Goal: Communication & Community: Answer question/provide support

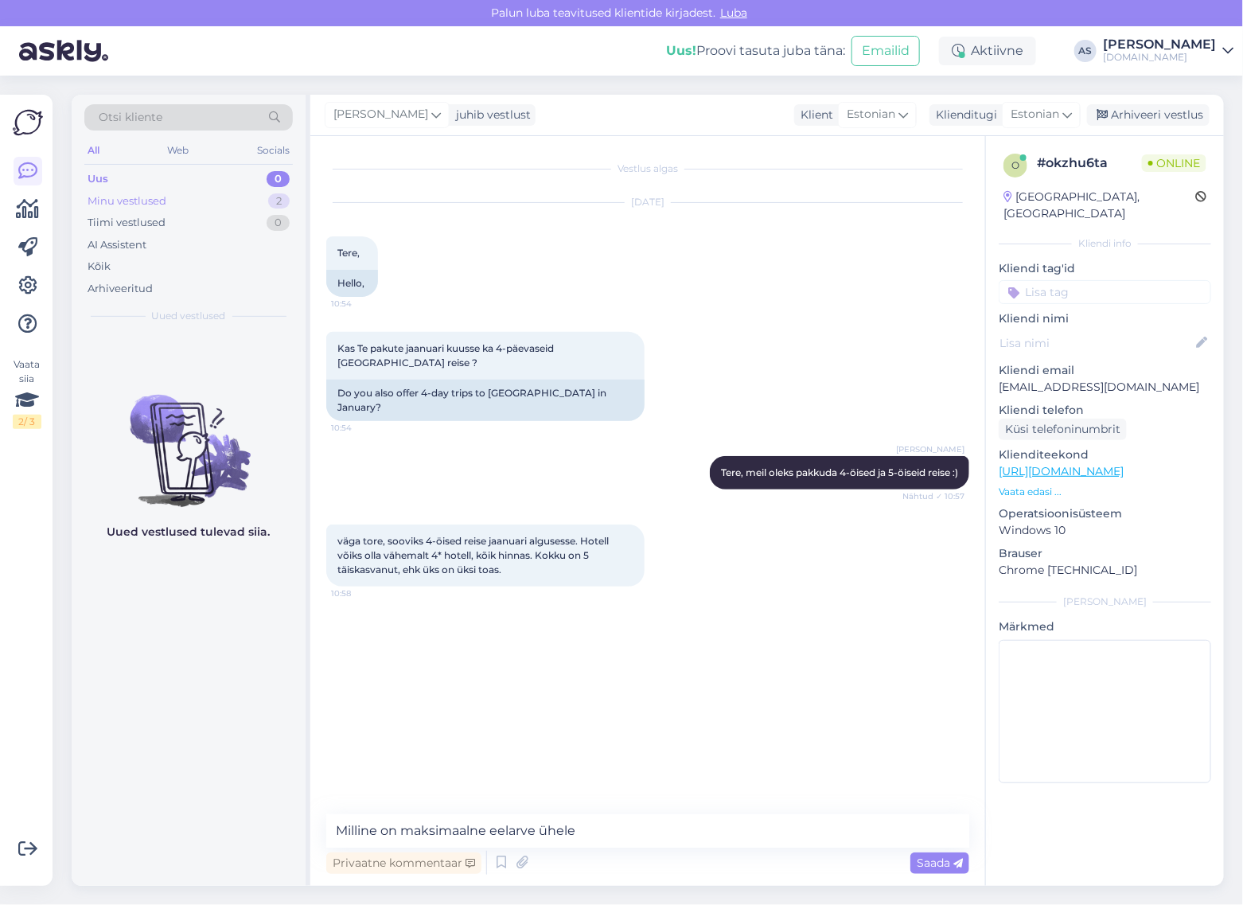
click at [192, 201] on div "Minu vestlused 2" at bounding box center [188, 201] width 208 height 22
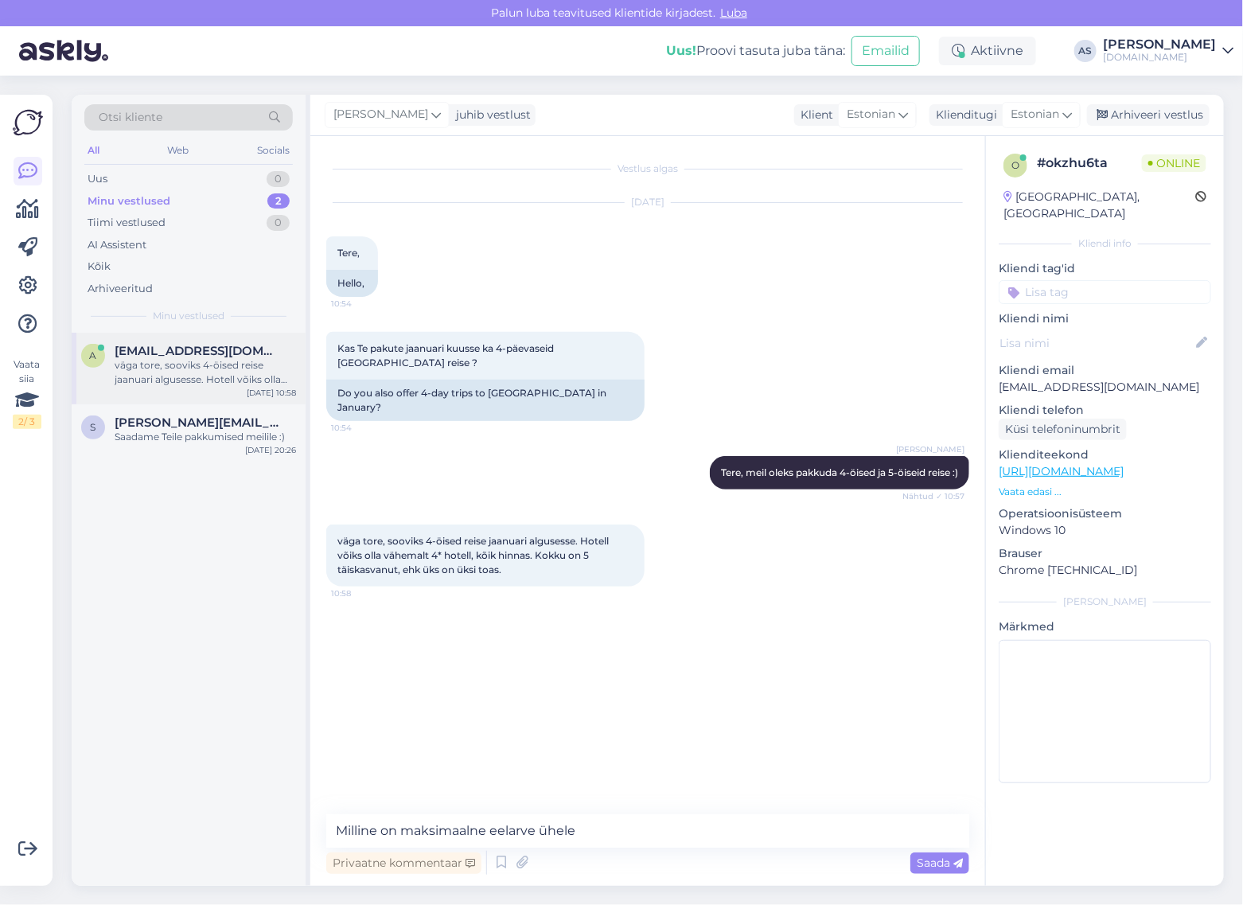
click at [212, 386] on div "väga tore, sooviks 4-öised reise jaanuari algusesse. Hotell võiks olla vähemalt…" at bounding box center [205, 372] width 181 height 29
click at [1056, 484] on p "Vaata edasi ..." at bounding box center [1104, 491] width 212 height 14
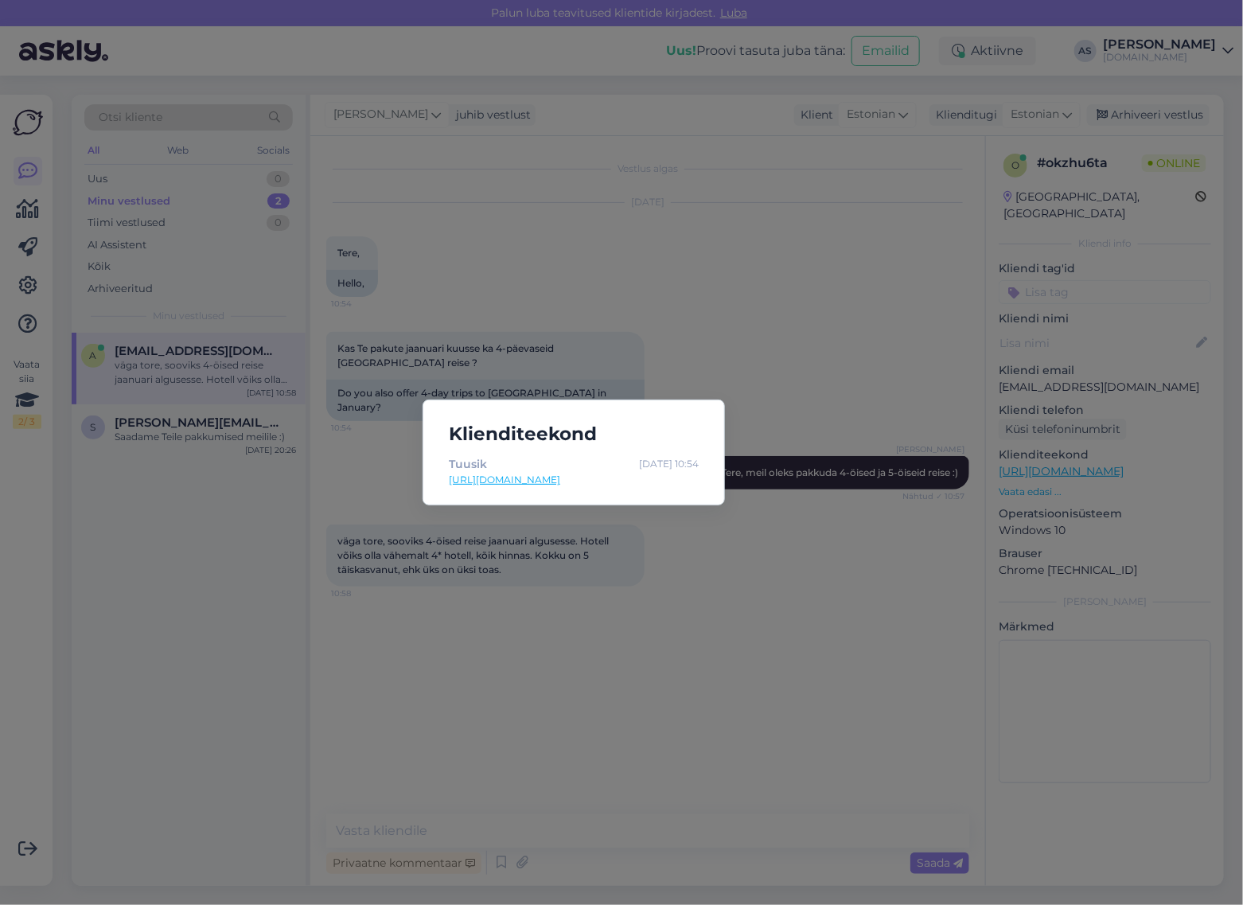
drag, startPoint x: 831, startPoint y: 554, endPoint x: 802, endPoint y: 558, distance: 29.7
click at [829, 554] on div "Klienditeekond Tuusik [DATE] 10:54 [URL][DOMAIN_NAME]" at bounding box center [621, 452] width 1243 height 905
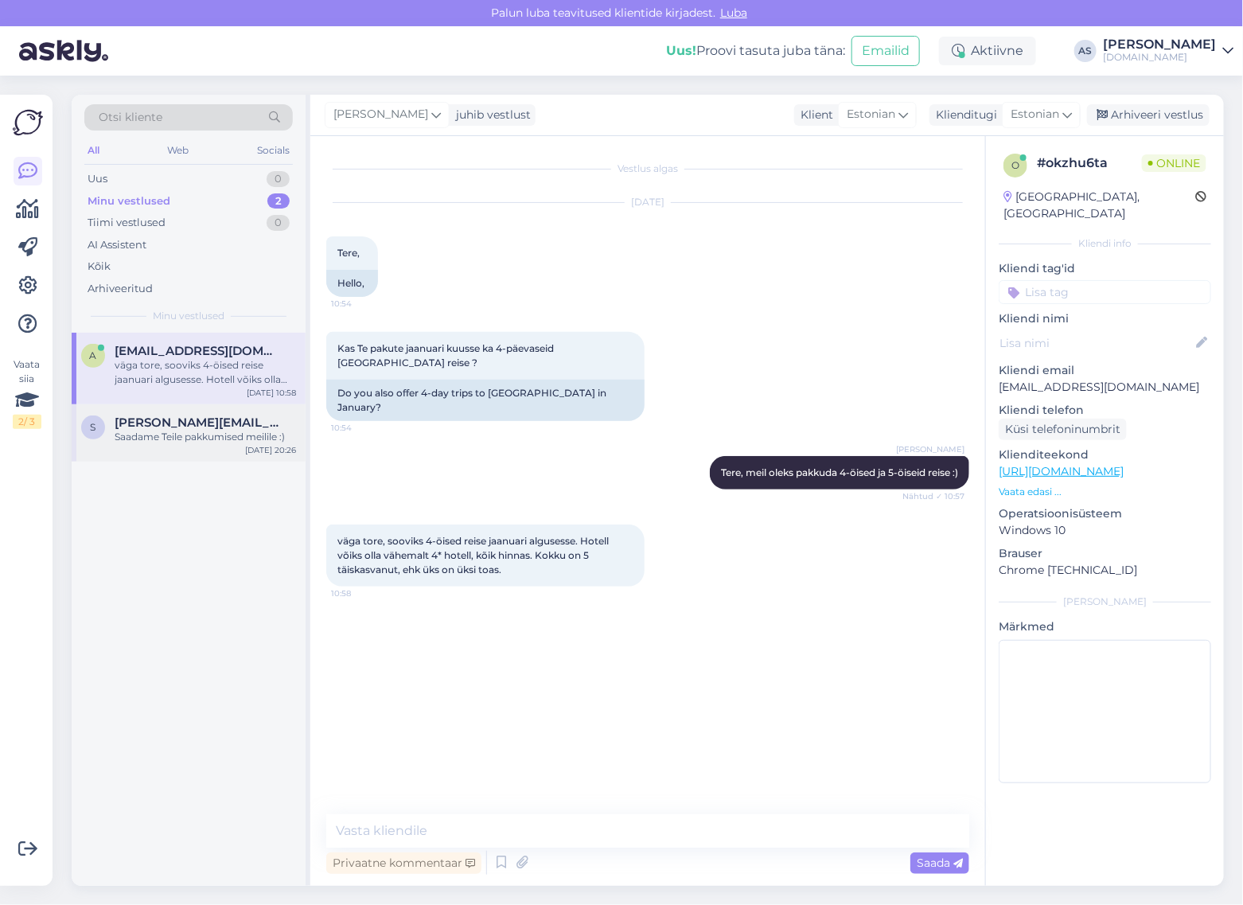
click at [193, 438] on div "Saadame Teile pakkumised meilile :)" at bounding box center [205, 437] width 181 height 14
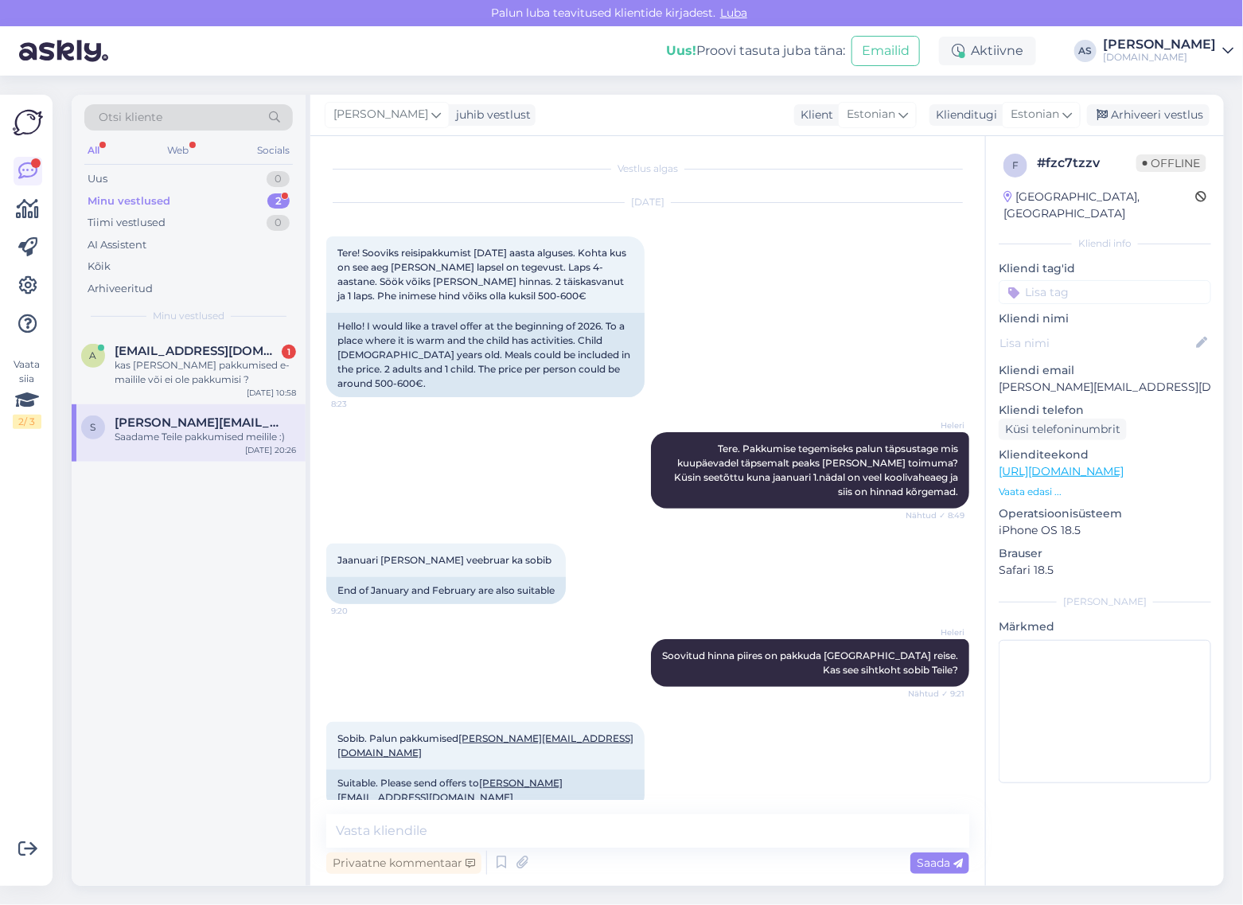
click at [196, 207] on div "Minu vestlused 2" at bounding box center [188, 201] width 208 height 22
click at [181, 347] on span "[EMAIL_ADDRESS][DOMAIN_NAME]" at bounding box center [197, 351] width 165 height 14
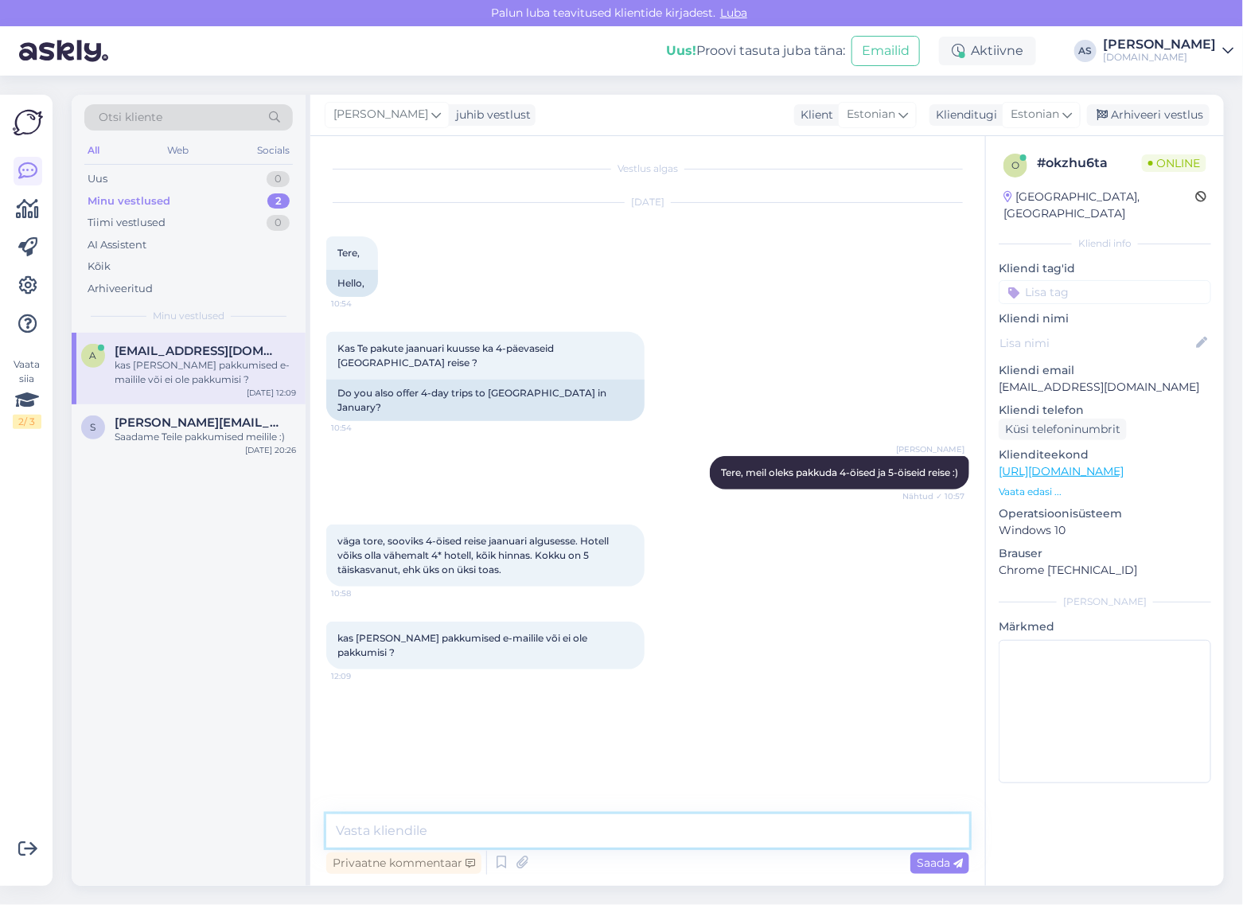
click at [656, 839] on textarea at bounding box center [647, 830] width 643 height 33
type textarea "Läheb veidi aega, kuid saadame pakkumise meilile :)"
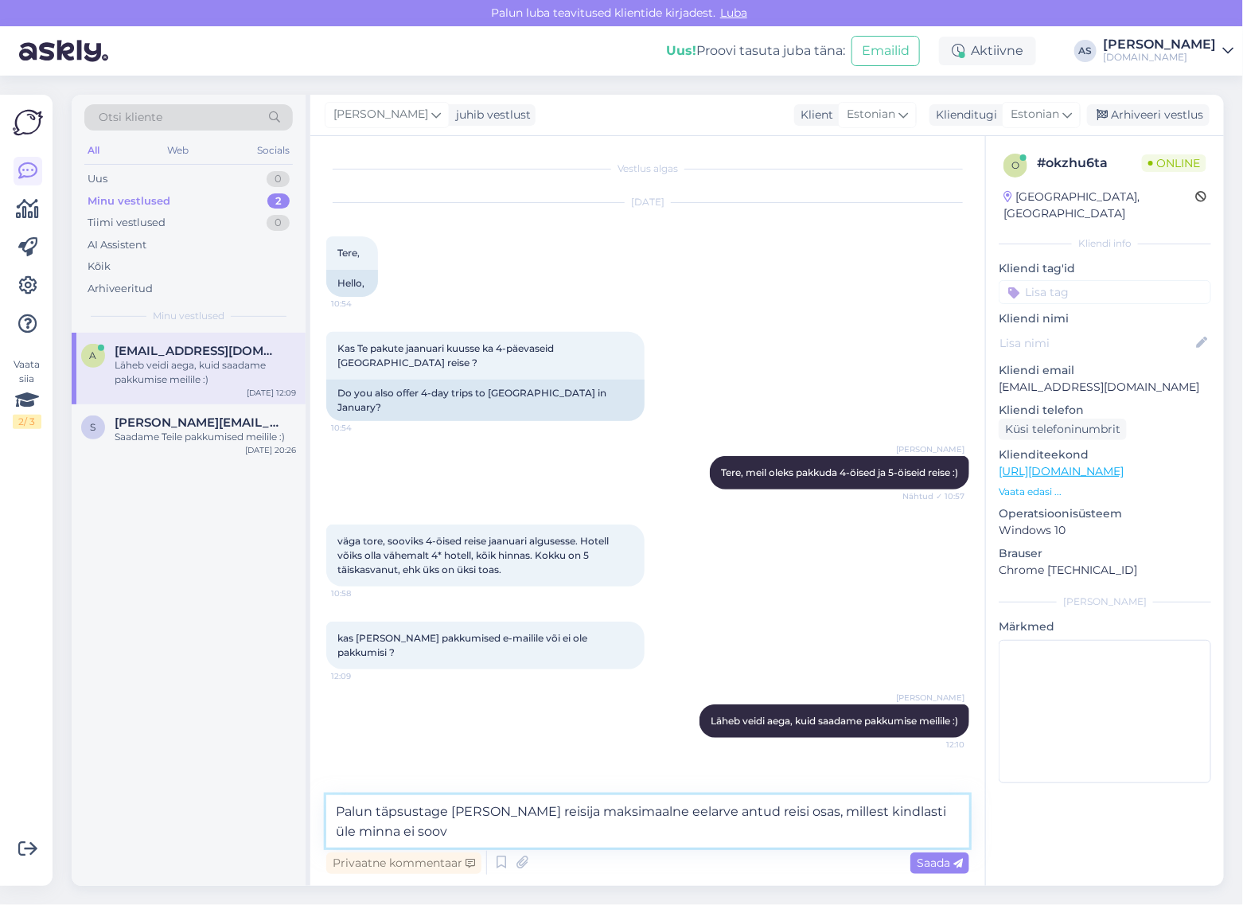
type textarea "Palun täpsustage [PERSON_NAME] reisija maksimaalne eelarve antud reisi osas, mi…"
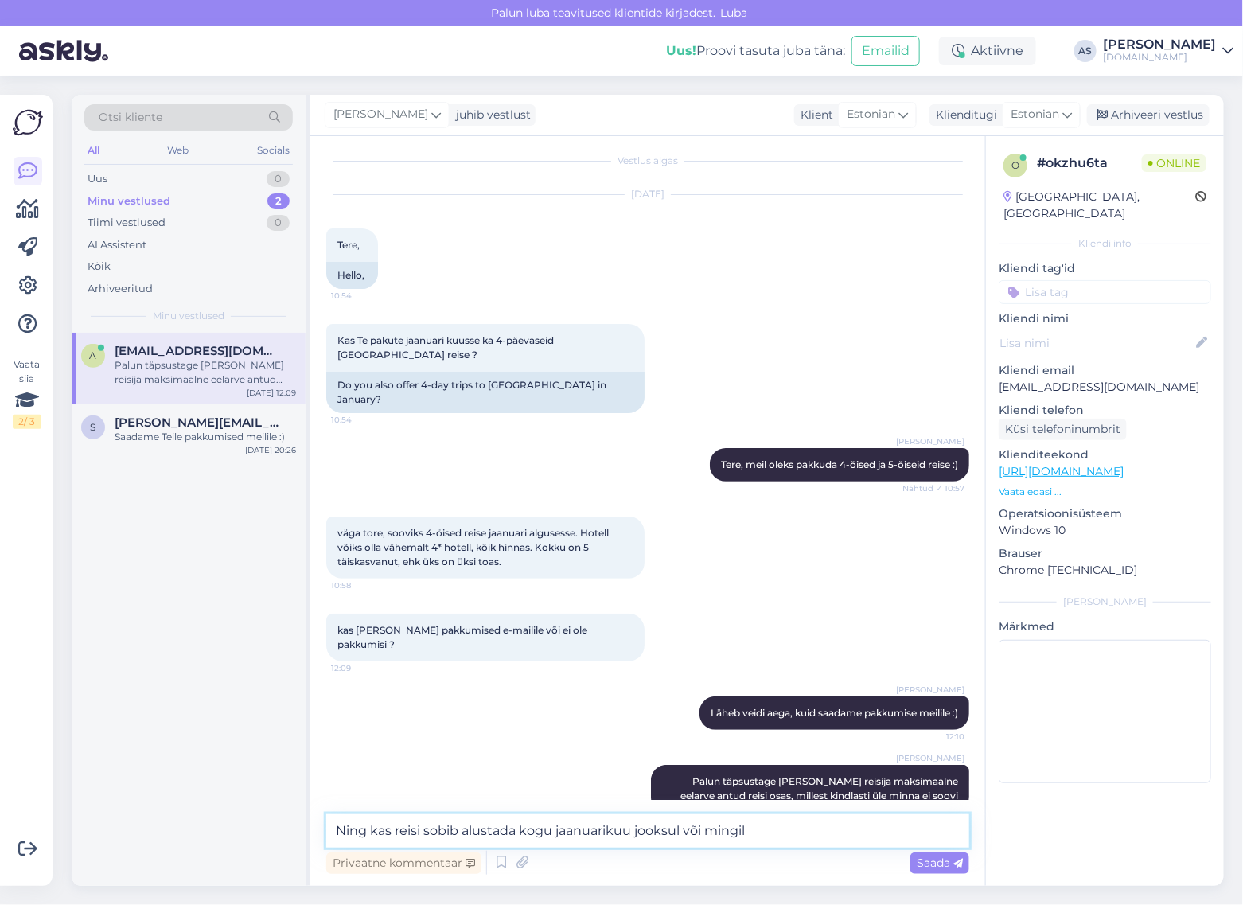
scroll to position [25, 0]
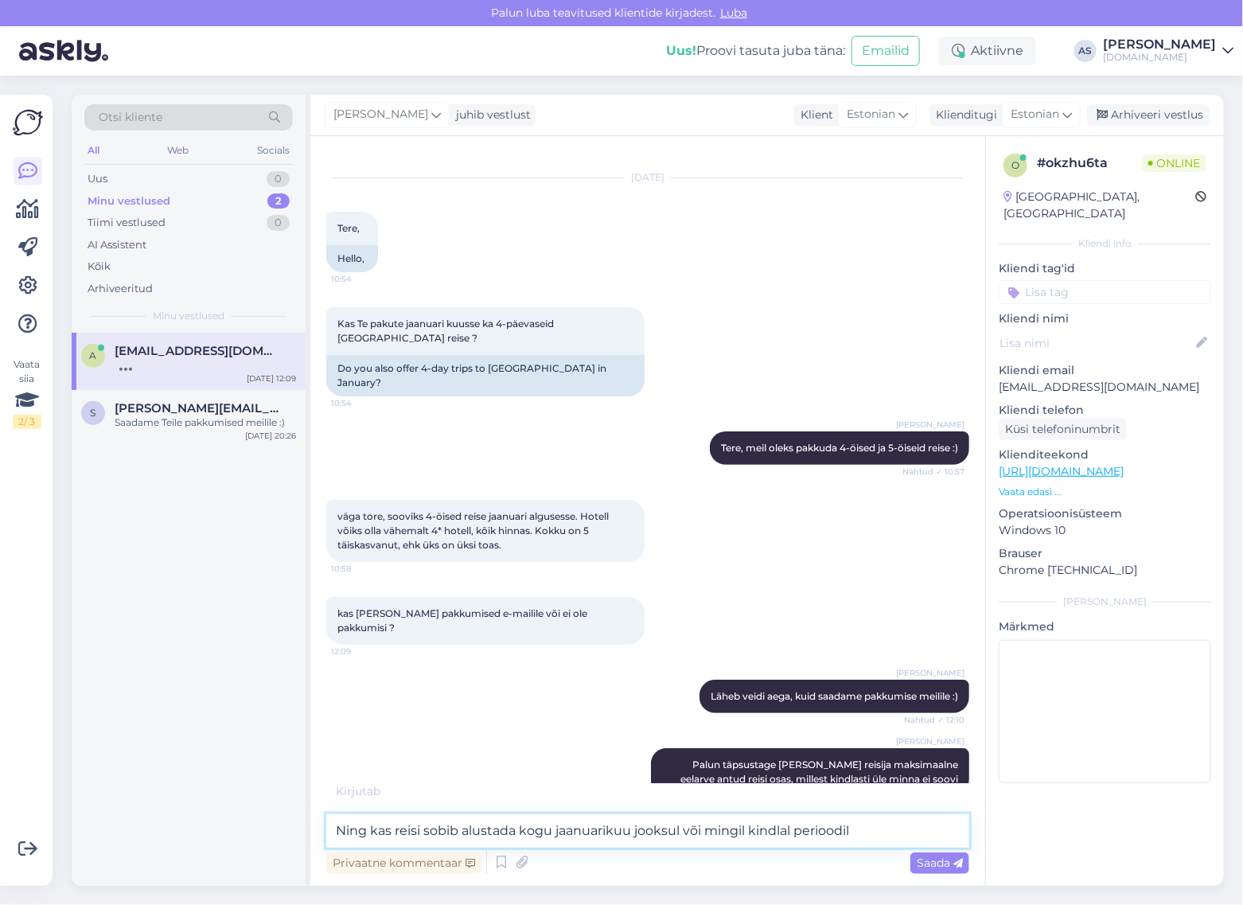
type textarea "Ning kas reisi sobib alustada kogu jaanuarikuu jooksul või mingil kindlal perio…"
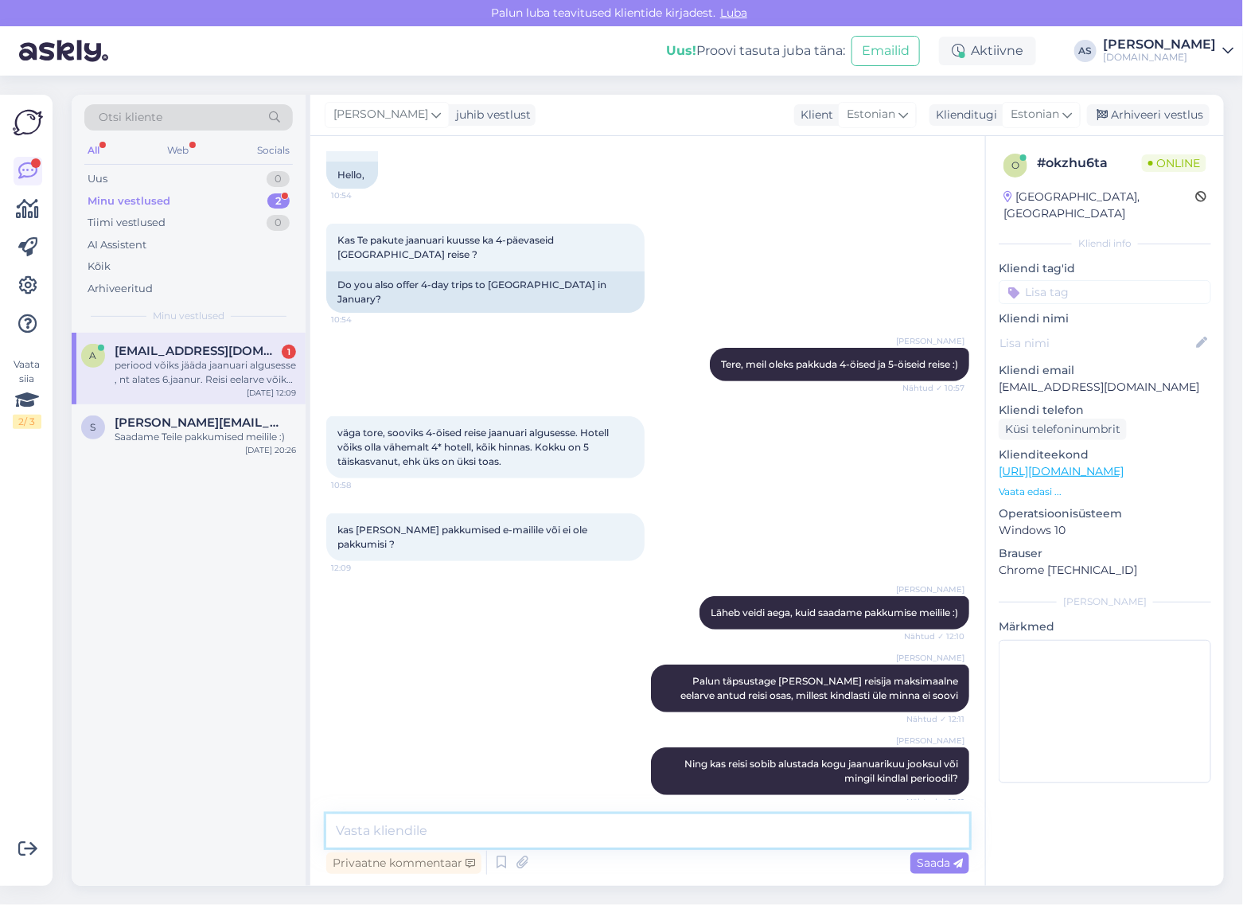
scroll to position [188, 0]
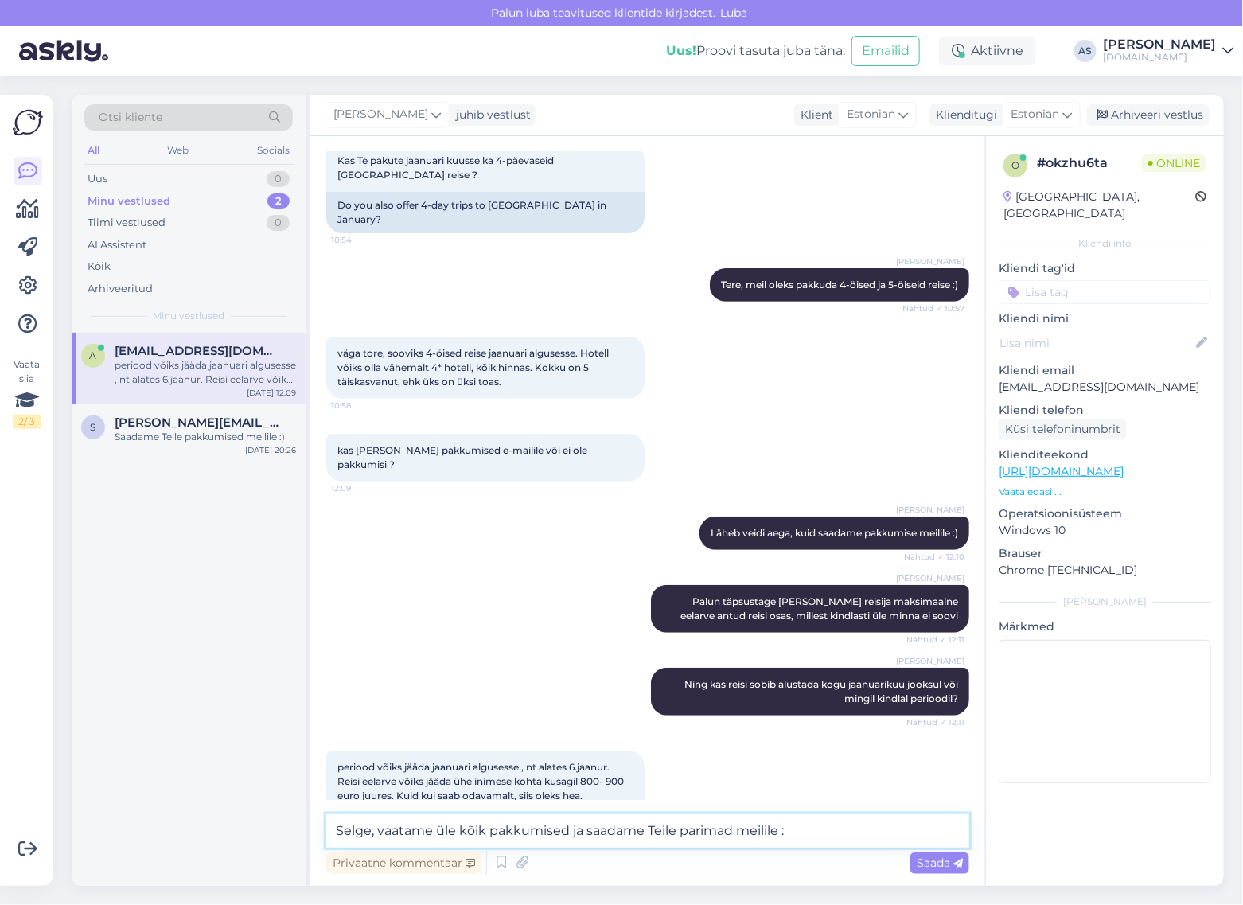
type textarea "Selge, vaatame üle kõik pakkumised ja saadame Teile parimad meilile :)"
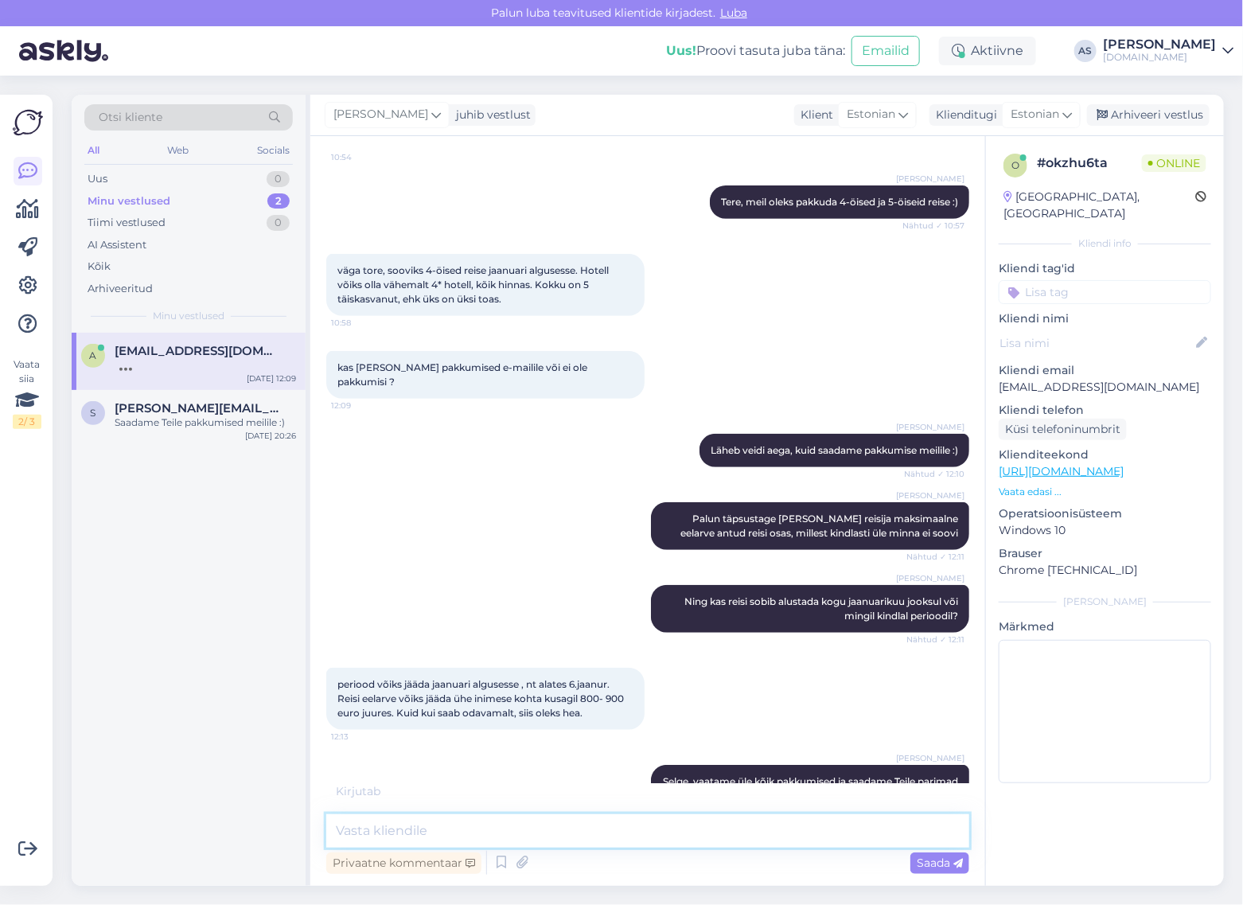
scroll to position [339, 0]
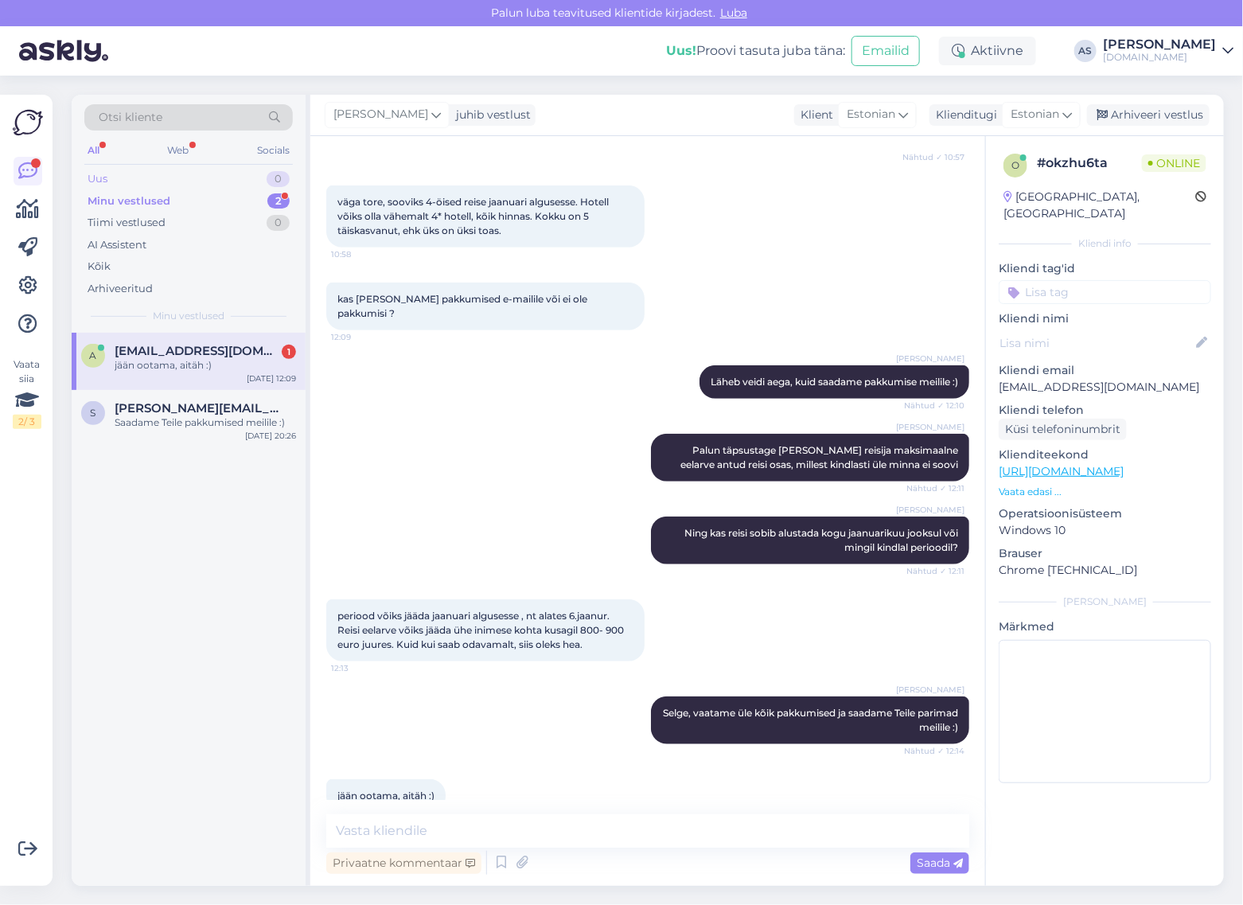
click at [237, 185] on div "Uus 0" at bounding box center [188, 179] width 208 height 22
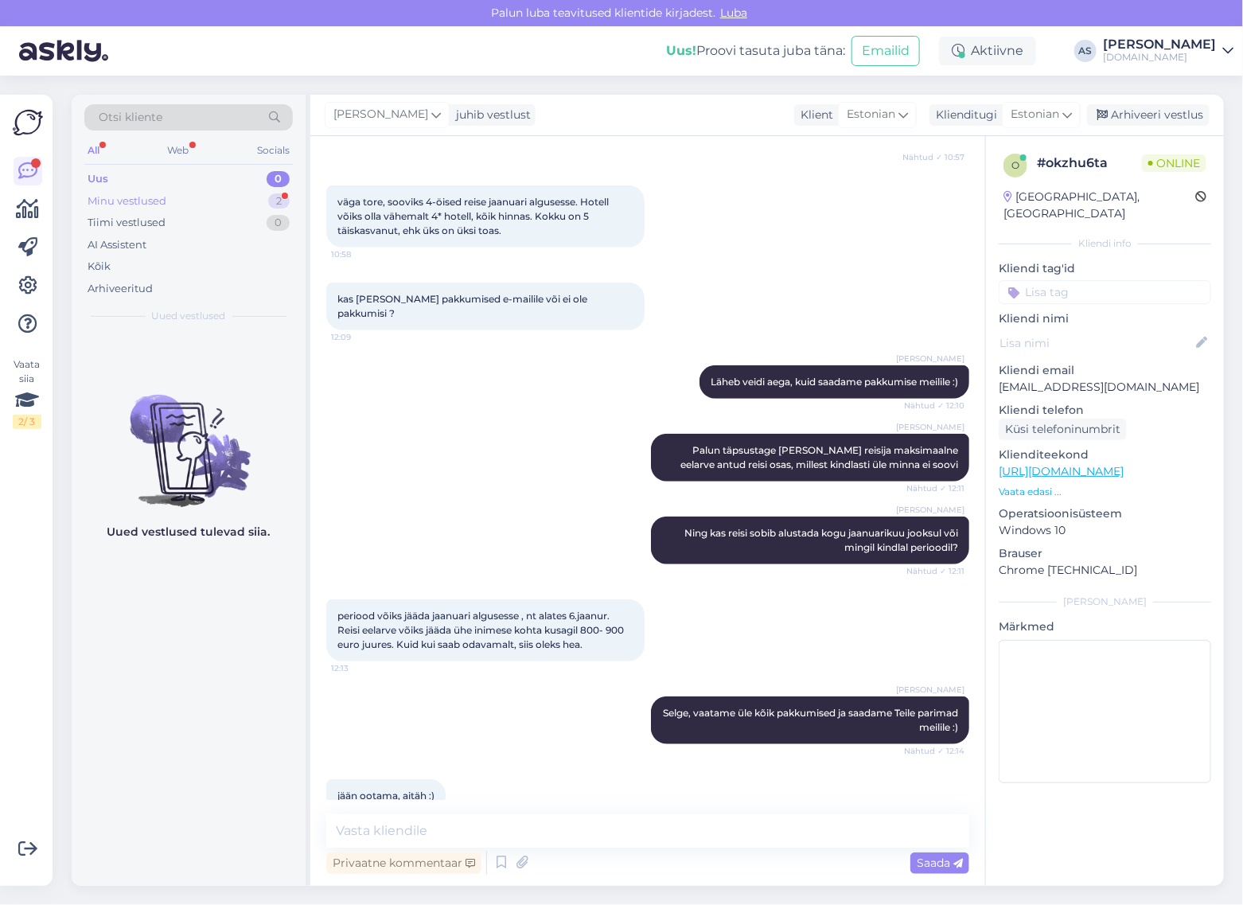
click at [197, 203] on div "Minu vestlused 2" at bounding box center [188, 201] width 208 height 22
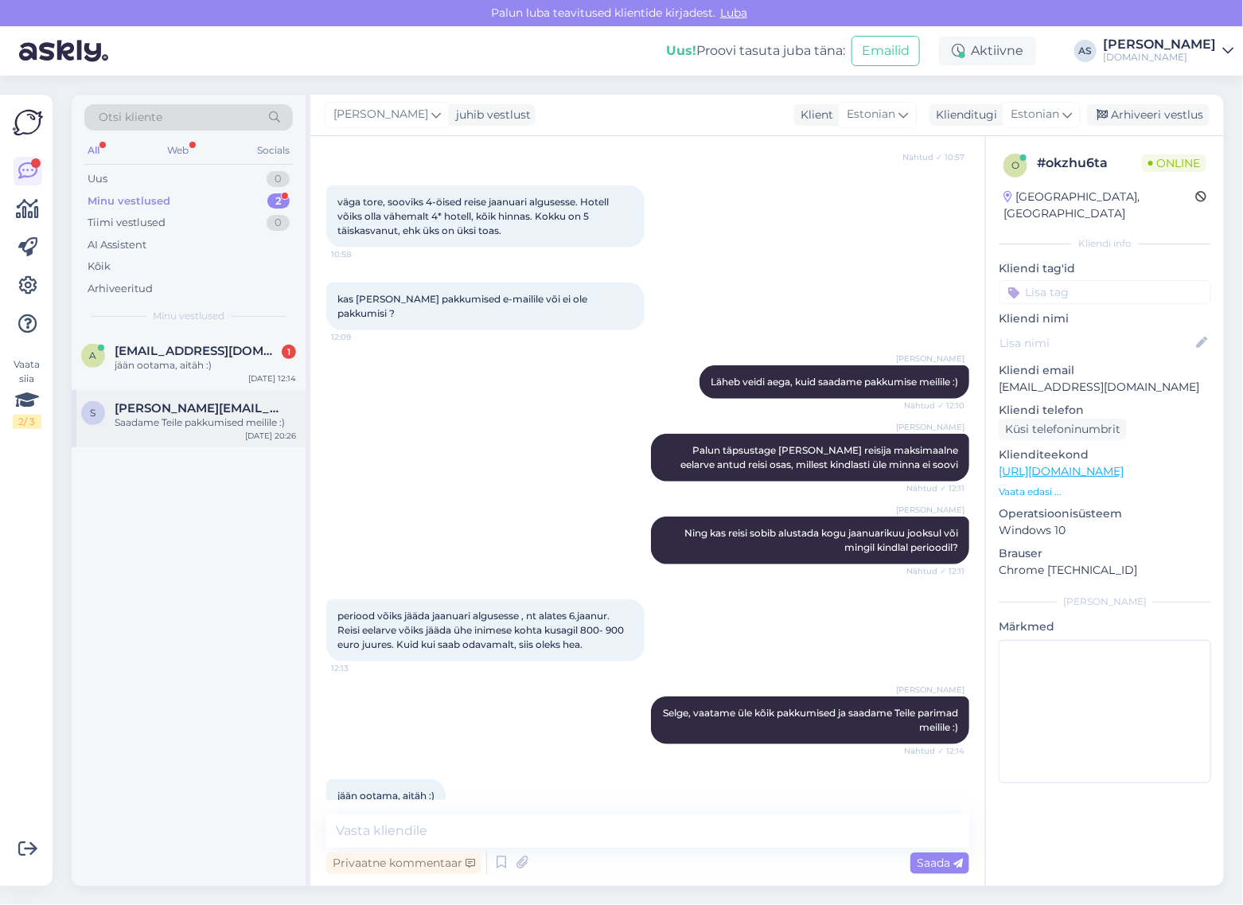
click at [189, 412] on span "[PERSON_NAME][EMAIL_ADDRESS][DOMAIN_NAME]" at bounding box center [197, 408] width 165 height 14
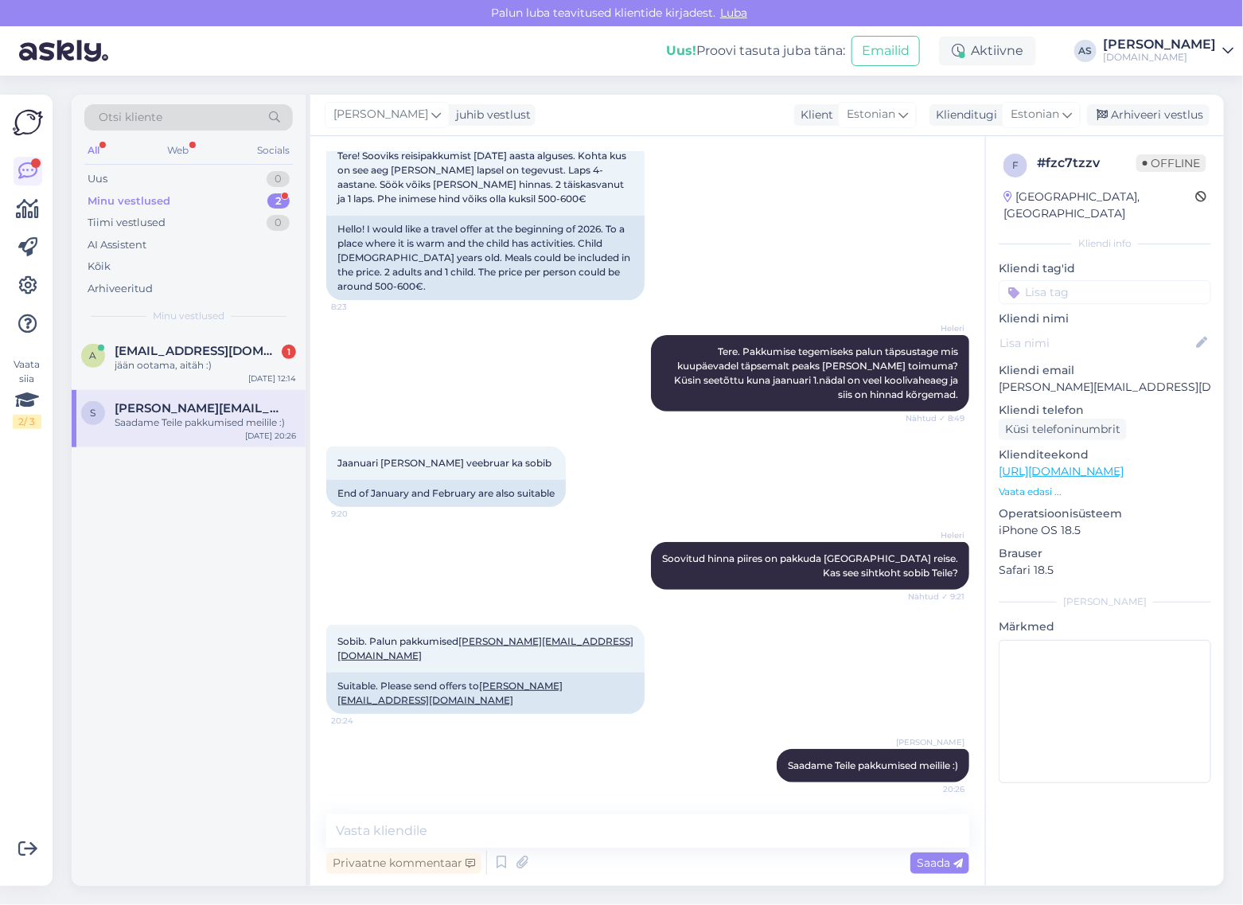
scroll to position [53, 0]
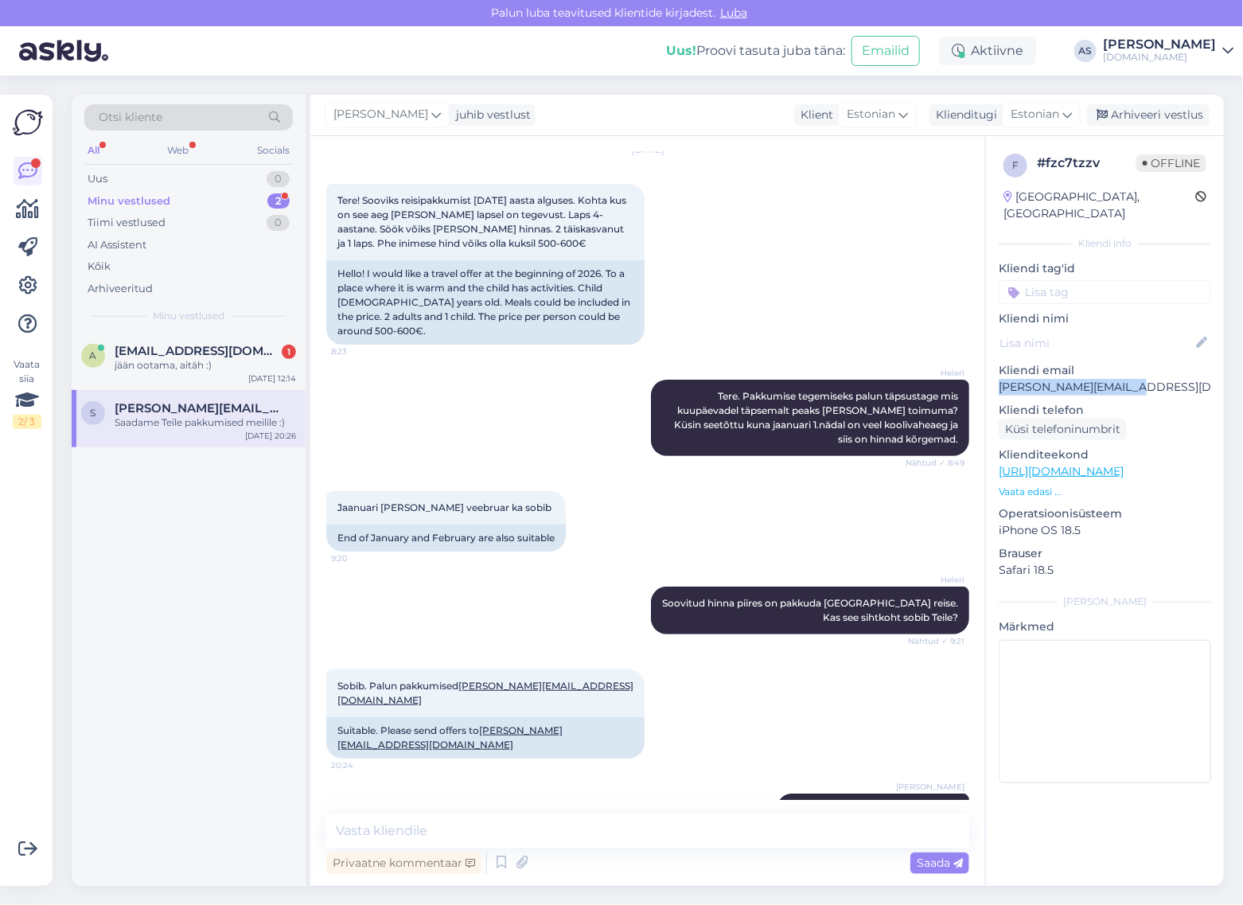
drag, startPoint x: 1099, startPoint y: 372, endPoint x: 992, endPoint y: 374, distance: 106.6
click at [992, 374] on div "f # fzc7tzzv Offline [GEOGRAPHIC_DATA], [GEOGRAPHIC_DATA] Kliendi info Kliendi …" at bounding box center [1105, 471] width 238 height 671
copy p "[PERSON_NAME][EMAIL_ADDRESS][DOMAIN_NAME]"
click at [217, 392] on div "a [EMAIL_ADDRESS][DOMAIN_NAME] 1 jään ootama, aitäh :) [DATE] 12:14 s [PERSON_N…" at bounding box center [189, 390] width 234 height 115
drag, startPoint x: 217, startPoint y: 392, endPoint x: 207, endPoint y: 374, distance: 21.0
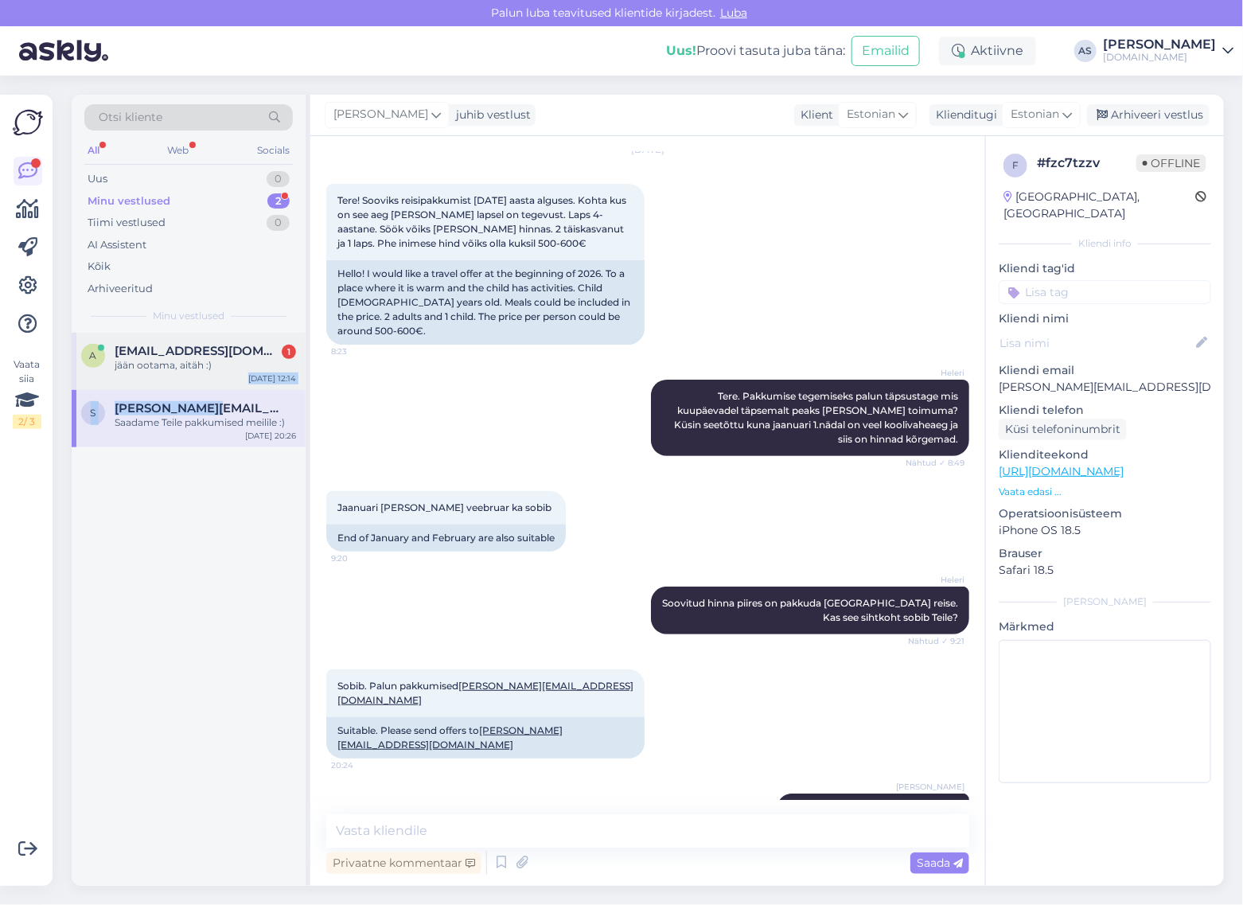
click at [208, 374] on div "a [EMAIL_ADDRESS][DOMAIN_NAME] 1 jään ootama, aitäh :) [DATE] 12:14" at bounding box center [189, 361] width 234 height 57
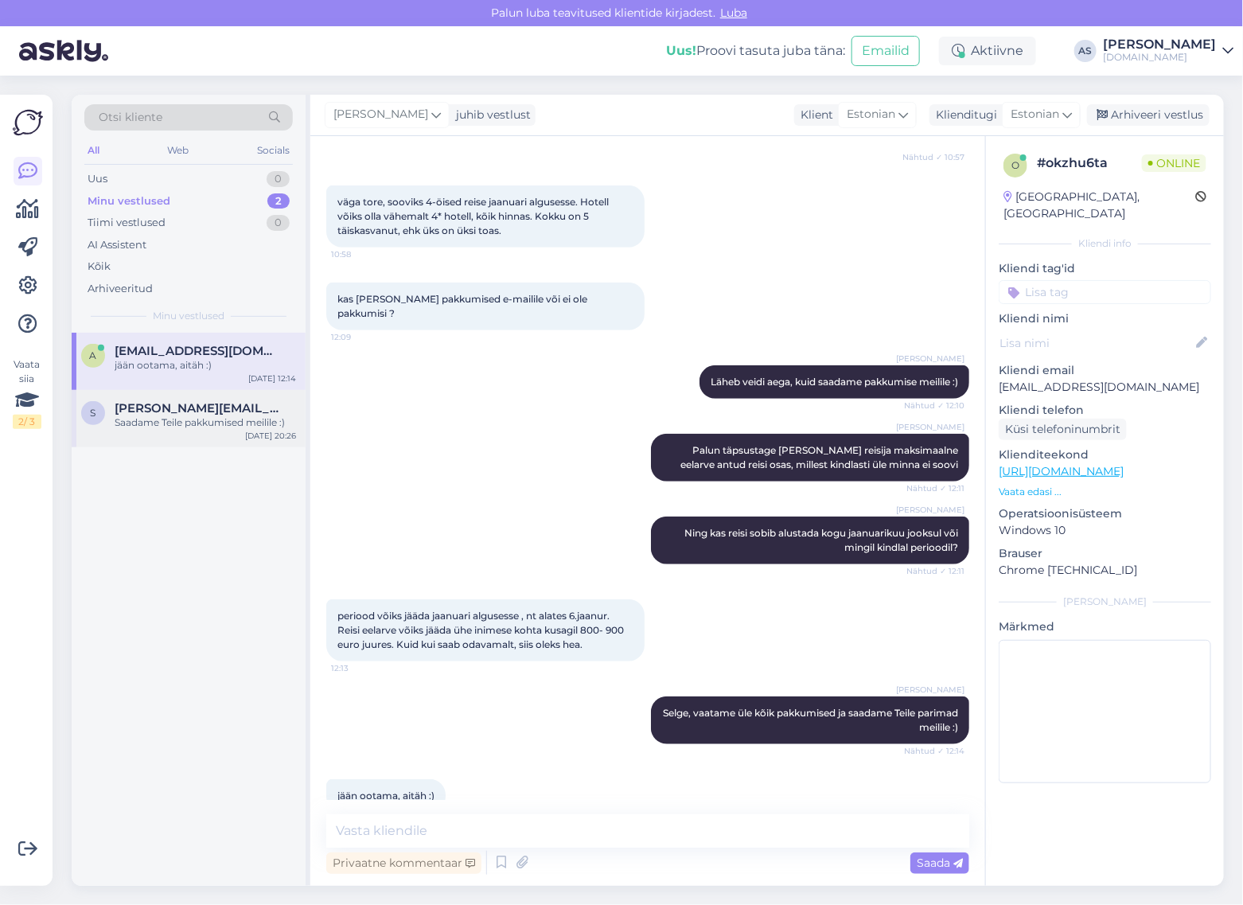
click at [195, 419] on div "Saadame Teile pakkumised meilile :)" at bounding box center [205, 422] width 181 height 14
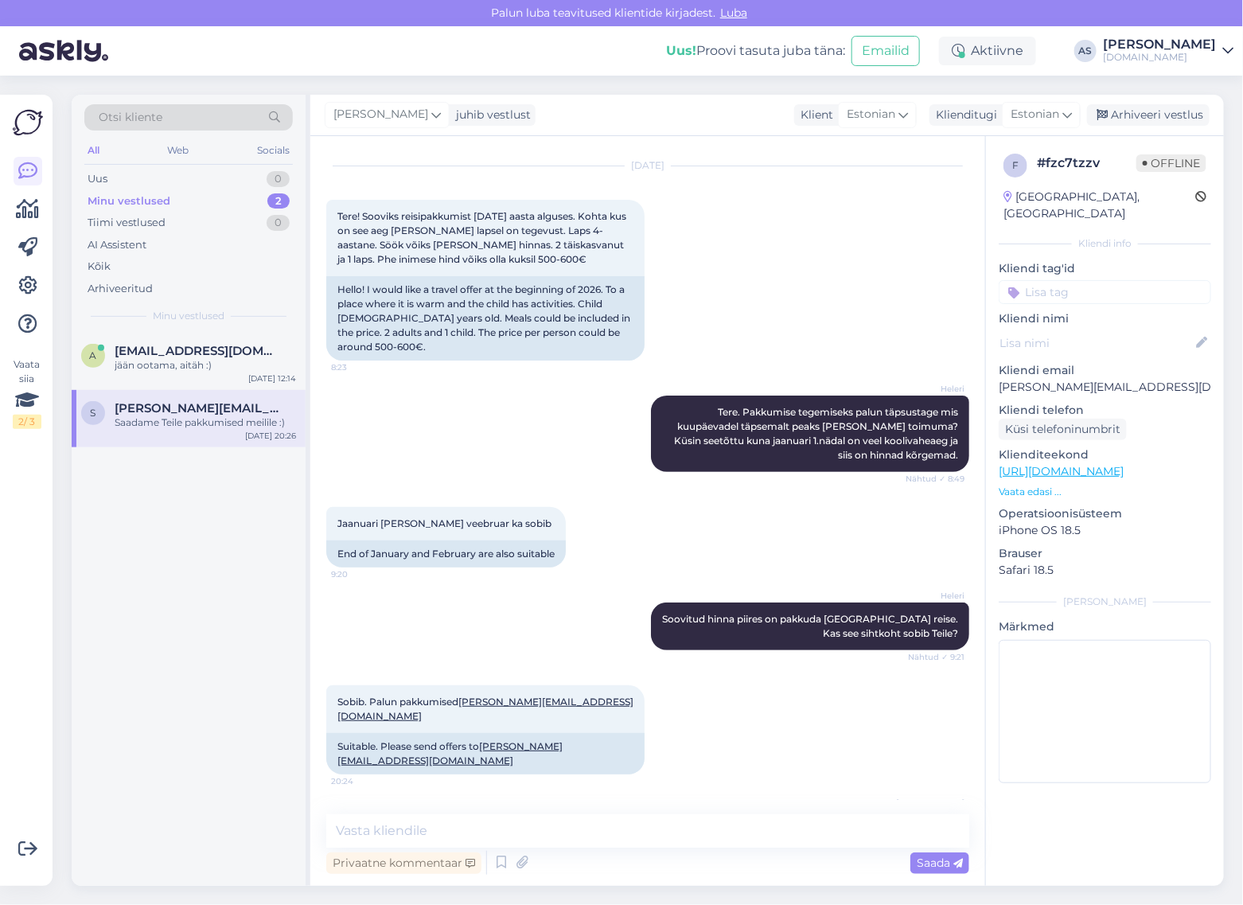
scroll to position [53, 0]
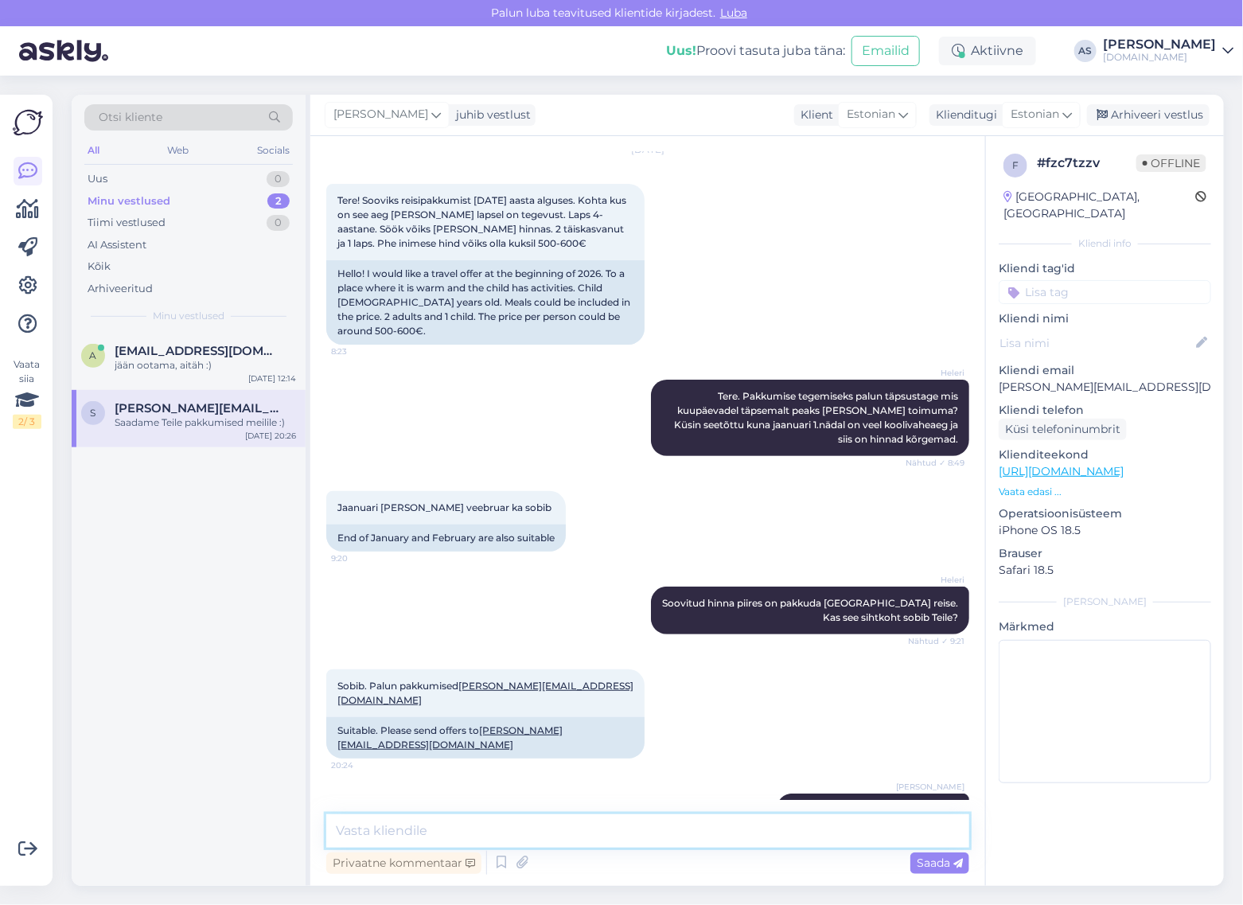
click at [494, 832] on textarea at bounding box center [647, 830] width 643 height 33
type textarea "Saatsime Teile pakkumise meilile :)"
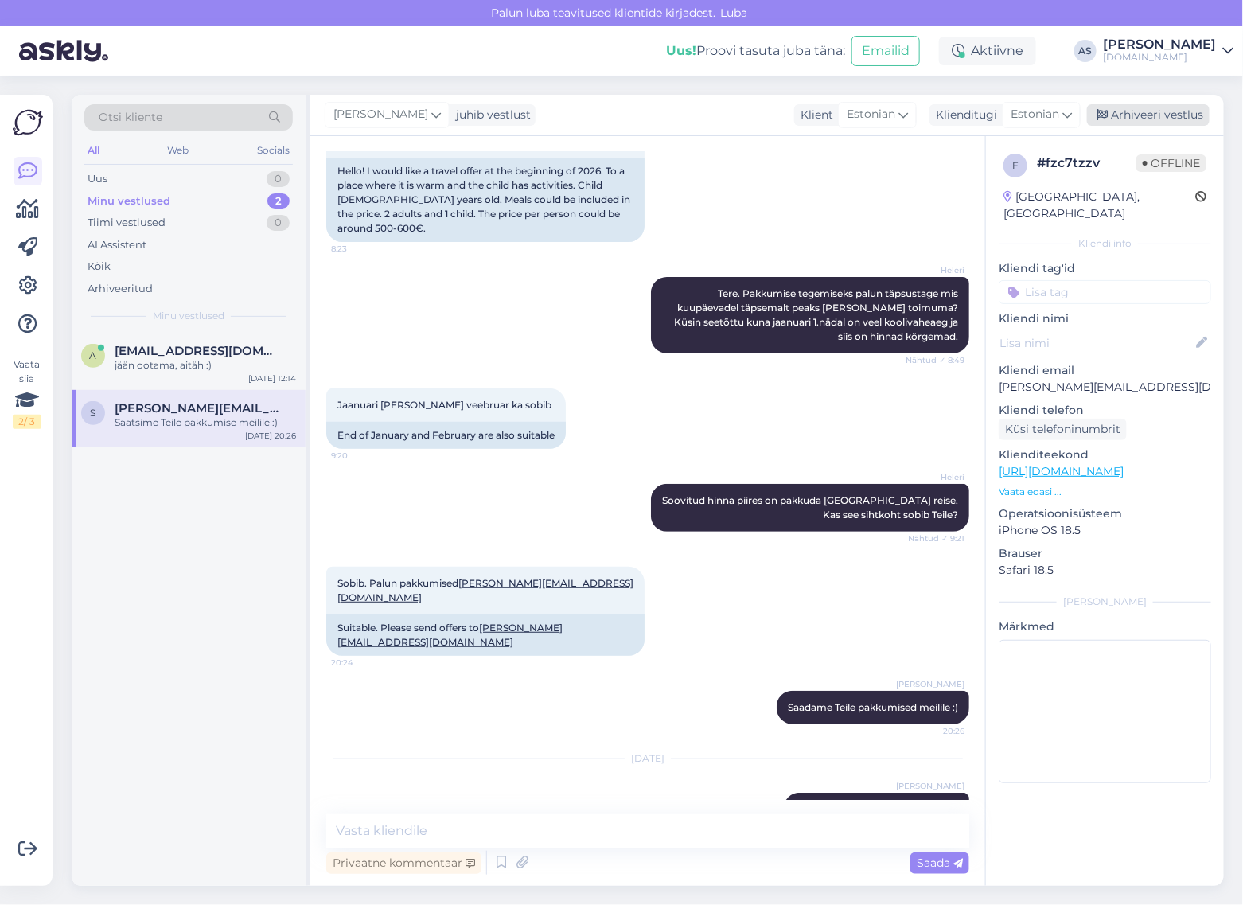
click at [1161, 114] on div "Arhiveeri vestlus" at bounding box center [1148, 114] width 123 height 21
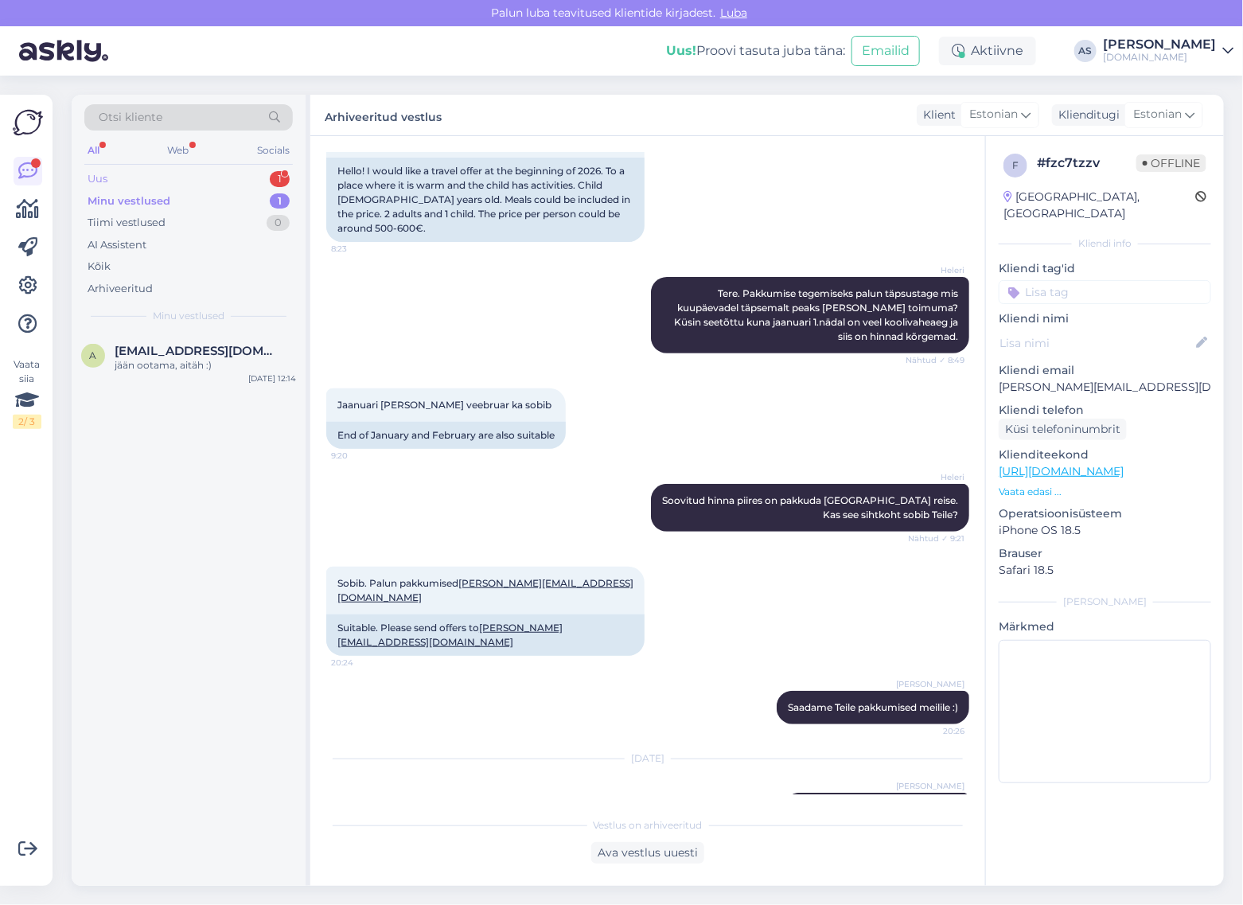
click at [216, 177] on div "Uus 1" at bounding box center [188, 179] width 208 height 22
click at [240, 364] on div "Sooviksin pakkumist 1 täiskasvanu ja kaks 14 a last. Reisi algus kuupäevad võik…" at bounding box center [205, 372] width 181 height 29
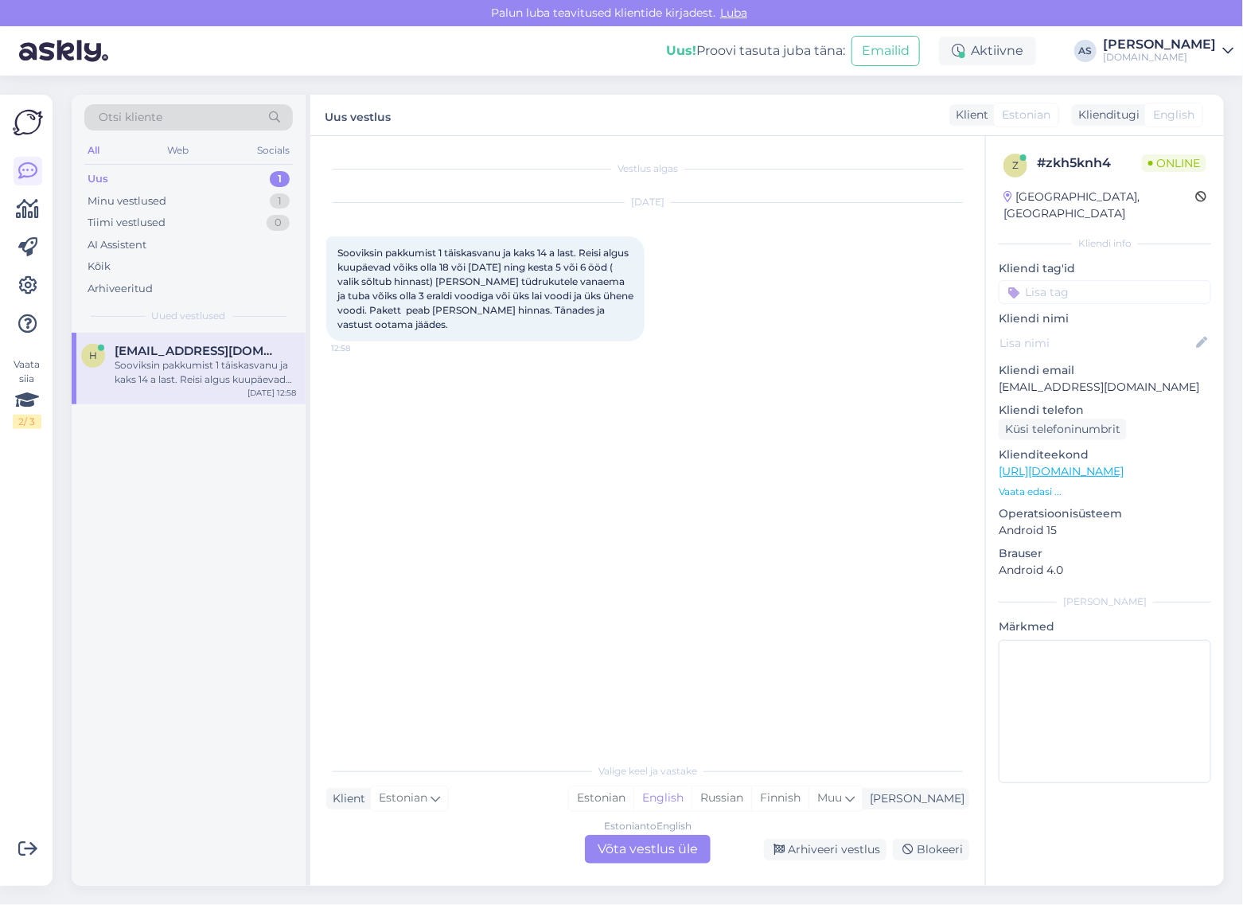
click at [642, 843] on div "Estonian to English Võta vestlus üle" at bounding box center [648, 849] width 126 height 29
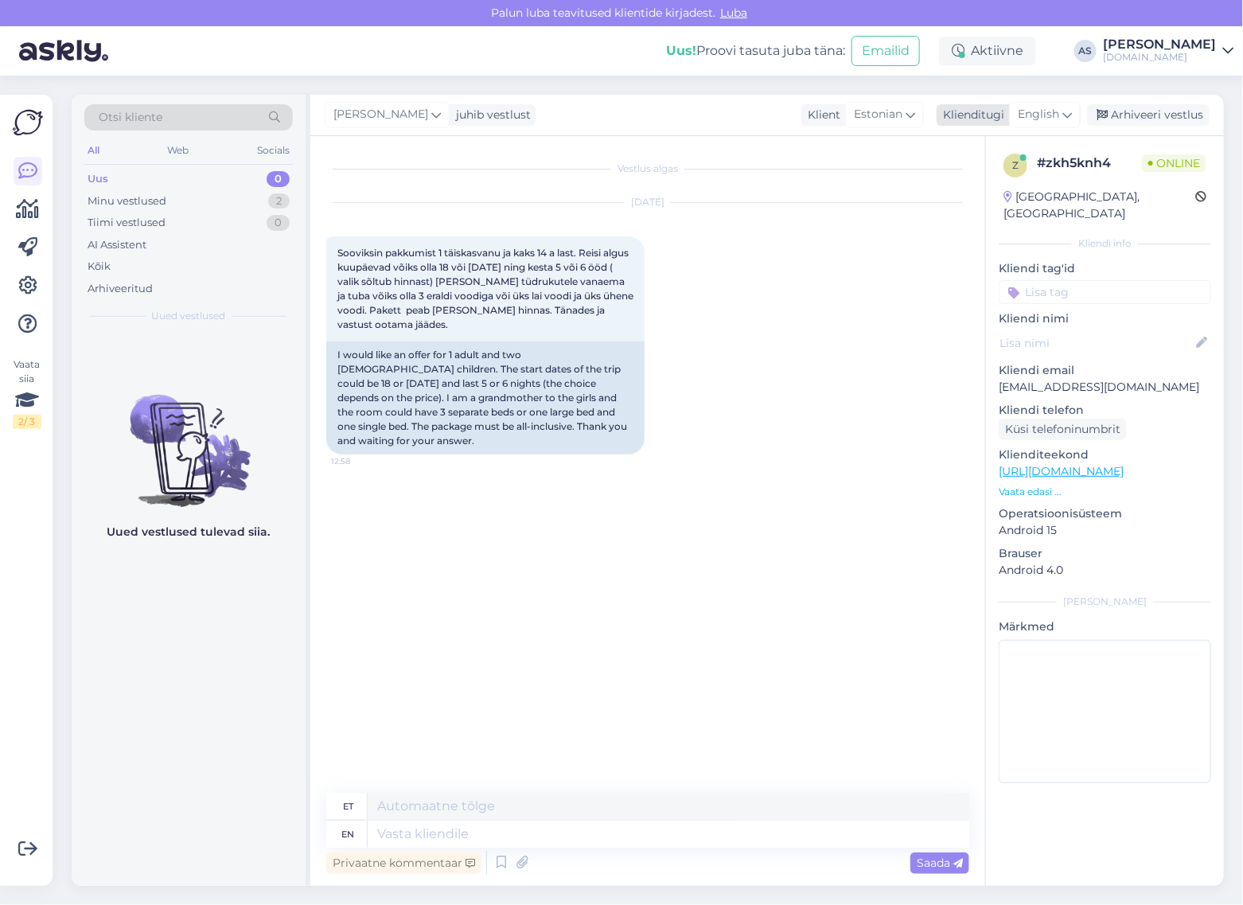
click at [1046, 117] on span "English" at bounding box center [1037, 115] width 41 height 18
click at [1005, 184] on link "Estonian" at bounding box center [1008, 185] width 175 height 25
click at [561, 829] on textarea at bounding box center [647, 830] width 643 height 33
type textarea "Tere, Helle! Palun täpsustage ka maksimaalne reisieelarve Teile kolmele kokki, …"
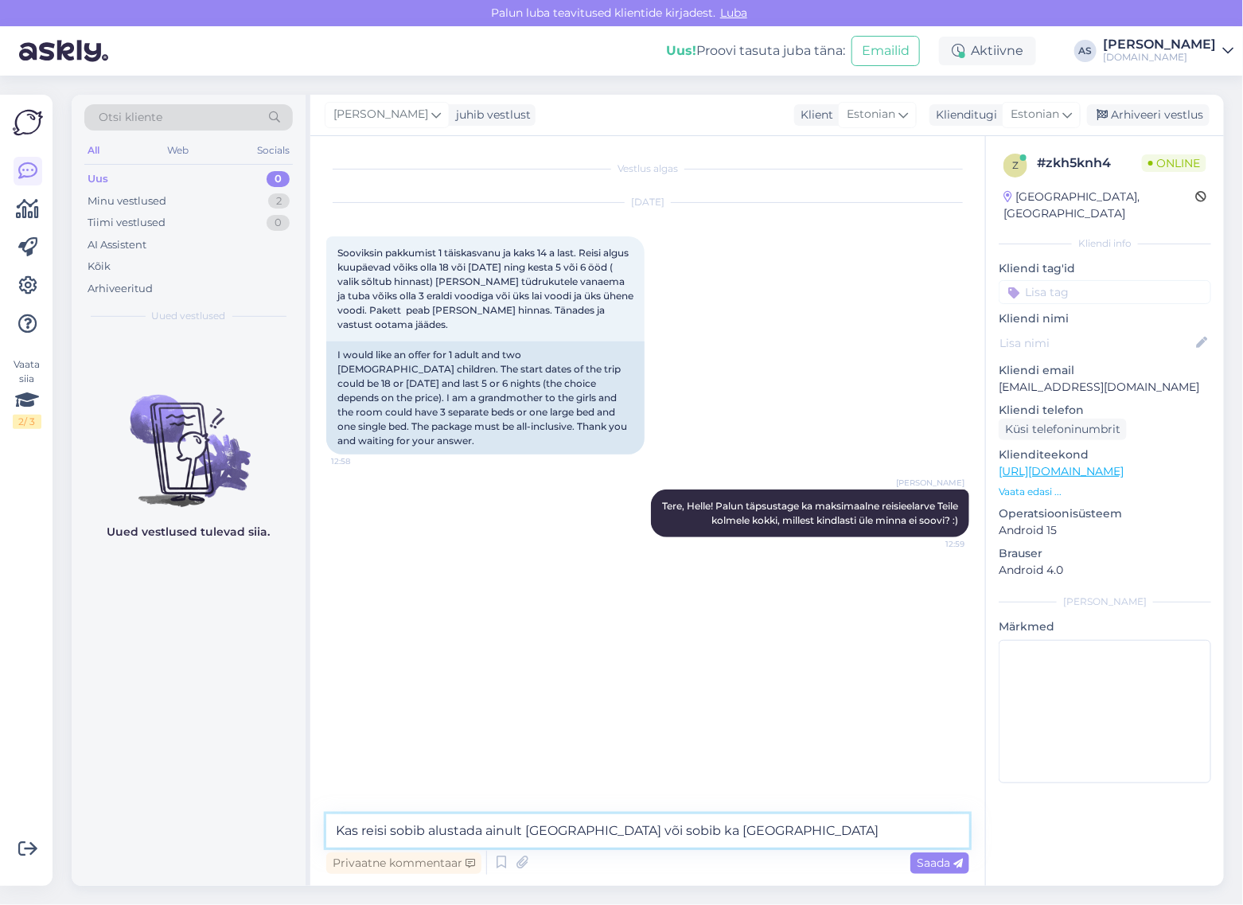
type textarea "Kas reisi sobib alustada ainult [GEOGRAPHIC_DATA] või sobib ka [GEOGRAPHIC_DATA…"
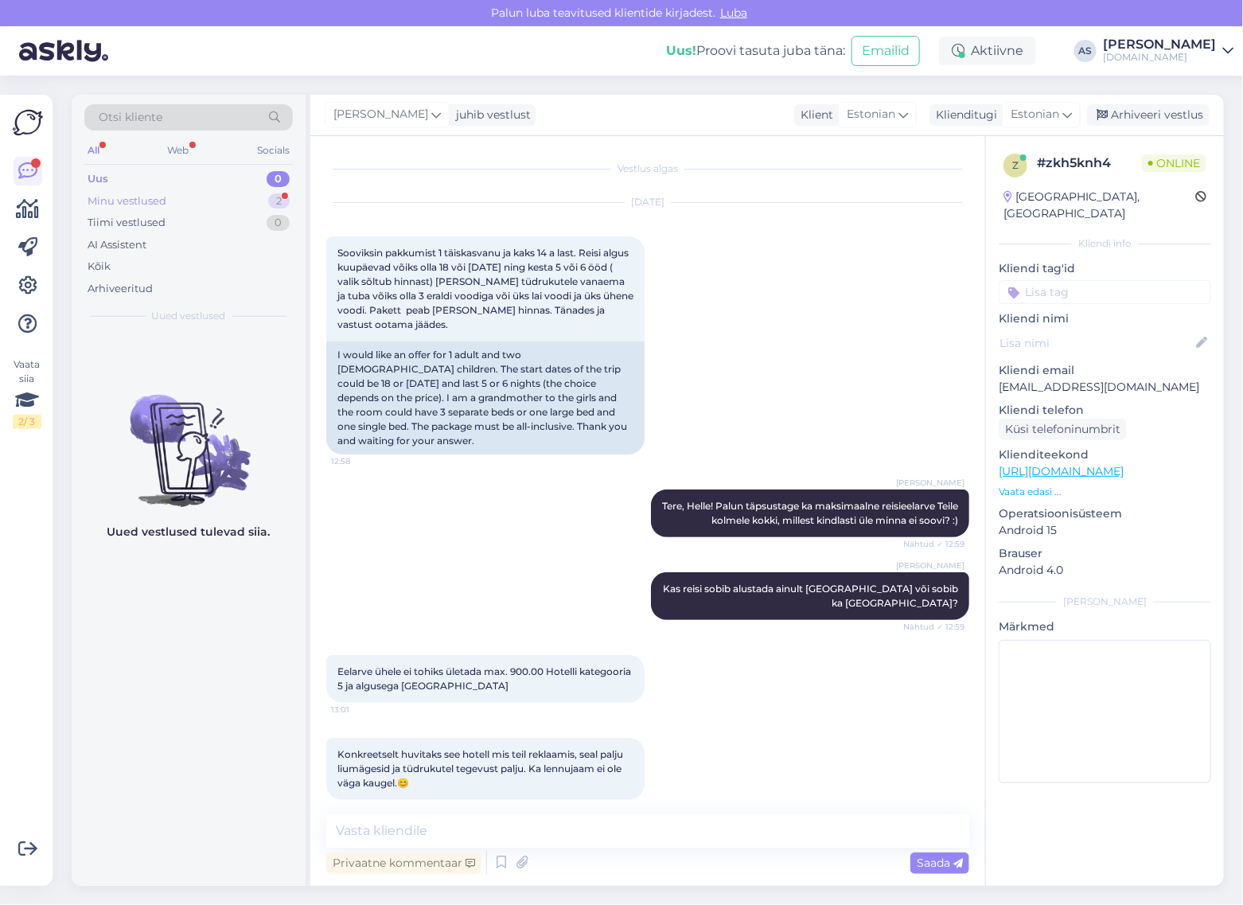
click at [265, 190] on div "Minu vestlused 2" at bounding box center [188, 201] width 208 height 22
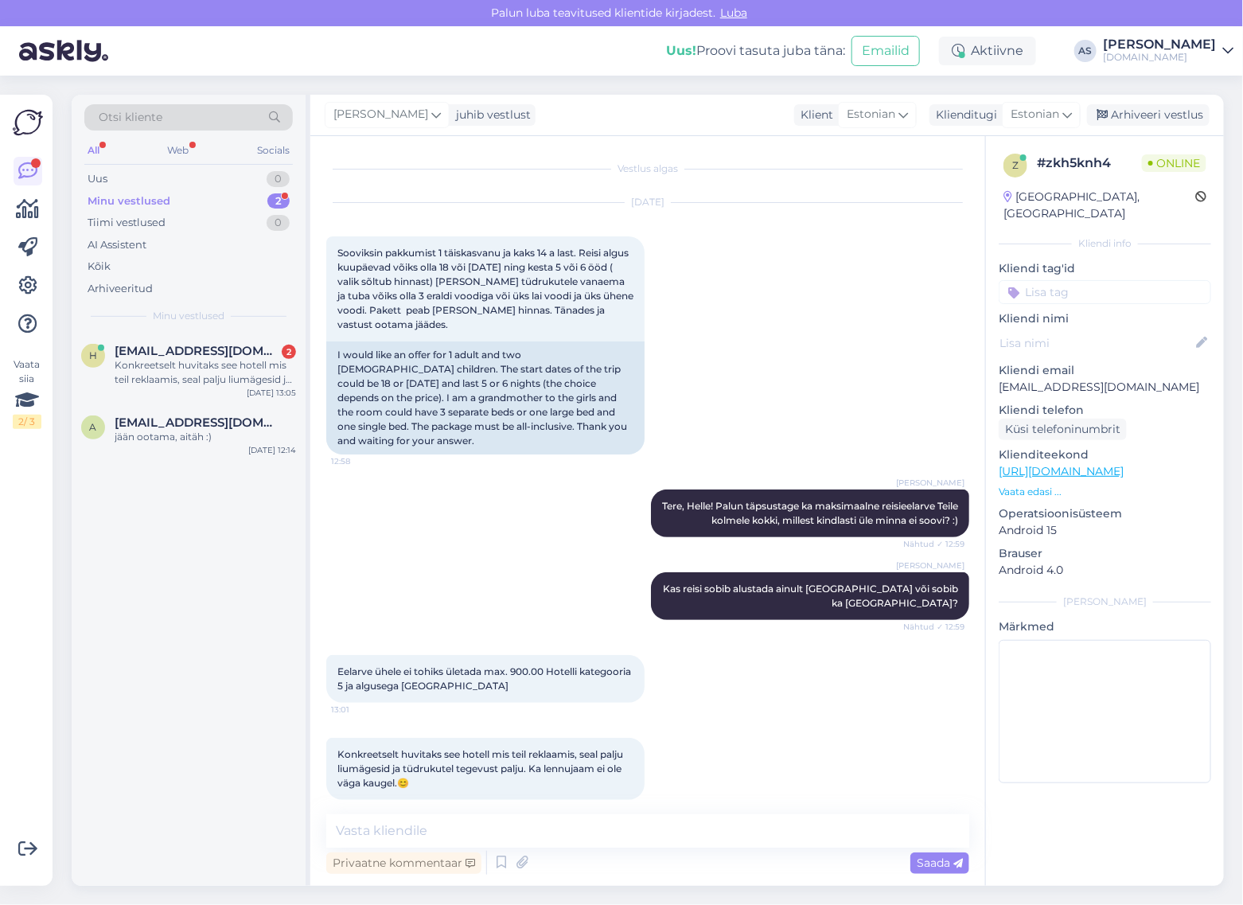
click at [235, 318] on div "Minu vestlused" at bounding box center [188, 316] width 208 height 14
click at [224, 355] on span "[EMAIL_ADDRESS][DOMAIN_NAME]" at bounding box center [197, 351] width 165 height 14
click at [1047, 484] on p "Vaata edasi ..." at bounding box center [1104, 491] width 212 height 14
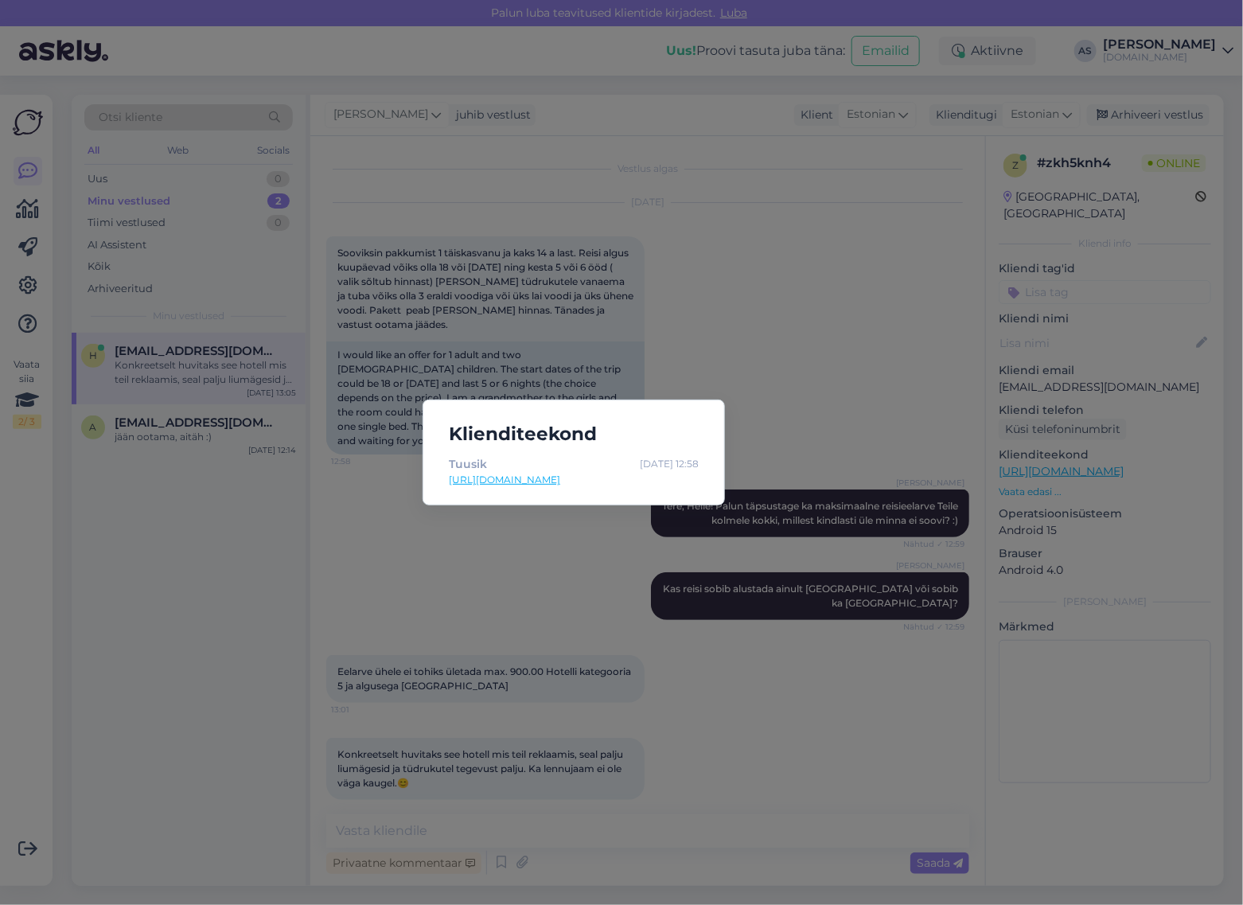
click at [818, 695] on div "Klienditeekond Tuusik [DATE] 12:58 [URL][DOMAIN_NAME]" at bounding box center [621, 452] width 1243 height 905
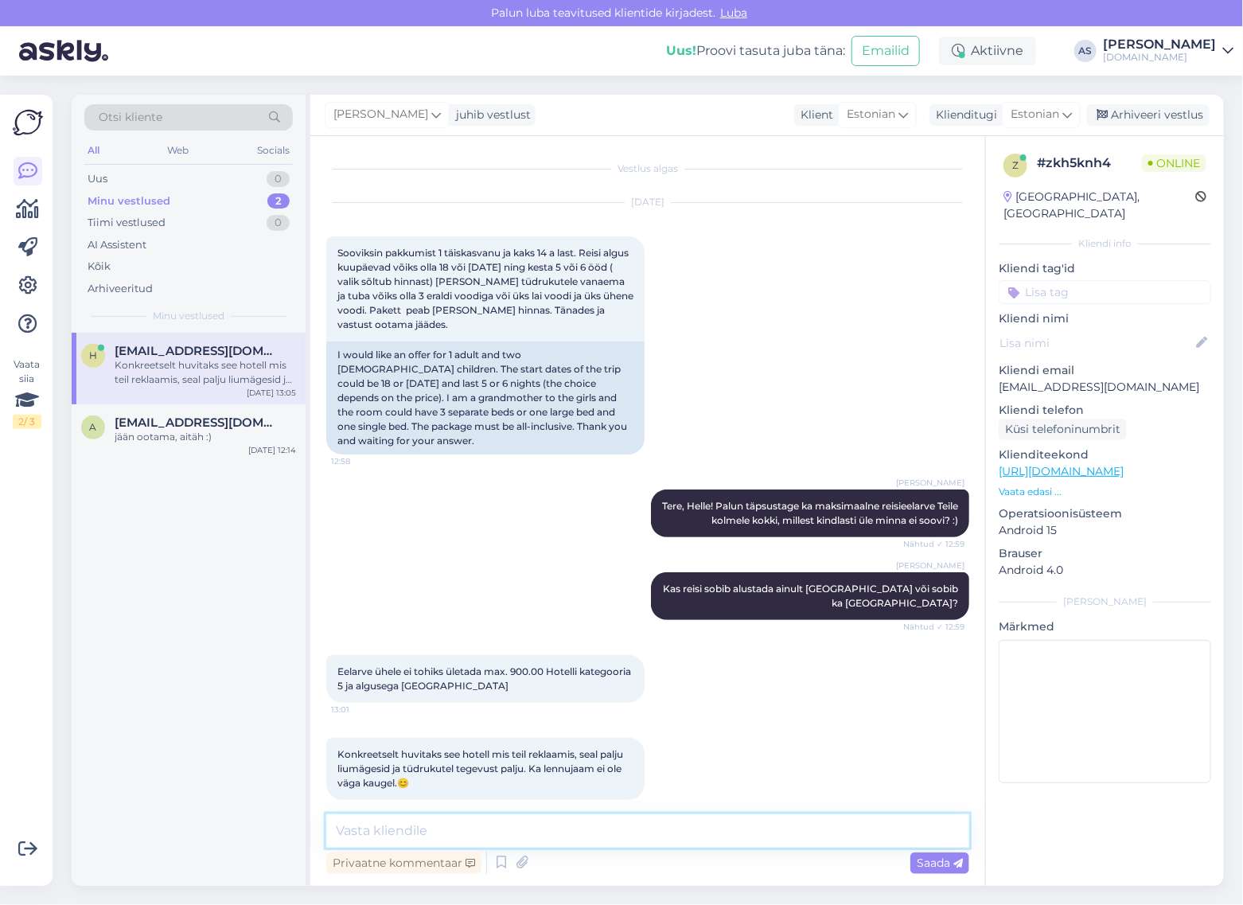
click at [639, 827] on textarea at bounding box center [647, 830] width 643 height 33
type textarea "Palun täpsustage, millist hotelli silmas peate ning millises sihtkohas? :)"
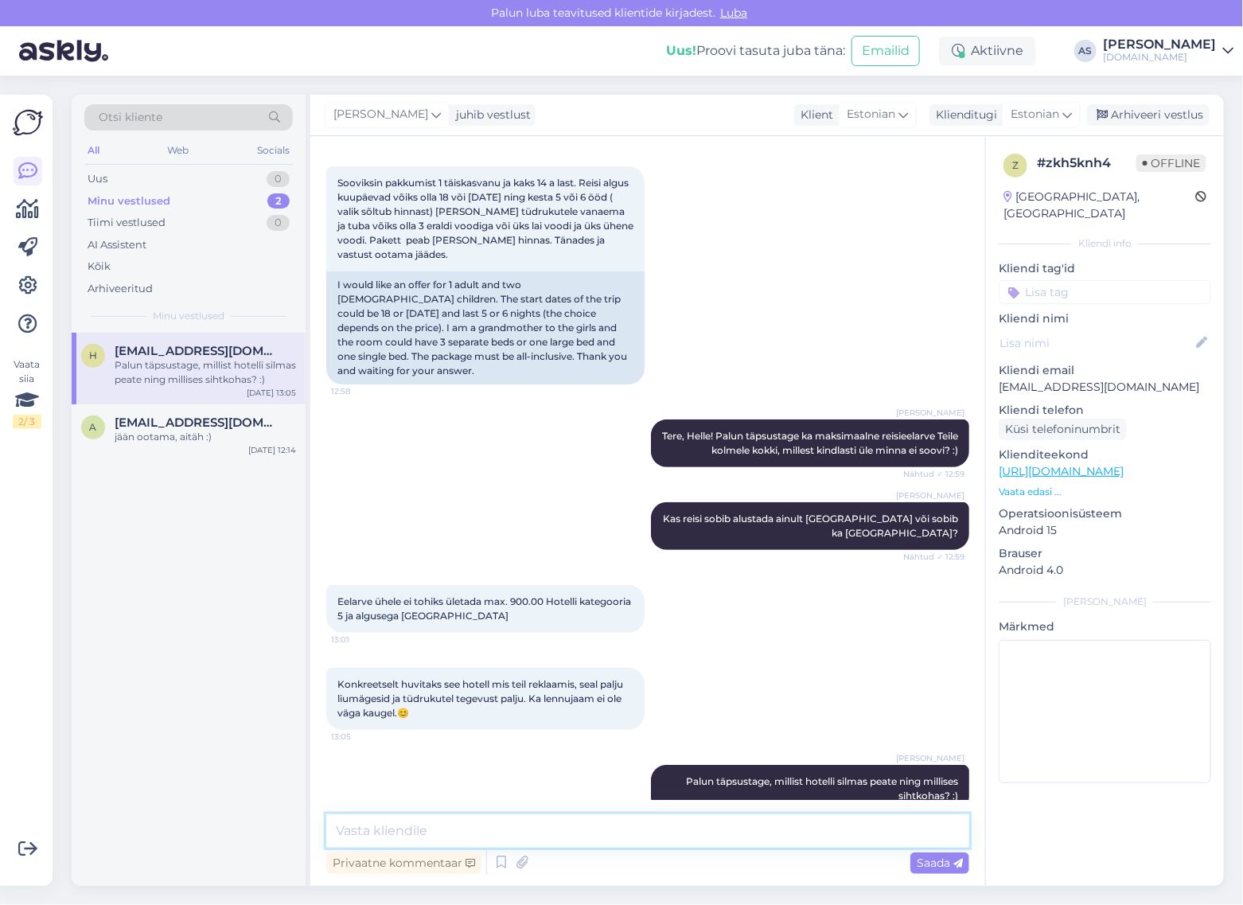
click at [693, 825] on textarea at bounding box center [647, 830] width 643 height 33
type textarea "Kas peate silmas Bodrumi reise?"
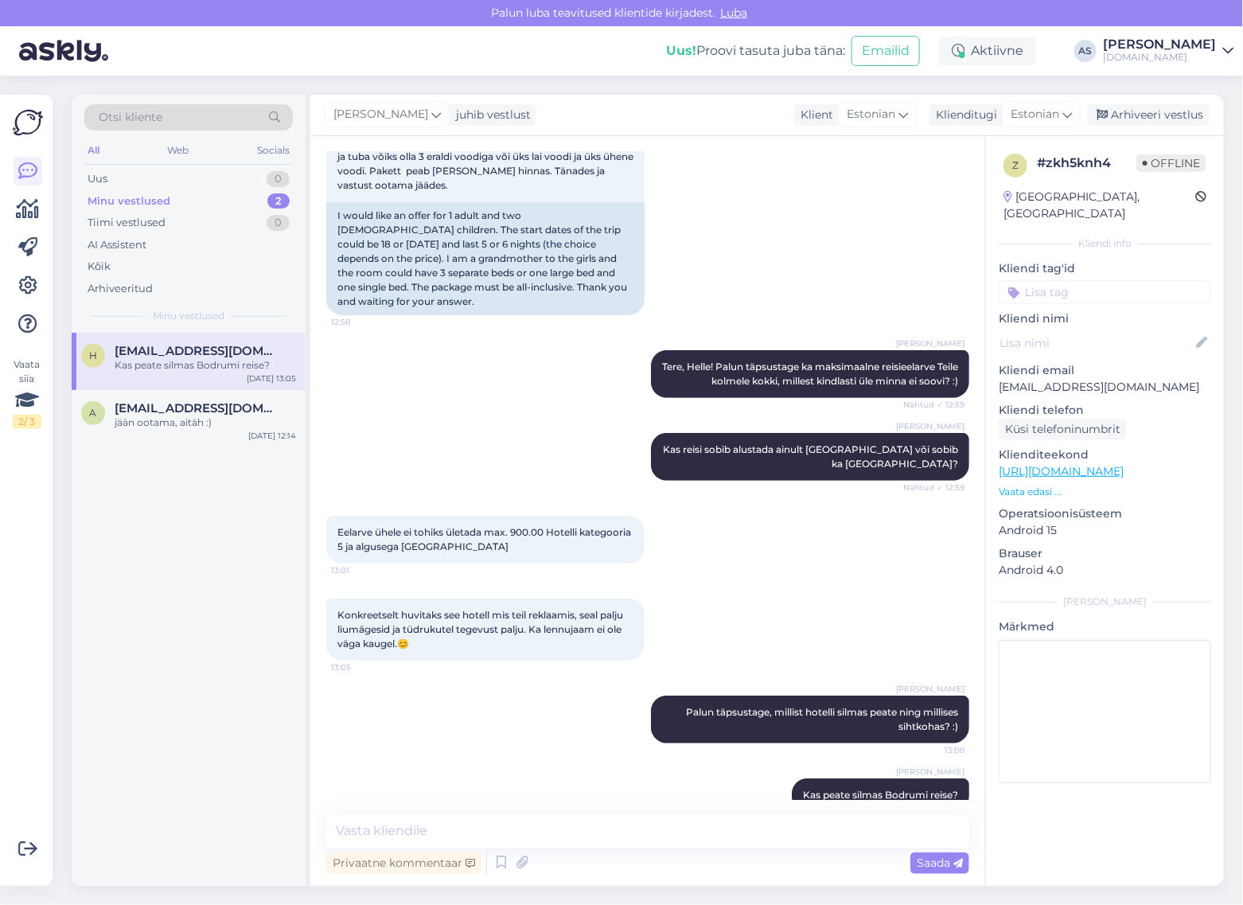
click at [1048, 484] on p "Vaata edasi ..." at bounding box center [1104, 491] width 212 height 14
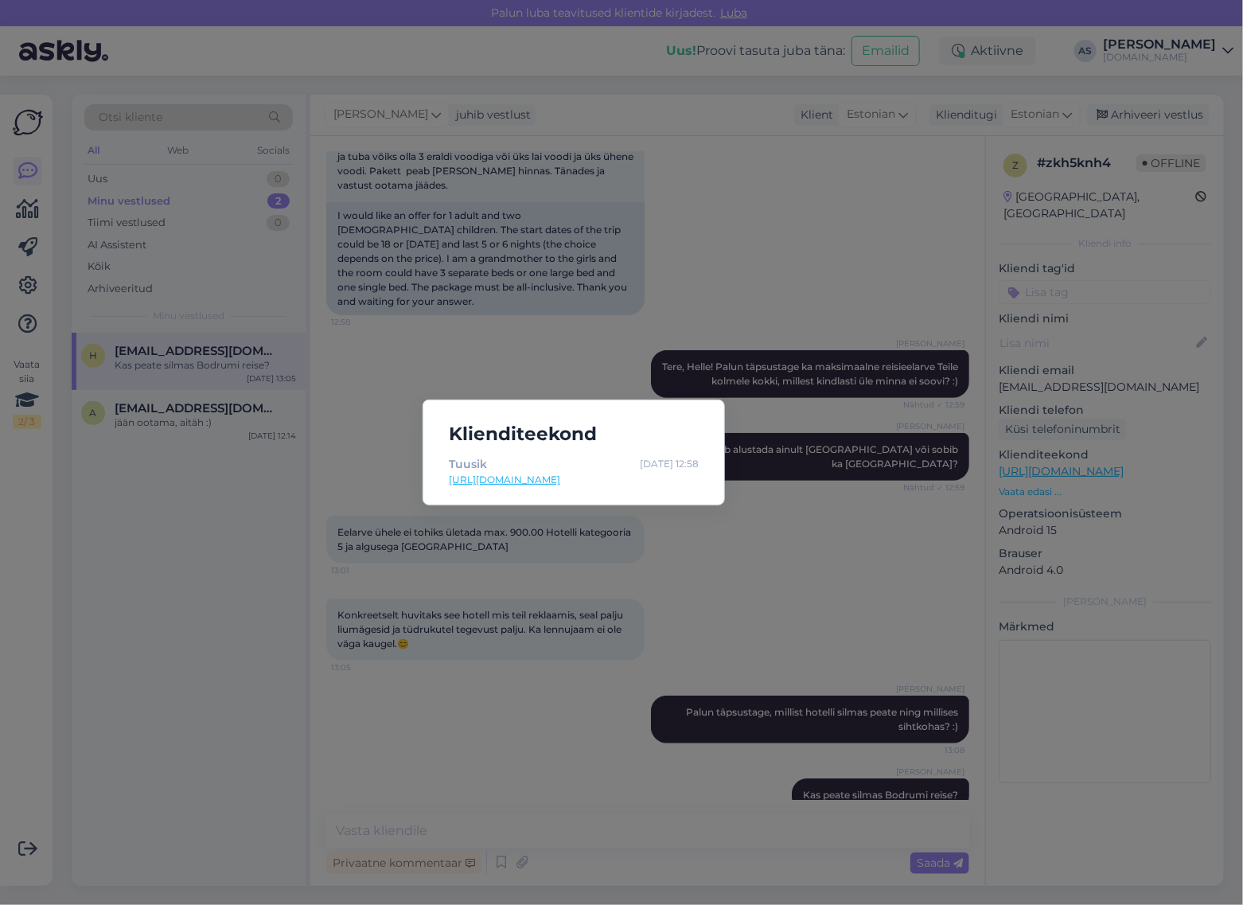
click at [662, 481] on link "[URL][DOMAIN_NAME]" at bounding box center [574, 480] width 250 height 14
click at [594, 672] on div "Klienditeekond Tuusik [DATE] 12:58 [URL][DOMAIN_NAME]" at bounding box center [621, 452] width 1243 height 905
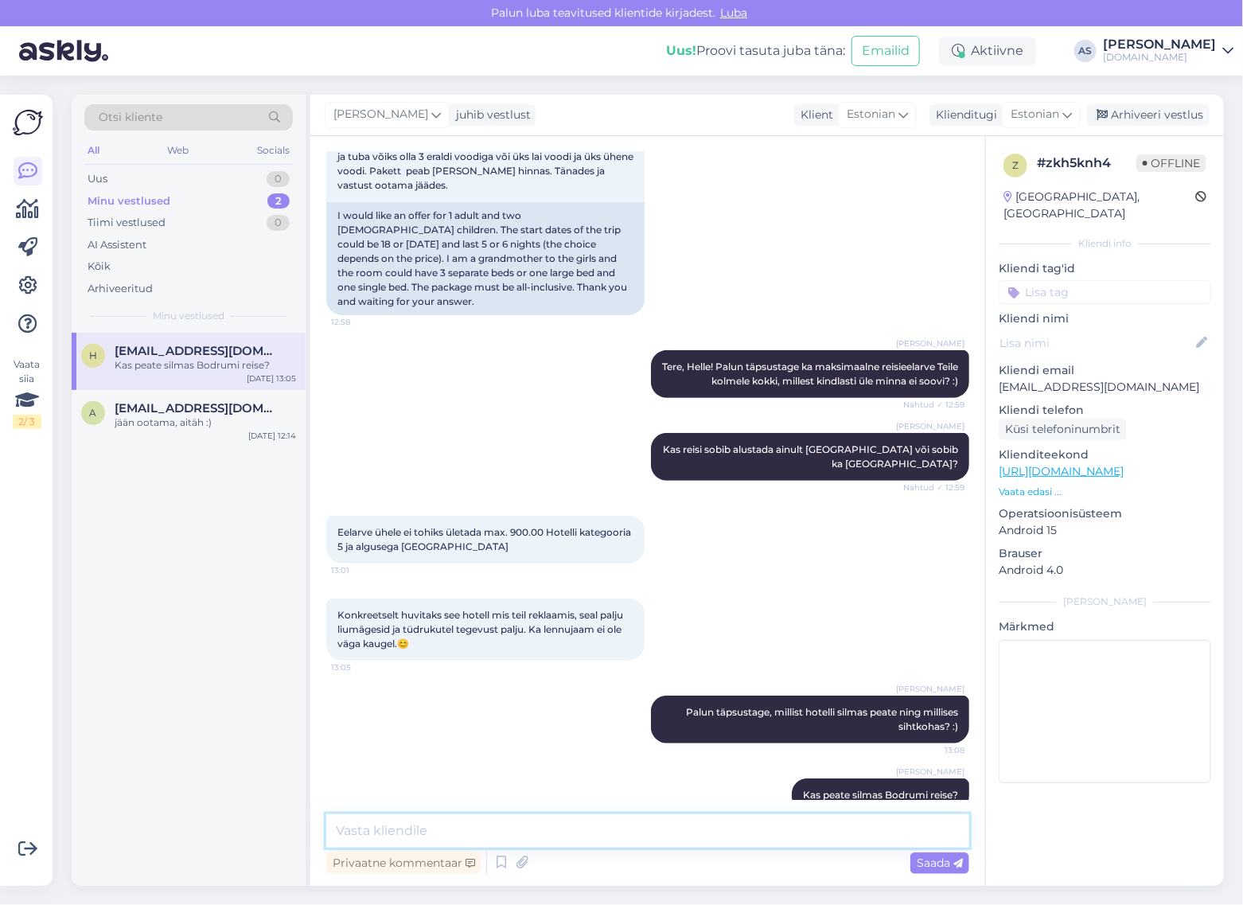
click at [601, 825] on textarea at bounding box center [647, 830] width 643 height 33
type textarea "Või Trendy Lara"
drag, startPoint x: 621, startPoint y: 842, endPoint x: 282, endPoint y: 827, distance: 338.4
click at [282, 827] on div "Otsi kliente All Web Socials Uus 0 Minu vestlused 2 Tiimi vestlused 0 AI Assist…" at bounding box center [648, 490] width 1152 height 791
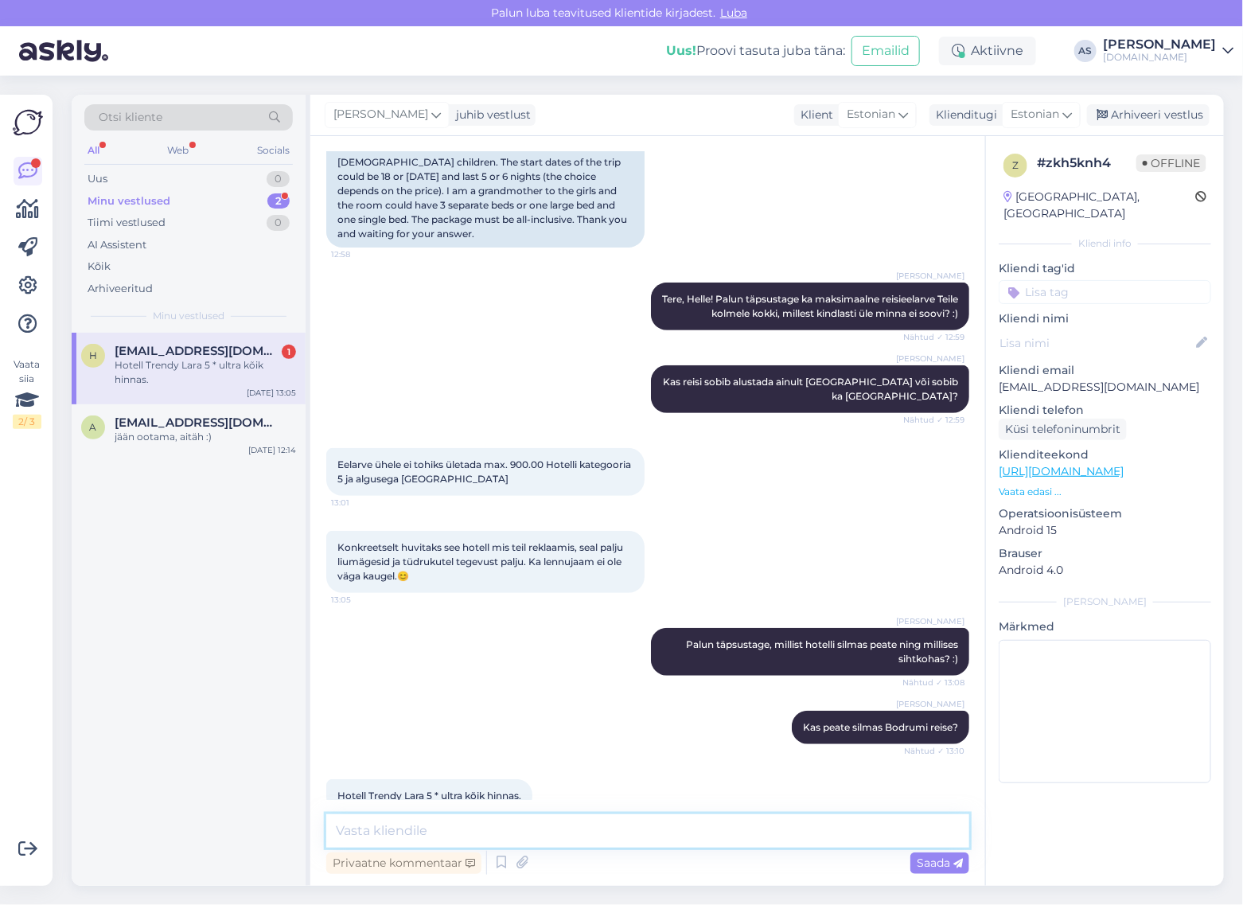
click at [523, 828] on textarea at bounding box center [647, 830] width 643 height 33
type textarea "Hästi! Saadame Teile pakkumise meilile :)"
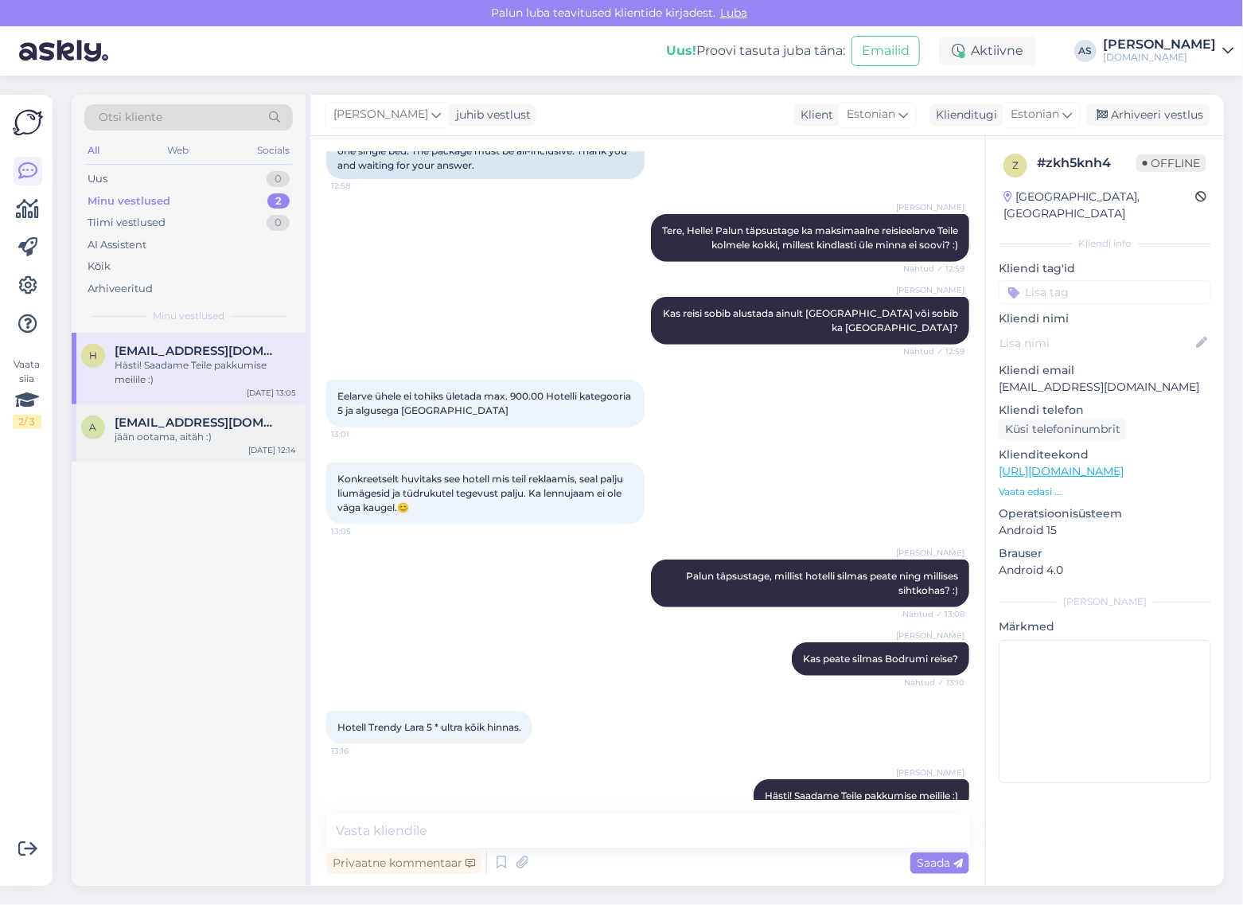
click at [85, 436] on div "a" at bounding box center [93, 427] width 24 height 24
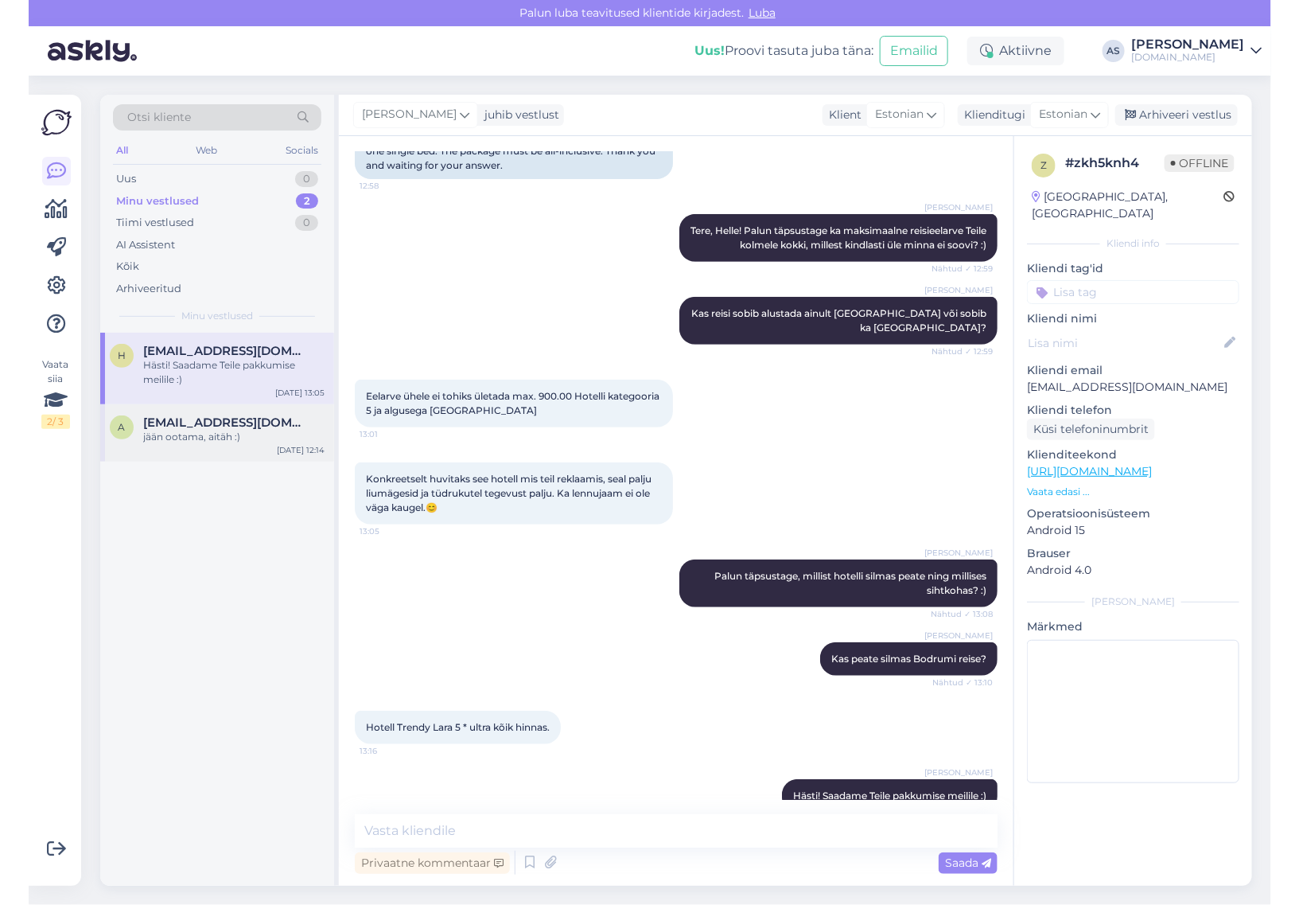
scroll to position [339, 0]
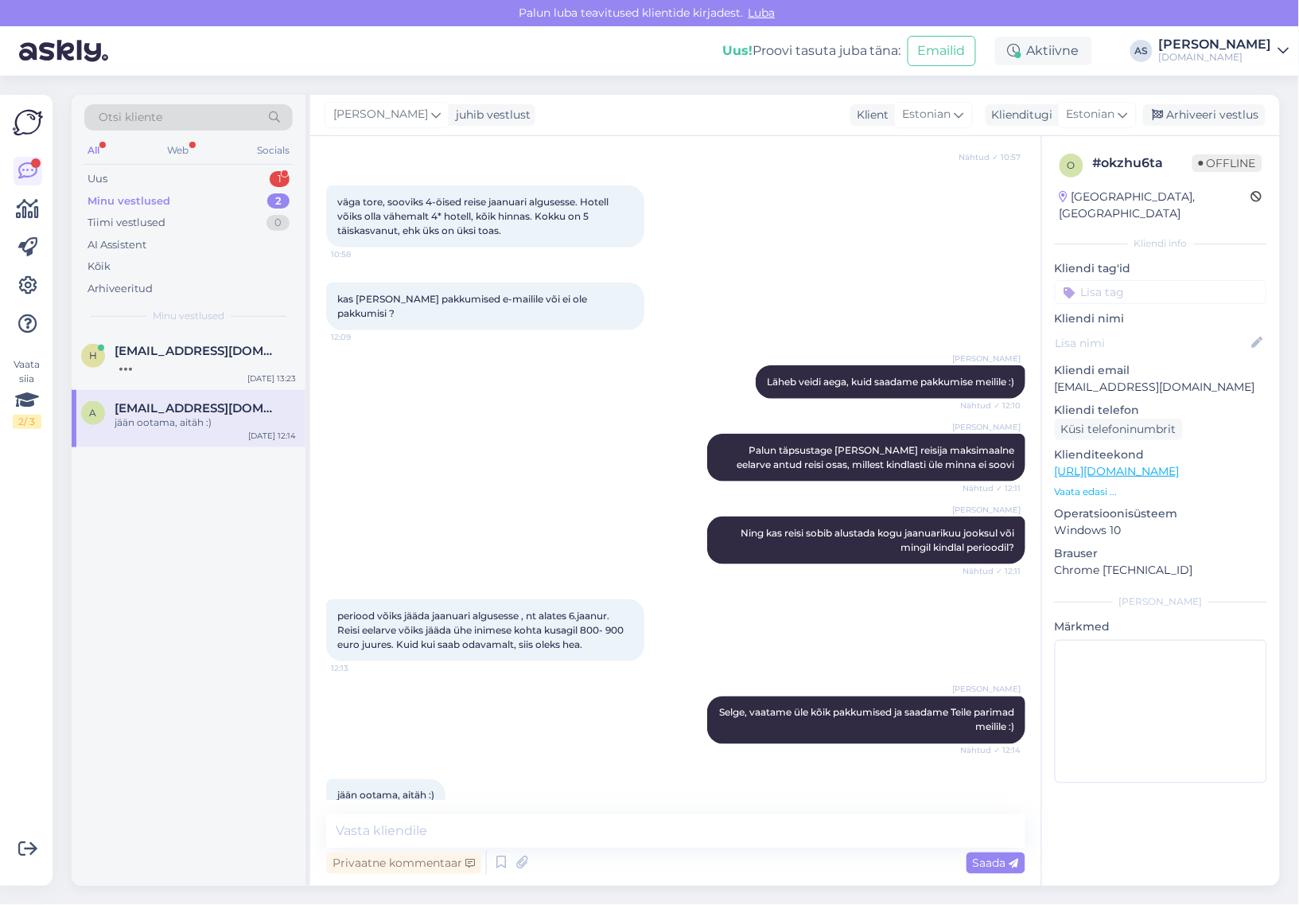
click at [221, 165] on div "All Web Socials" at bounding box center [188, 152] width 208 height 25
click at [223, 173] on div "Uus 1" at bounding box center [188, 179] width 208 height 22
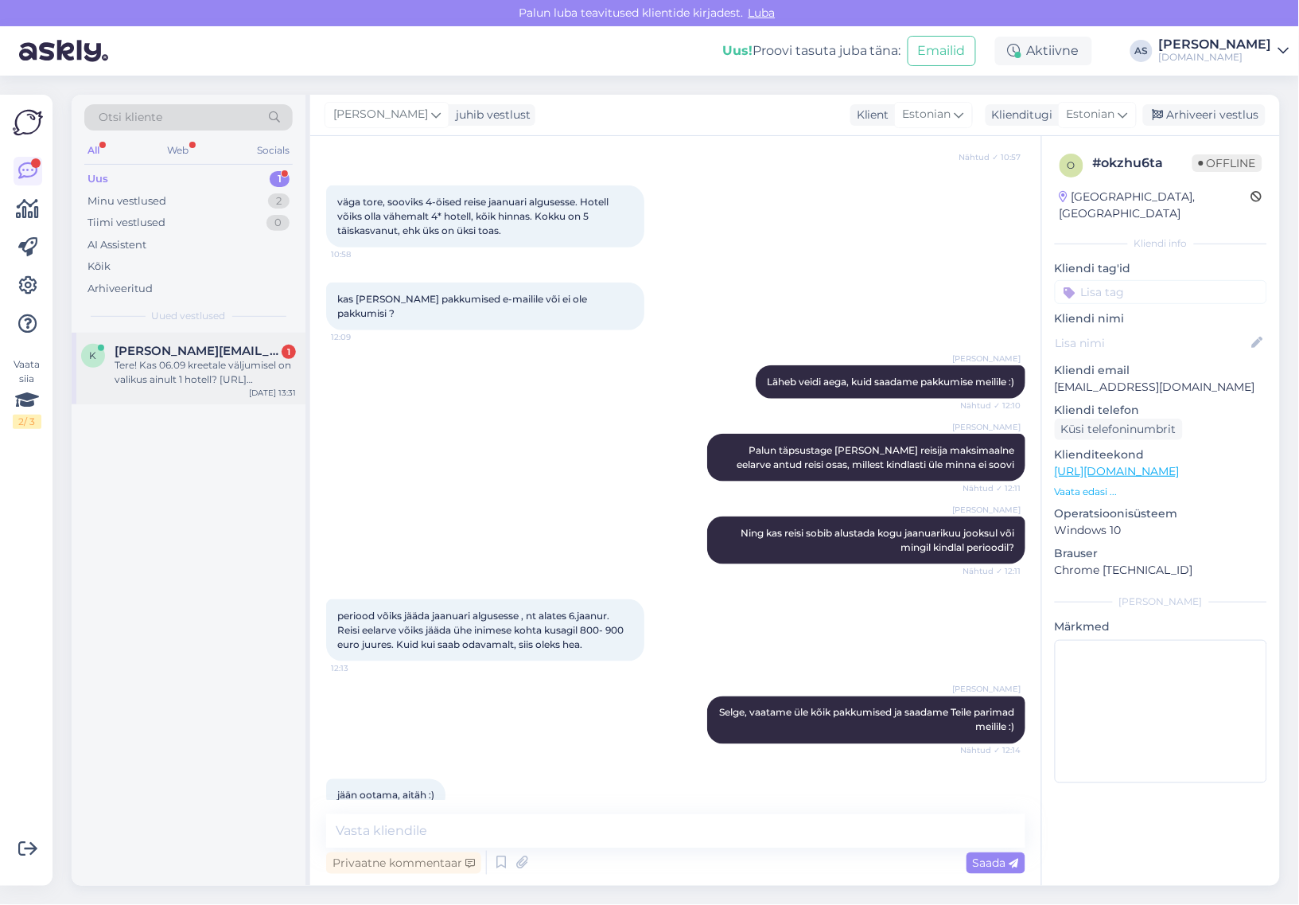
click at [215, 364] on div "Tere! Kas 06.09 kreetale väljumisel on valikus ainult 1 hotell? [URL][DOMAIN_NA…" at bounding box center [205, 372] width 181 height 29
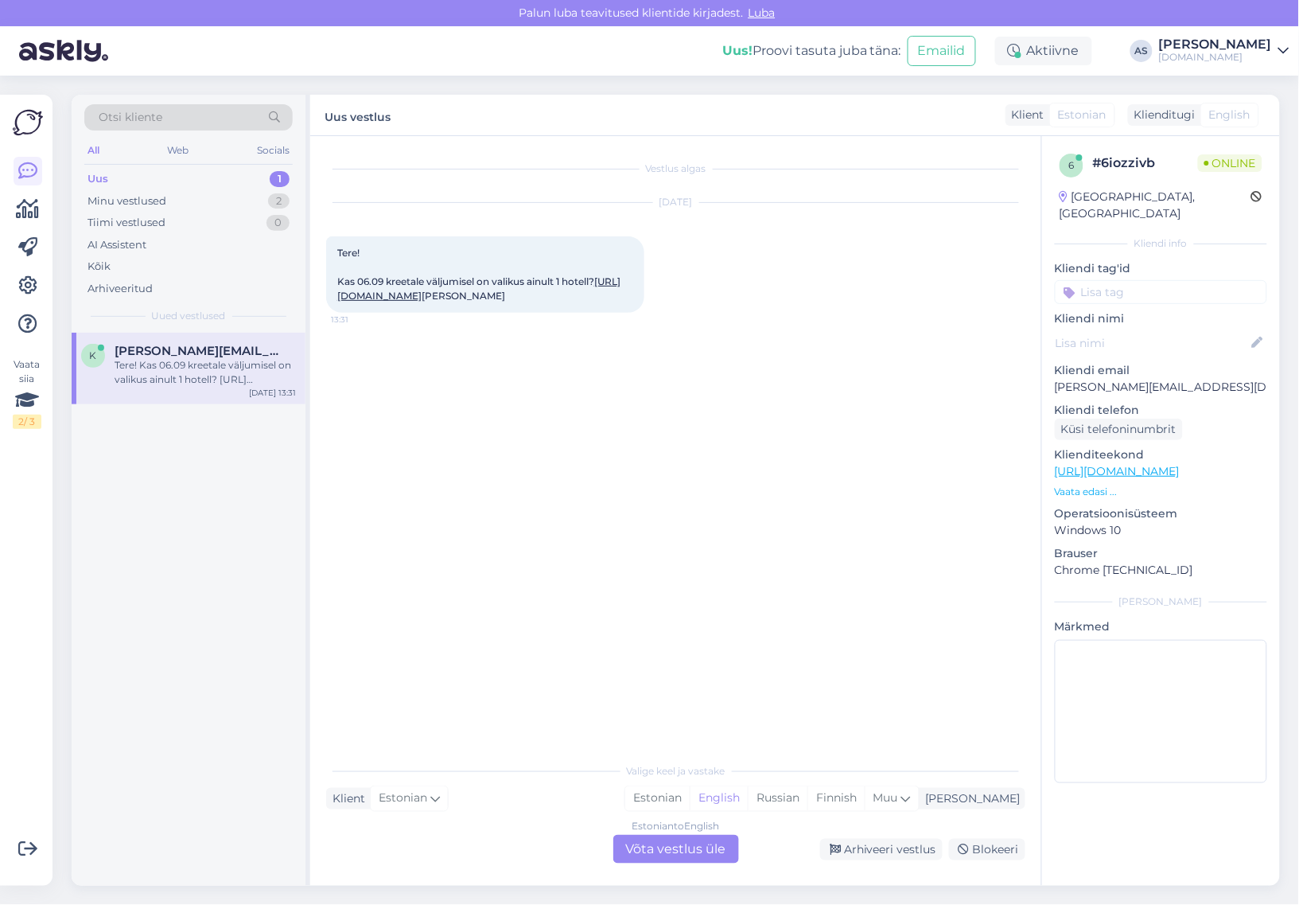
scroll to position [0, 0]
click at [489, 302] on link "[URL][DOMAIN_NAME]" at bounding box center [478, 288] width 283 height 26
click at [660, 840] on div "Estonian to English Võta vestlus üle" at bounding box center [676, 849] width 126 height 29
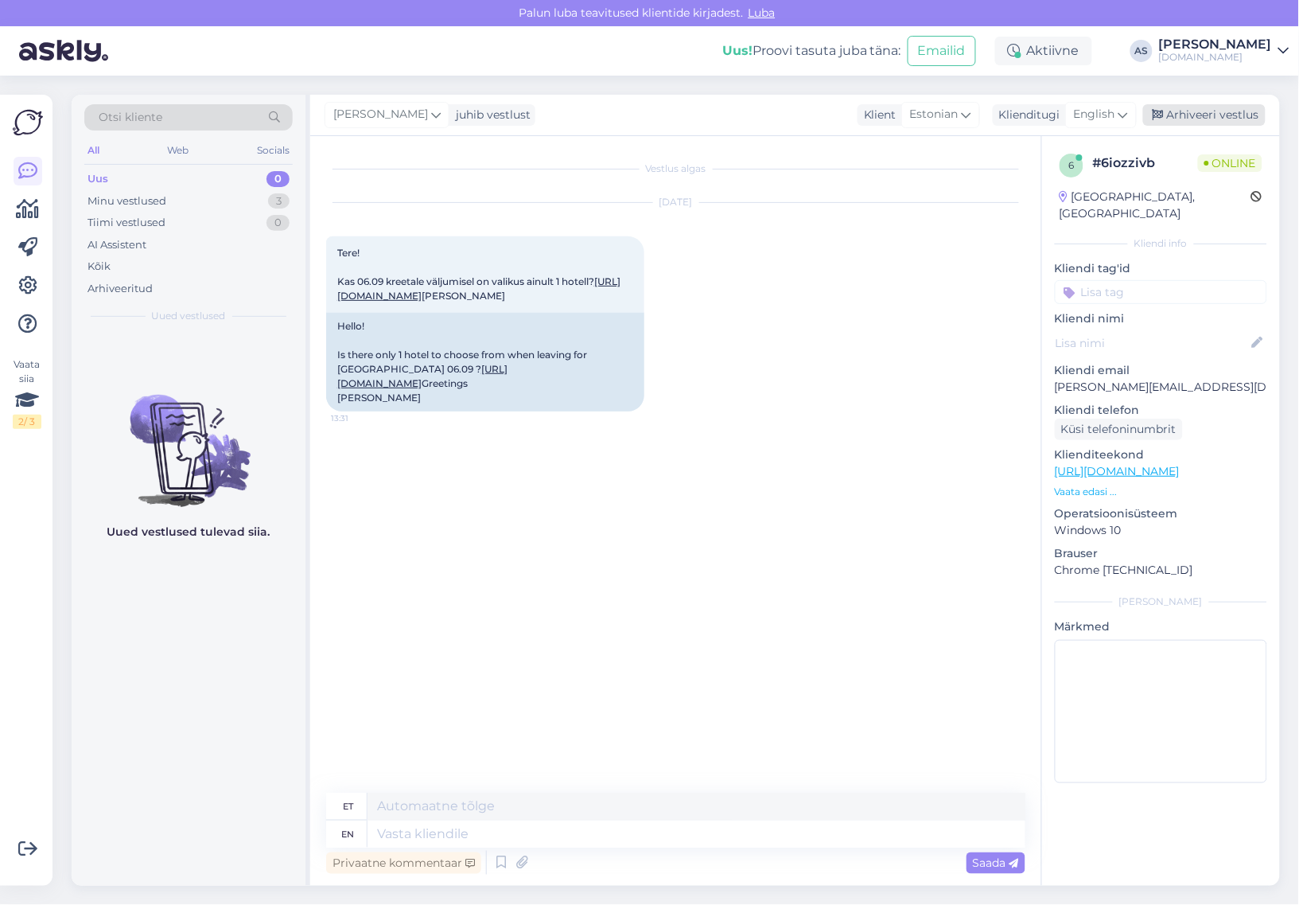
click at [1172, 117] on div "Arhiveeri vestlus" at bounding box center [1204, 114] width 123 height 21
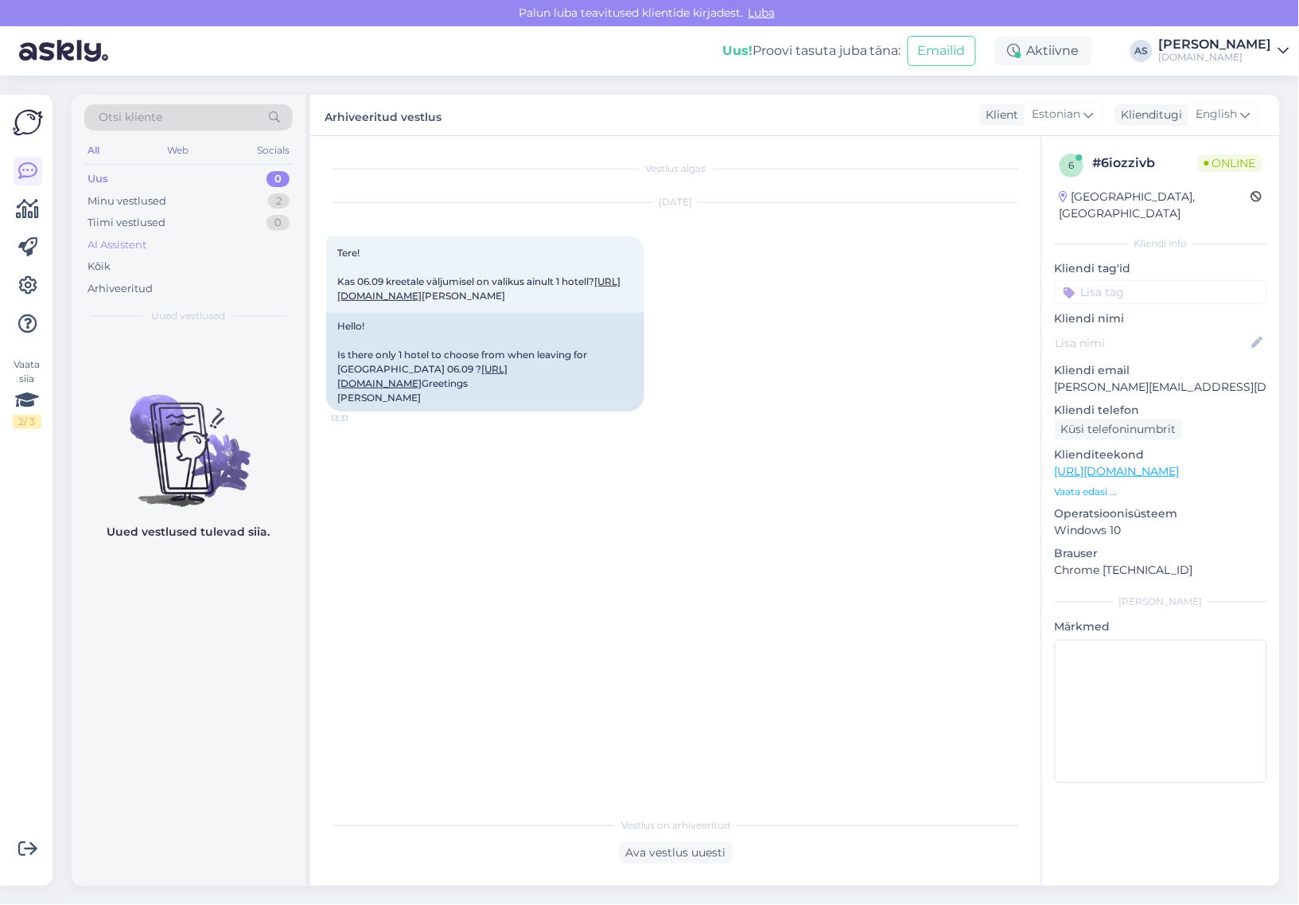
click at [139, 244] on div "AI Assistent" at bounding box center [117, 245] width 59 height 16
click at [124, 290] on div "Arhiveeritud" at bounding box center [120, 289] width 65 height 16
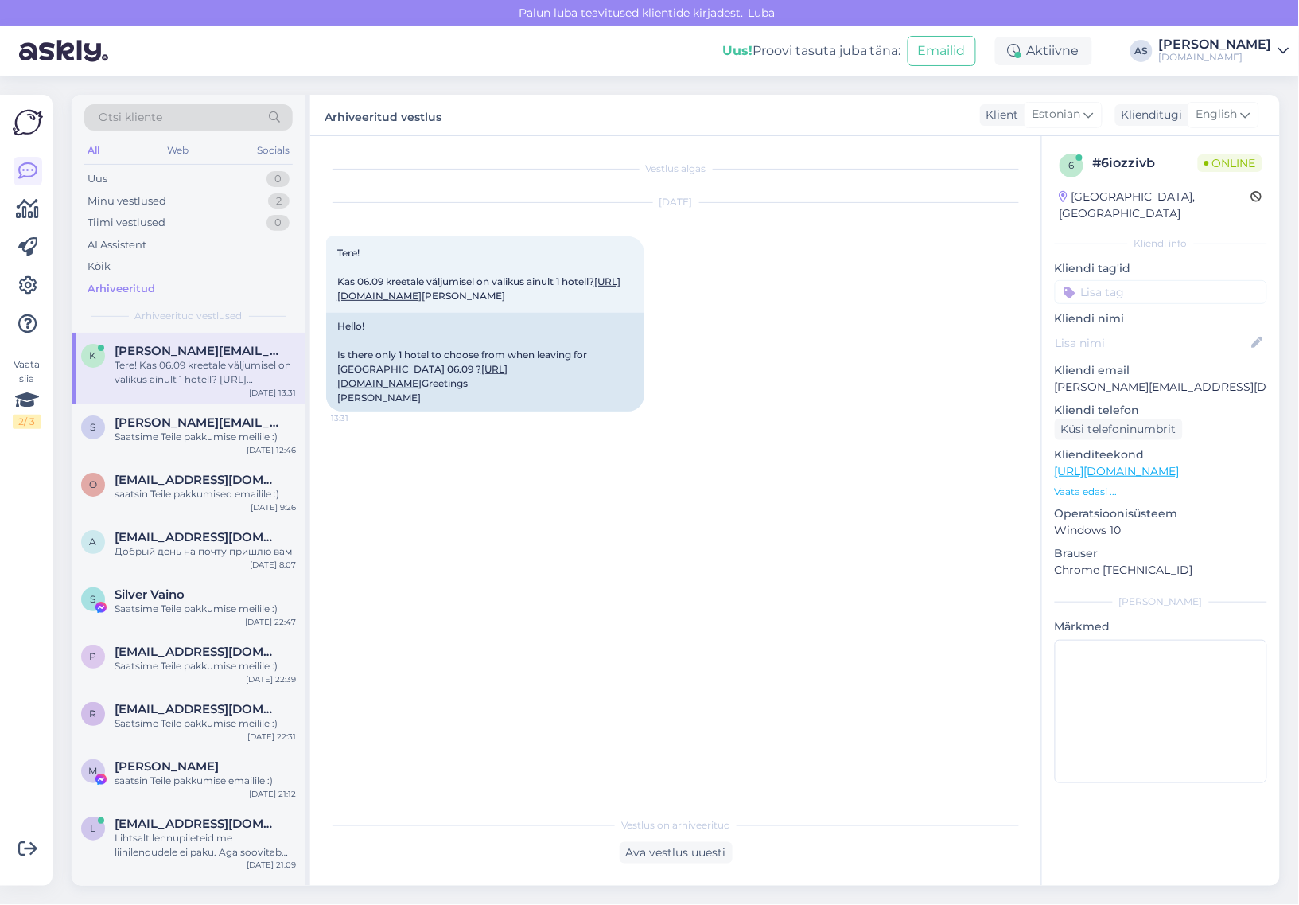
click at [146, 364] on div "Tere! Kas 06.09 kreetale väljumisel on valikus ainult 1 hotell? [URL][DOMAIN_NA…" at bounding box center [205, 372] width 181 height 29
click at [702, 844] on div "Ava vestlus uuesti" at bounding box center [676, 852] width 113 height 21
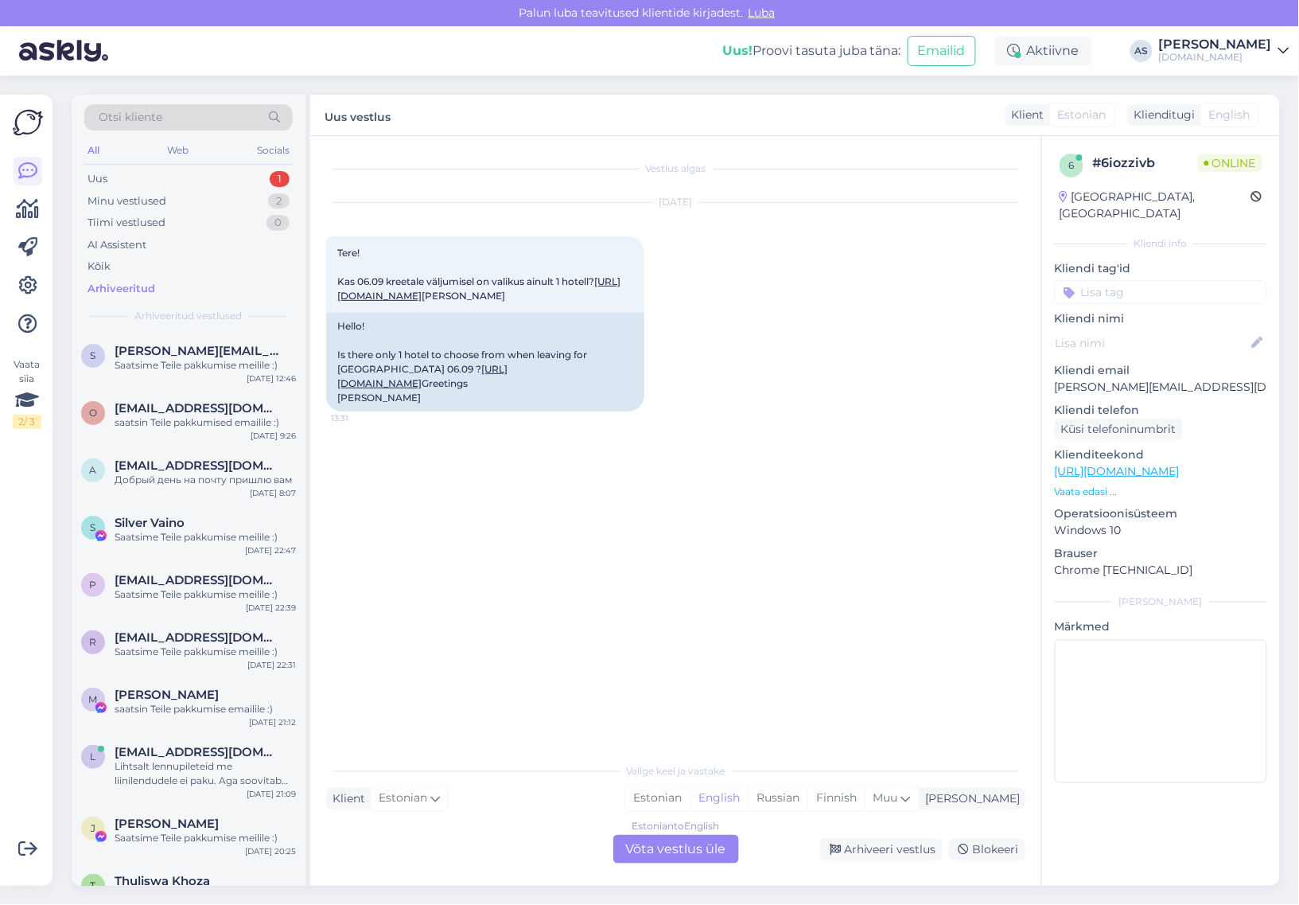
click at [726, 854] on div "Estonian to English Võta vestlus üle" at bounding box center [676, 849] width 126 height 29
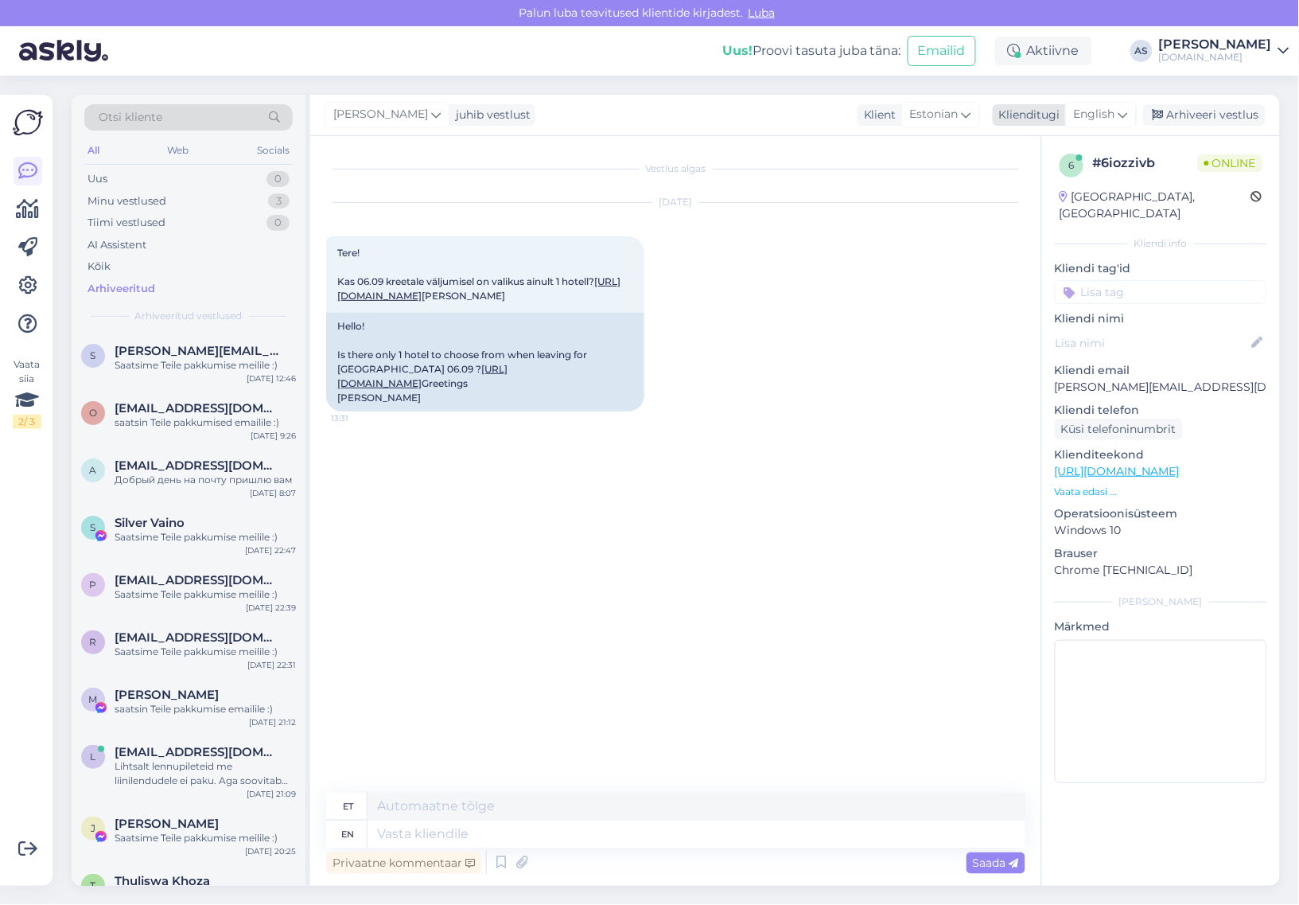
click at [1118, 112] on div "English" at bounding box center [1101, 114] width 72 height 25
click at [1068, 195] on link "Estonian" at bounding box center [1065, 185] width 175 height 25
click at [574, 825] on textarea at bounding box center [675, 830] width 699 height 33
type textarea "Tere, on pakkuda [PERSON_NAME] hotelle. Mis kriteeriumitele võiks hotell vastat…"
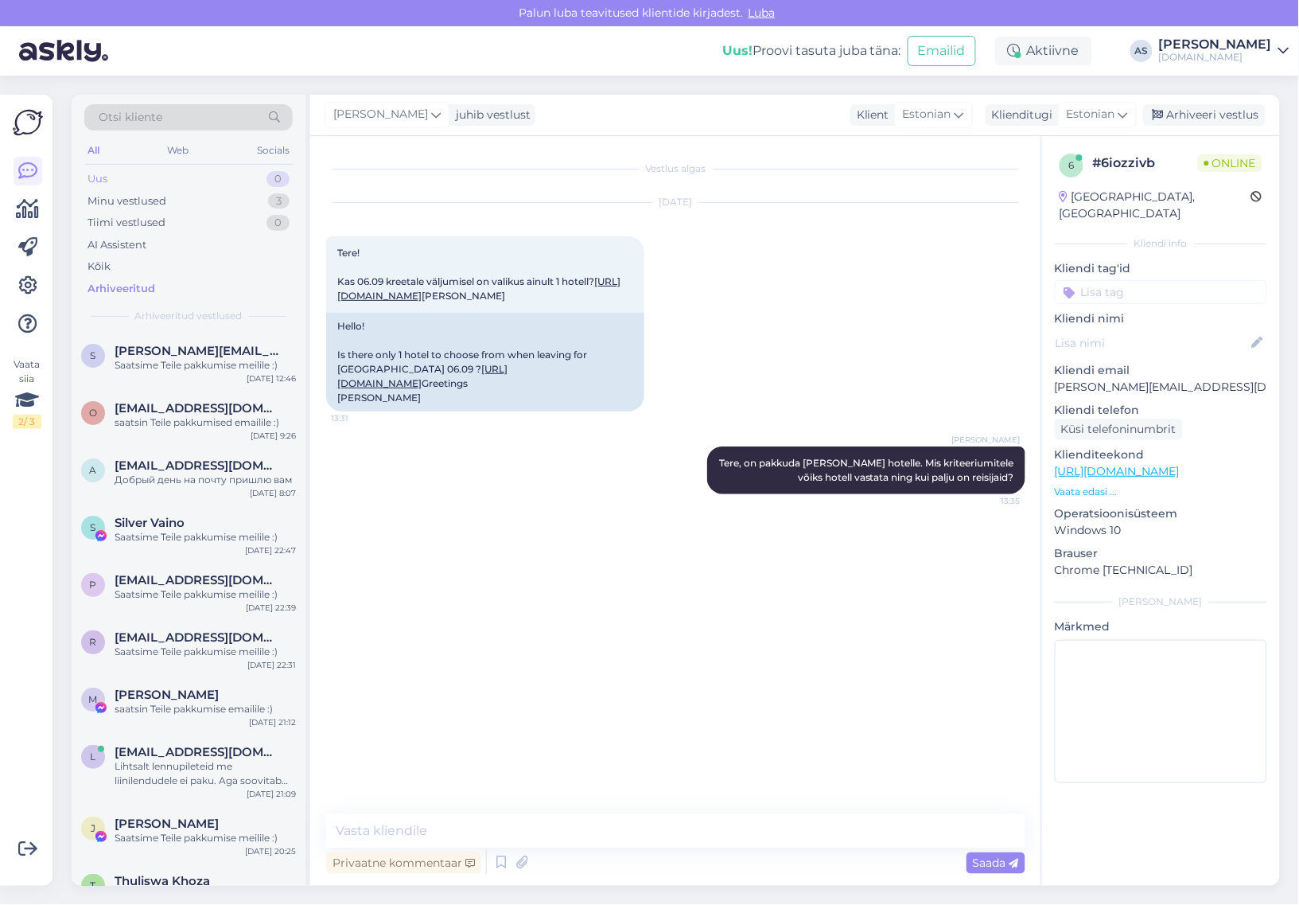
click at [256, 175] on div "Uus 0" at bounding box center [188, 179] width 208 height 22
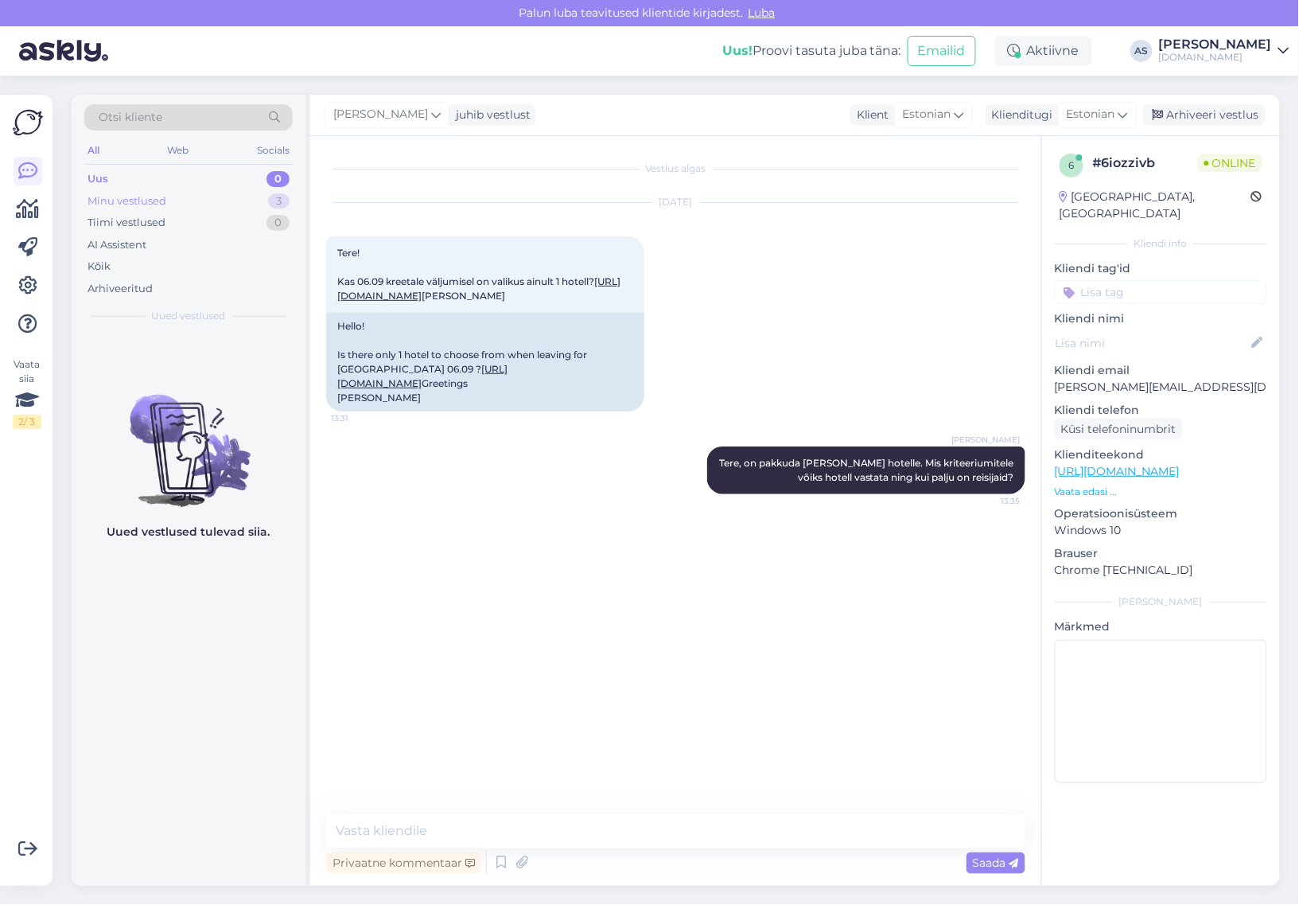
click at [224, 203] on div "Minu vestlused 3" at bounding box center [188, 201] width 208 height 22
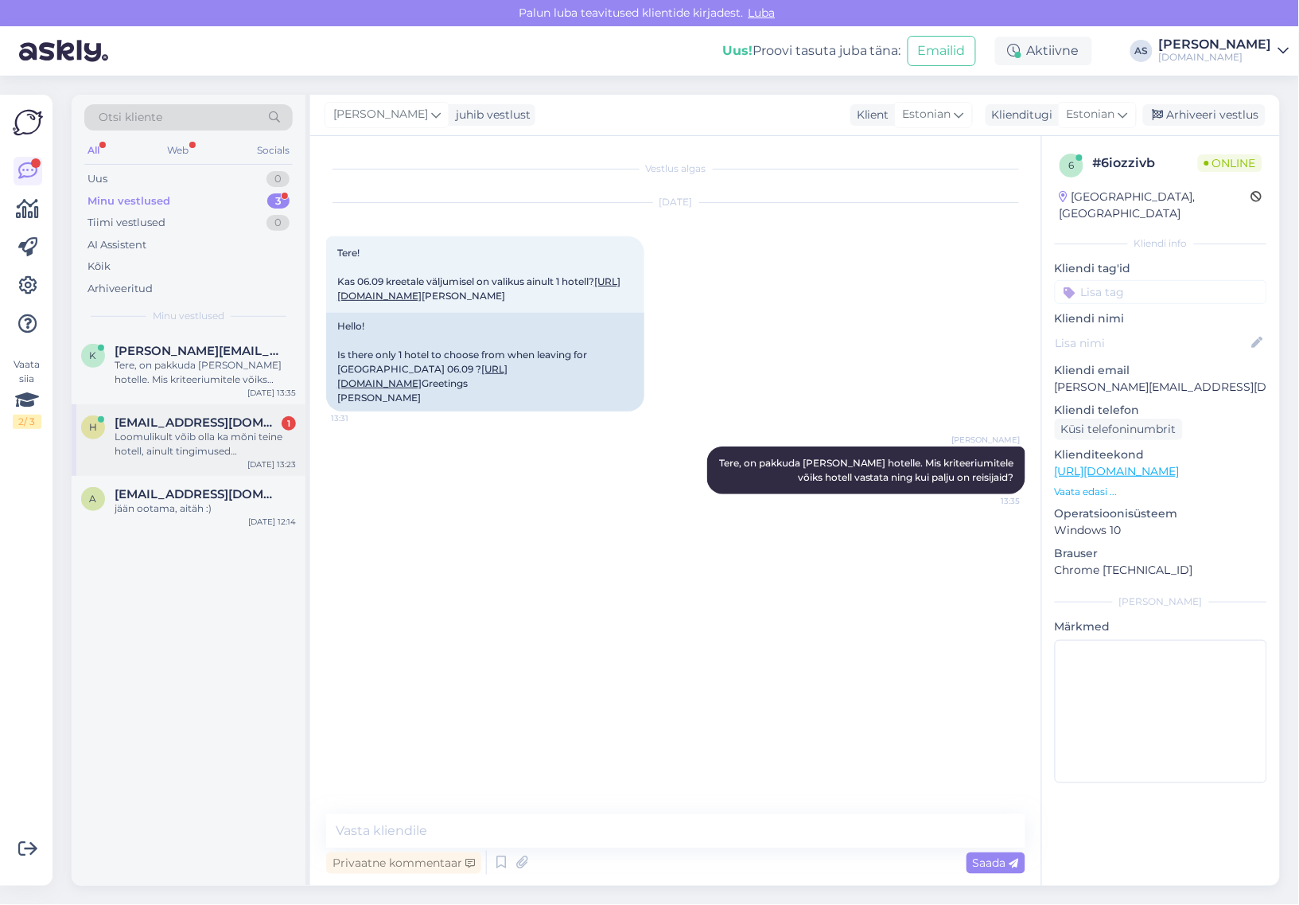
click at [193, 464] on div "h [EMAIL_ADDRESS][DOMAIN_NAME] 1 Loomulikult võib olla ka mõni teine hotell, ai…" at bounding box center [189, 440] width 234 height 72
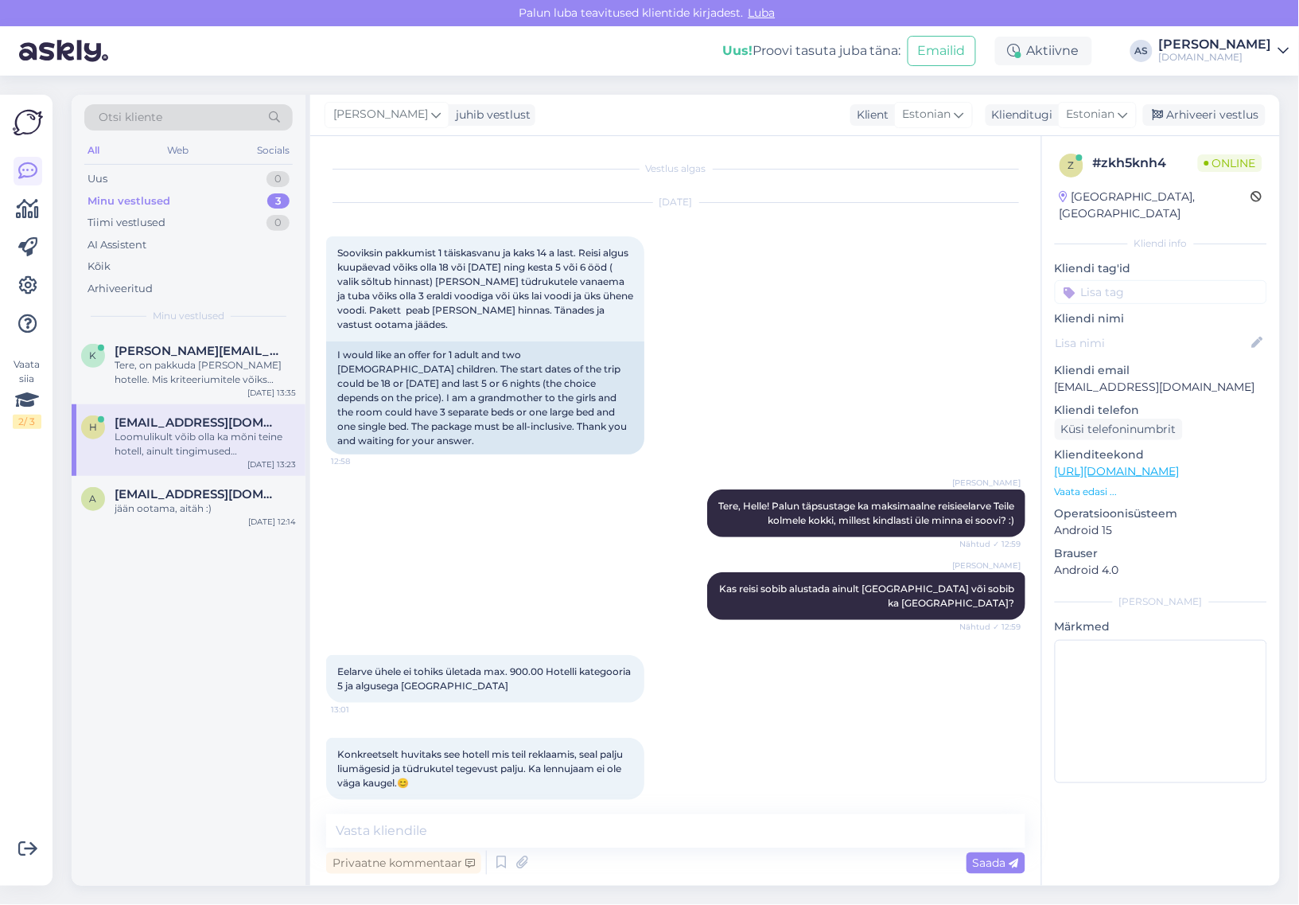
scroll to position [400, 0]
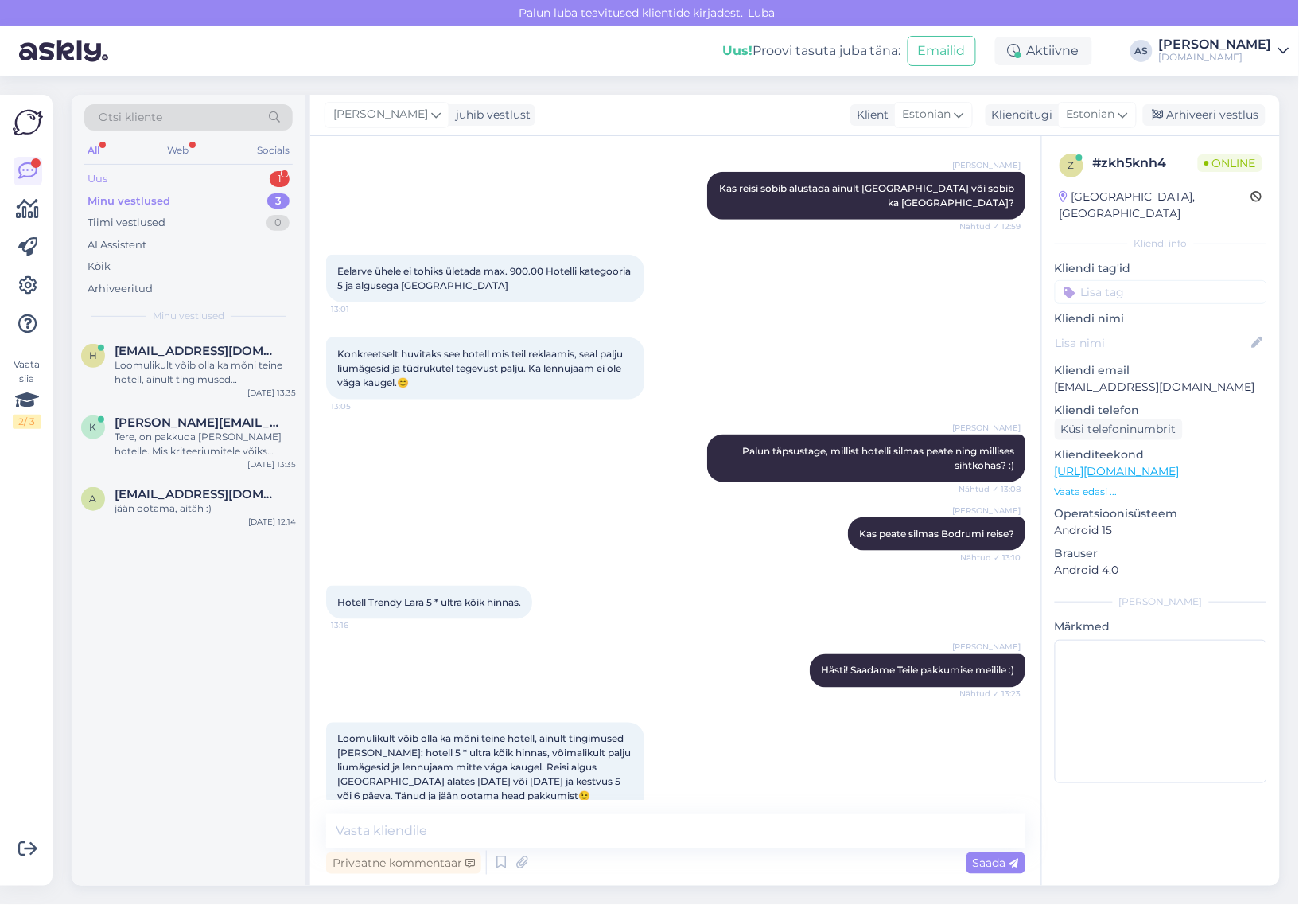
click at [263, 177] on div "Uus 1" at bounding box center [188, 179] width 208 height 22
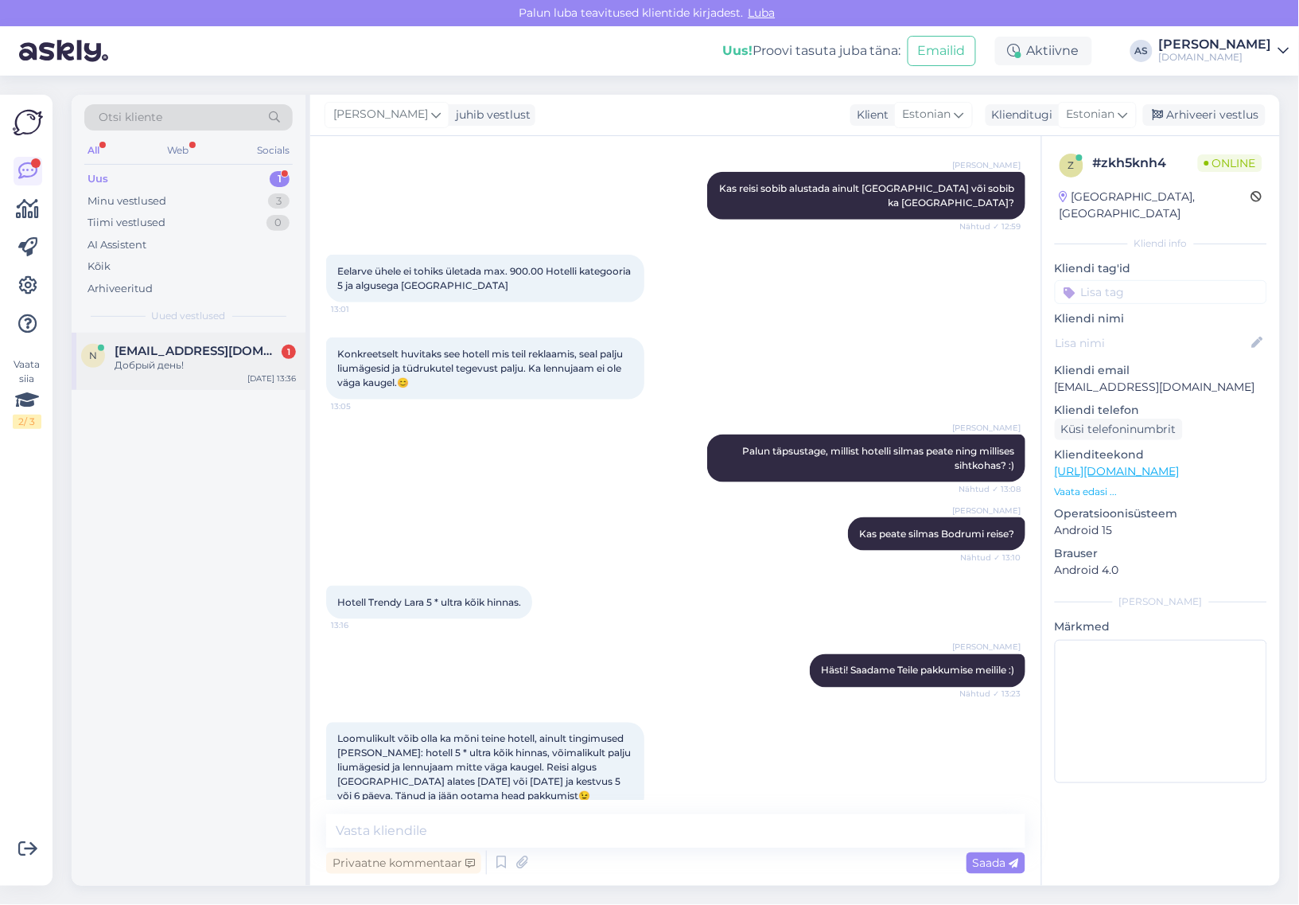
click at [200, 358] on div "Добрый день!" at bounding box center [205, 365] width 181 height 14
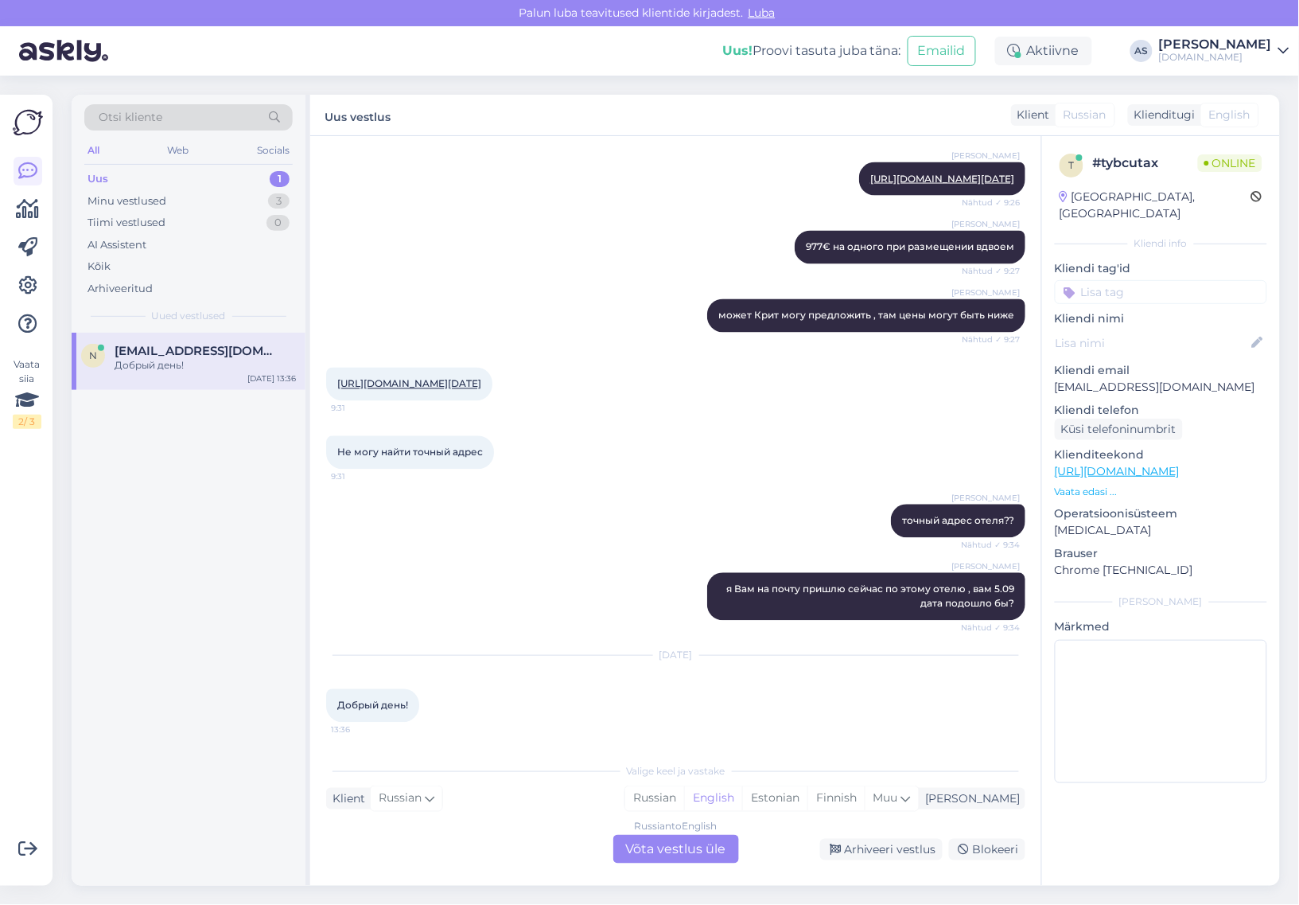
click at [648, 842] on div "Russian to English Võta vestlus üle" at bounding box center [676, 849] width 126 height 29
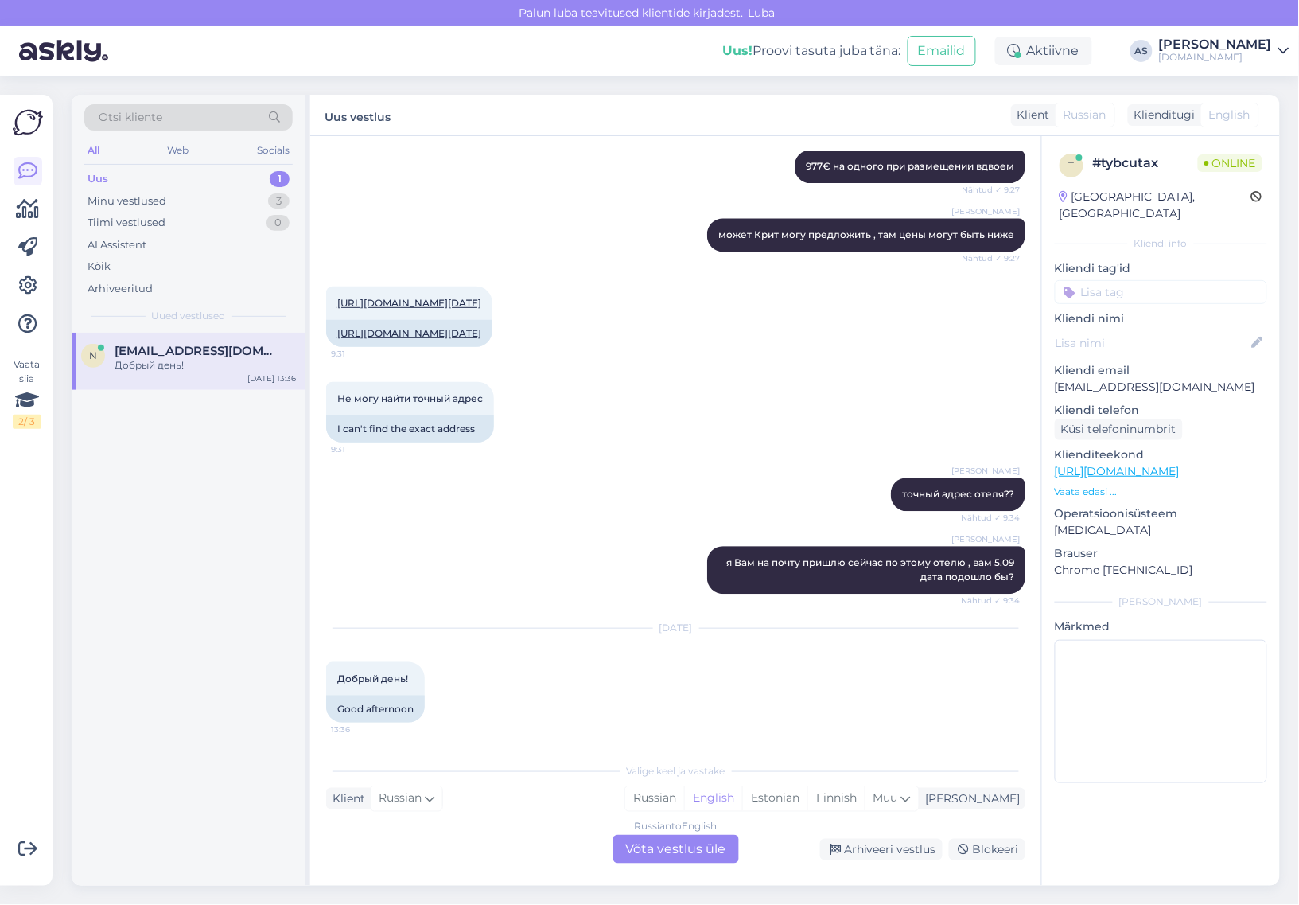
scroll to position [1321, 0]
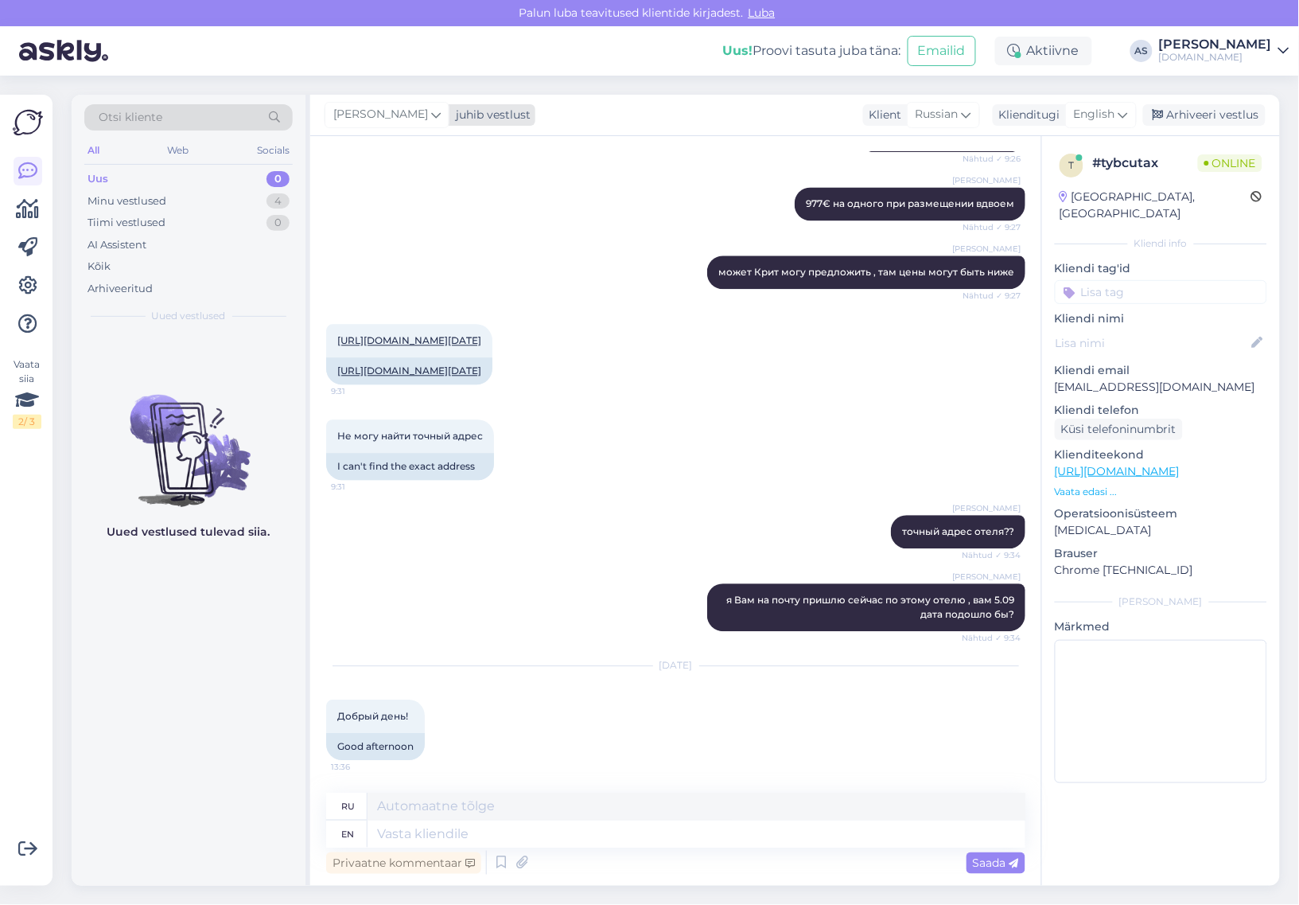
click at [454, 112] on div "juhib vestlust" at bounding box center [489, 115] width 81 height 17
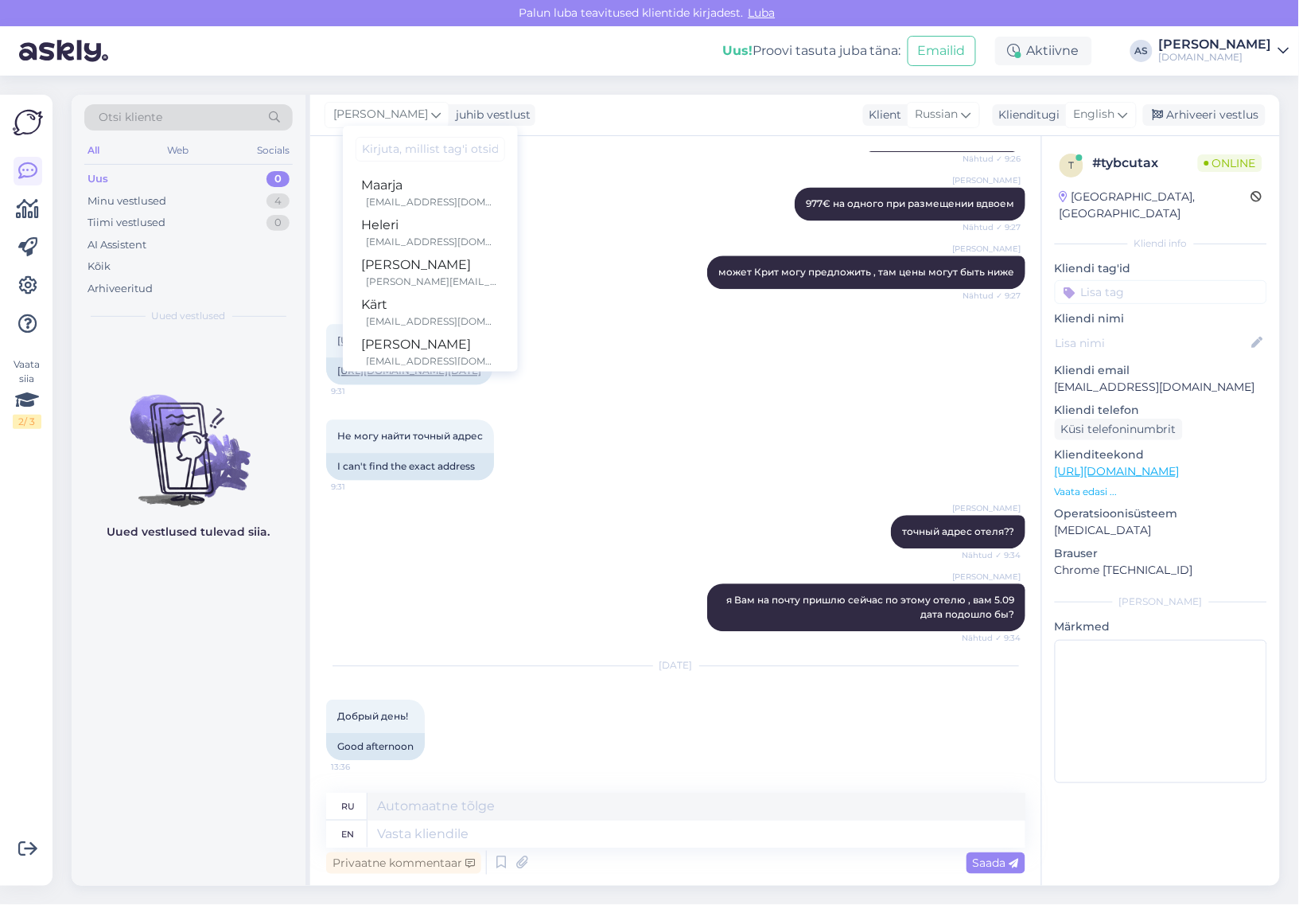
click at [399, 151] on input at bounding box center [431, 149] width 150 height 25
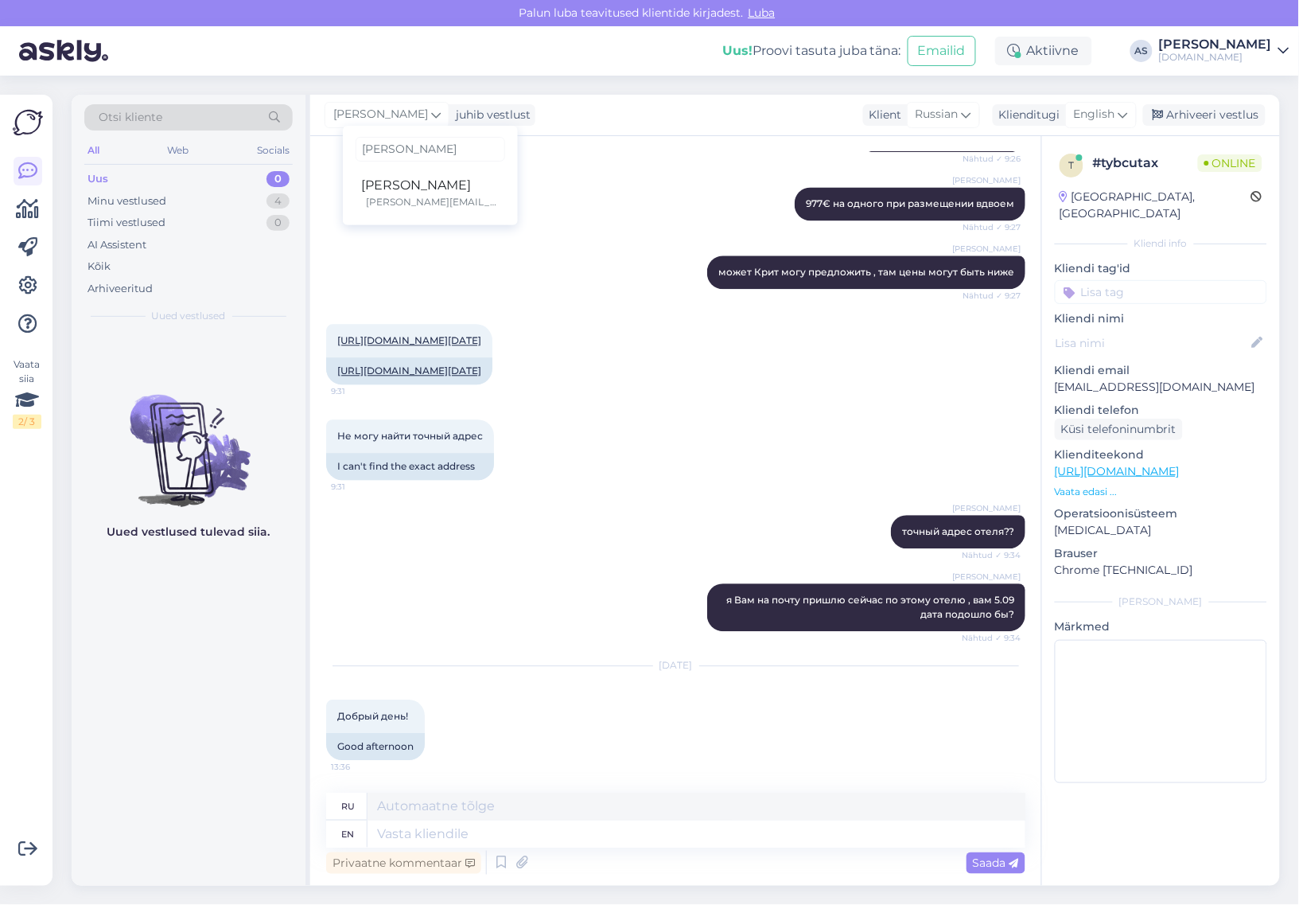
type input "[PERSON_NAME]"
click at [431, 193] on div "[PERSON_NAME]" at bounding box center [430, 185] width 137 height 19
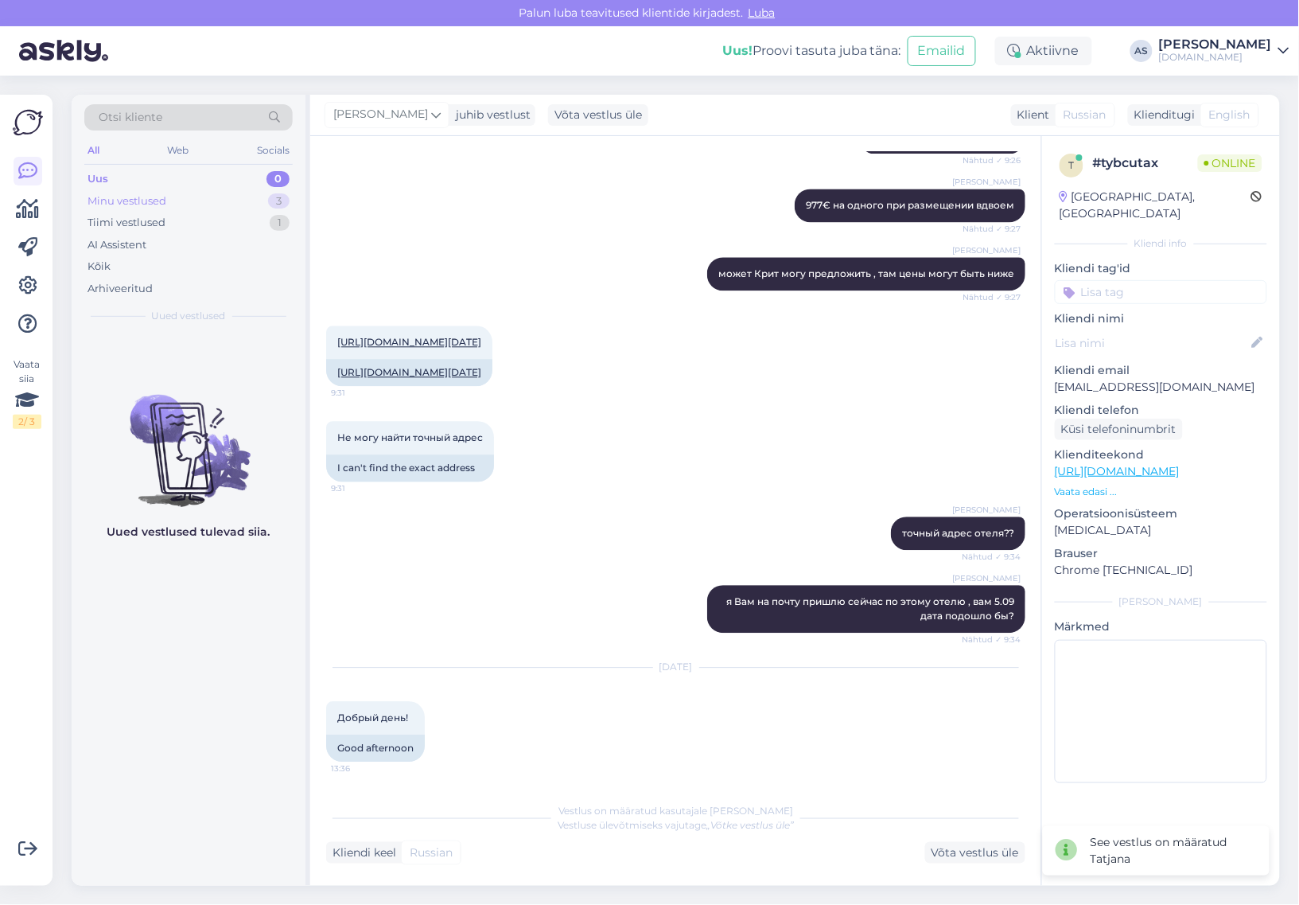
click at [243, 196] on div "Minu vestlused 3" at bounding box center [188, 201] width 208 height 22
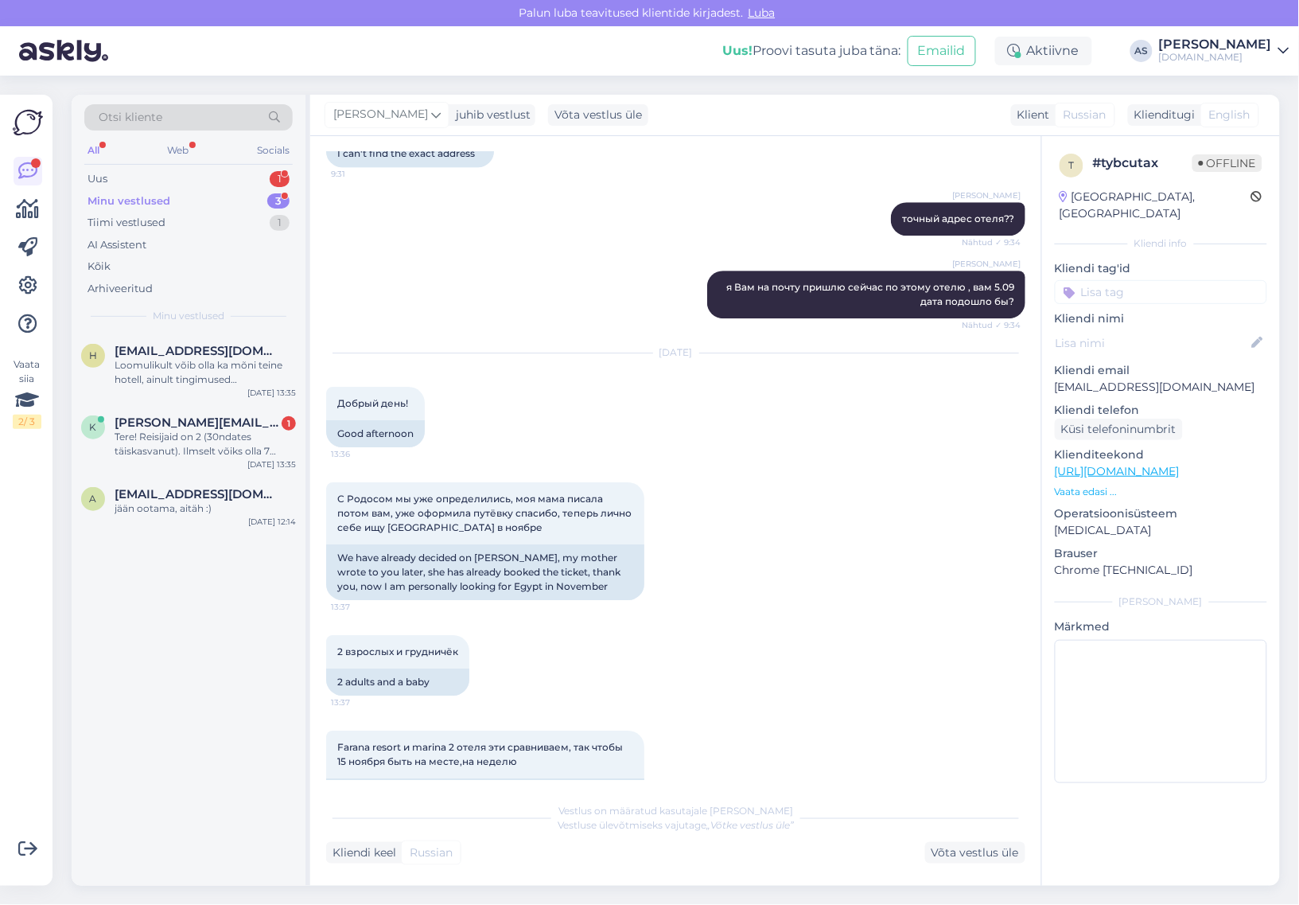
scroll to position [2130, 0]
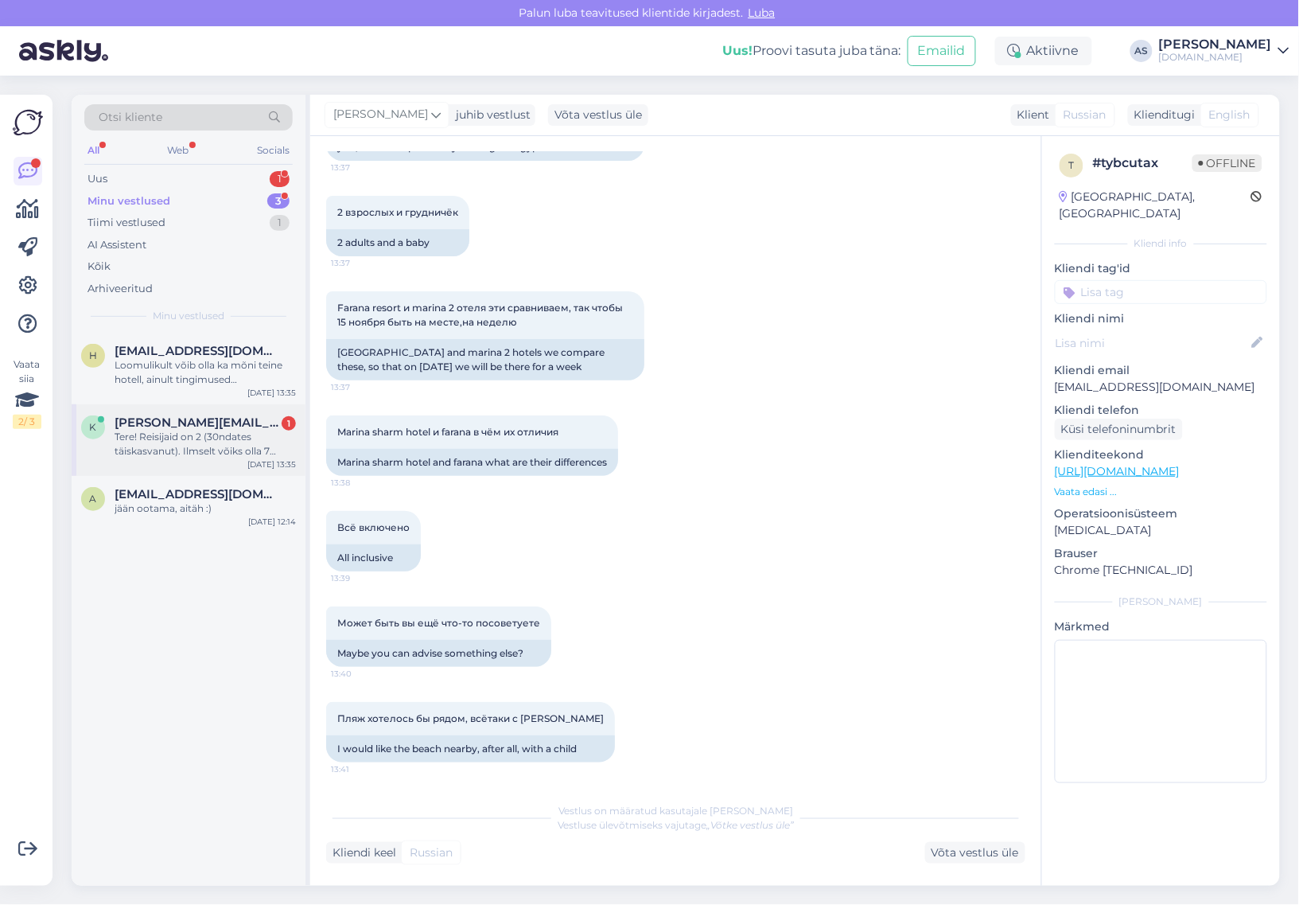
click at [177, 423] on span "[PERSON_NAME][EMAIL_ADDRESS][DOMAIN_NAME]" at bounding box center [197, 422] width 165 height 14
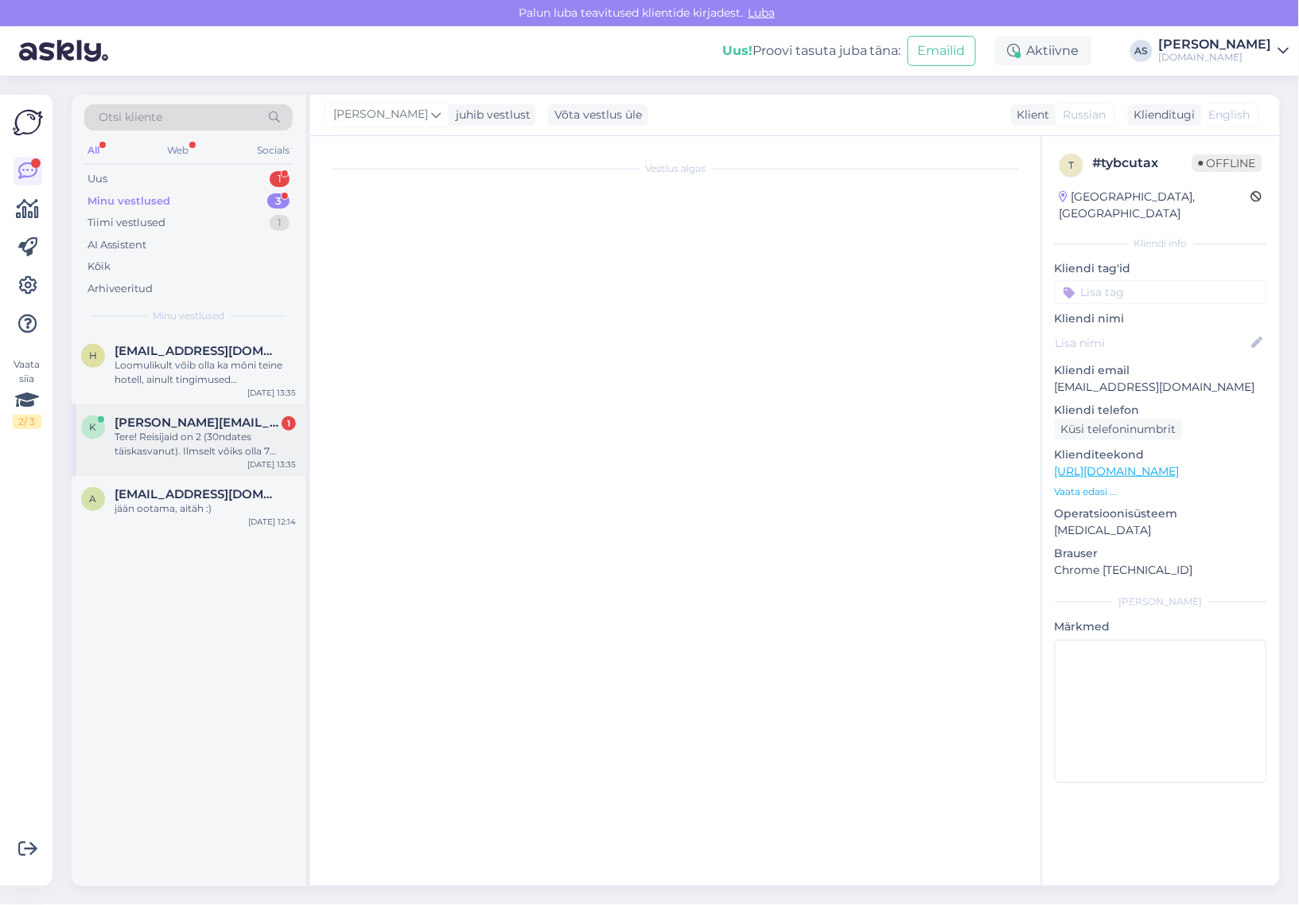
scroll to position [0, 0]
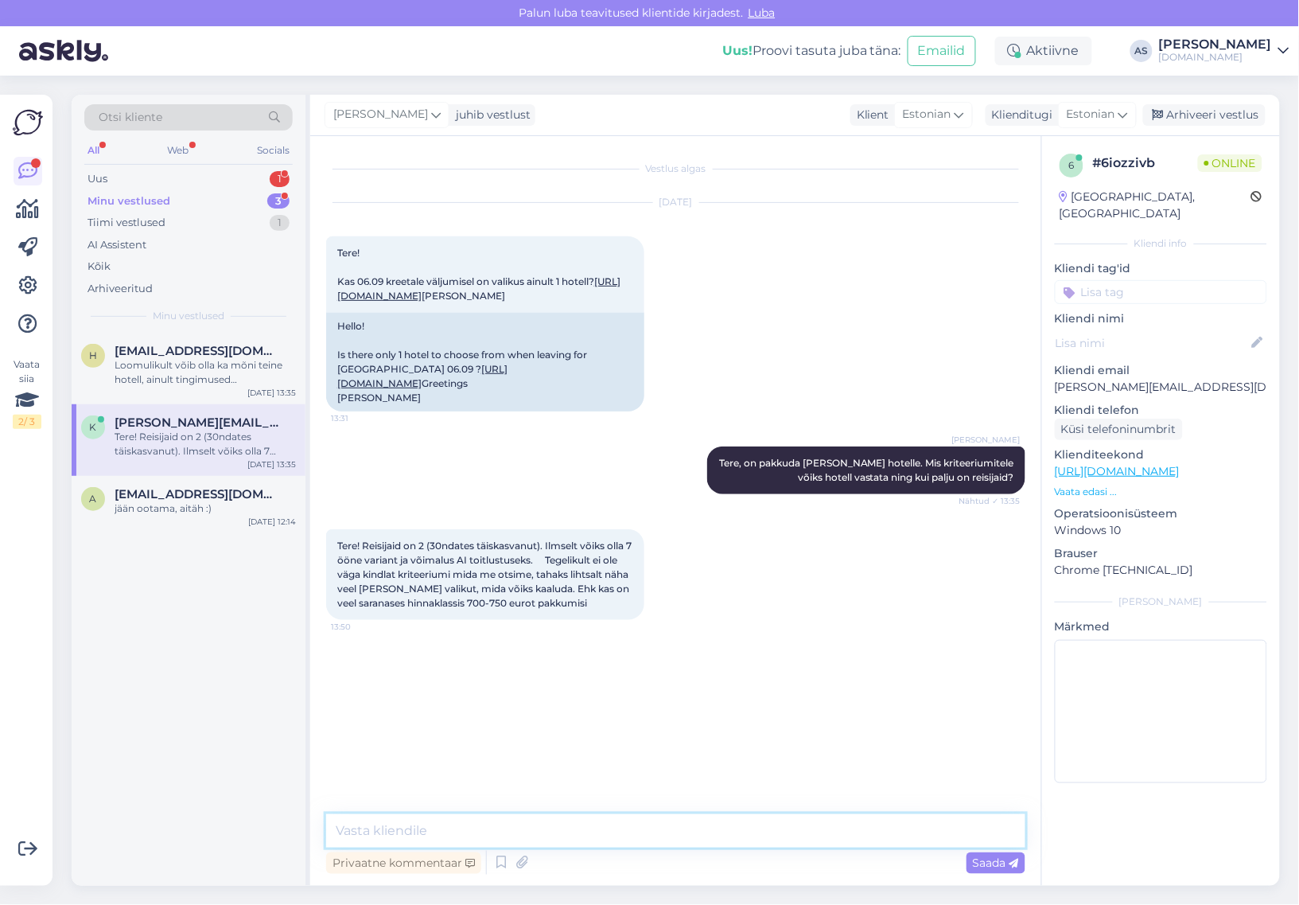
click at [682, 836] on textarea at bounding box center [675, 830] width 699 height 33
type textarea "Vaatame pakkumised [PERSON_NAME] saadame Teile meilile."
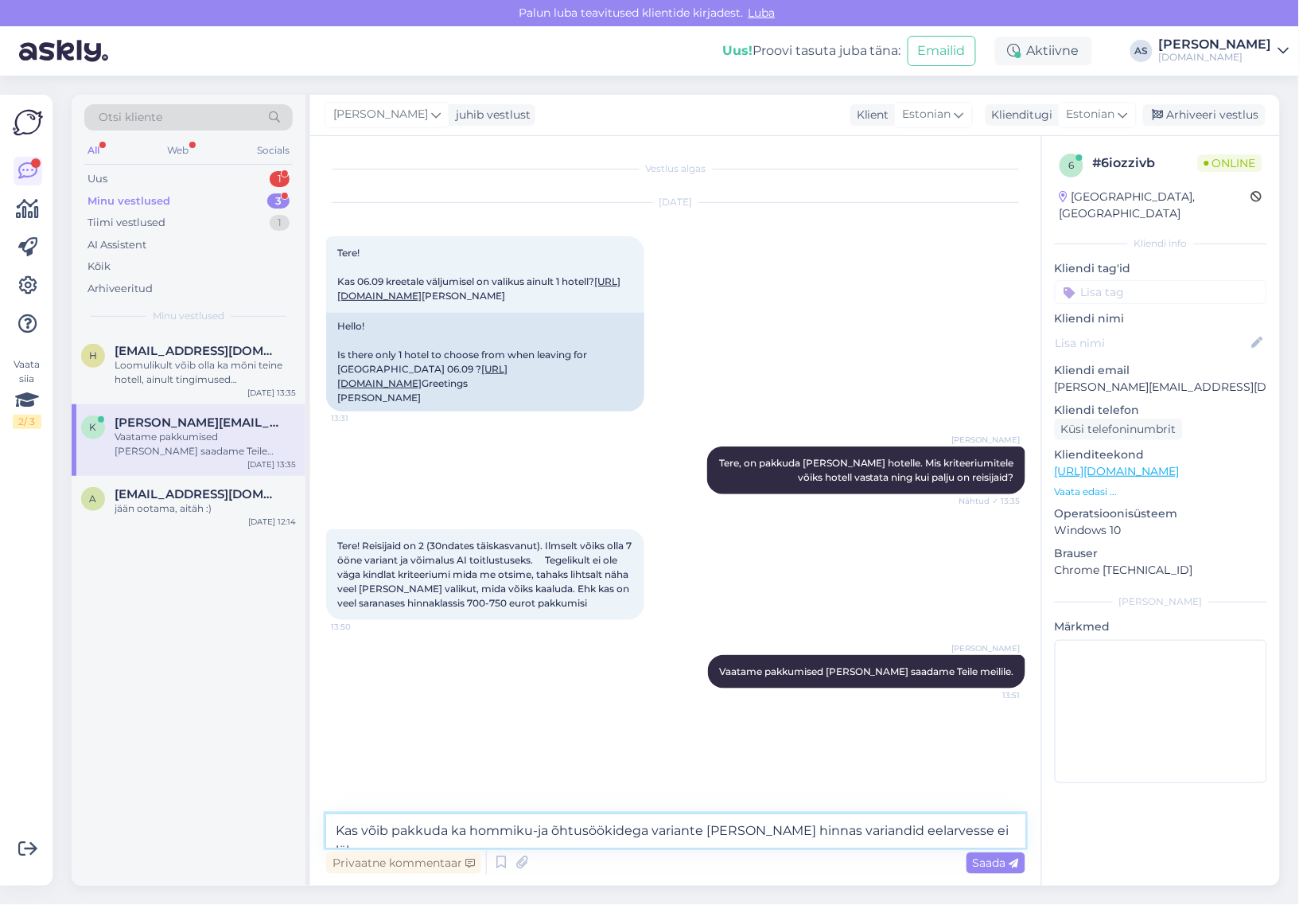
type textarea "Kas võib pakkuda ka hommiku-ja õhtusöökidega variante [PERSON_NAME] hinnas vari…"
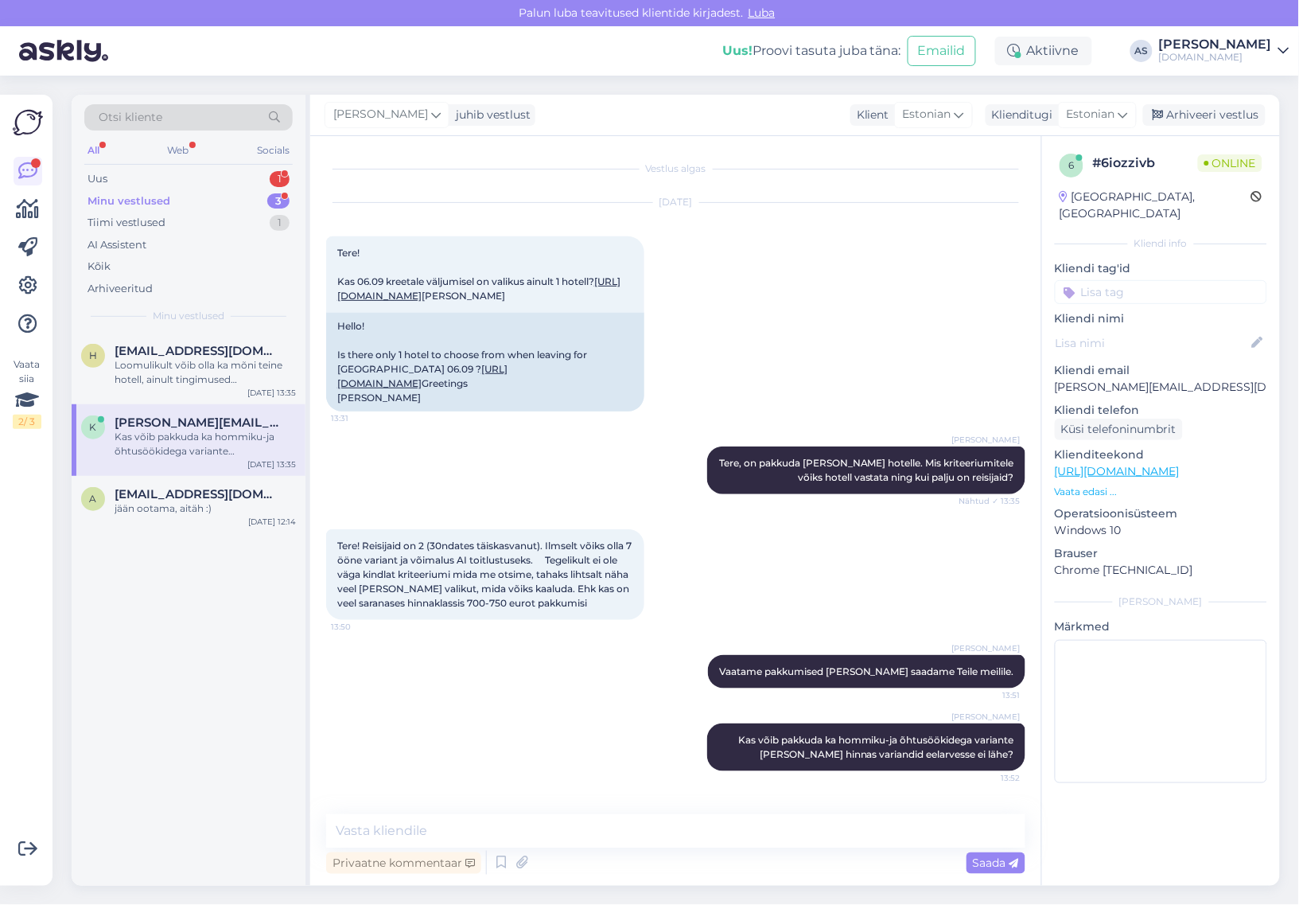
click at [177, 199] on div "Minu vestlused 3" at bounding box center [188, 201] width 208 height 22
click at [193, 181] on div "Uus 1" at bounding box center [188, 179] width 208 height 22
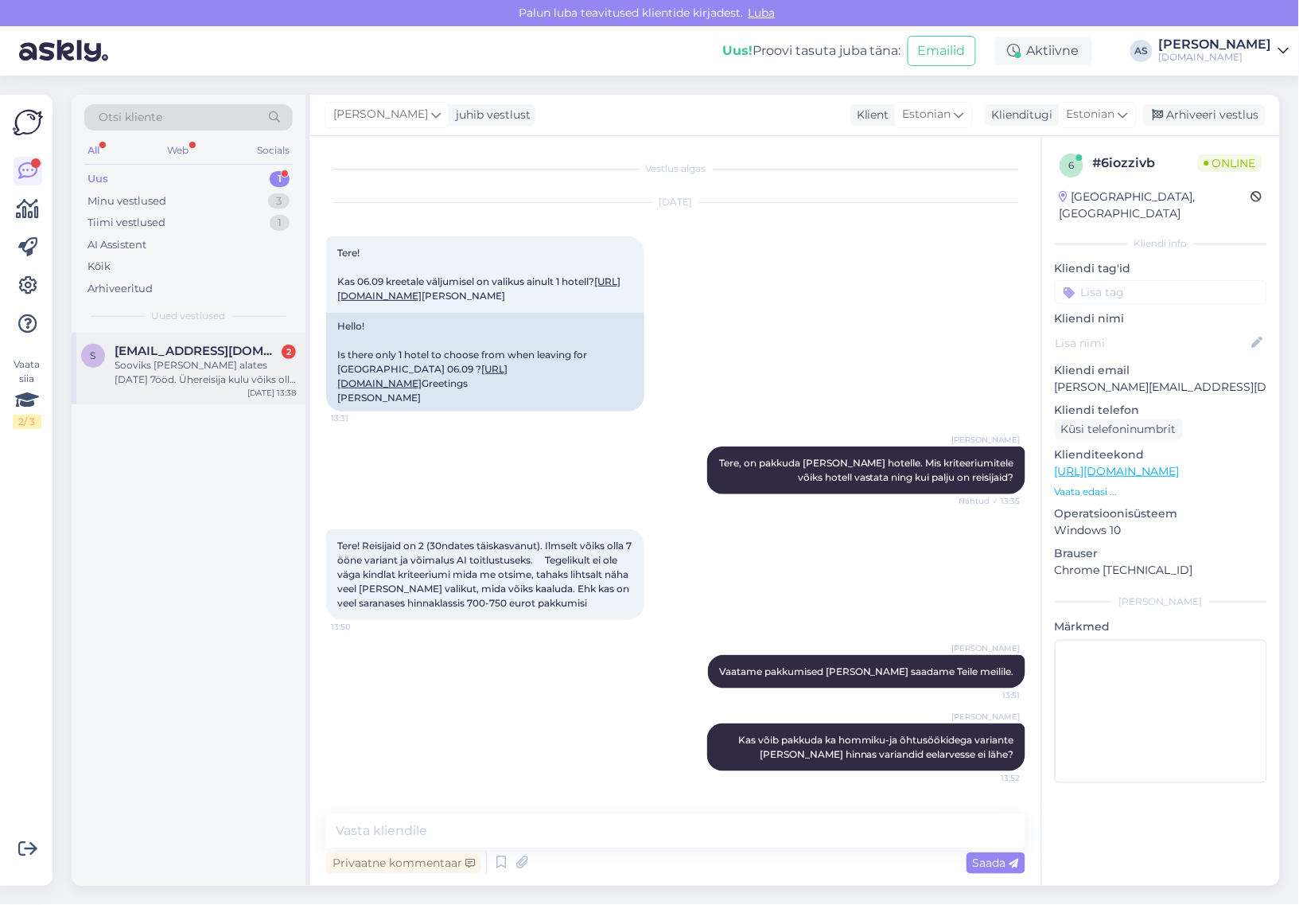
click at [196, 386] on div "Sooviks [PERSON_NAME] alates [DATE] 7ööd. Ühereisija kulu võiks olla 500 eurot …" at bounding box center [205, 372] width 181 height 29
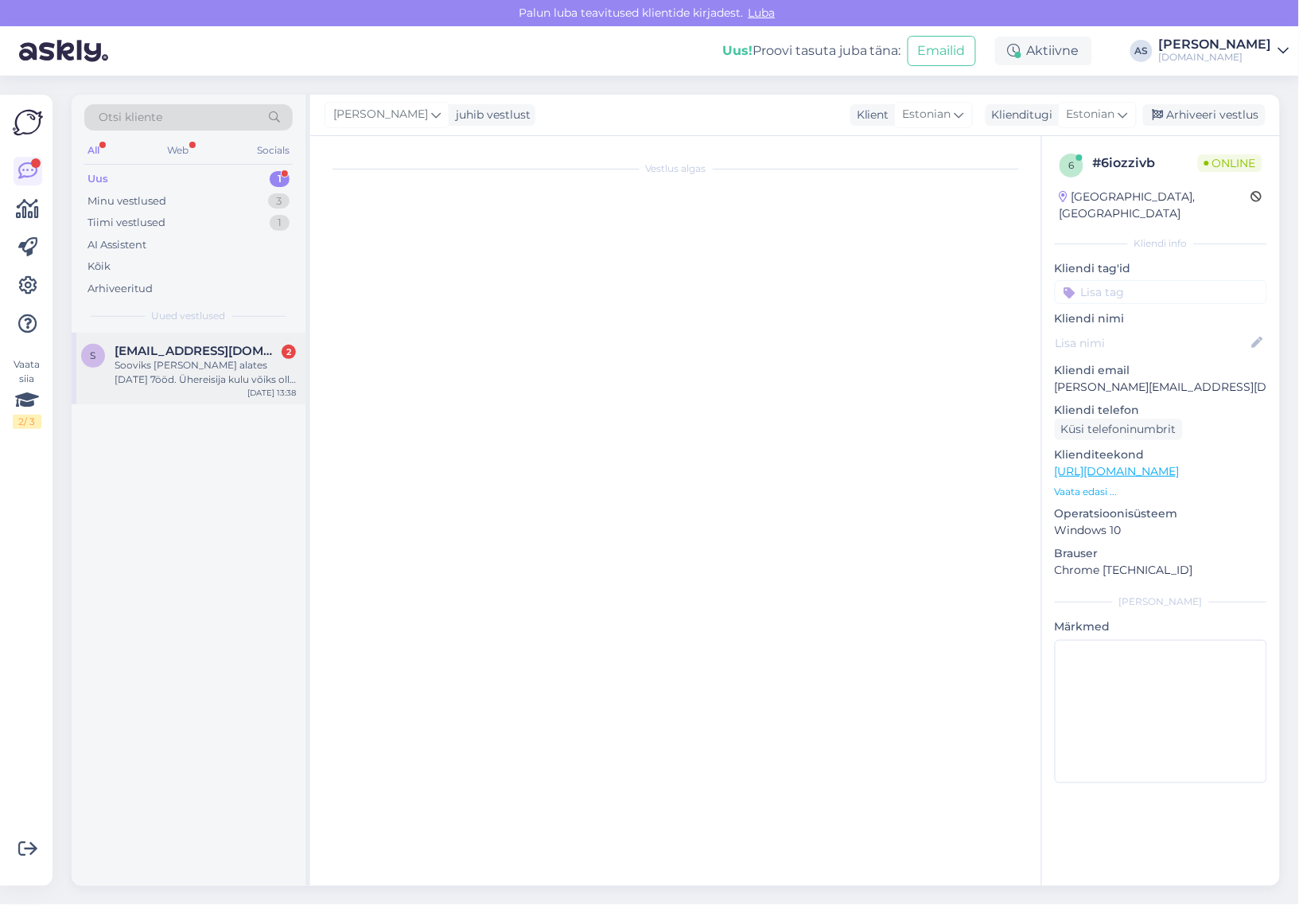
scroll to position [25, 0]
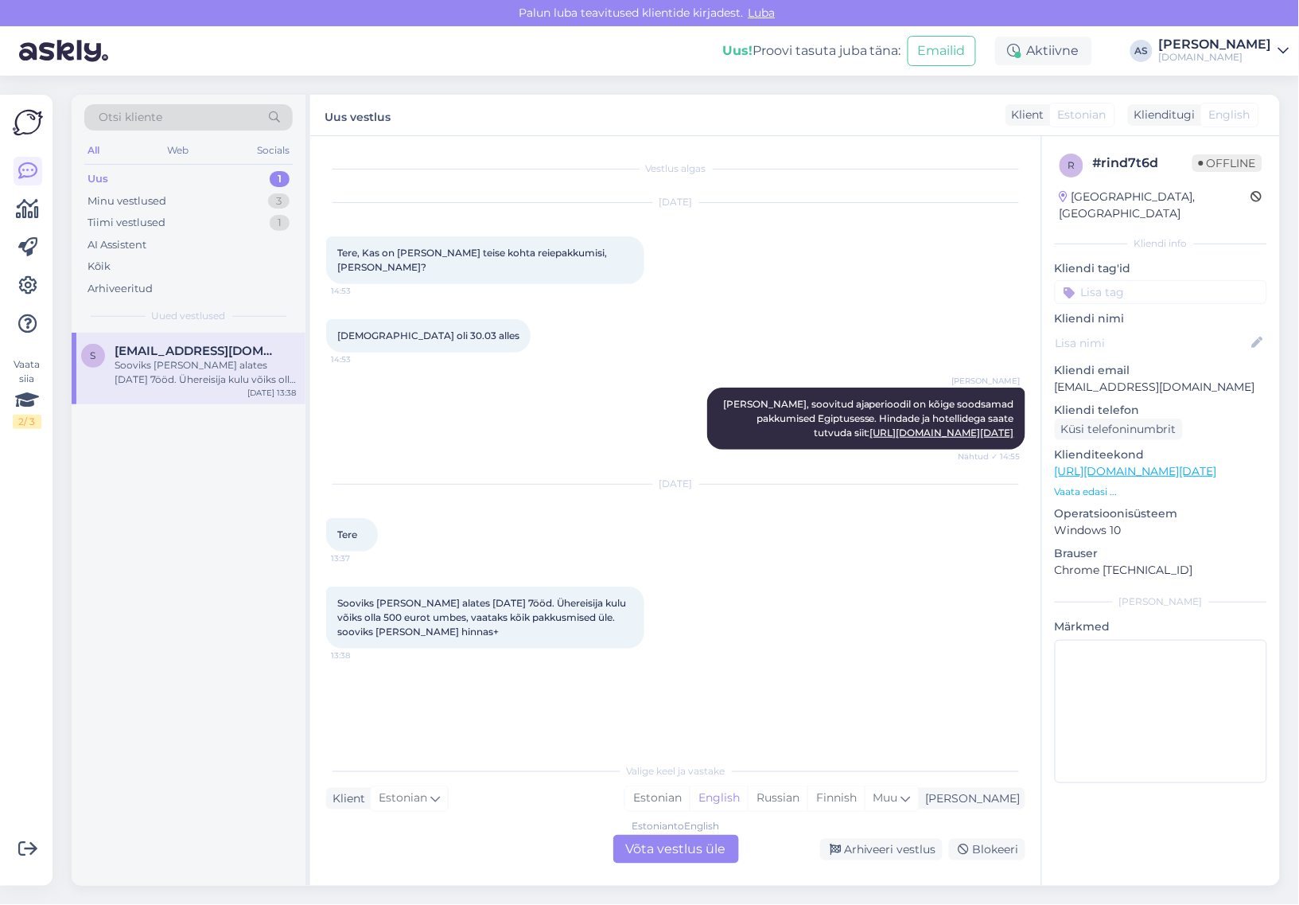
click at [1102, 484] on p "Vaata edasi ..." at bounding box center [1161, 491] width 212 height 14
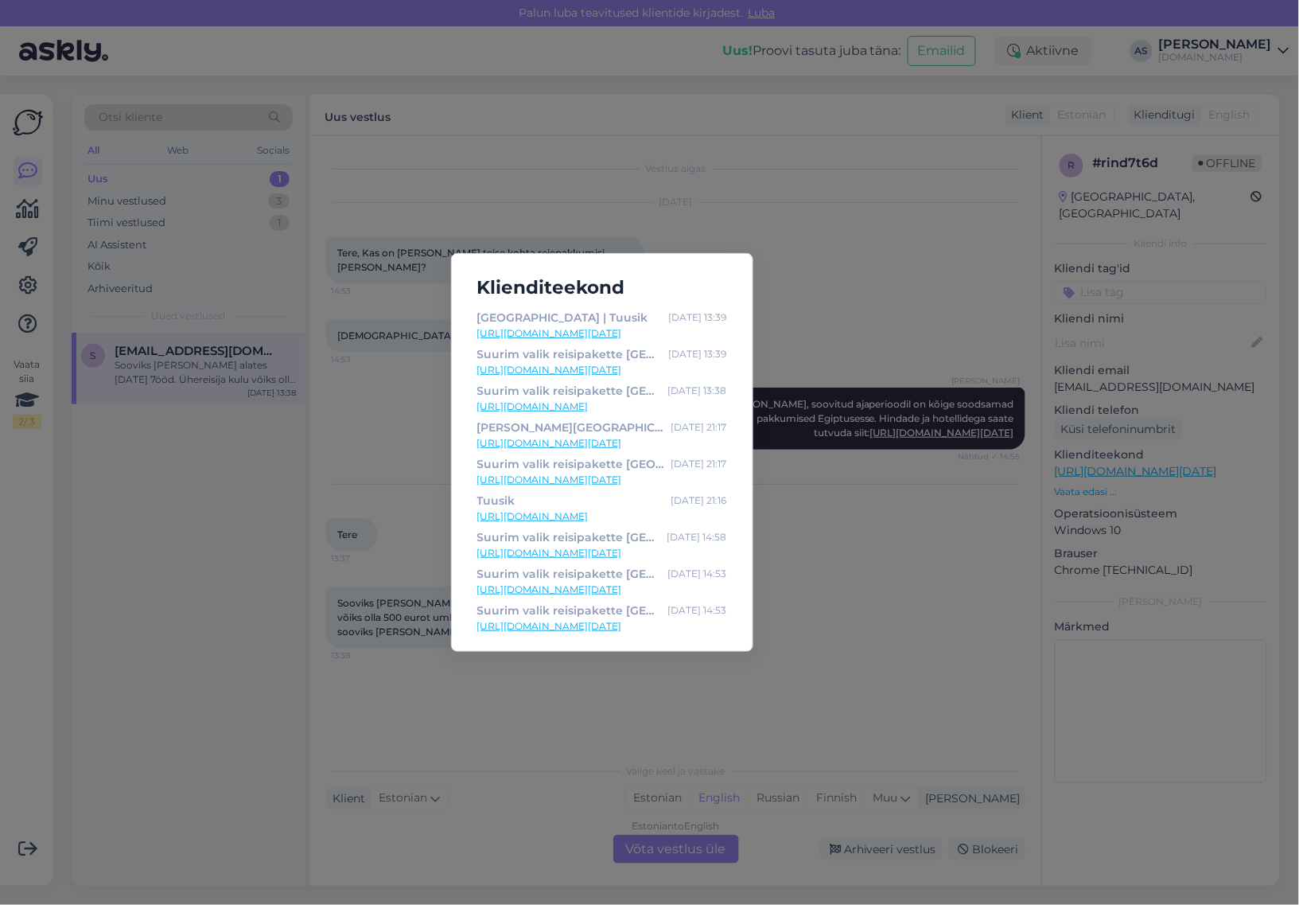
click at [925, 640] on div "Klienditeekond [GEOGRAPHIC_DATA] | Tuusik [DATE] 13:39 [URL][DOMAIN_NAME][DATE]…" at bounding box center [649, 452] width 1299 height 905
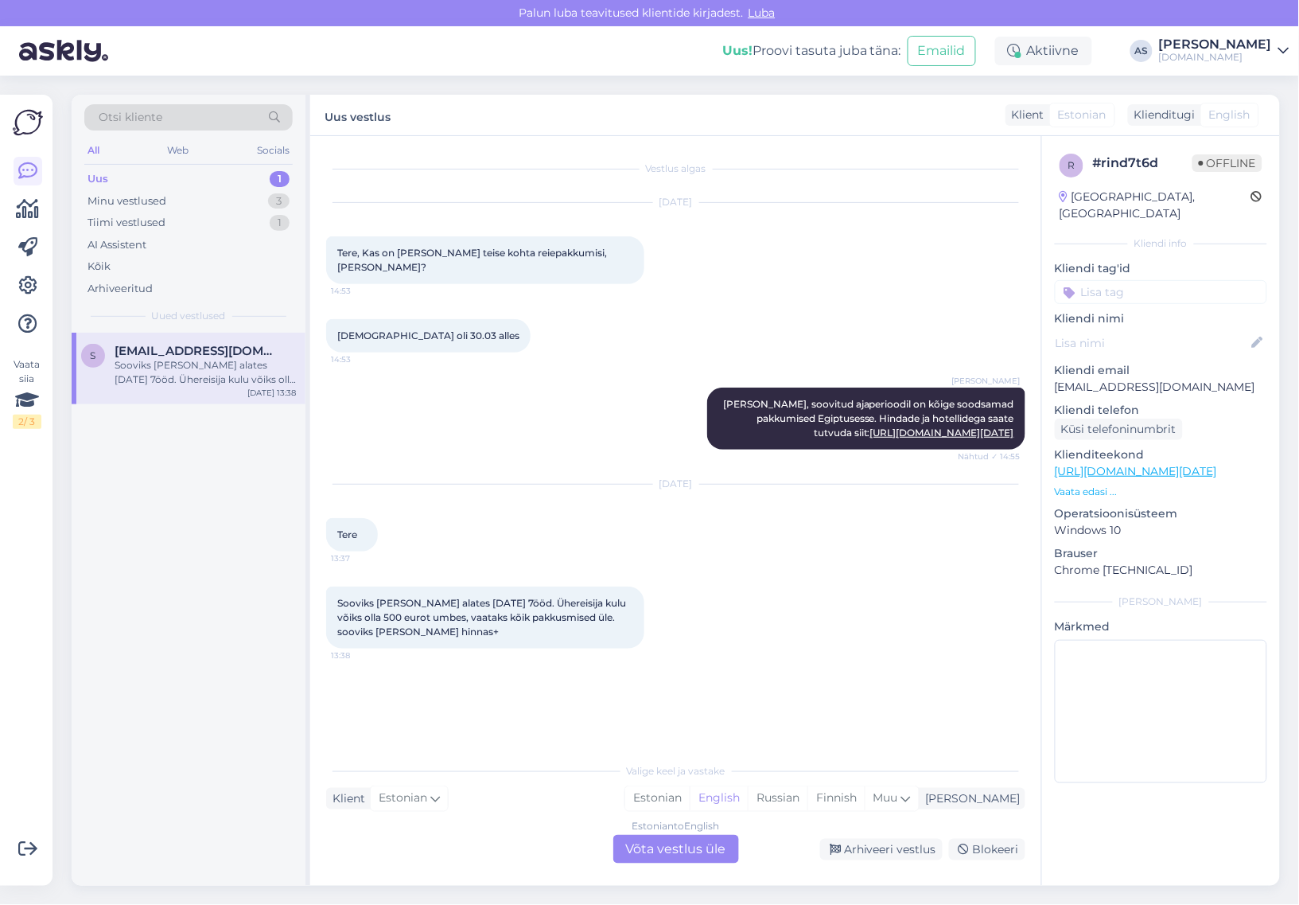
click at [695, 844] on div "Estonian to English Võta vestlus üle" at bounding box center [676, 849] width 126 height 29
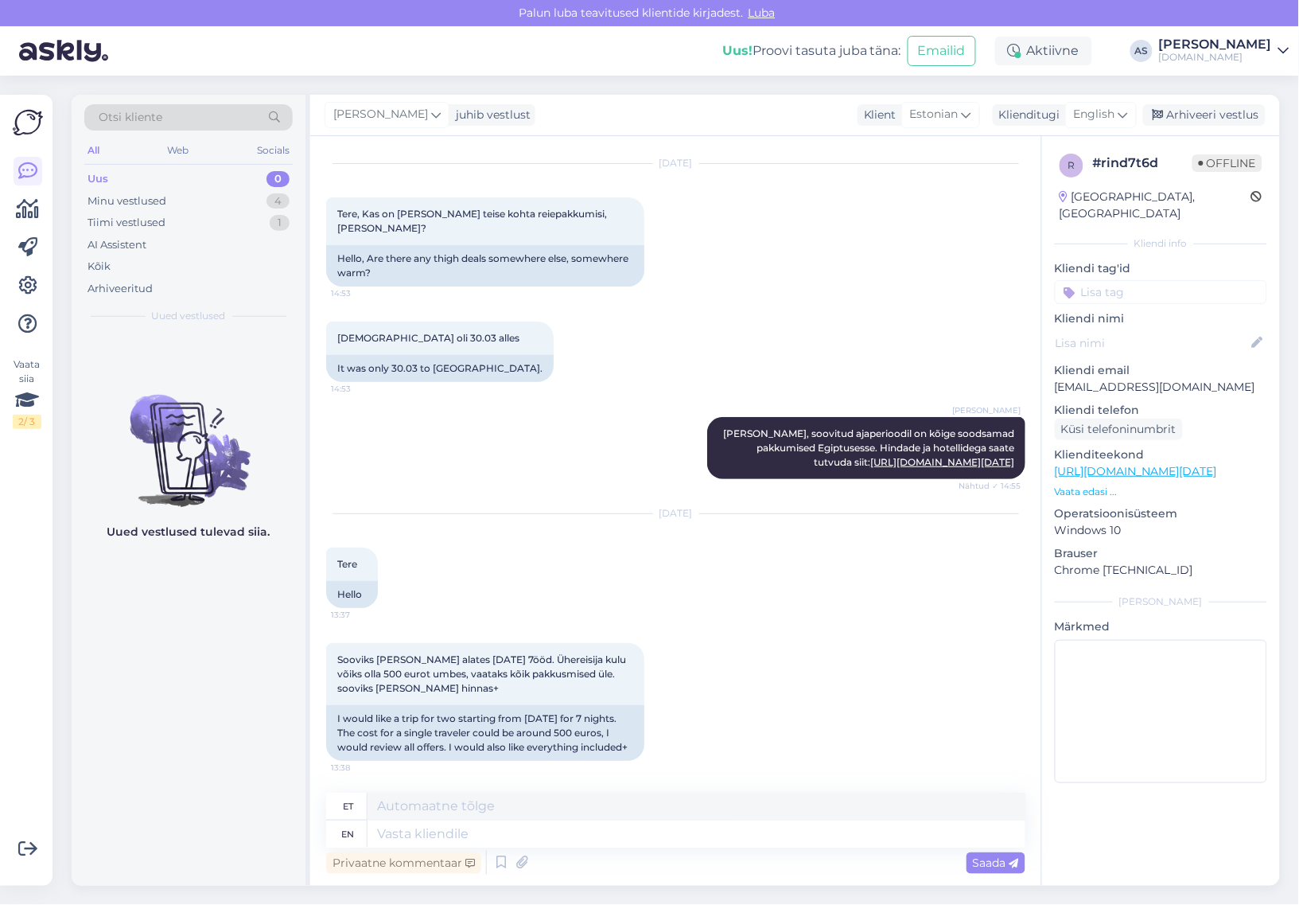
scroll to position [138, 0]
click at [1102, 115] on span "English" at bounding box center [1094, 115] width 41 height 18
click at [1087, 185] on link "Estonian" at bounding box center [1065, 185] width 175 height 25
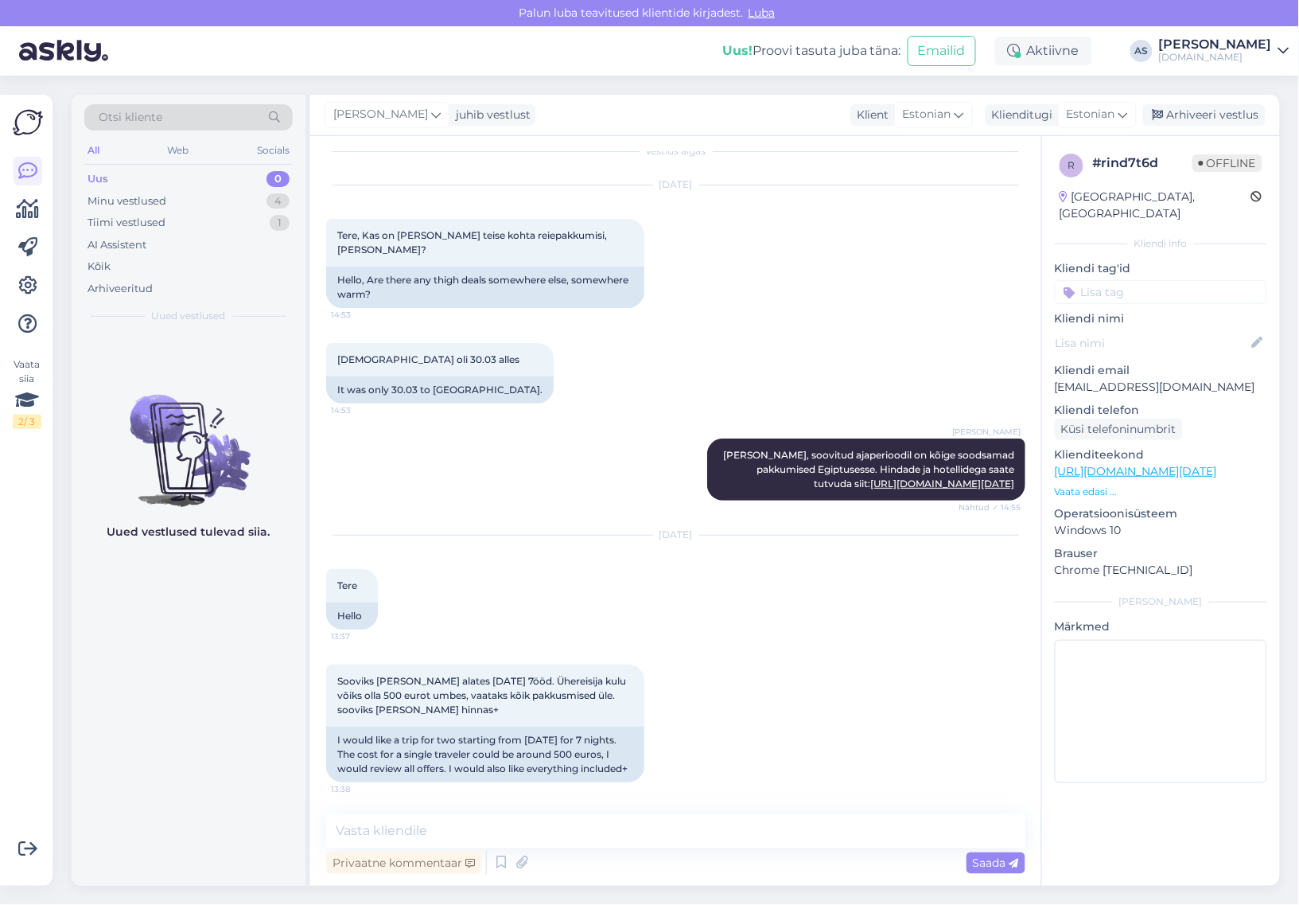
scroll to position [116, 0]
drag, startPoint x: 628, startPoint y: 840, endPoint x: 633, endPoint y: 833, distance: 8.6
click at [633, 835] on textarea at bounding box center [675, 830] width 699 height 33
type textarea "Tere, milline sihtkoht Teile huvi pakub? :)"
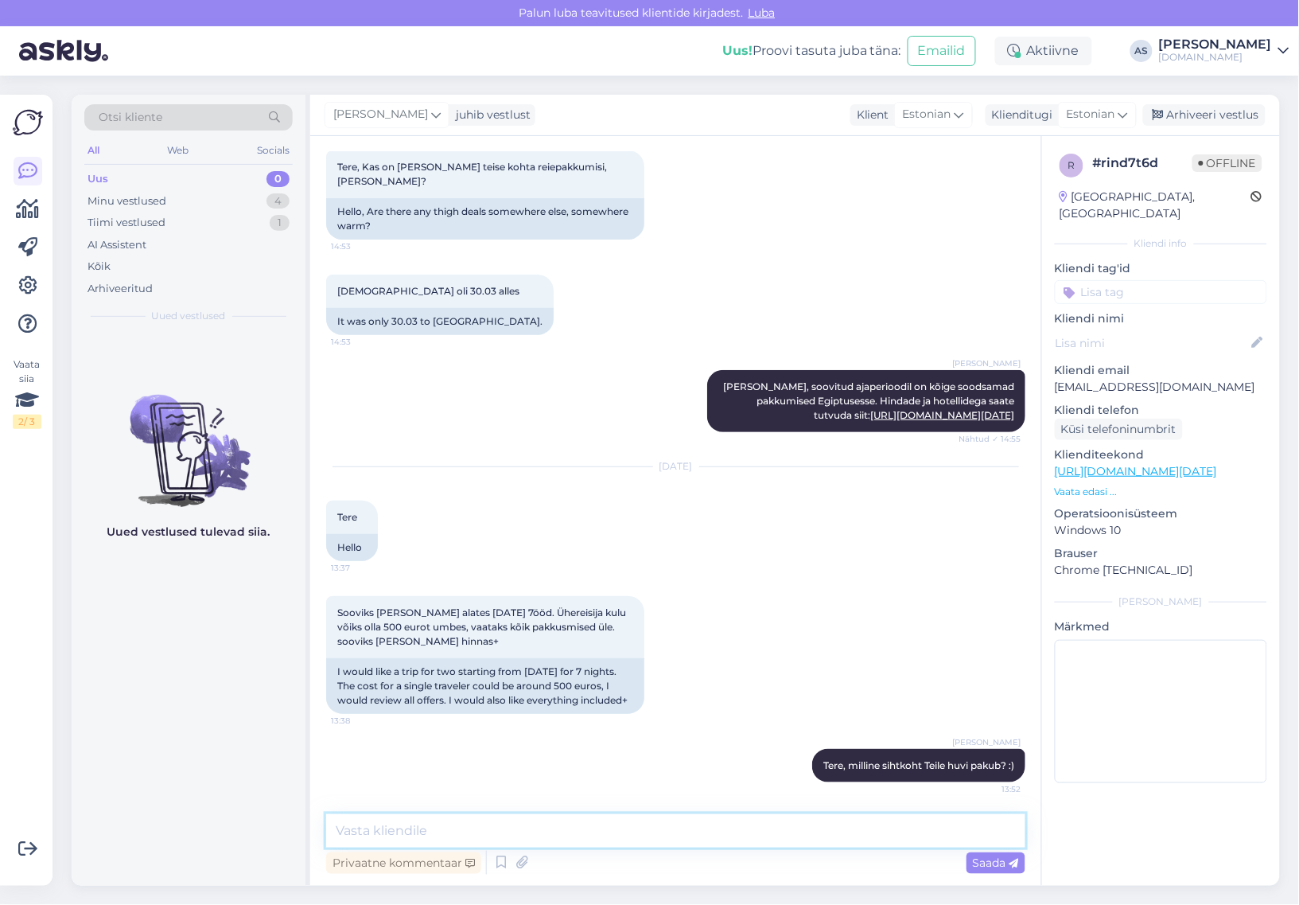
scroll to position [185, 0]
click at [636, 835] on textarea at bounding box center [675, 830] width 699 height 33
type textarea "Ning kas reisi sobib alustada ainult 13.10?"
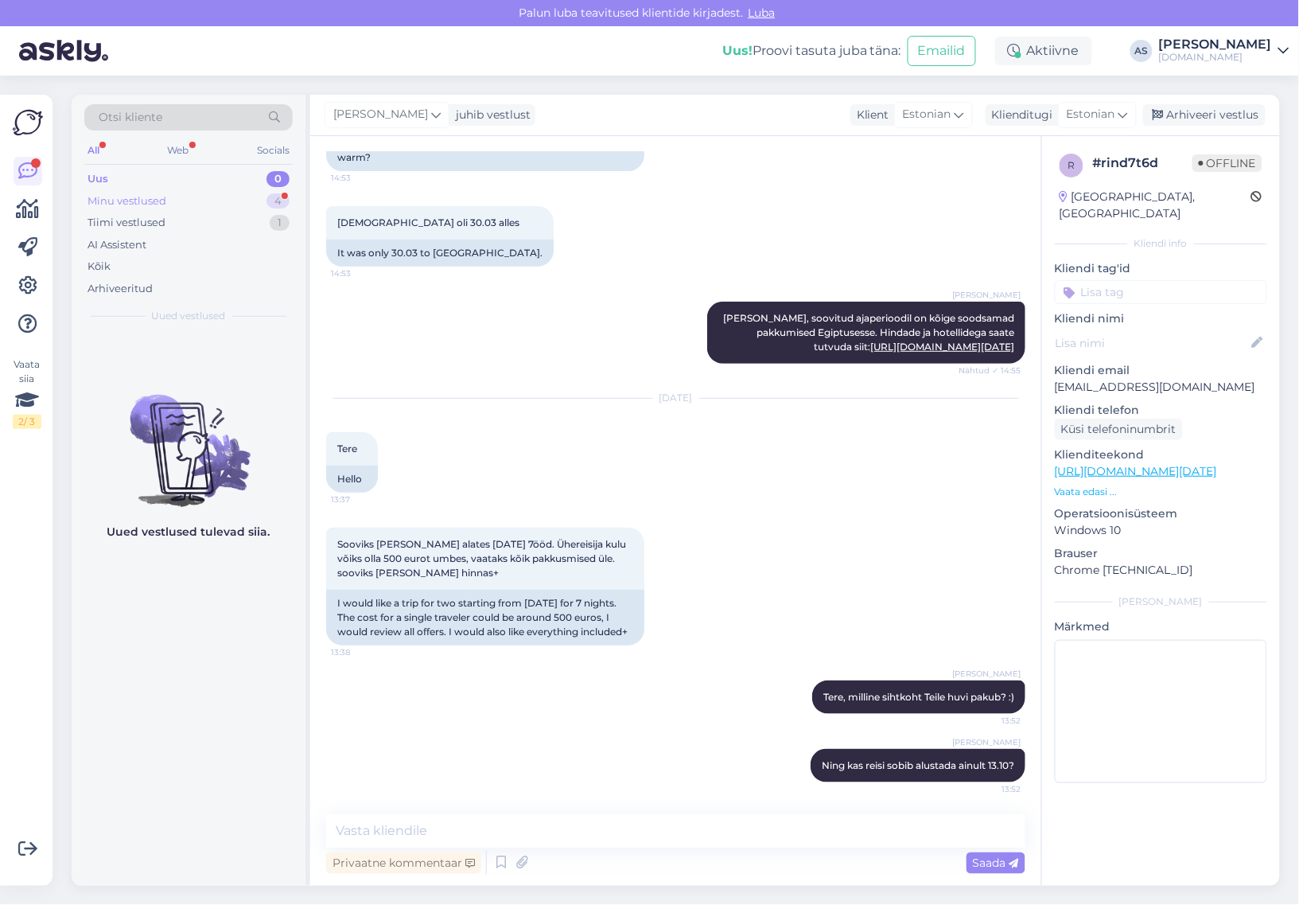
click at [228, 199] on div "Minu vestlused 4" at bounding box center [188, 201] width 208 height 22
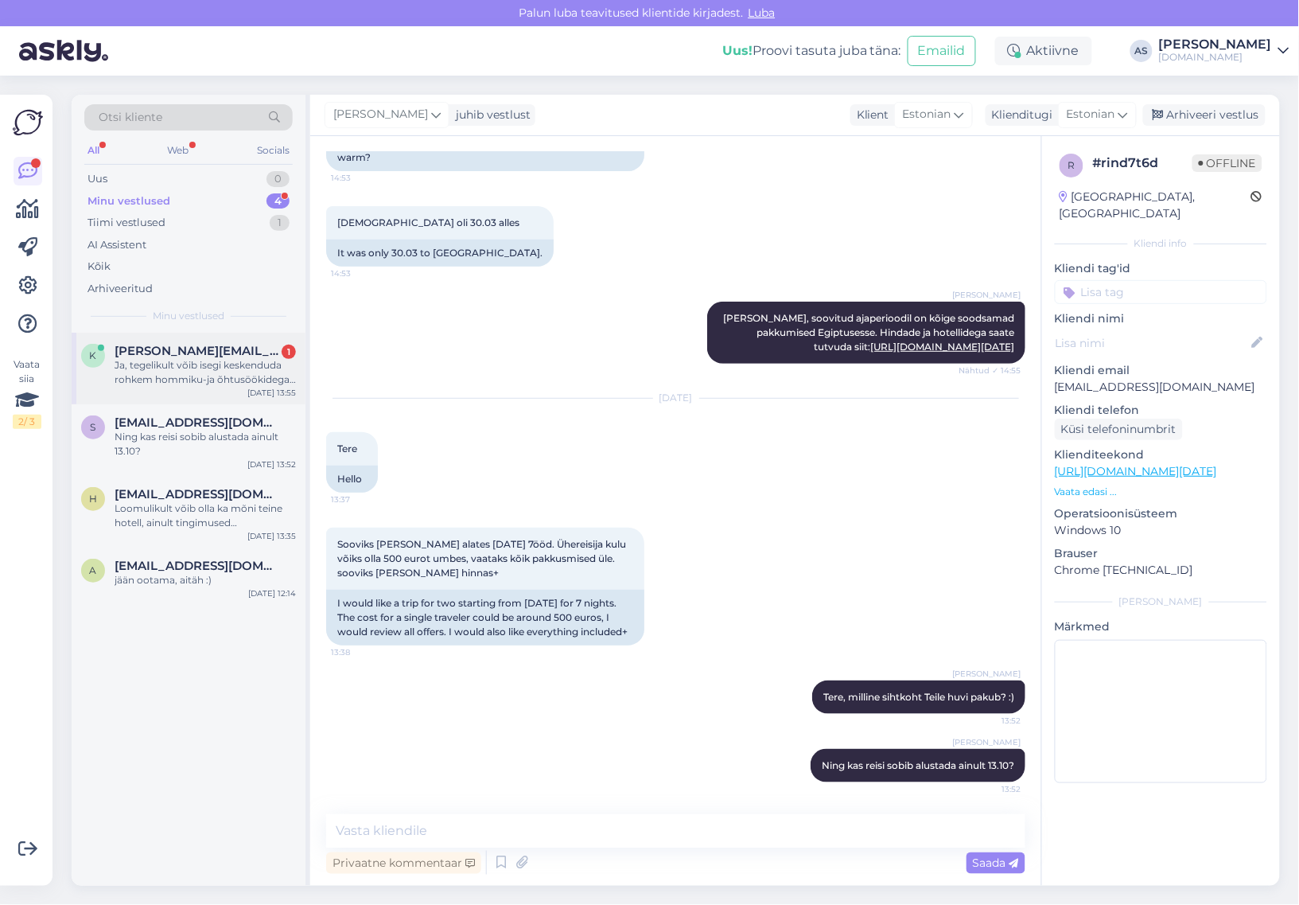
click at [196, 348] on span "[PERSON_NAME][EMAIL_ADDRESS][DOMAIN_NAME]" at bounding box center [197, 351] width 165 height 14
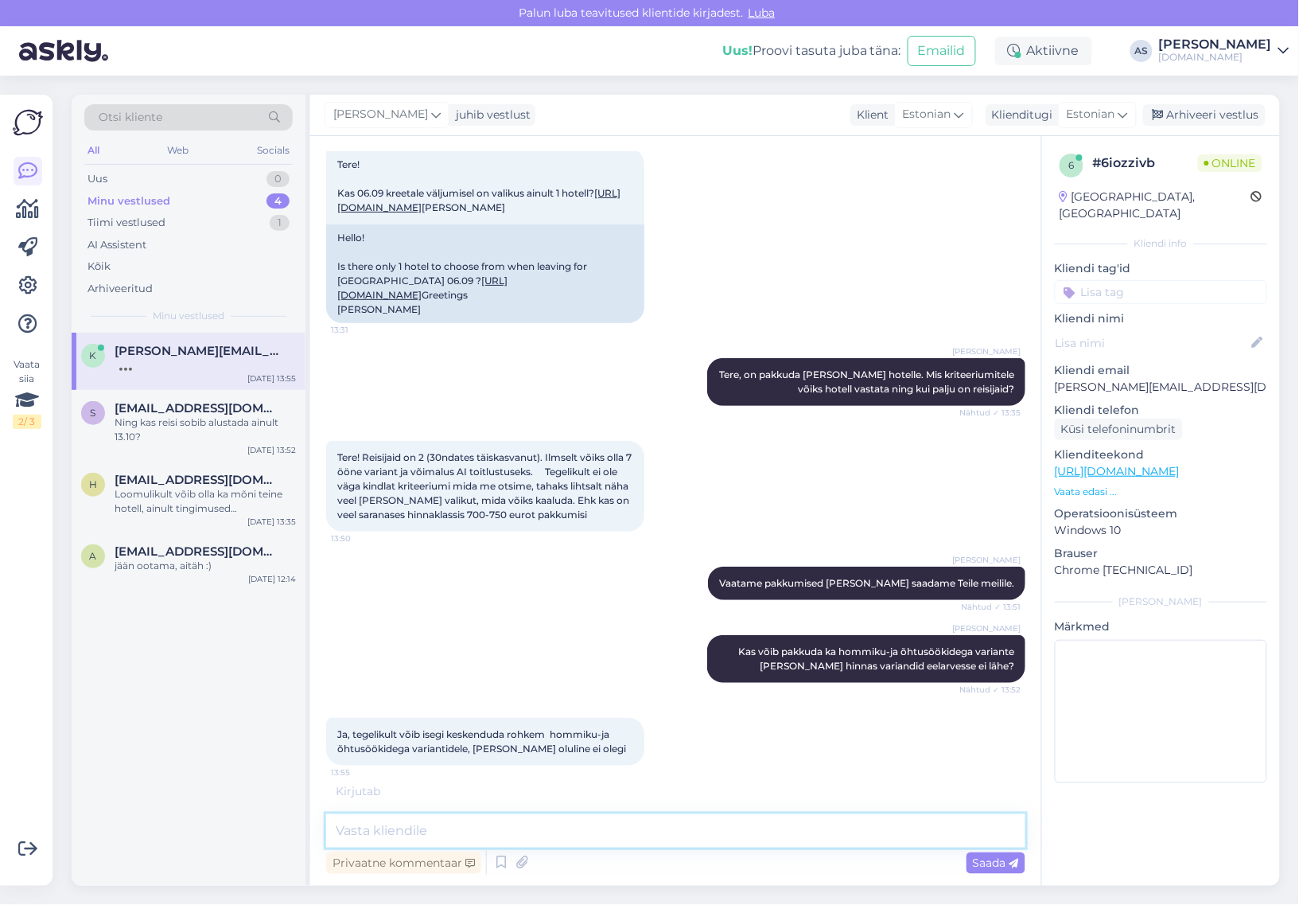
click at [621, 825] on textarea at bounding box center [675, 830] width 699 height 33
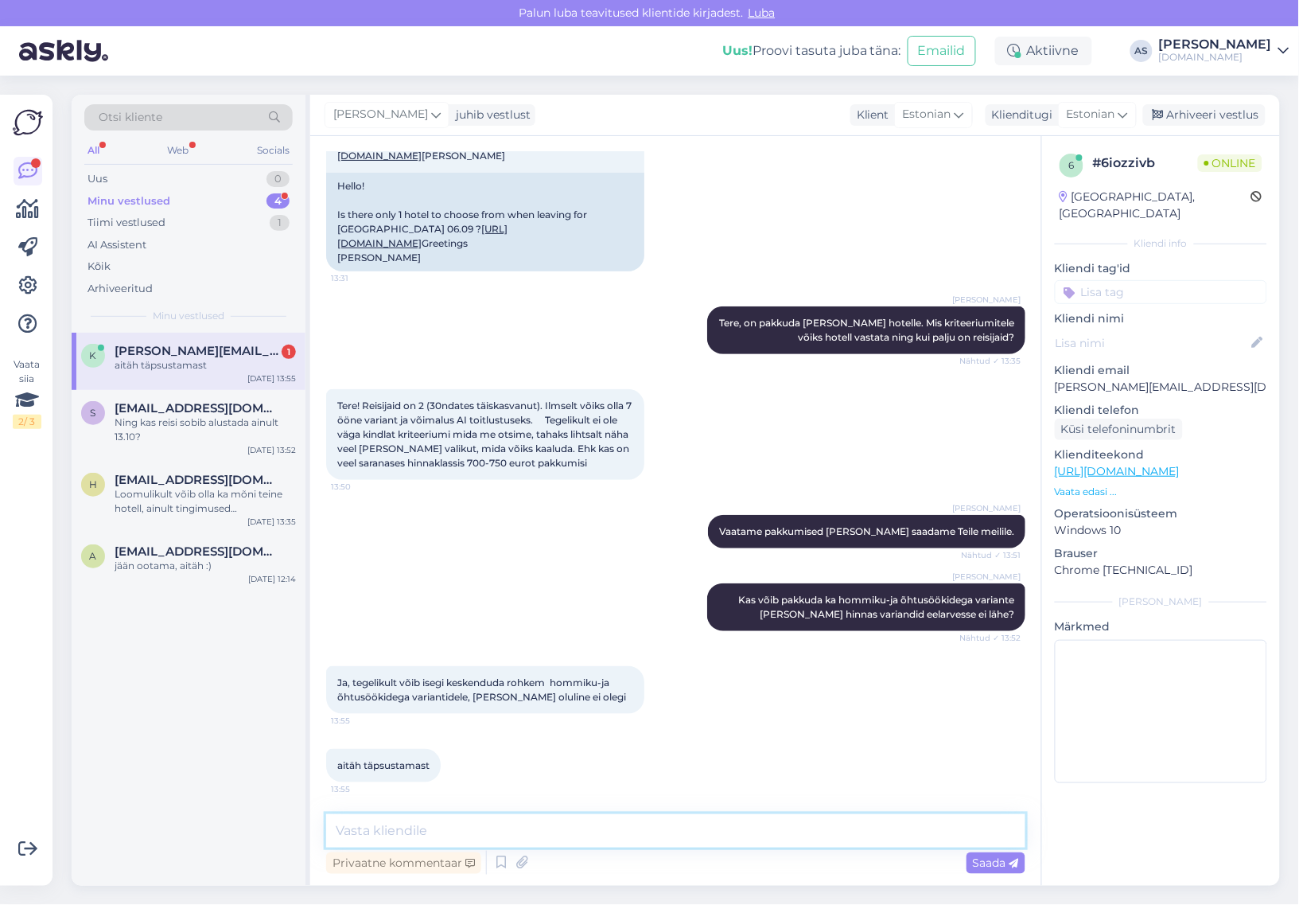
scroll to position [239, 0]
type textarea "H"
type textarea "K"
type textarea "Saadame Teile pakkumised peatselt meilile :)"
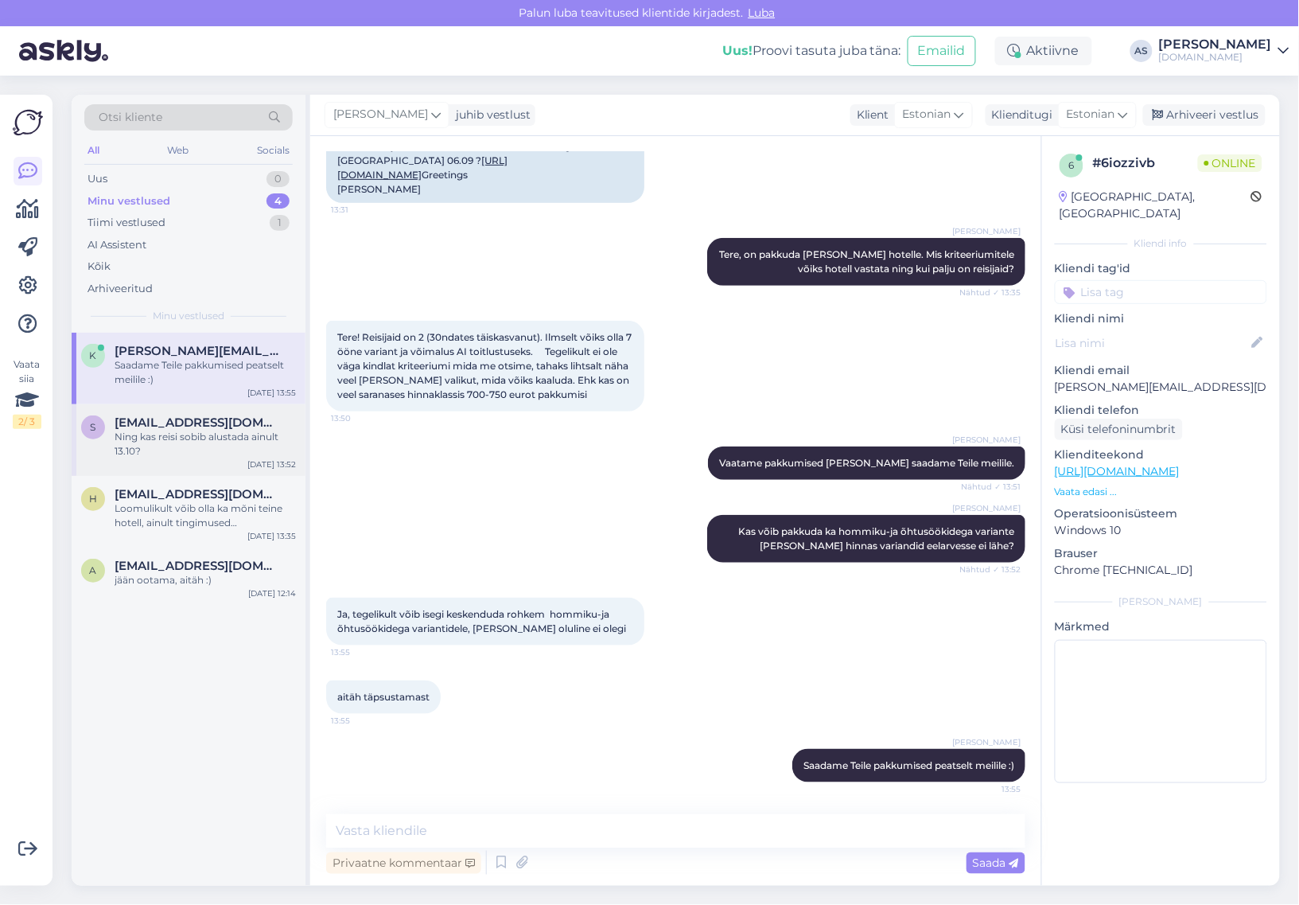
click at [216, 462] on div "s [EMAIL_ADDRESS][DOMAIN_NAME] Ning kas reisi sobib alustada ainult 13.10? [DAT…" at bounding box center [189, 440] width 234 height 72
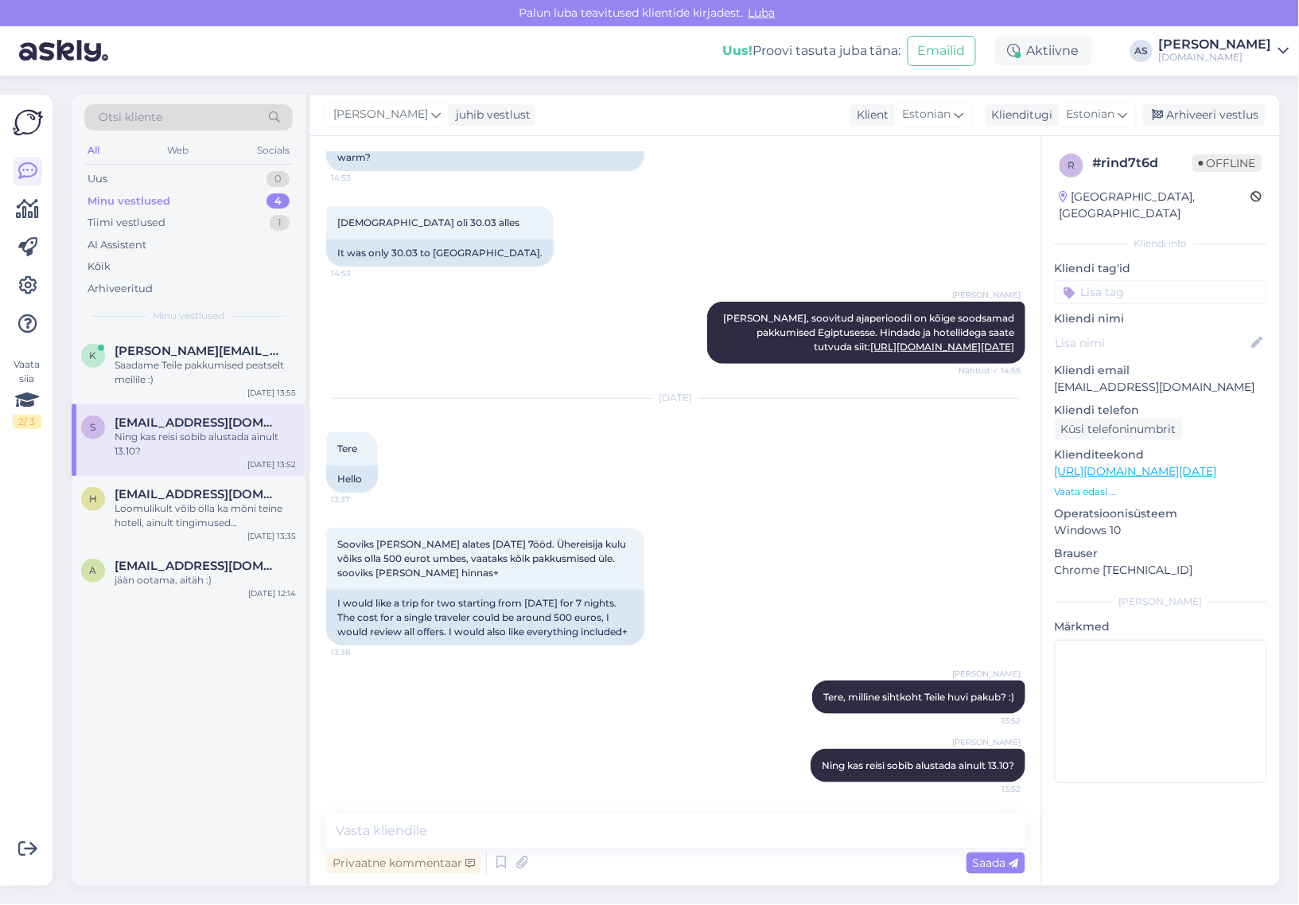
scroll to position [253, 0]
click at [1103, 484] on p "Vaata edasi ..." at bounding box center [1161, 491] width 212 height 14
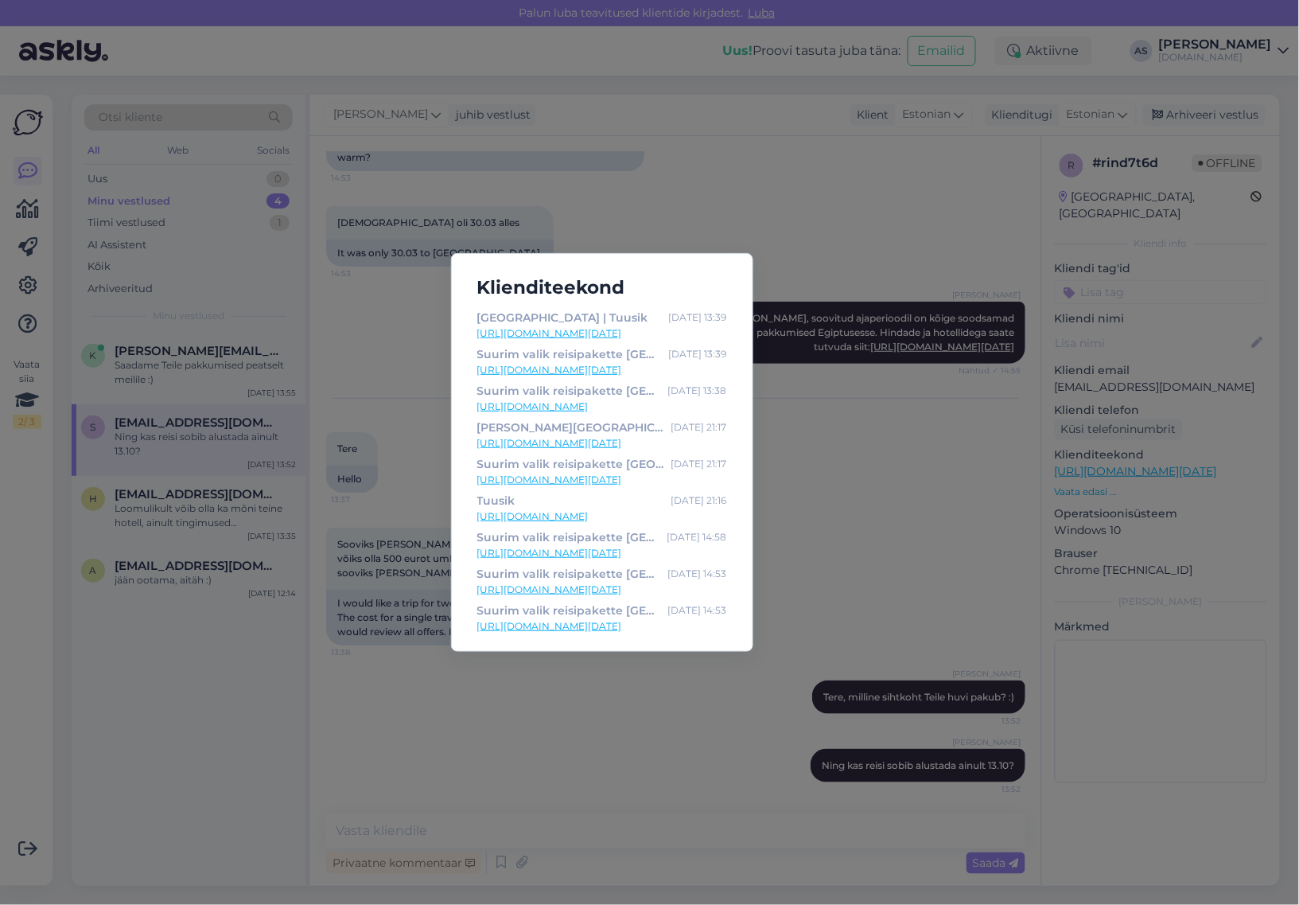
click at [929, 480] on div "Klienditeekond [GEOGRAPHIC_DATA] | Tuusik [DATE] 13:39 [URL][DOMAIN_NAME][DATE]…" at bounding box center [649, 452] width 1299 height 905
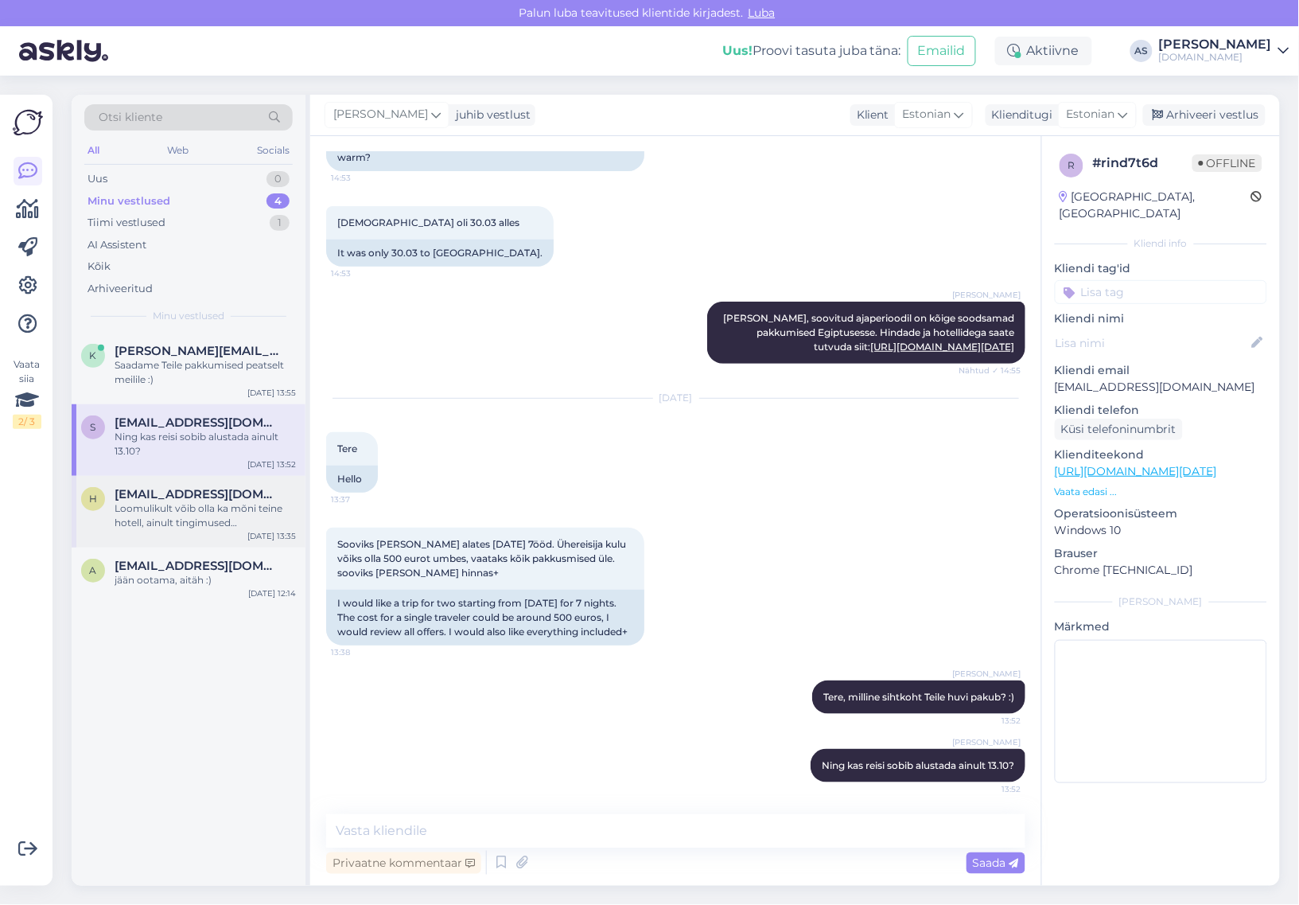
click at [201, 498] on span "[EMAIL_ADDRESS][DOMAIN_NAME]" at bounding box center [197, 494] width 165 height 14
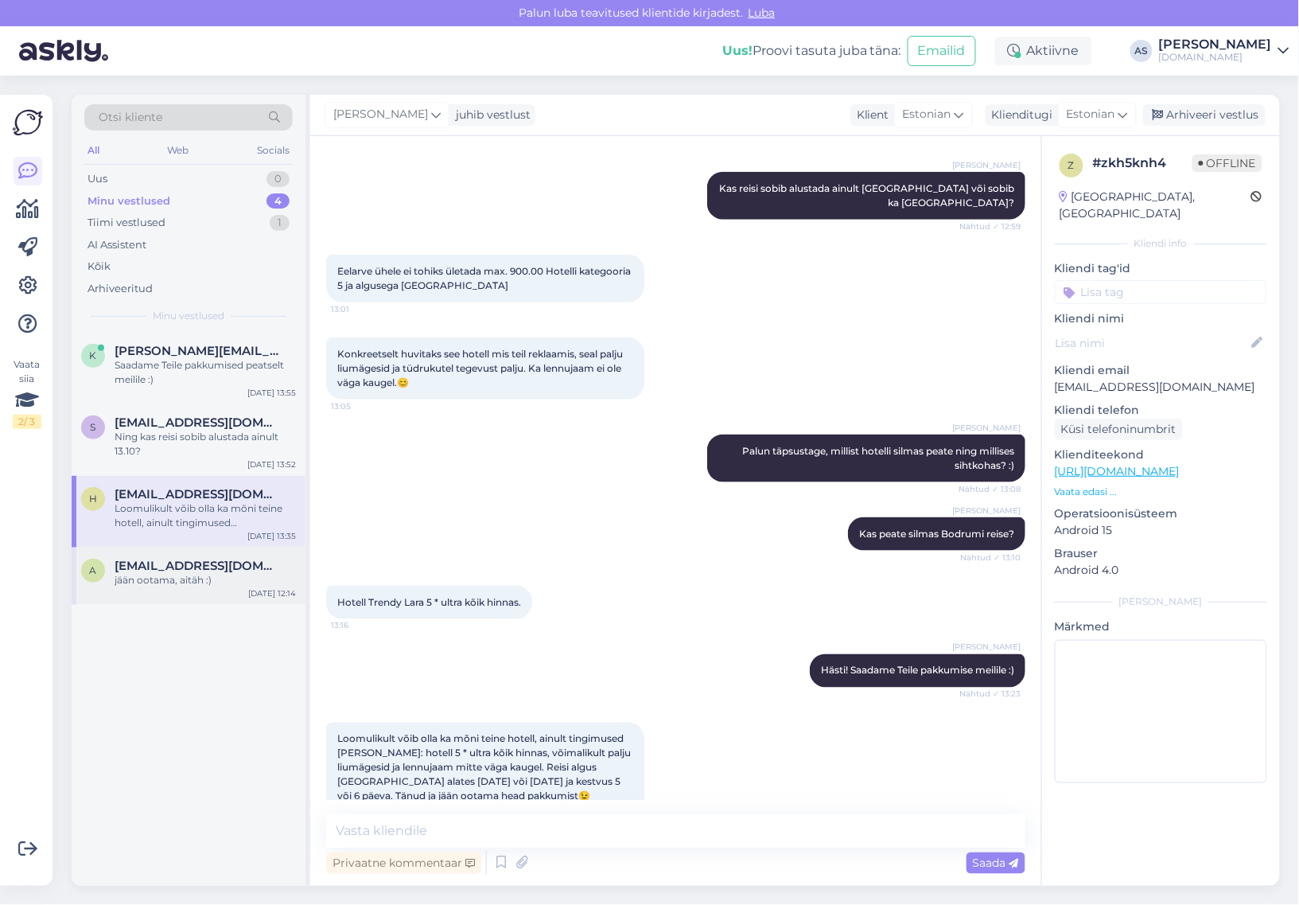
click at [195, 578] on div "jään ootama, aitäh :)" at bounding box center [205, 580] width 181 height 14
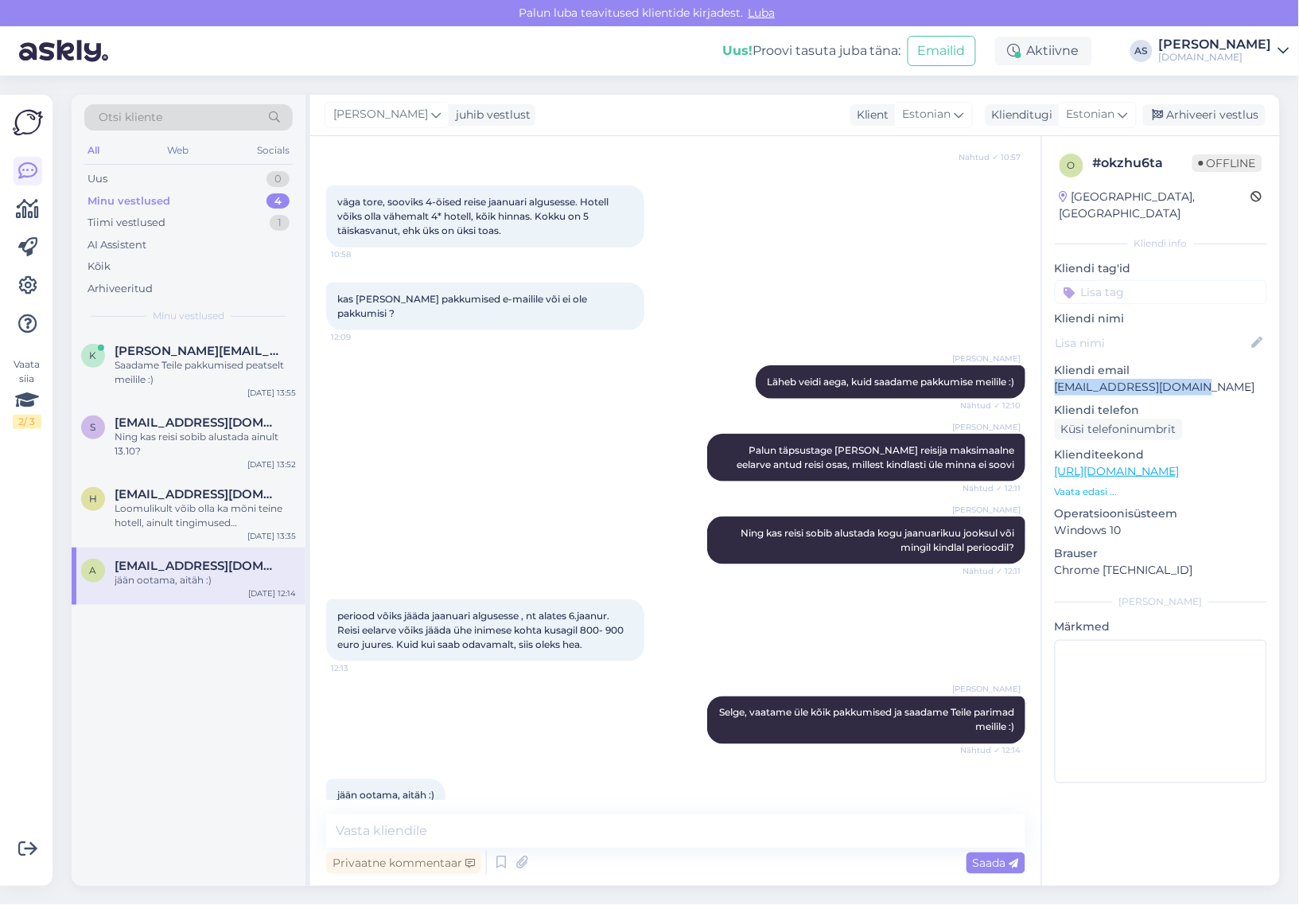
drag, startPoint x: 1126, startPoint y: 376, endPoint x: 1049, endPoint y: 375, distance: 77.2
click at [1049, 375] on div "o # okzhu6ta Offline [GEOGRAPHIC_DATA], [GEOGRAPHIC_DATA] Kliendi info Kliendi …" at bounding box center [1161, 471] width 238 height 671
copy p "[EMAIL_ADDRESS][DOMAIN_NAME]"
click at [189, 415] on span "[EMAIL_ADDRESS][DOMAIN_NAME]" at bounding box center [197, 422] width 165 height 14
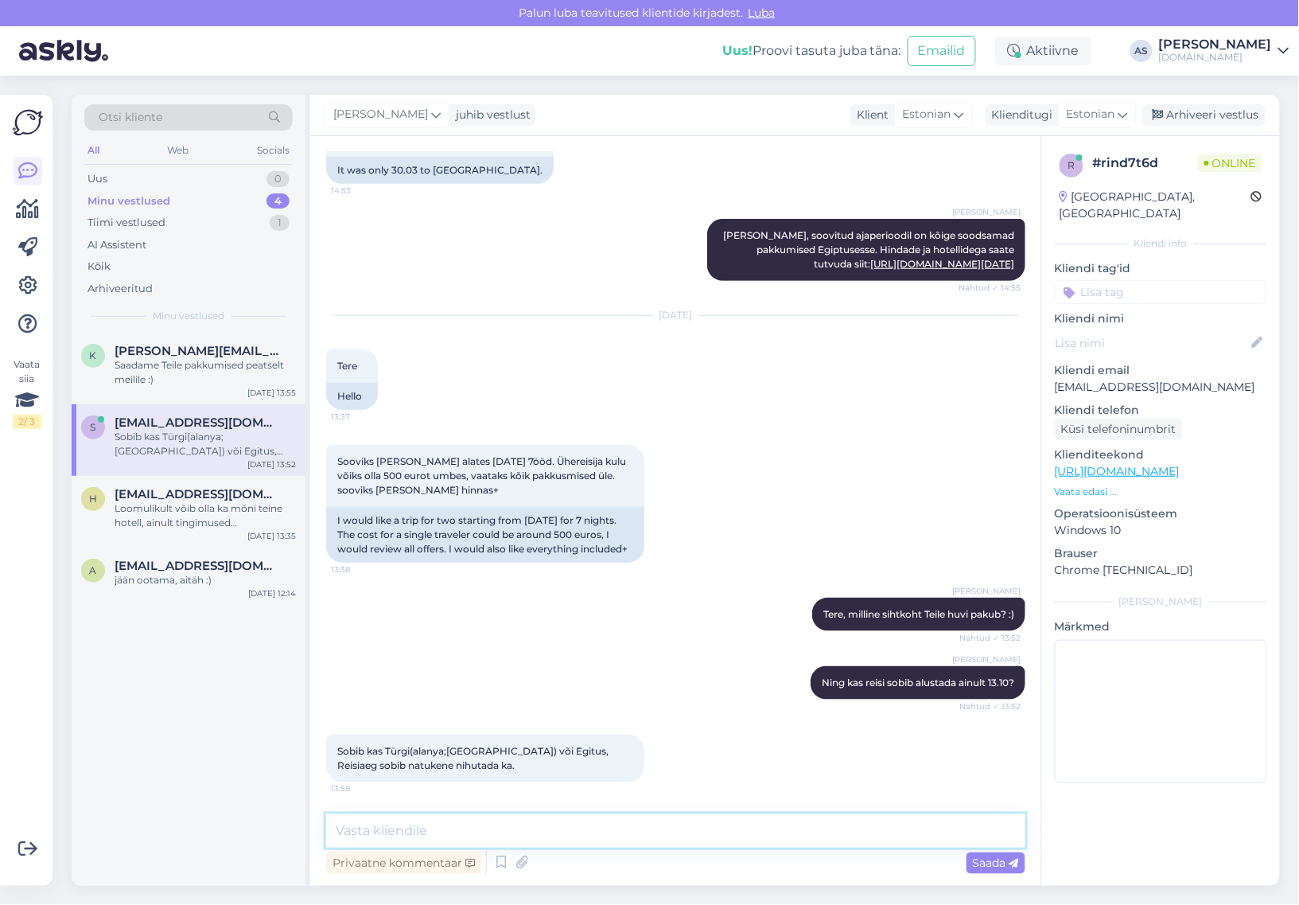
click at [467, 830] on textarea at bounding box center [675, 830] width 699 height 33
type textarea "Millistel kuupäevadel teile sobiks antud juhul reisi alustada?"
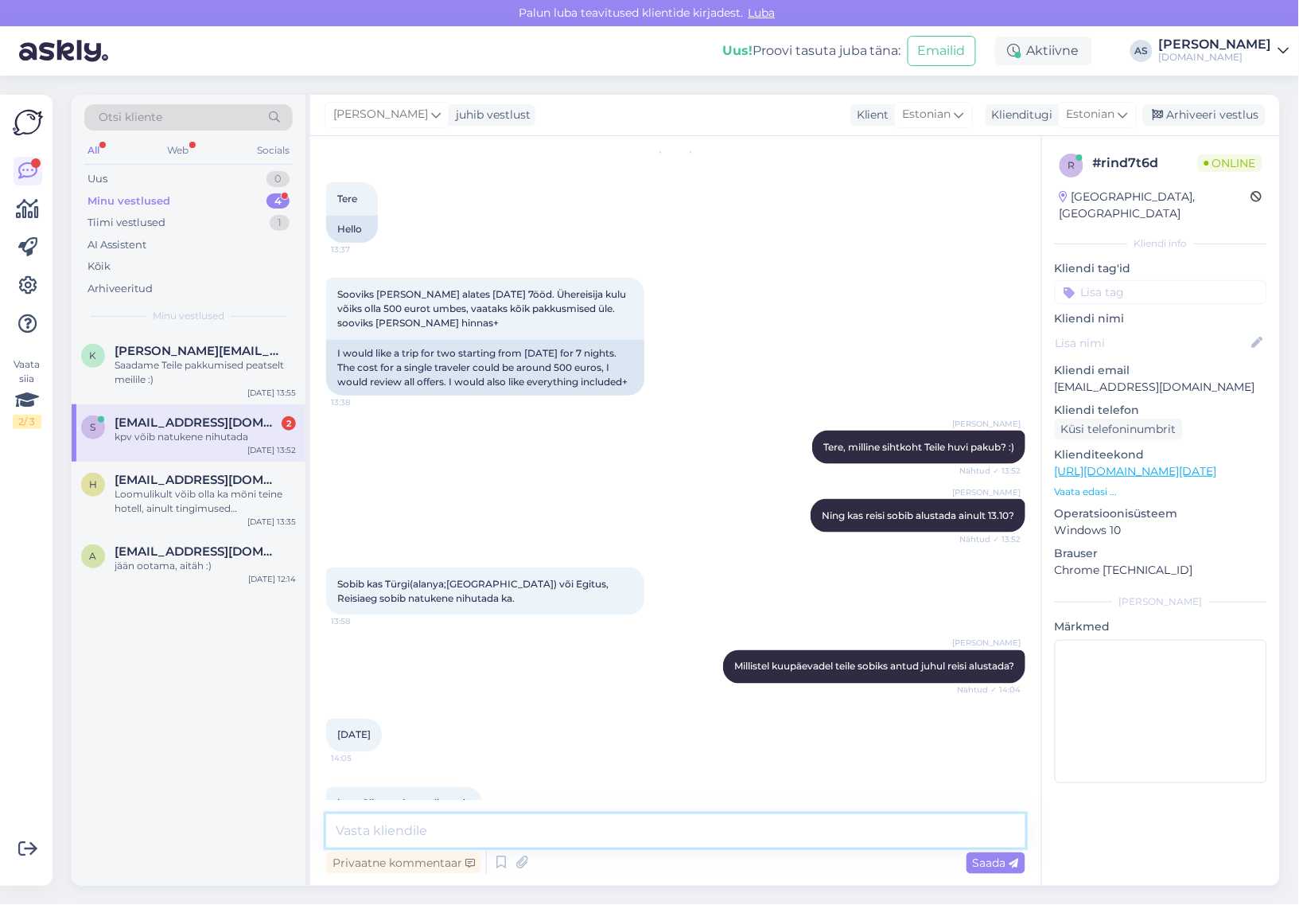
scroll to position [541, 0]
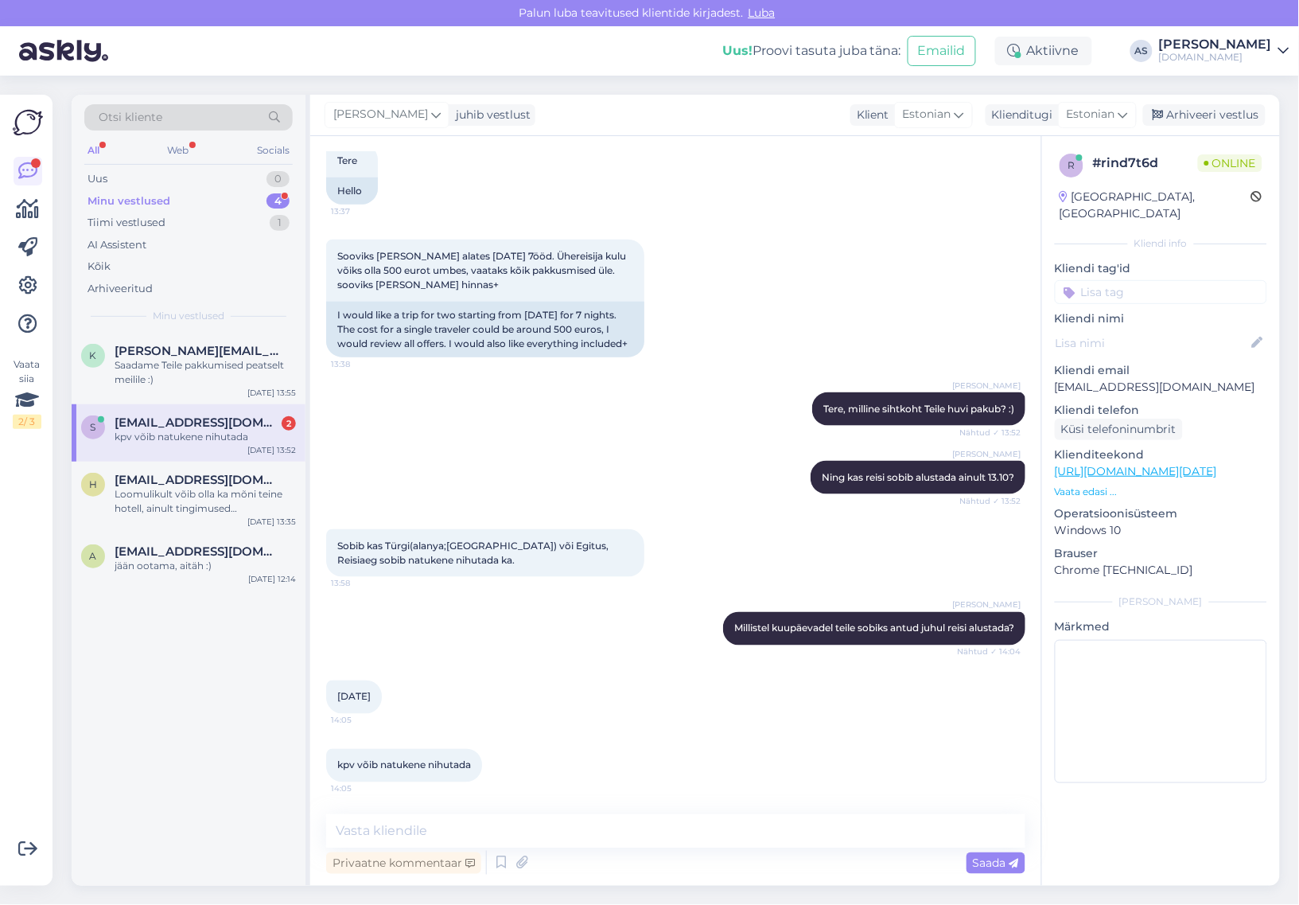
click at [177, 428] on span "[EMAIL_ADDRESS][DOMAIN_NAME]" at bounding box center [197, 422] width 165 height 14
click at [533, 833] on textarea at bounding box center [675, 830] width 699 height 33
type textarea "K"
type textarea "-/+ 3 päeva?"
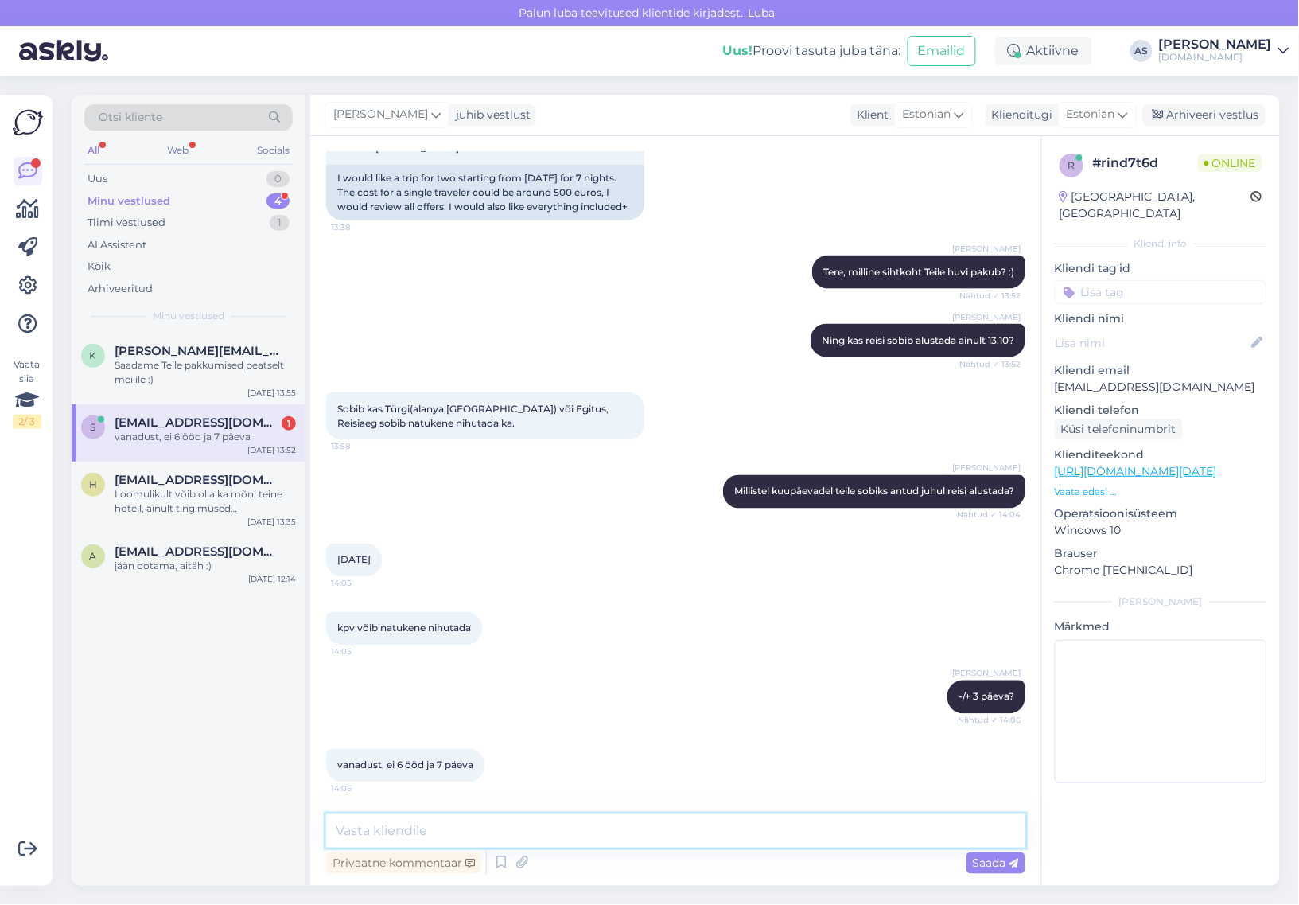
scroll to position [695, 0]
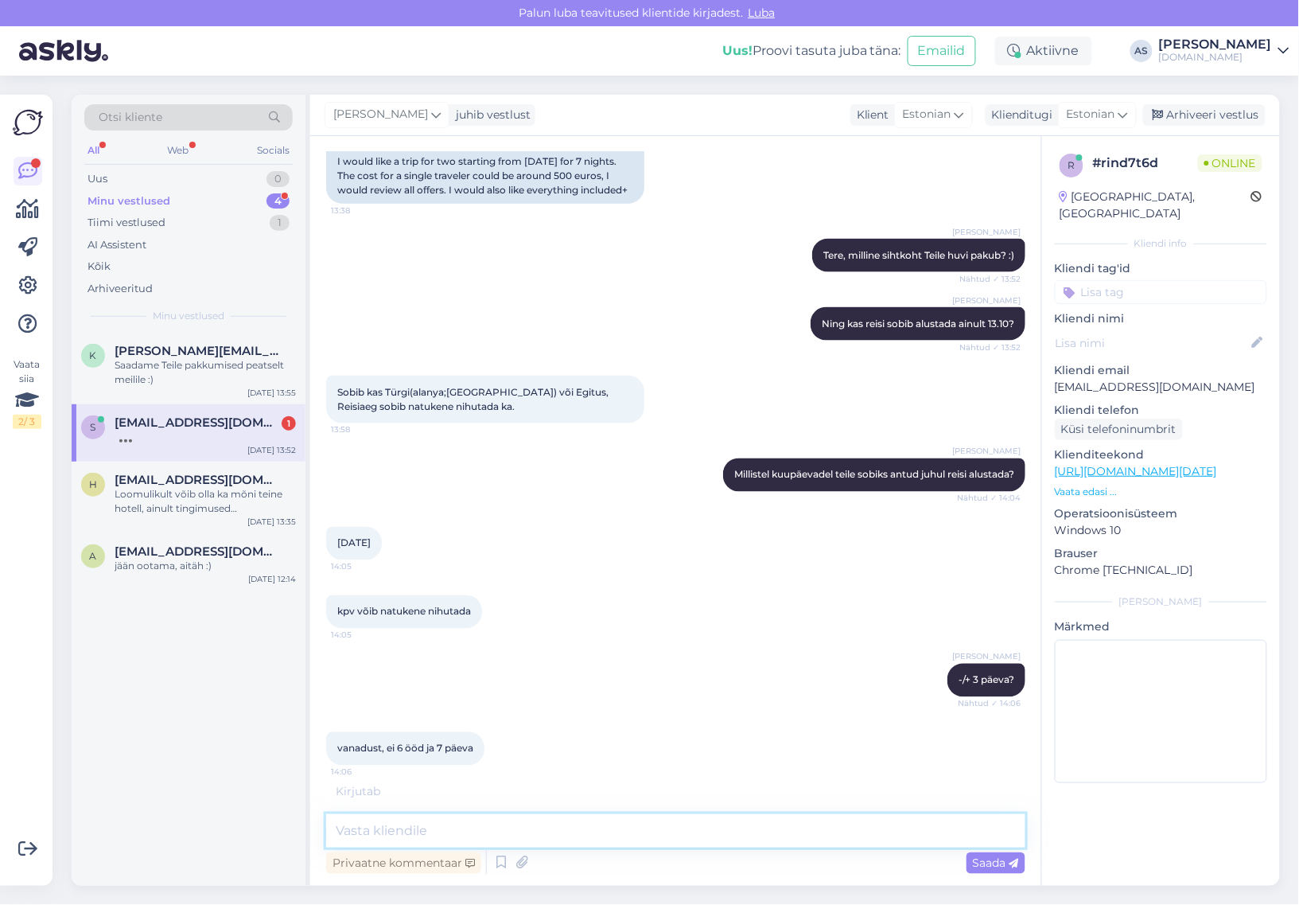
click at [586, 838] on textarea at bounding box center [675, 830] width 699 height 33
click at [583, 838] on textarea at bounding box center [675, 830] width 699 height 33
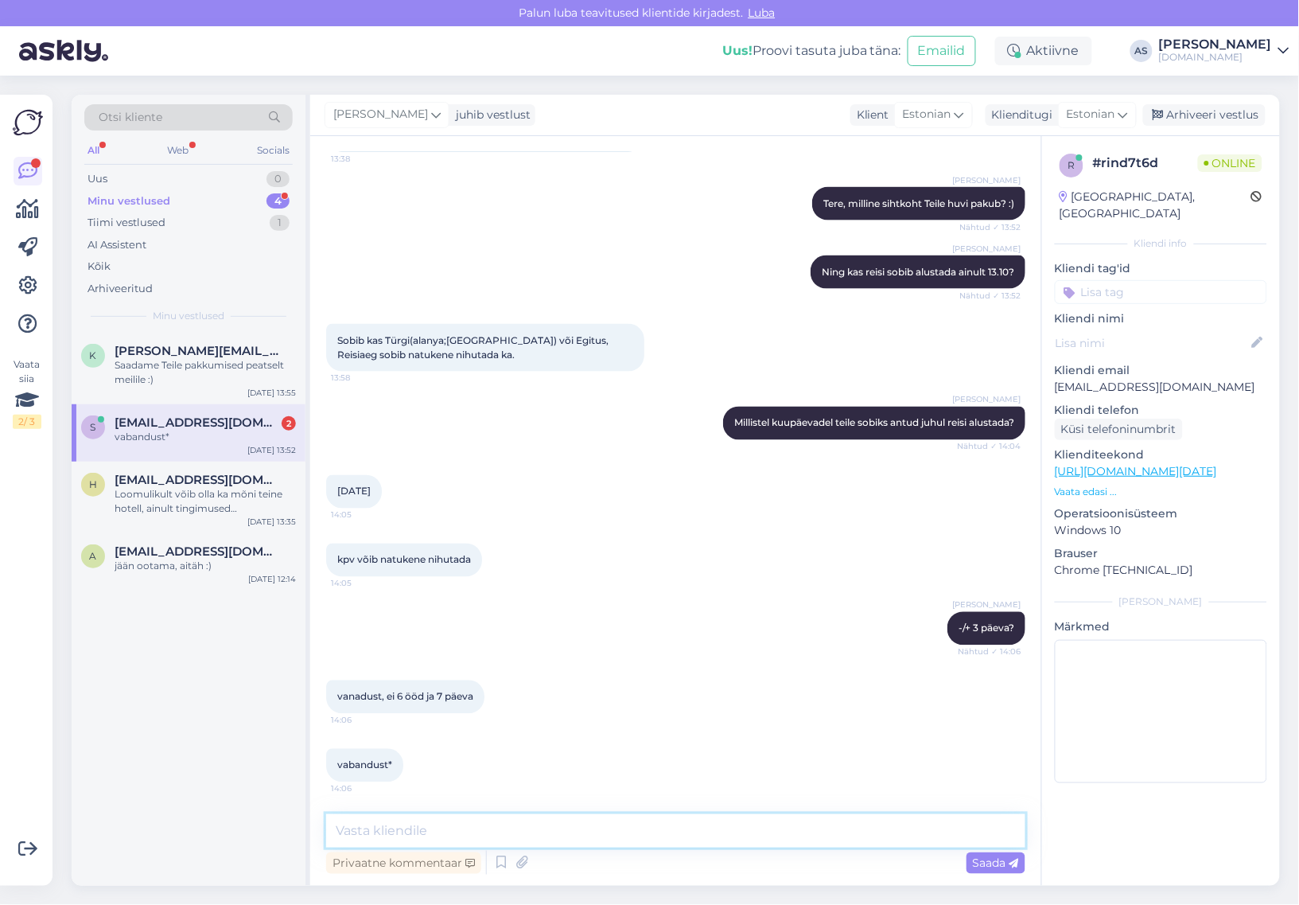
click at [504, 831] on textarea at bounding box center [675, 830] width 699 height 33
type textarea "Ehk siis reisi sobib alustada 10.10-16.10 ning reisikestvus peaks olema 6 ööd?"
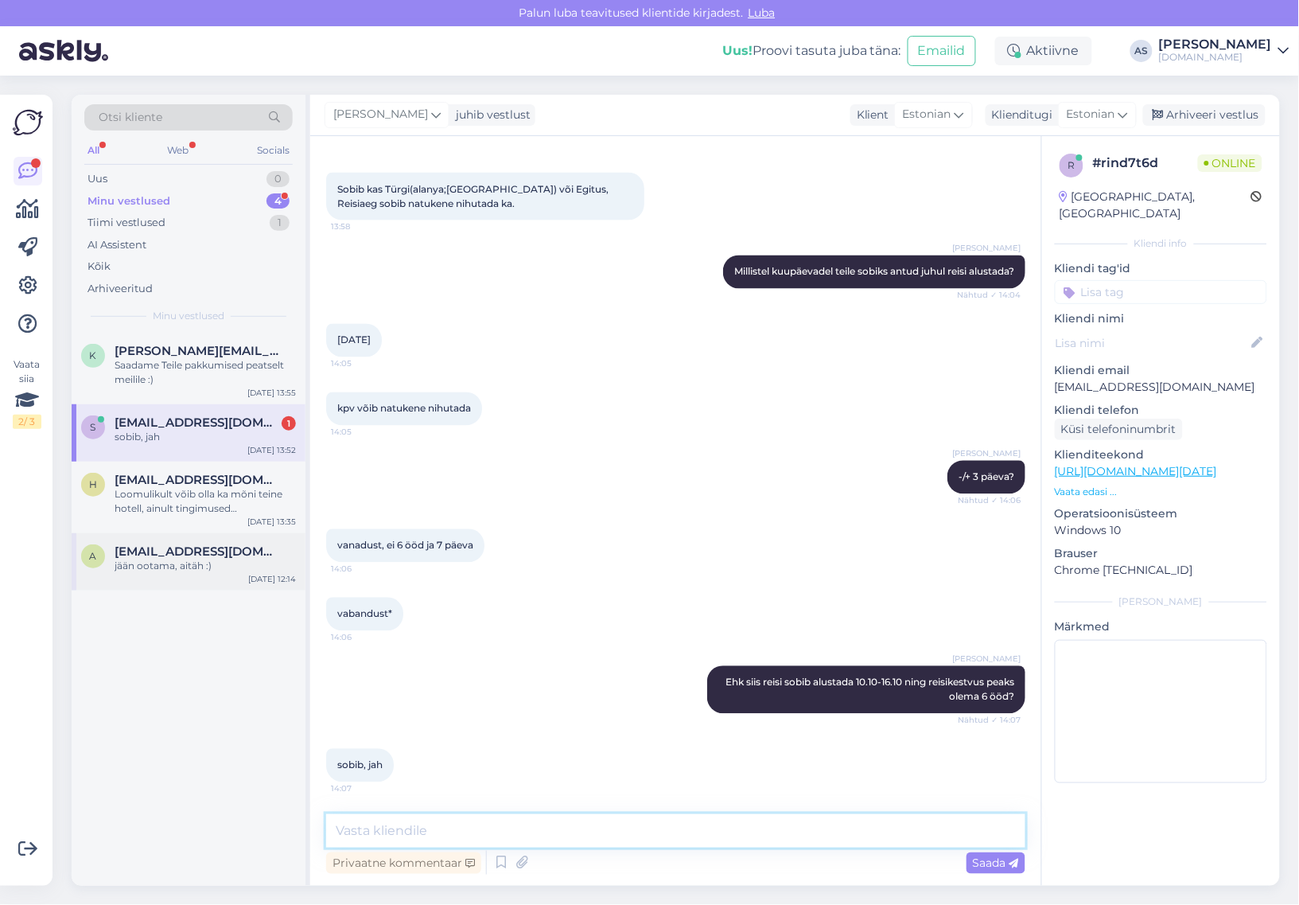
scroll to position [897, 0]
click at [497, 826] on textarea at bounding box center [675, 830] width 699 height 33
click at [173, 539] on div "a [EMAIL_ADDRESS][DOMAIN_NAME] jään ootama, aitäh :) [DATE] 12:14" at bounding box center [189, 561] width 234 height 57
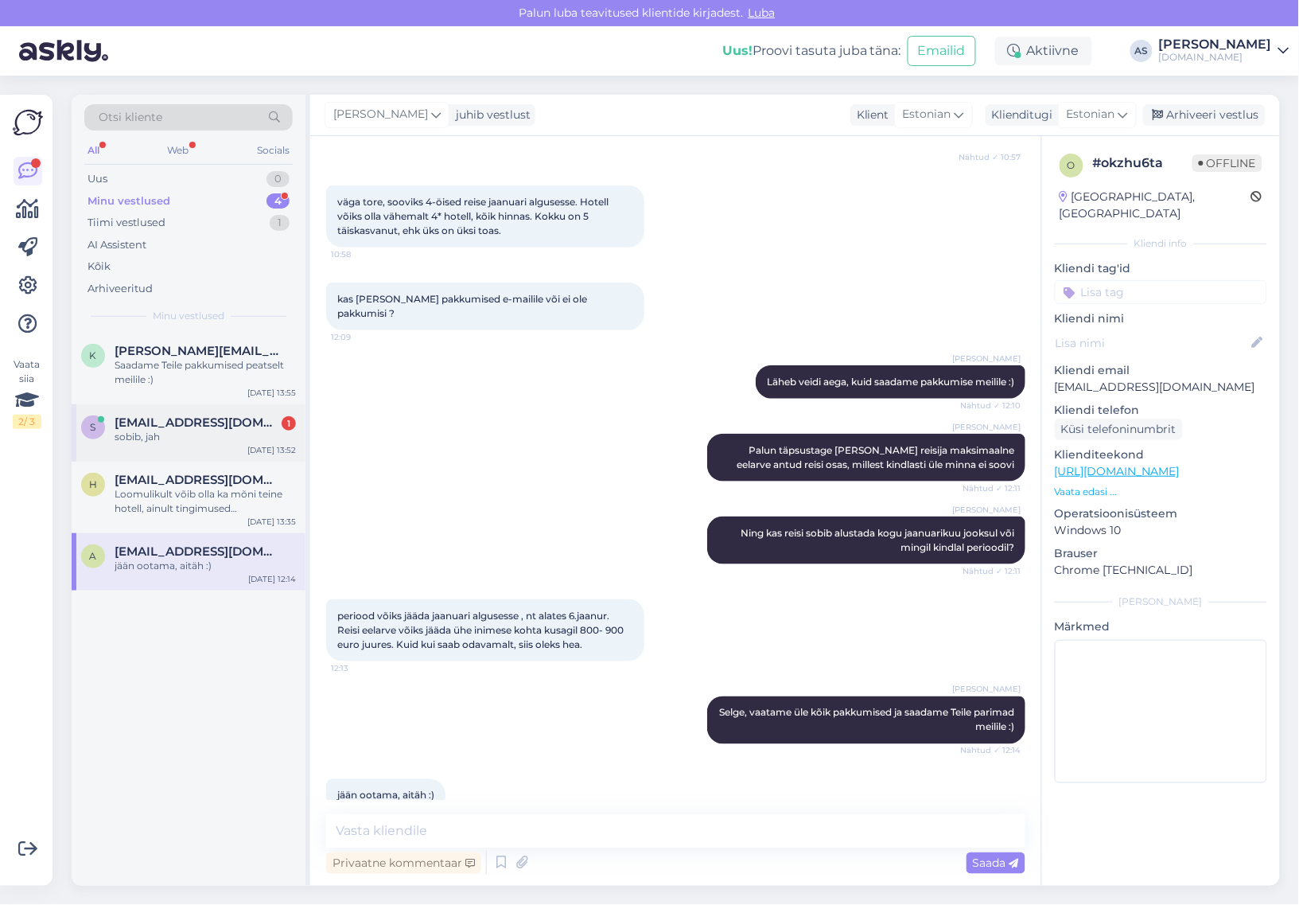
click at [239, 460] on div "s [EMAIL_ADDRESS][DOMAIN_NAME] 1 sobib, jah [DATE] 13:52" at bounding box center [189, 432] width 234 height 57
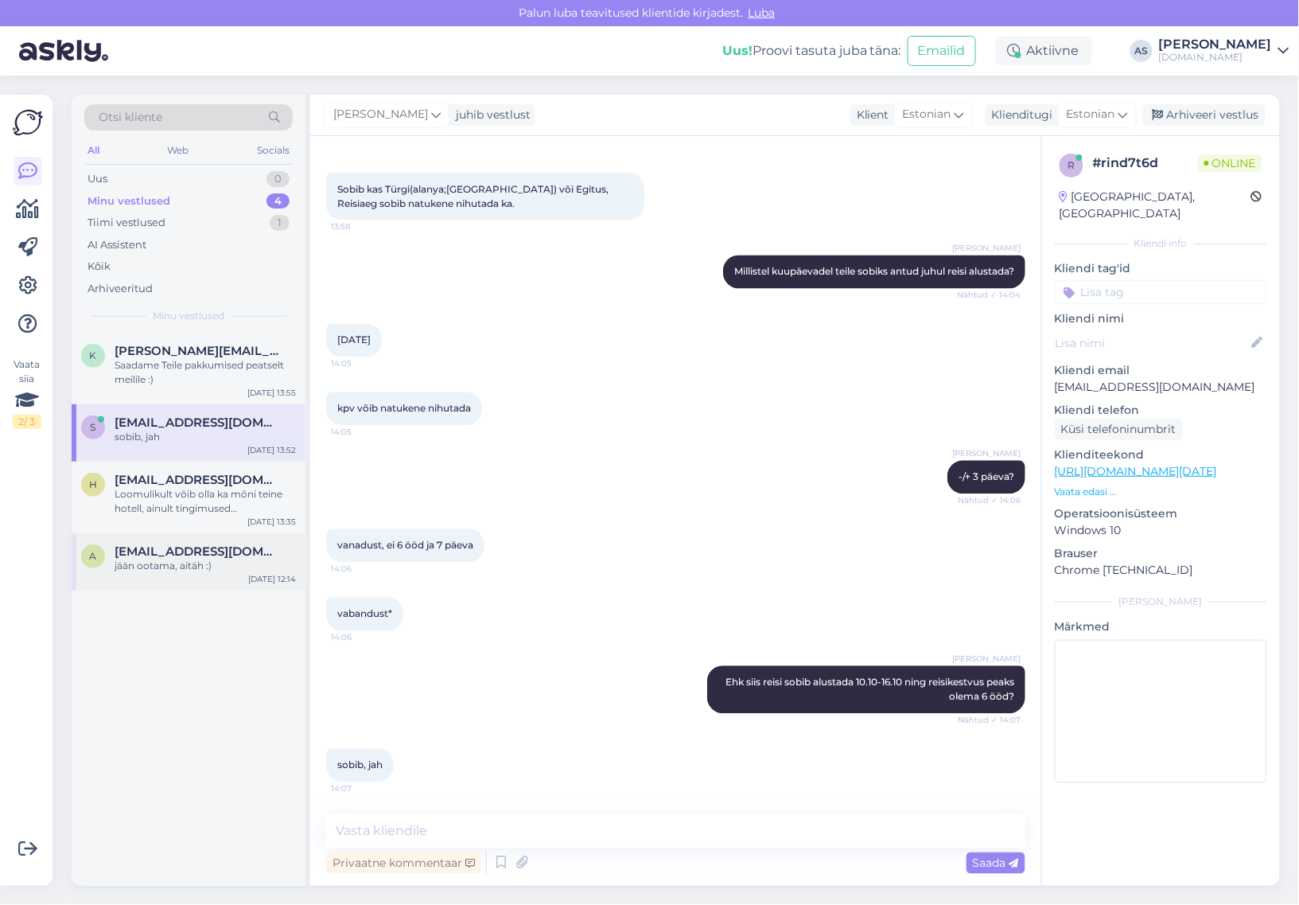
click at [219, 559] on div "jään ootama, aitäh :)" at bounding box center [205, 565] width 181 height 14
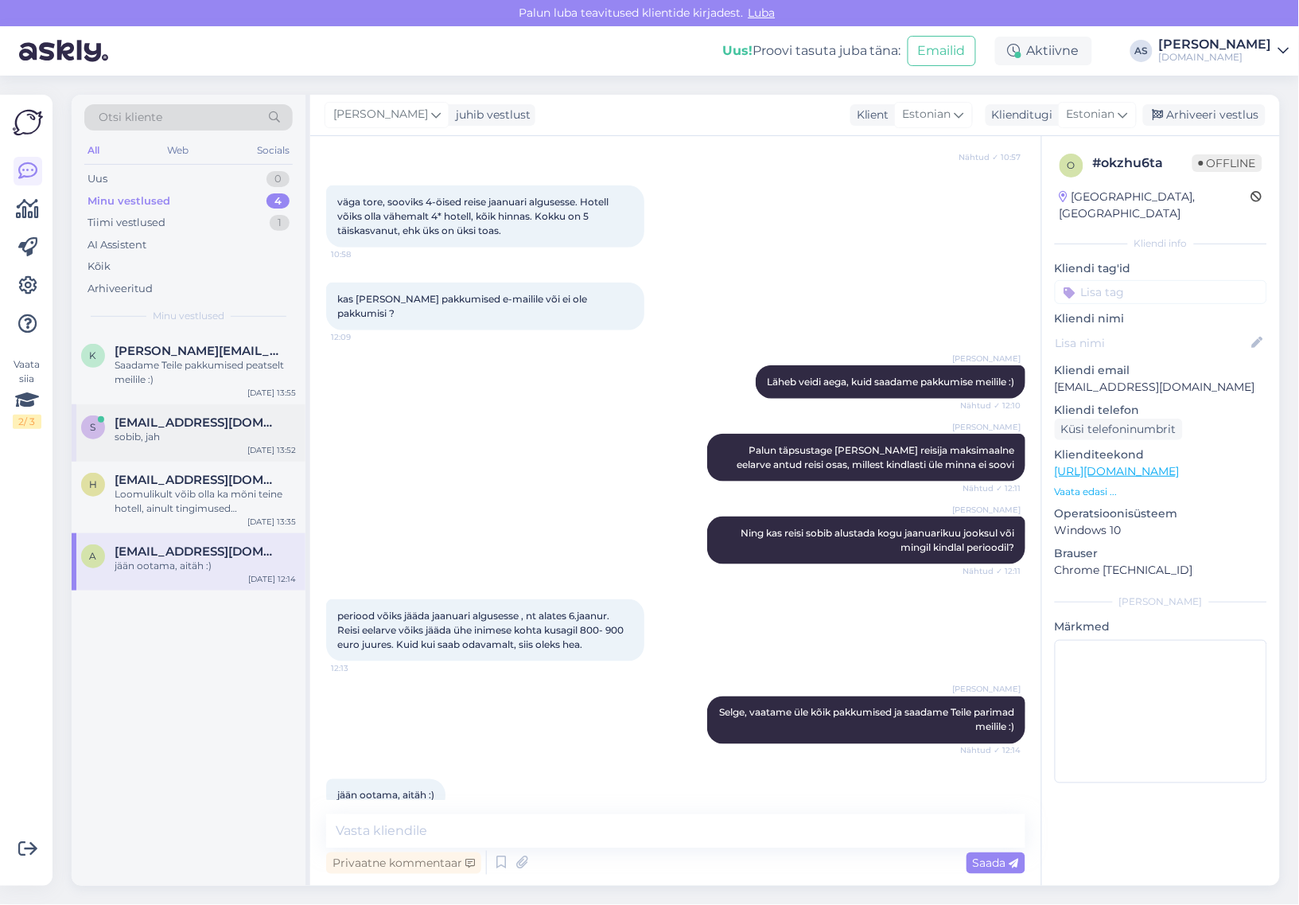
click at [228, 435] on div "sobib, jah" at bounding box center [205, 437] width 181 height 14
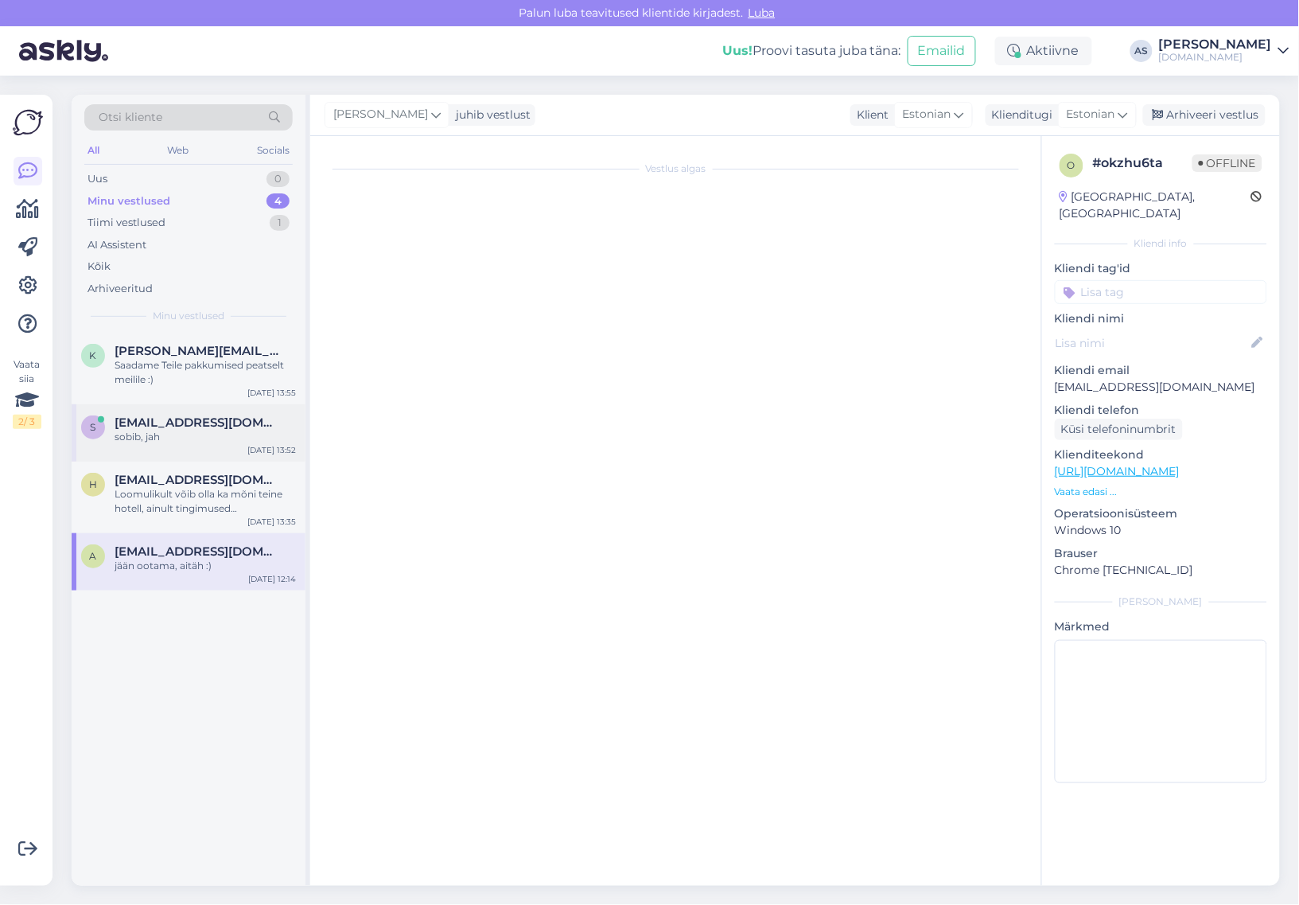
scroll to position [833, 0]
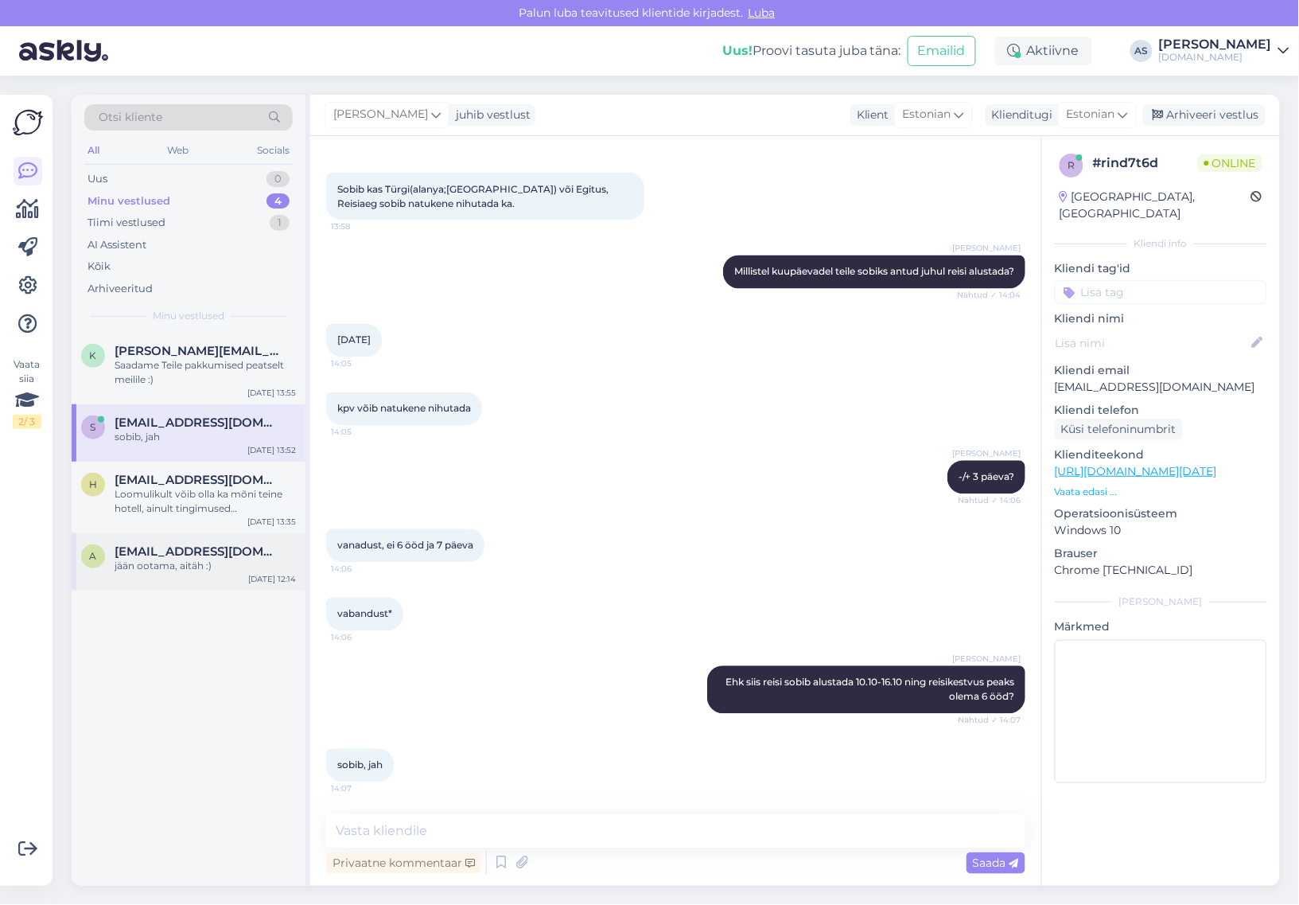
click at [244, 553] on span "[EMAIL_ADDRESS][DOMAIN_NAME]" at bounding box center [197, 551] width 165 height 14
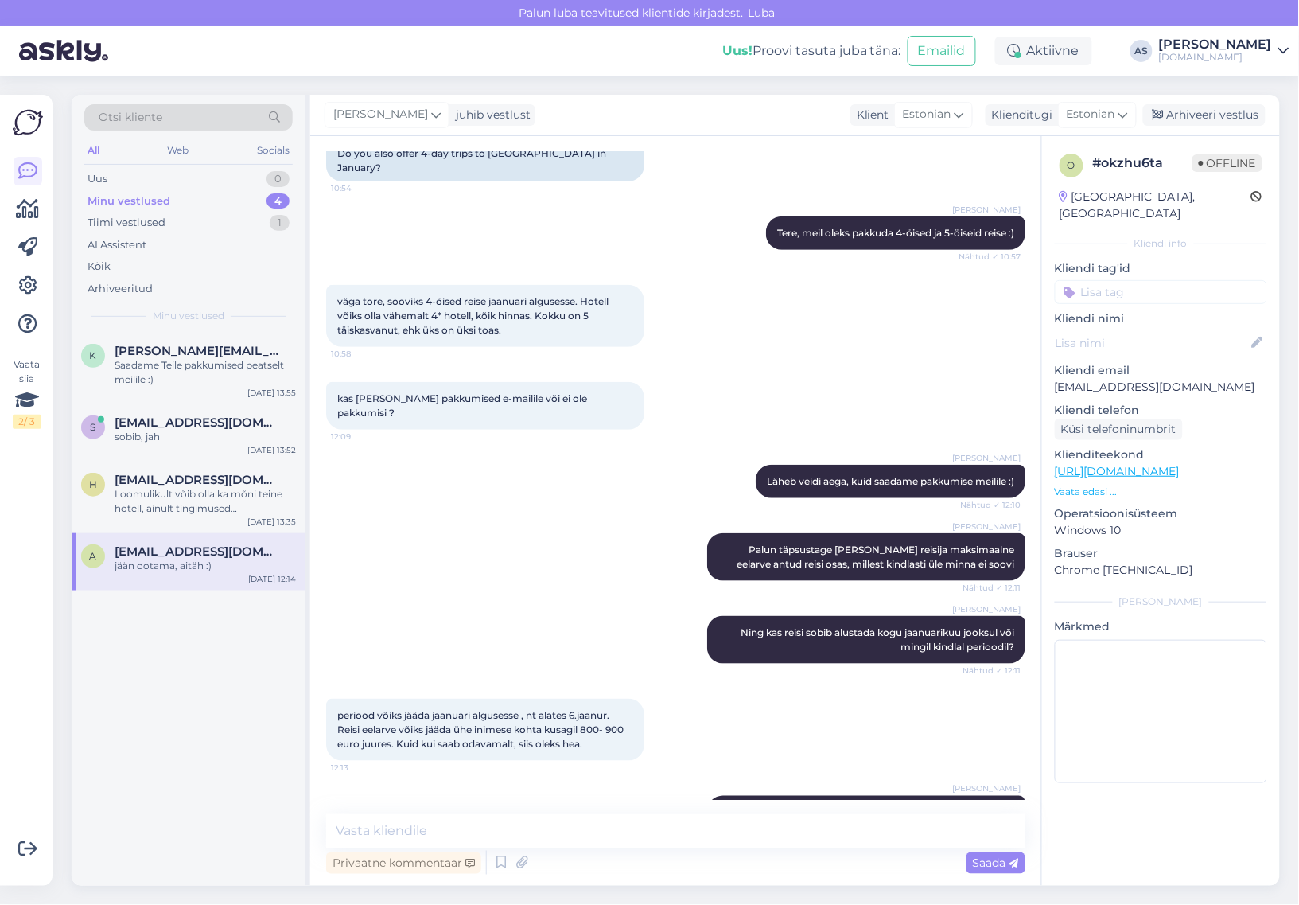
scroll to position [339, 0]
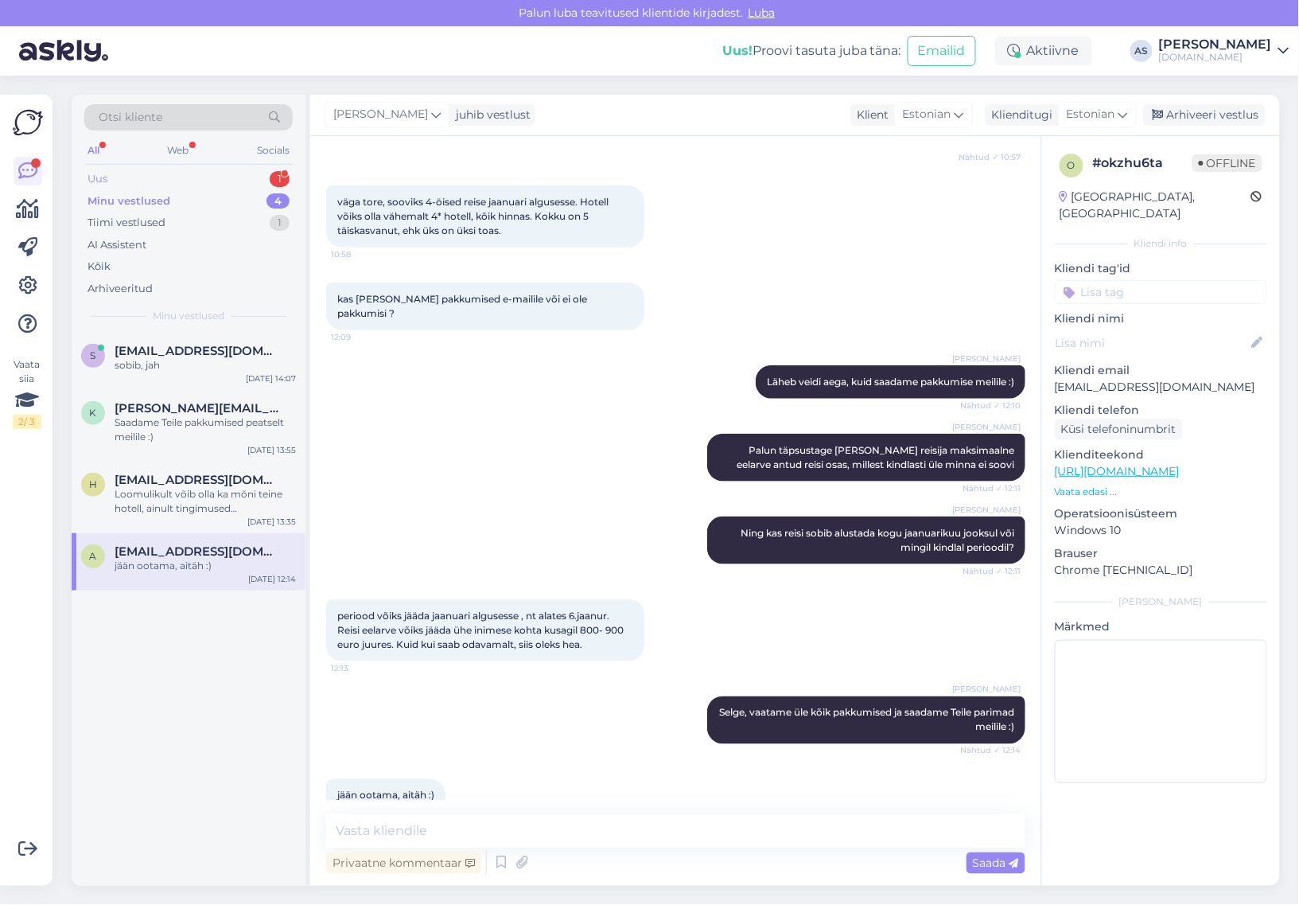
click at [196, 176] on div "Uus 1" at bounding box center [188, 179] width 208 height 22
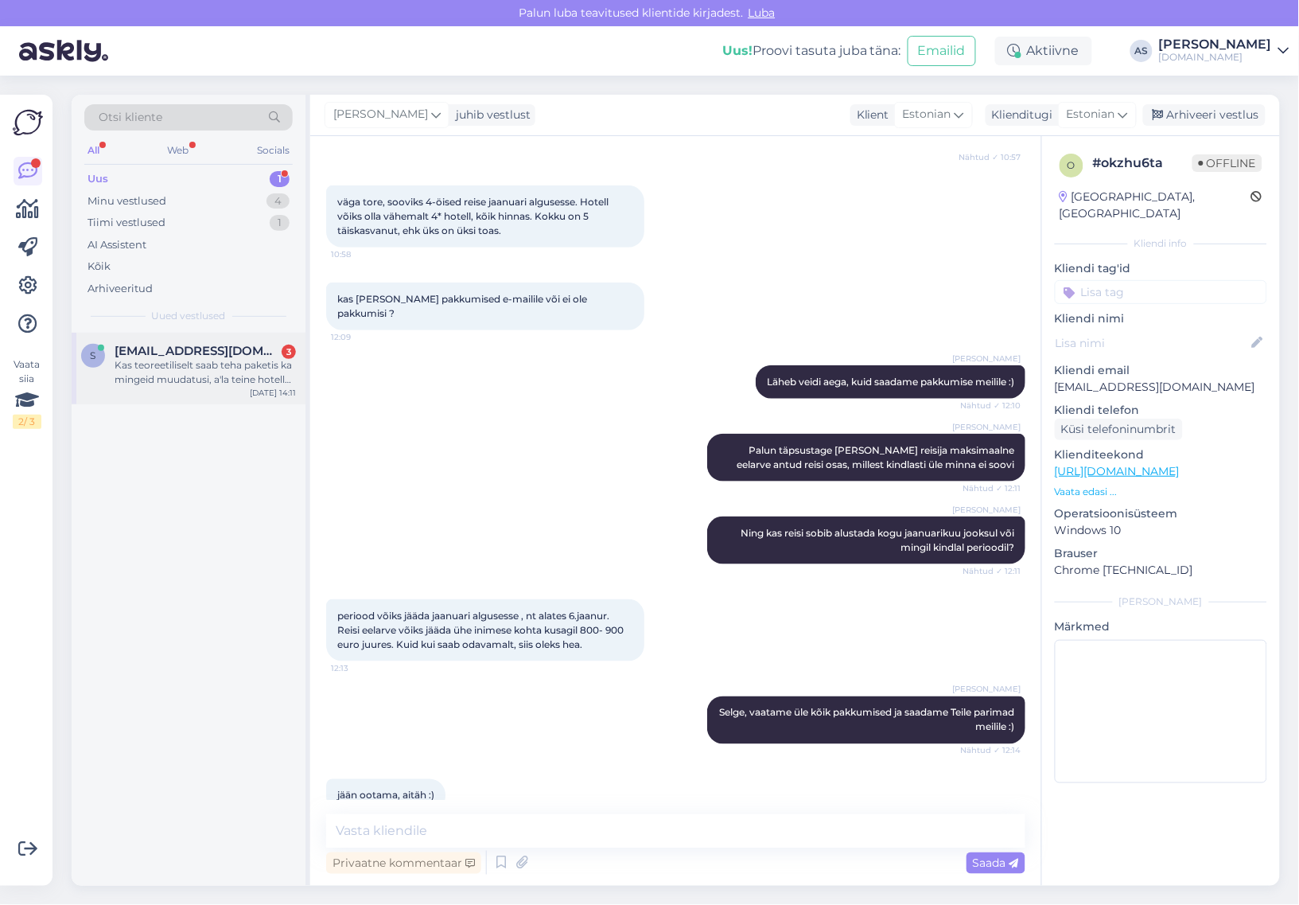
click at [168, 383] on div "Kas teoreetiliselt saab teha paketis ka mingeid muudatusi, a'la teine hotell vm…" at bounding box center [205, 372] width 181 height 29
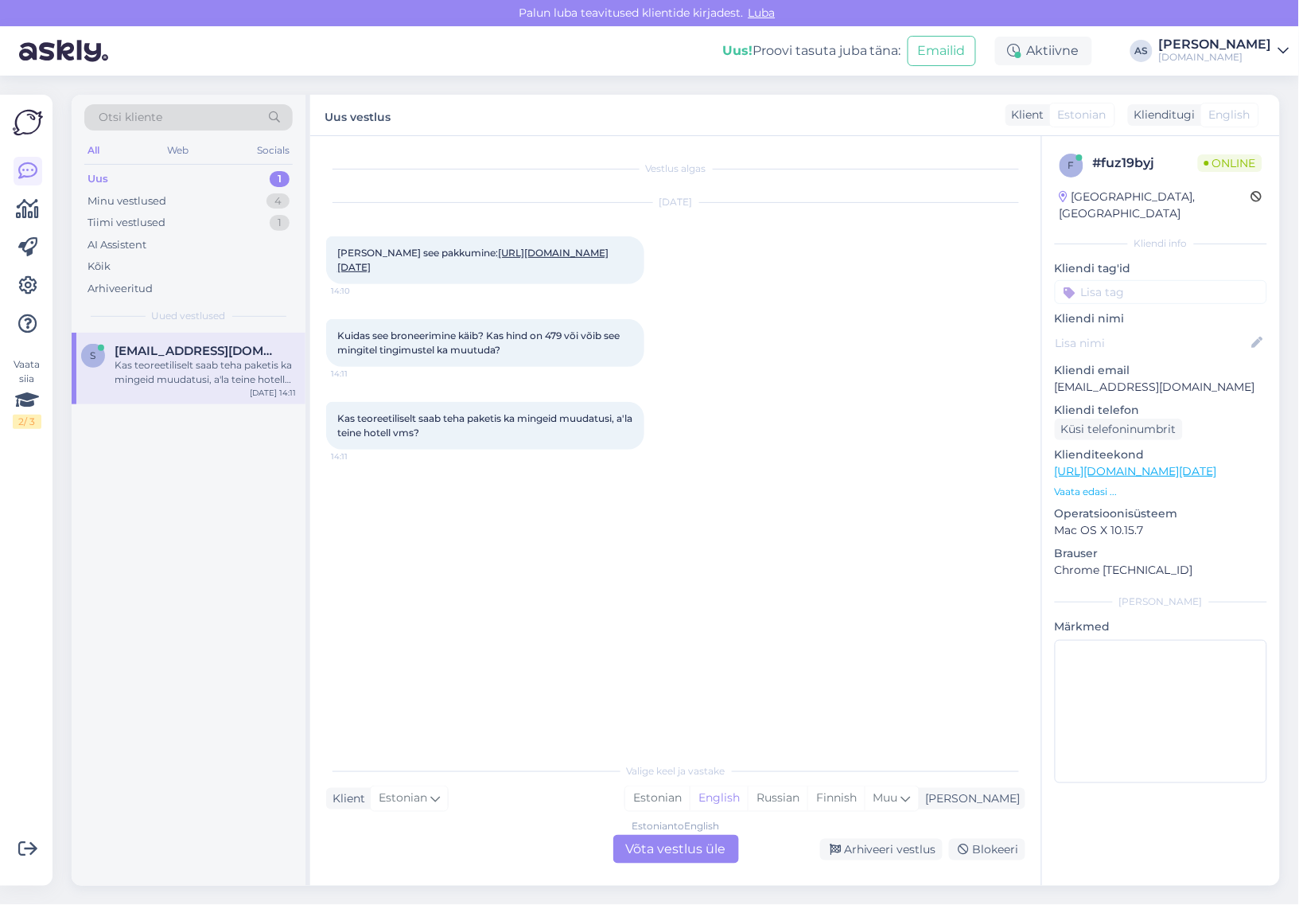
scroll to position [0, 0]
drag, startPoint x: 1224, startPoint y: 370, endPoint x: 1054, endPoint y: 364, distance: 169.5
click at [1054, 364] on div "f # fuz19byj Online [GEOGRAPHIC_DATA], [GEOGRAPHIC_DATA] Kliendi info Kliendi t…" at bounding box center [1161, 471] width 238 height 671
copy p "[EMAIL_ADDRESS][DOMAIN_NAME]"
click at [399, 273] on link "[URL][DOMAIN_NAME][DATE]" at bounding box center [472, 260] width 271 height 26
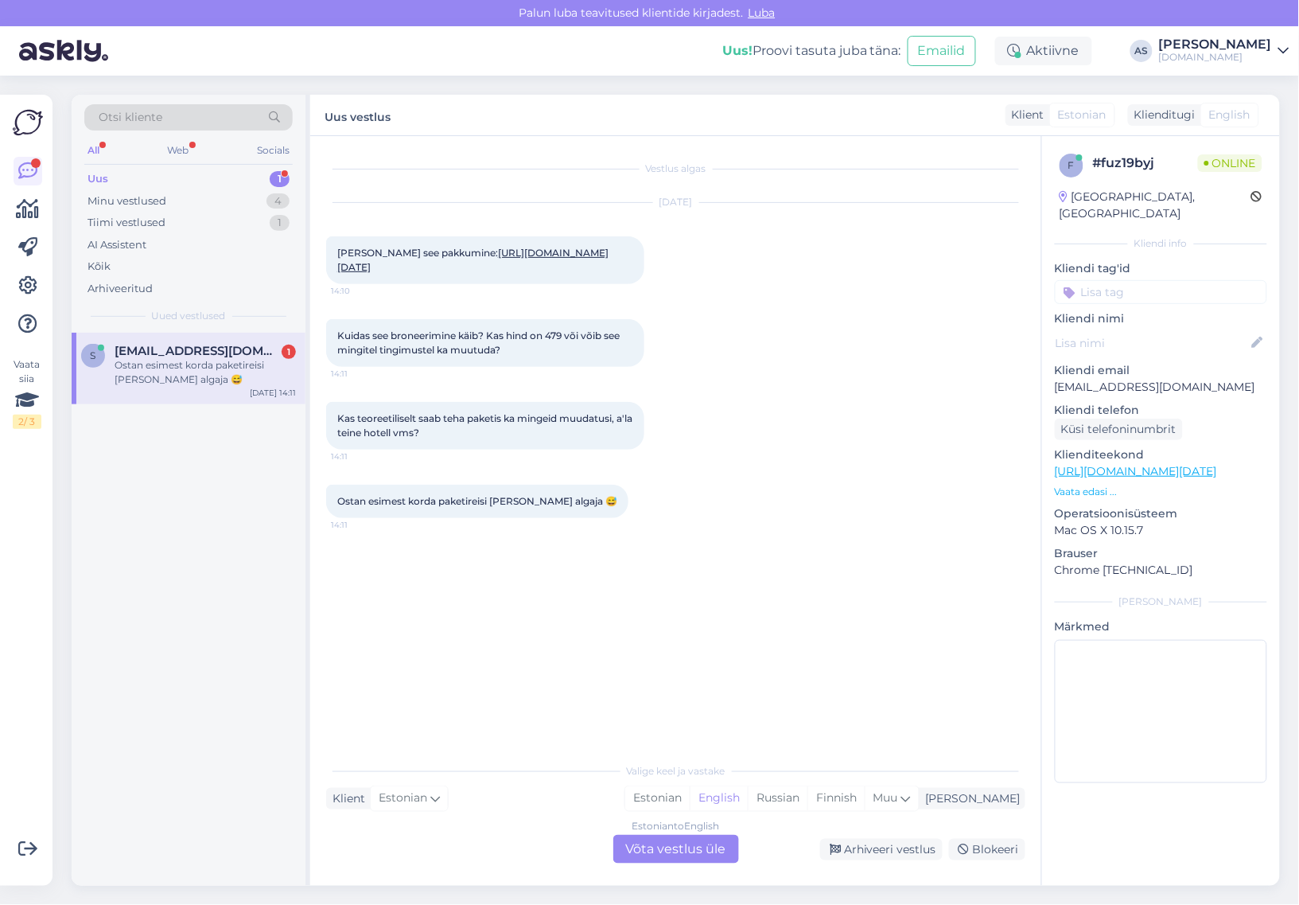
click at [706, 853] on div "Estonian to English Võta vestlus üle" at bounding box center [676, 849] width 126 height 29
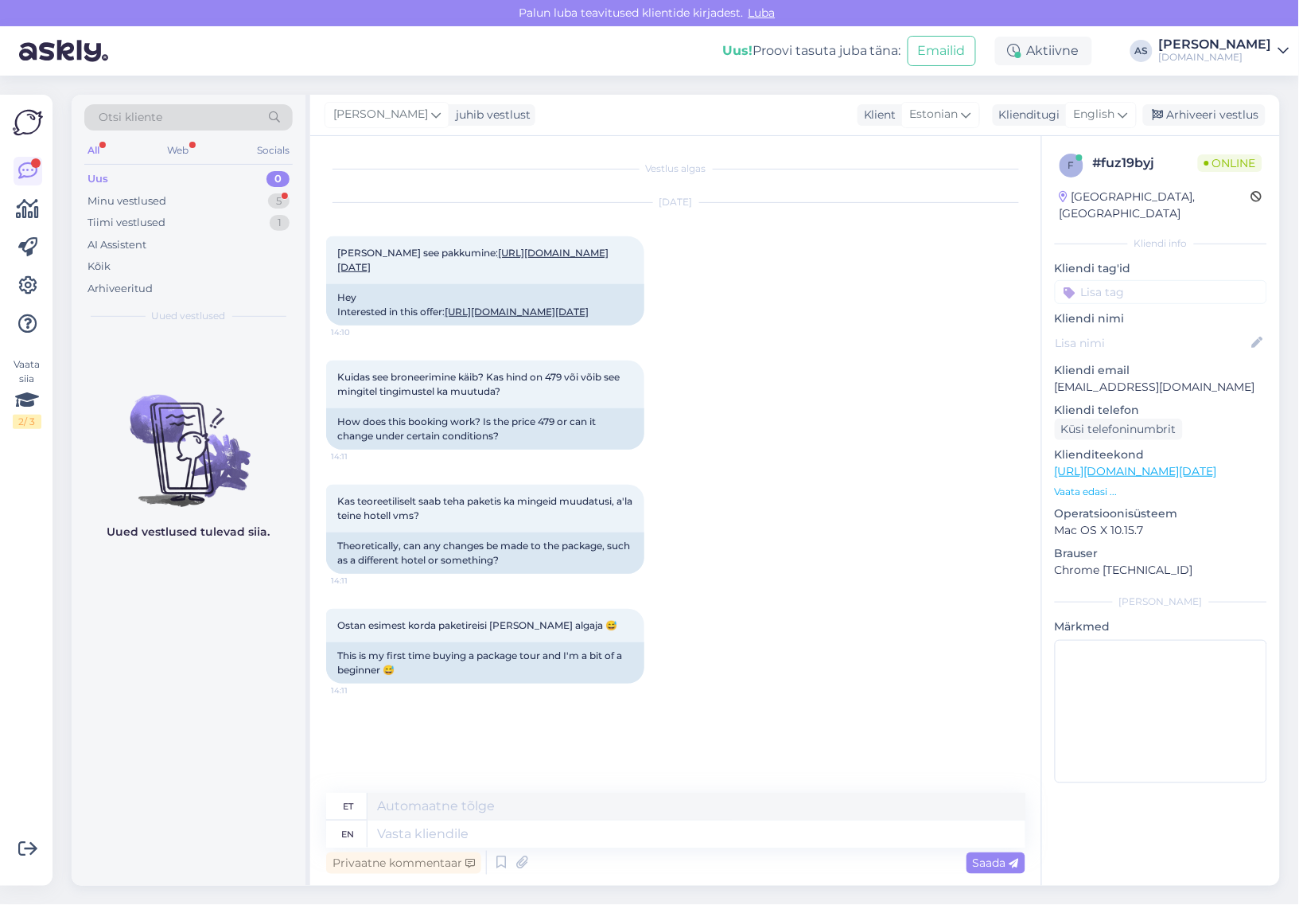
click at [1103, 98] on div "[PERSON_NAME] juhib vestlust Klient Estonian Klienditugi English est Estonian A…" at bounding box center [795, 115] width 970 height 41
click at [1104, 104] on div "English" at bounding box center [1101, 114] width 72 height 25
click at [1049, 181] on link "Estonian" at bounding box center [1065, 185] width 175 height 25
drag, startPoint x: 643, startPoint y: 828, endPoint x: 644, endPoint y: 840, distance: 12.0
click at [643, 829] on textarea at bounding box center [675, 830] width 699 height 33
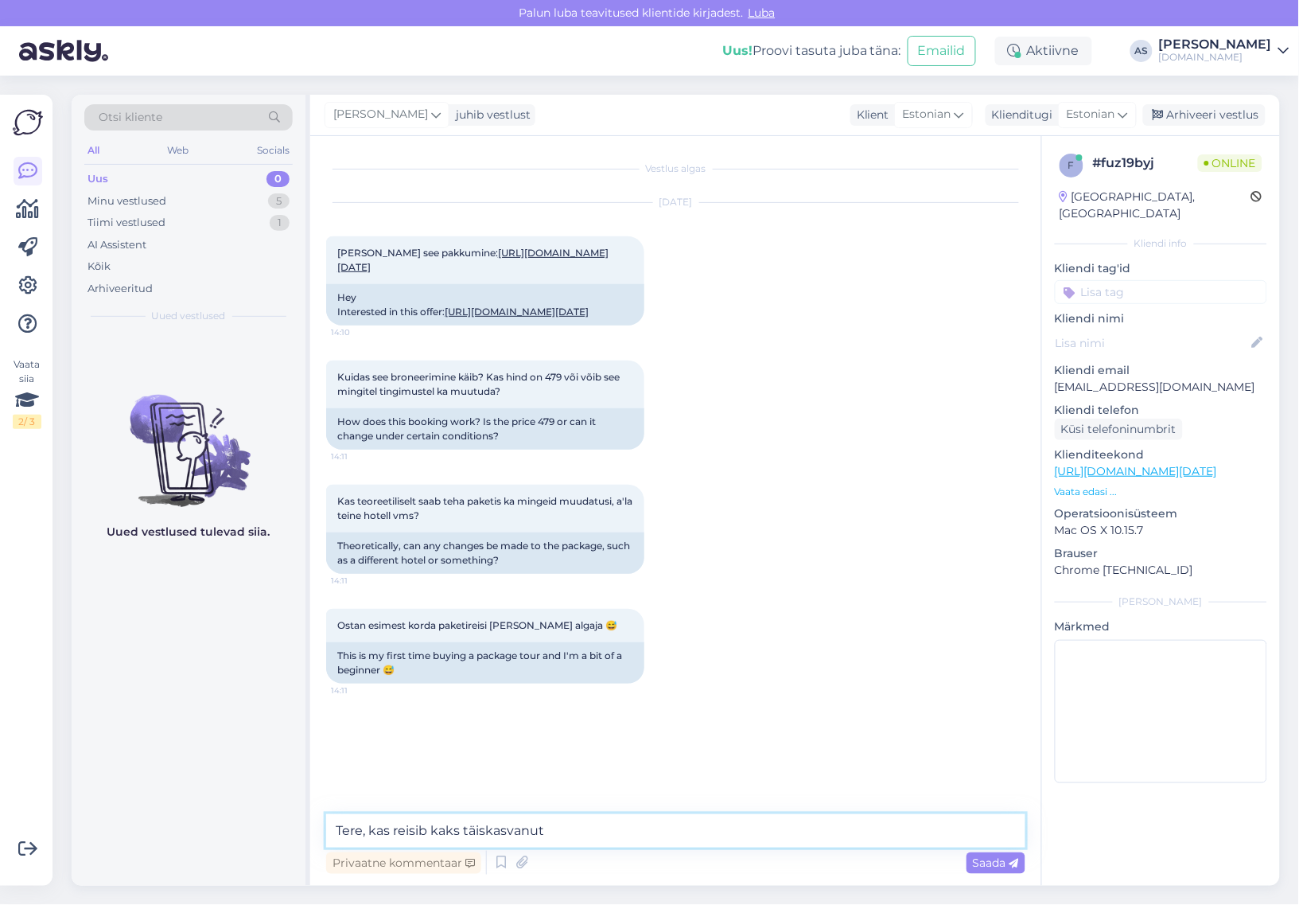
type textarea "Tere, kas reisib kaks täiskasvanut?"
click at [188, 193] on div "Minu vestlused 5" at bounding box center [188, 201] width 208 height 22
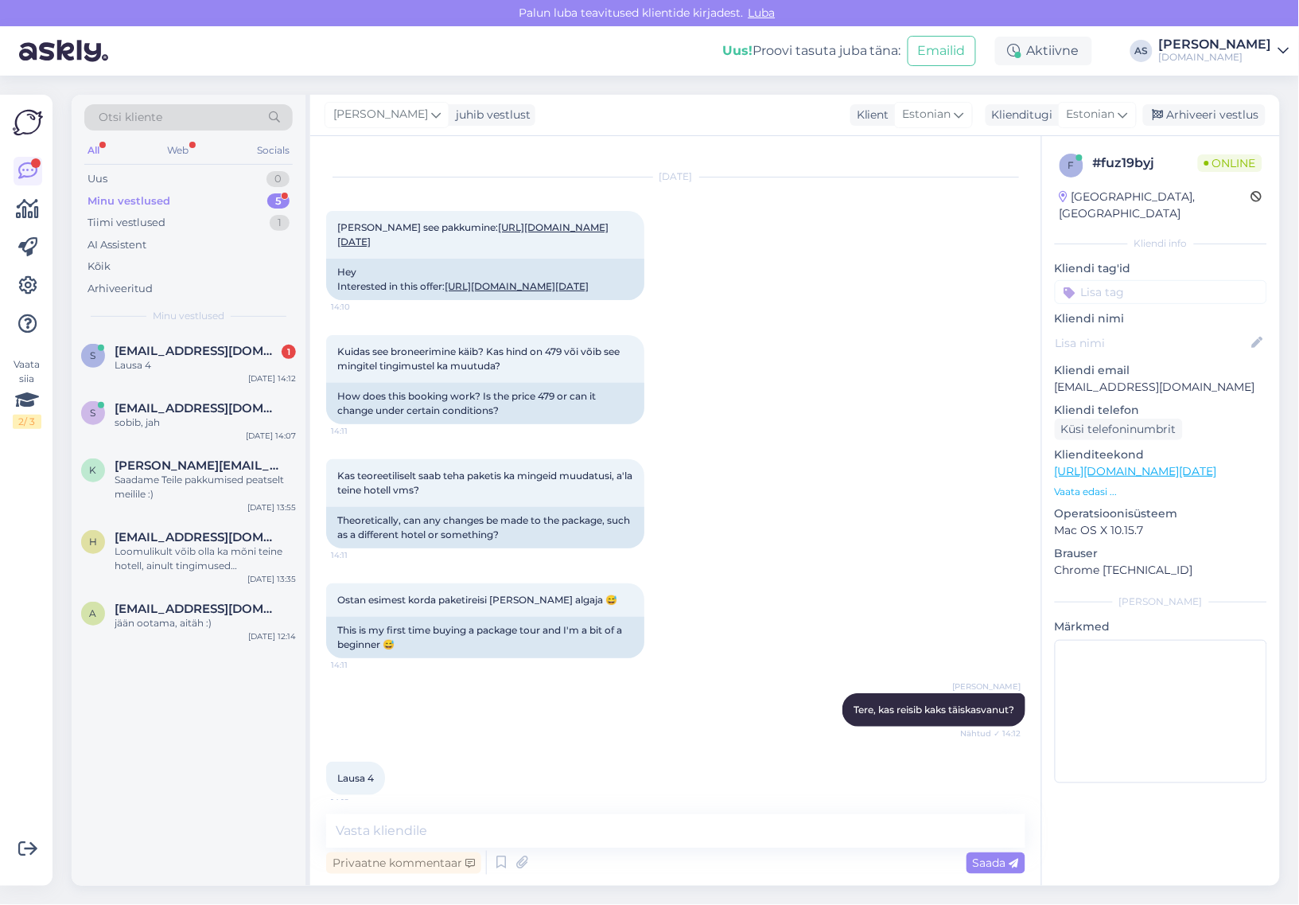
scroll to position [94, 0]
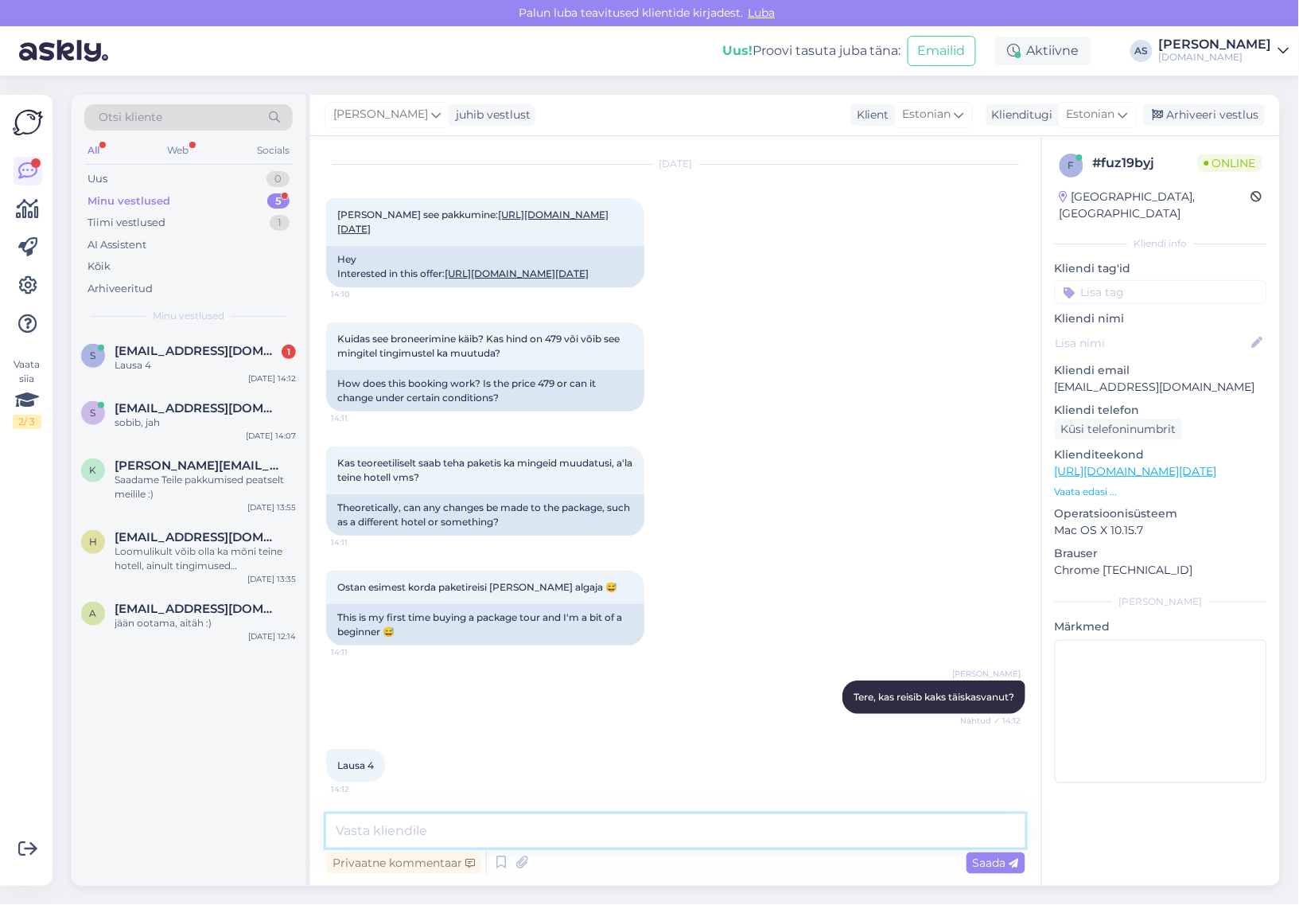
click at [472, 821] on textarea at bounding box center [675, 830] width 699 height 33
click at [515, 826] on textarea at bounding box center [675, 830] width 699 height 33
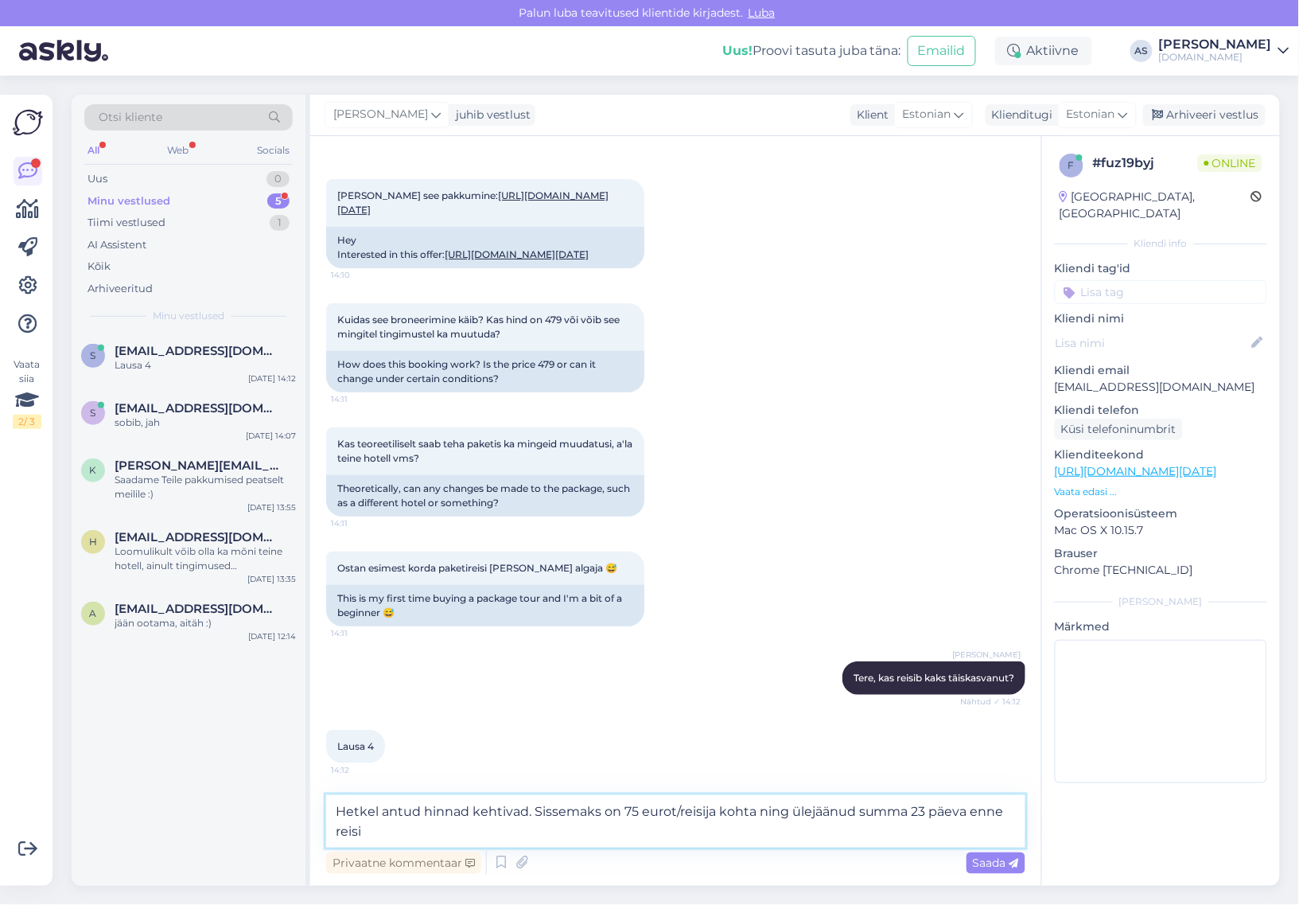
type textarea "Hetkel antud hinnad kehtivad. Sissemaks on 75 eurot/reisija kohta ning ülejäänu…"
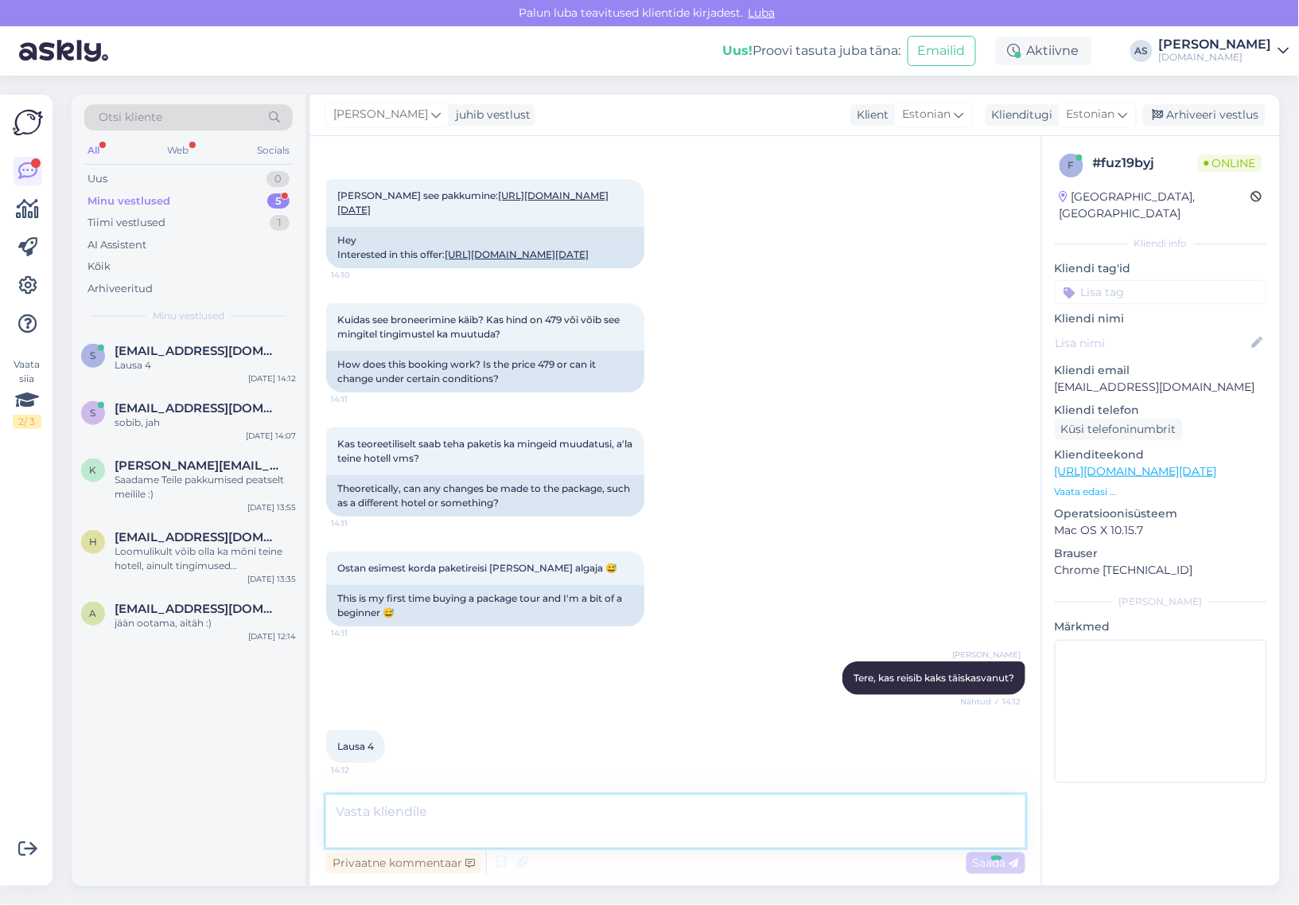
scroll to position [177, 0]
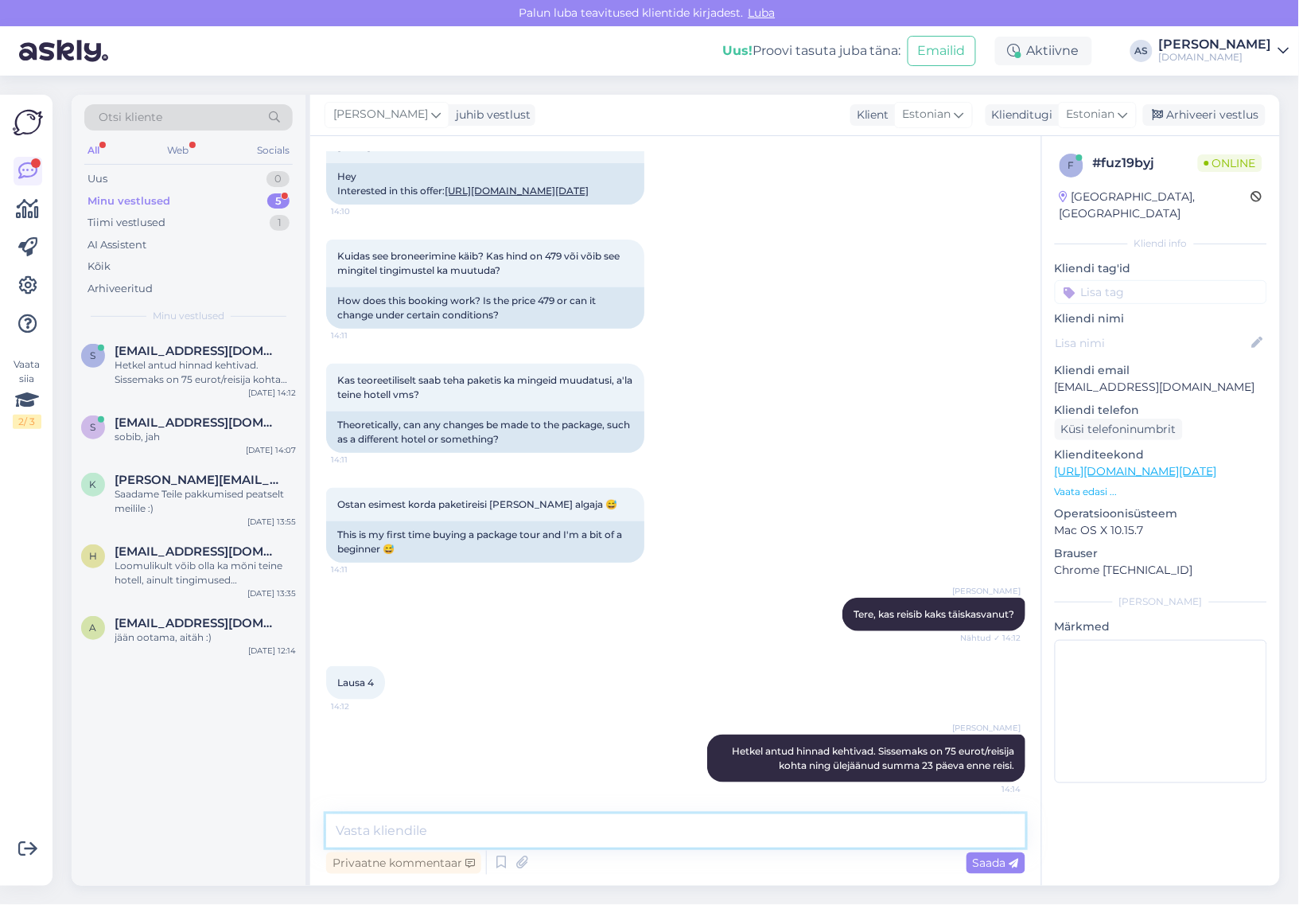
click at [488, 823] on textarea at bounding box center [675, 830] width 699 height 33
drag, startPoint x: 399, startPoint y: 835, endPoint x: 251, endPoint y: 838, distance: 148.0
click at [295, 837] on div "Otsi kliente All Web Socials Uus 0 Minu vestlused 5 Tiimi vestlused 1 AI Assist…" at bounding box center [676, 490] width 1208 height 791
paste textarea "[URL][DOMAIN_NAME]"
type textarea "kogu hotellivalikuga saate tutvuda siin: [URL][DOMAIN_NAME]"
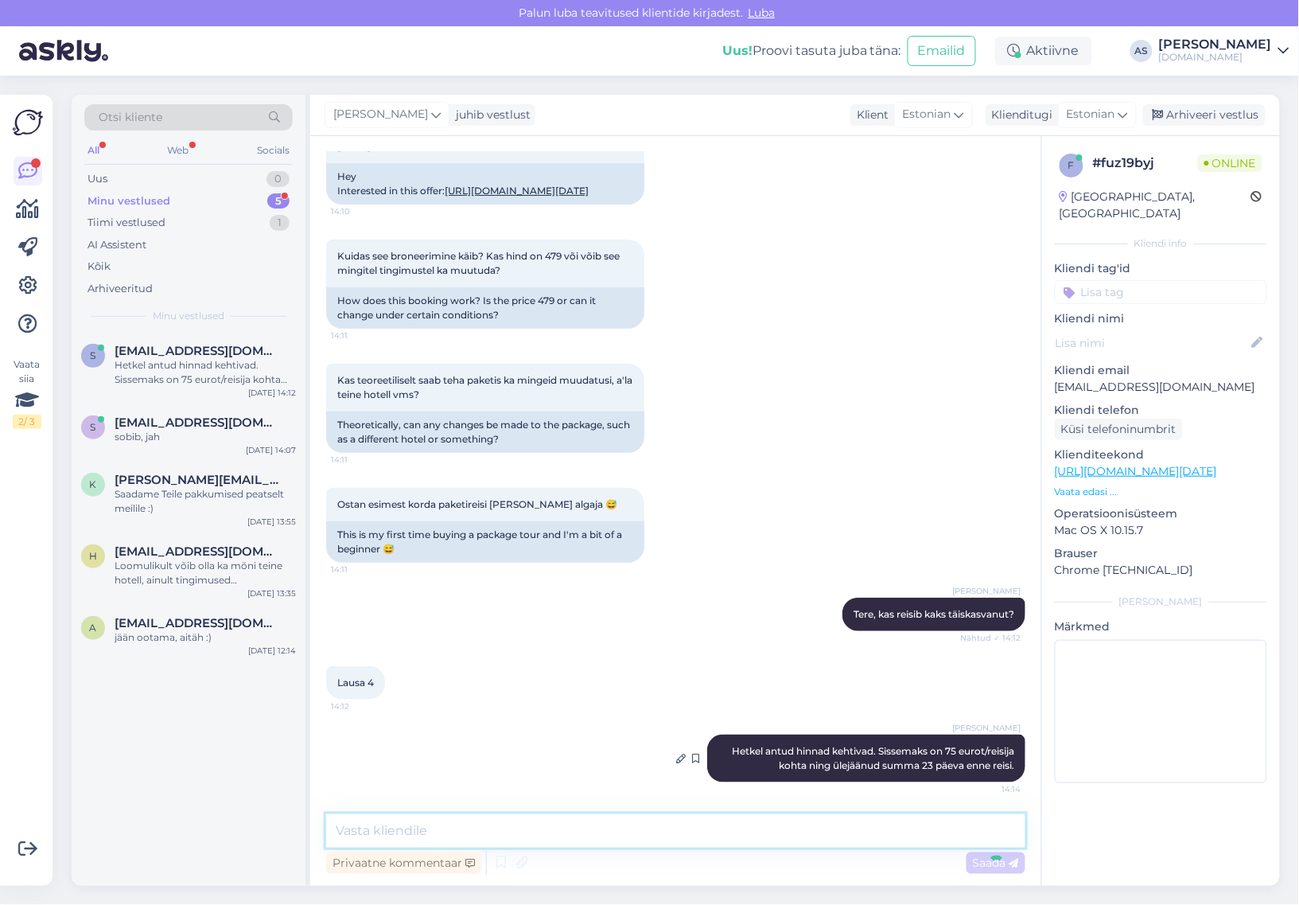
scroll to position [245, 0]
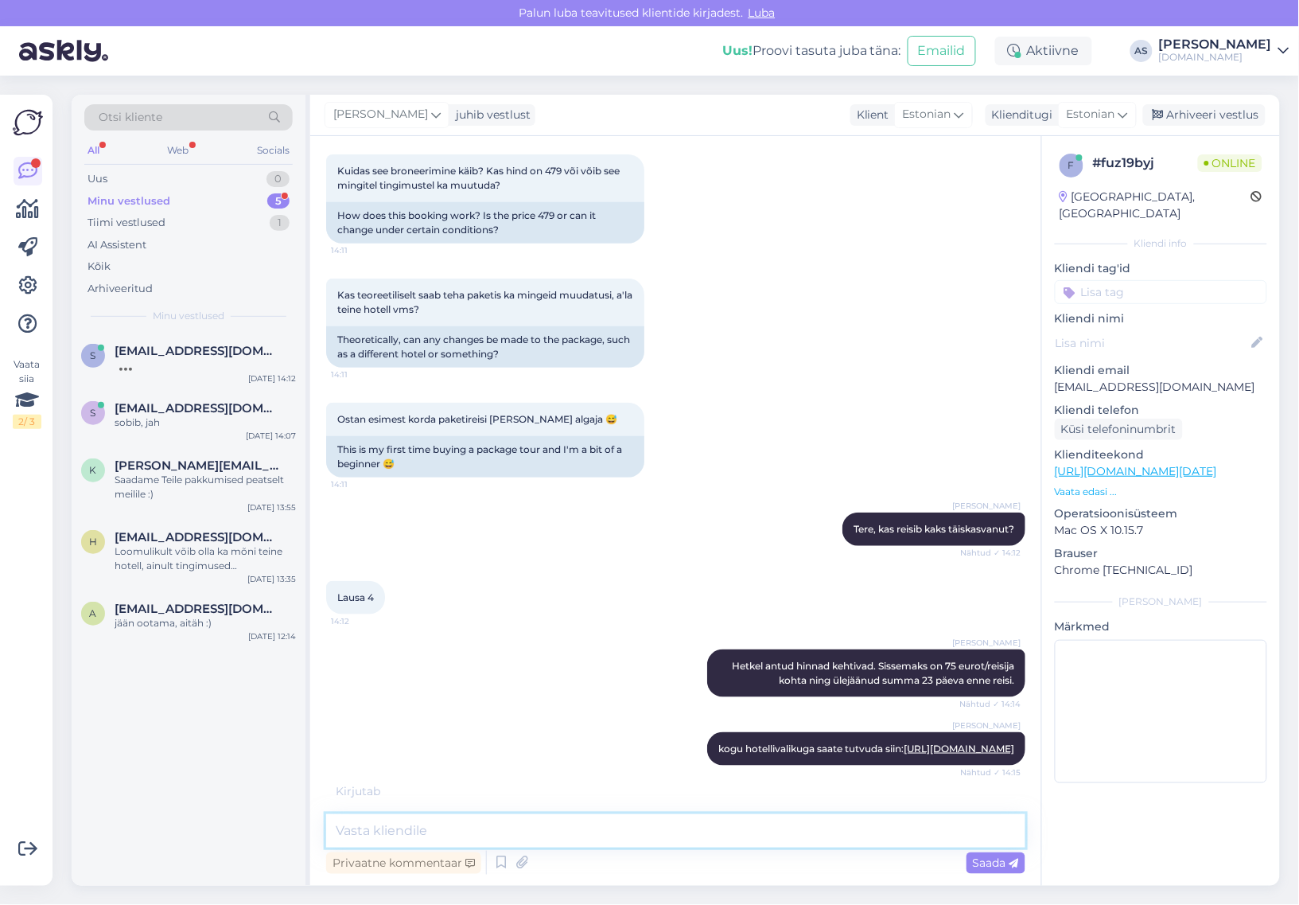
click at [500, 833] on textarea at bounding box center [675, 830] width 699 height 33
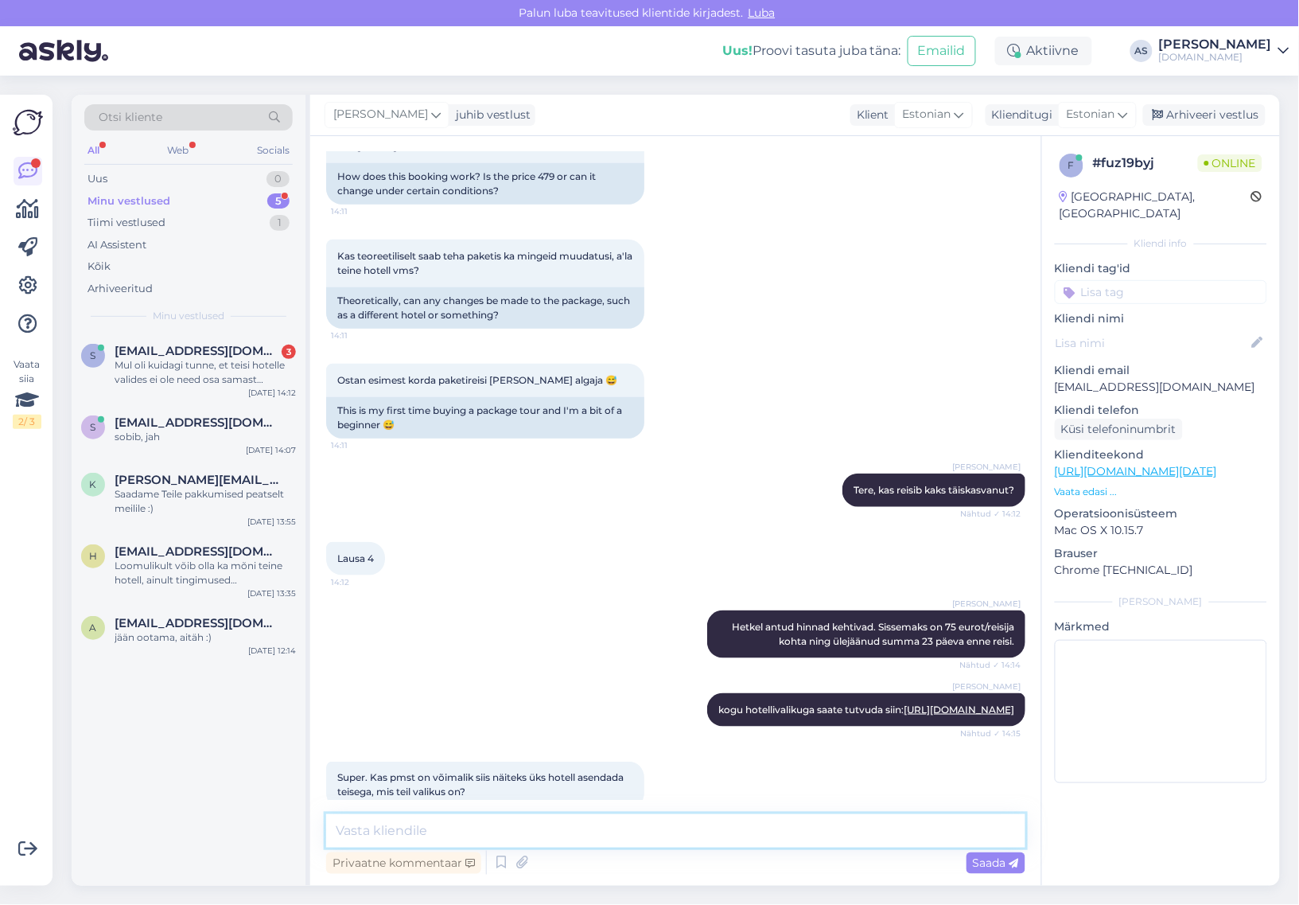
scroll to position [493, 0]
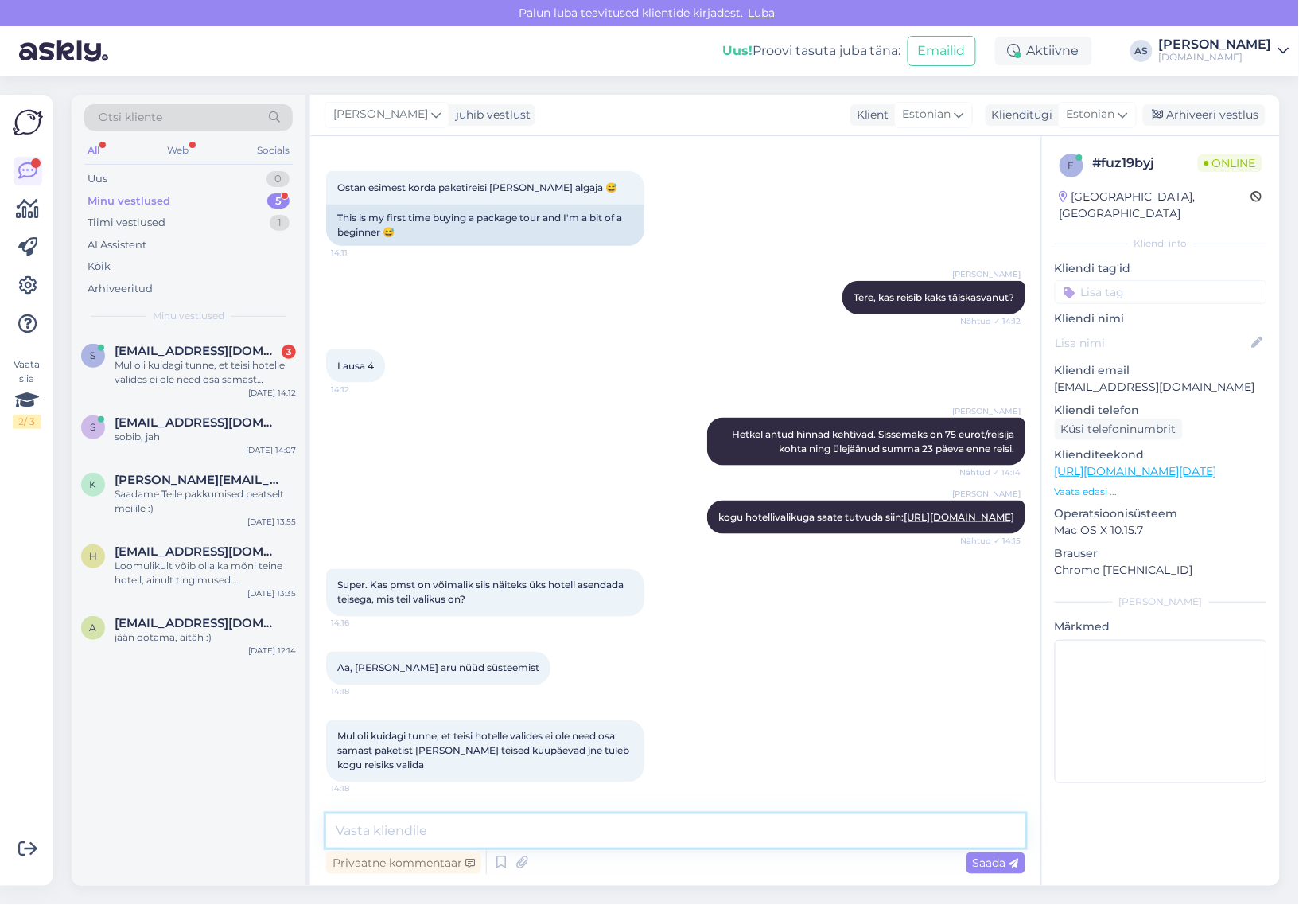
click at [693, 826] on textarea at bounding box center [675, 830] width 699 height 33
click at [773, 837] on textarea at bounding box center [675, 830] width 699 height 33
click at [772, 832] on textarea at bounding box center [675, 830] width 699 height 33
click at [772, 831] on textarea at bounding box center [675, 830] width 699 height 33
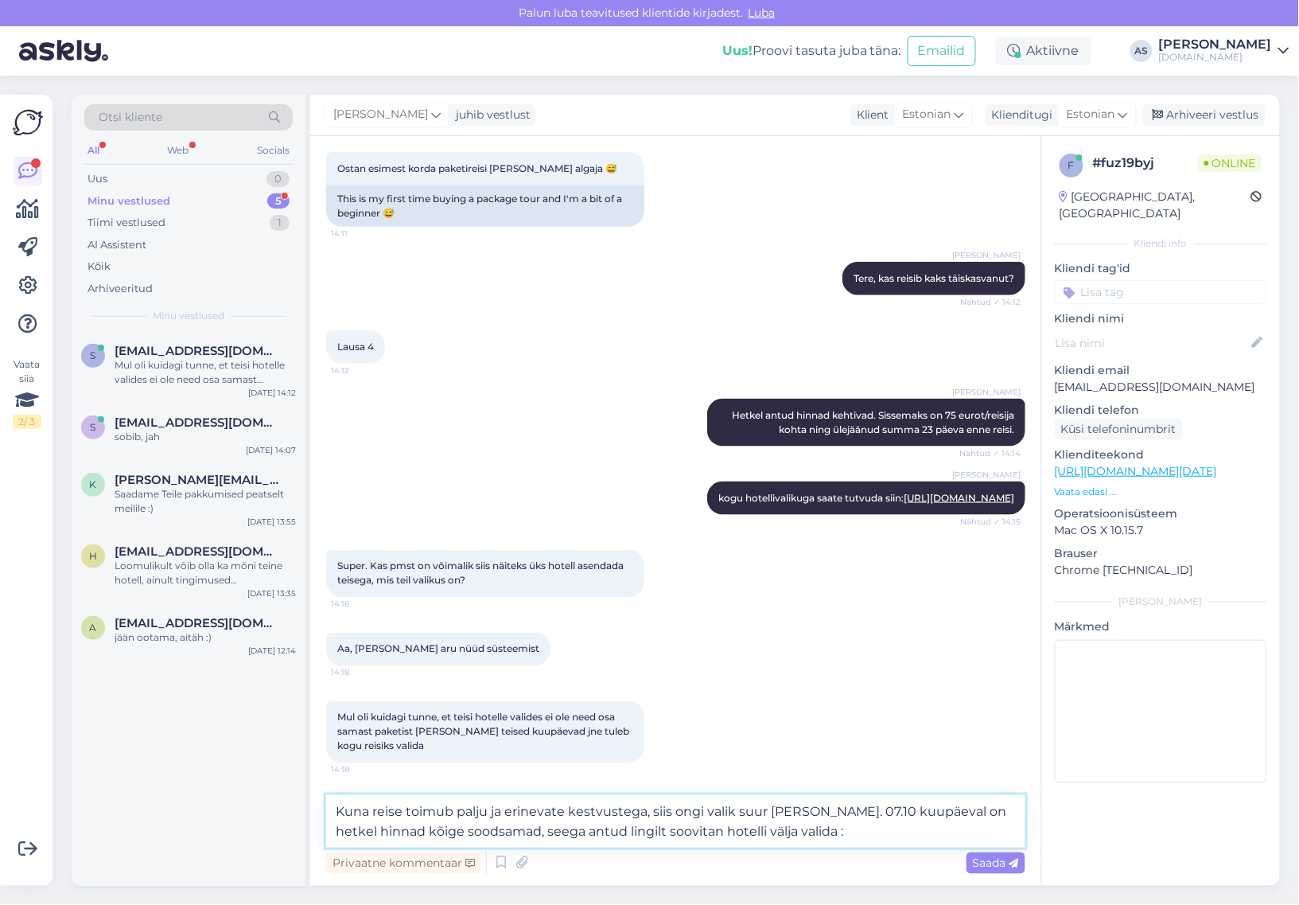
type textarea "Kuna reise toimub palju ja erinevate kestvustega, siis ongi valik suur [PERSON_…"
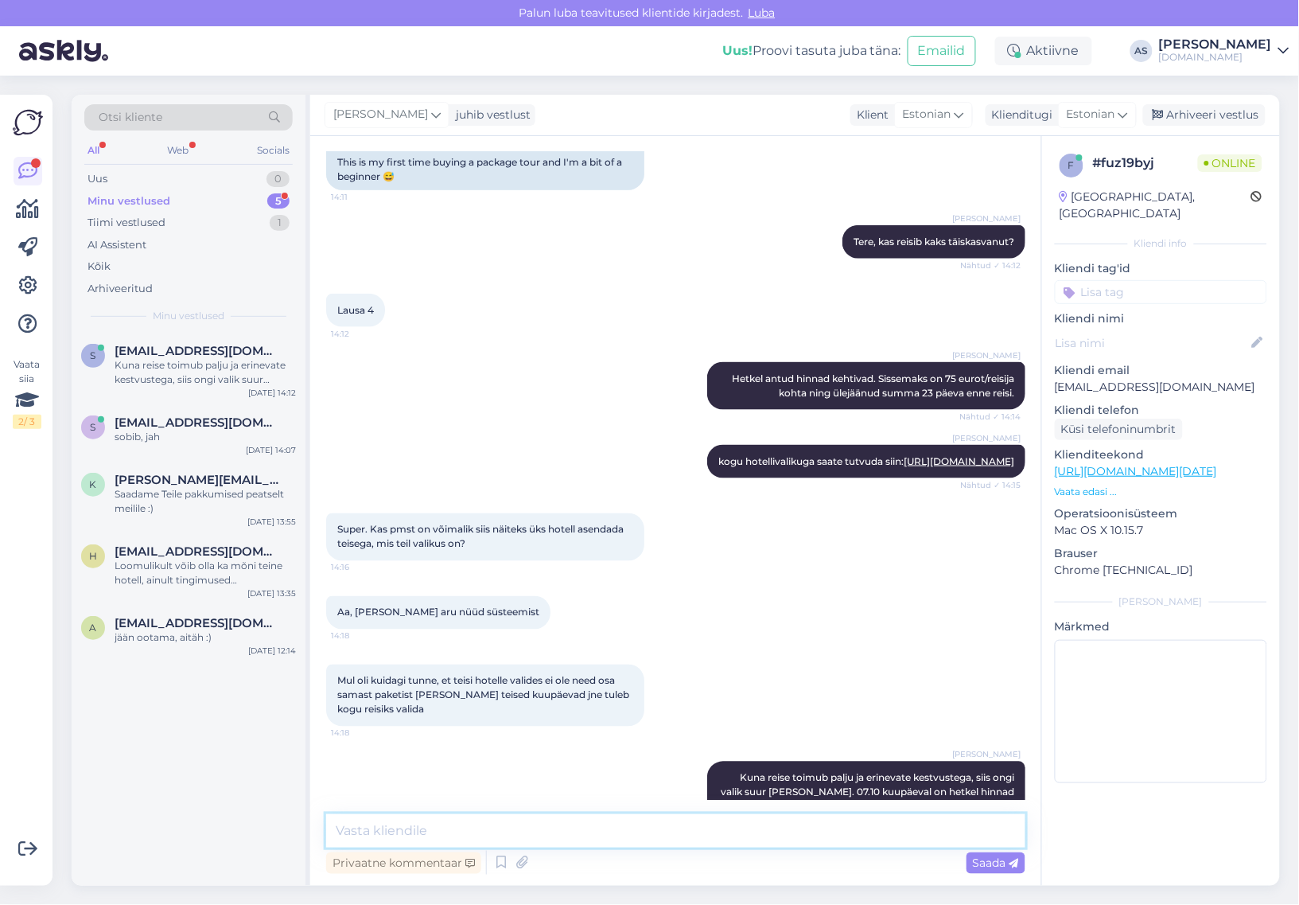
scroll to position [590, 0]
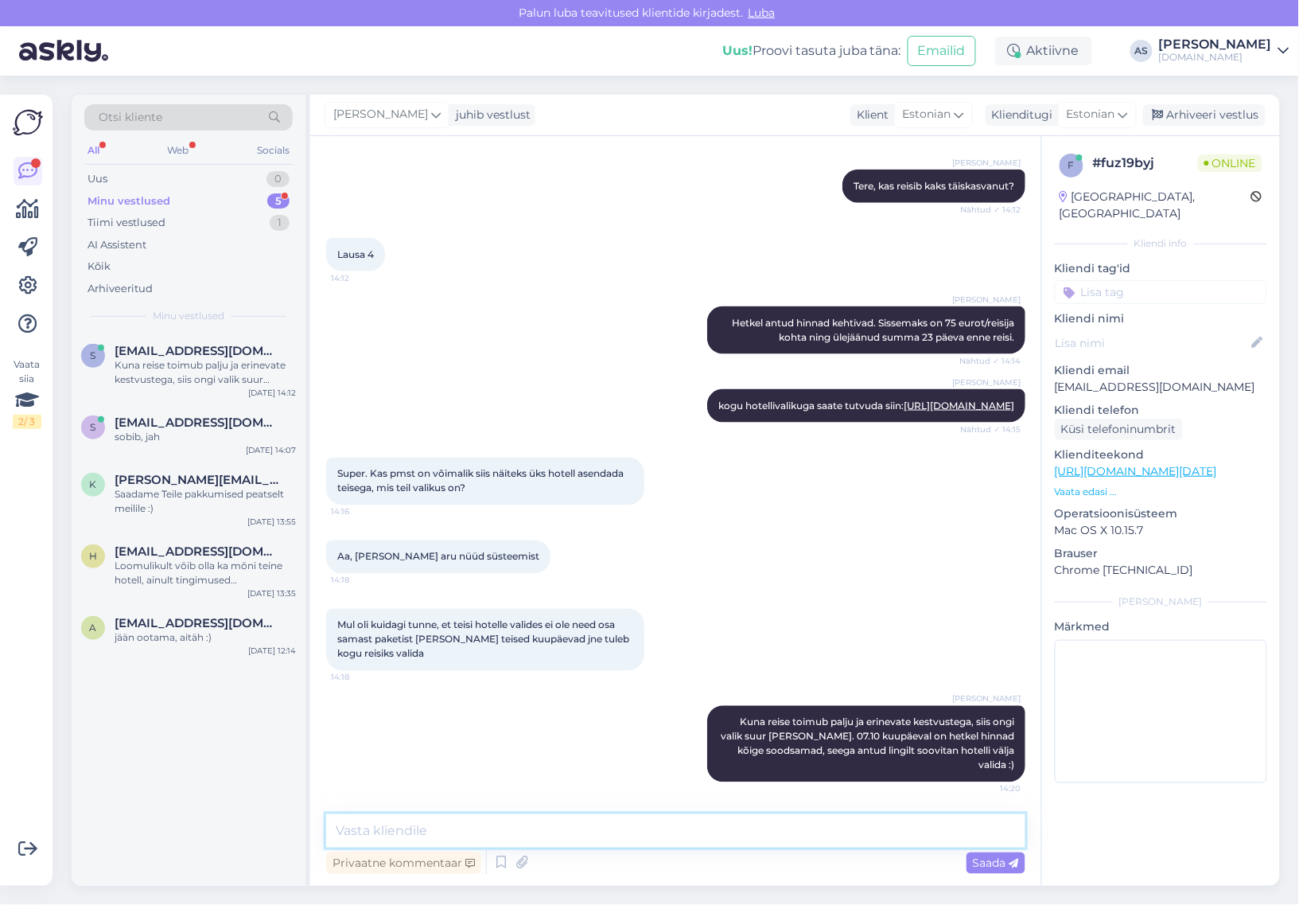
click at [555, 835] on textarea at bounding box center [675, 830] width 699 height 33
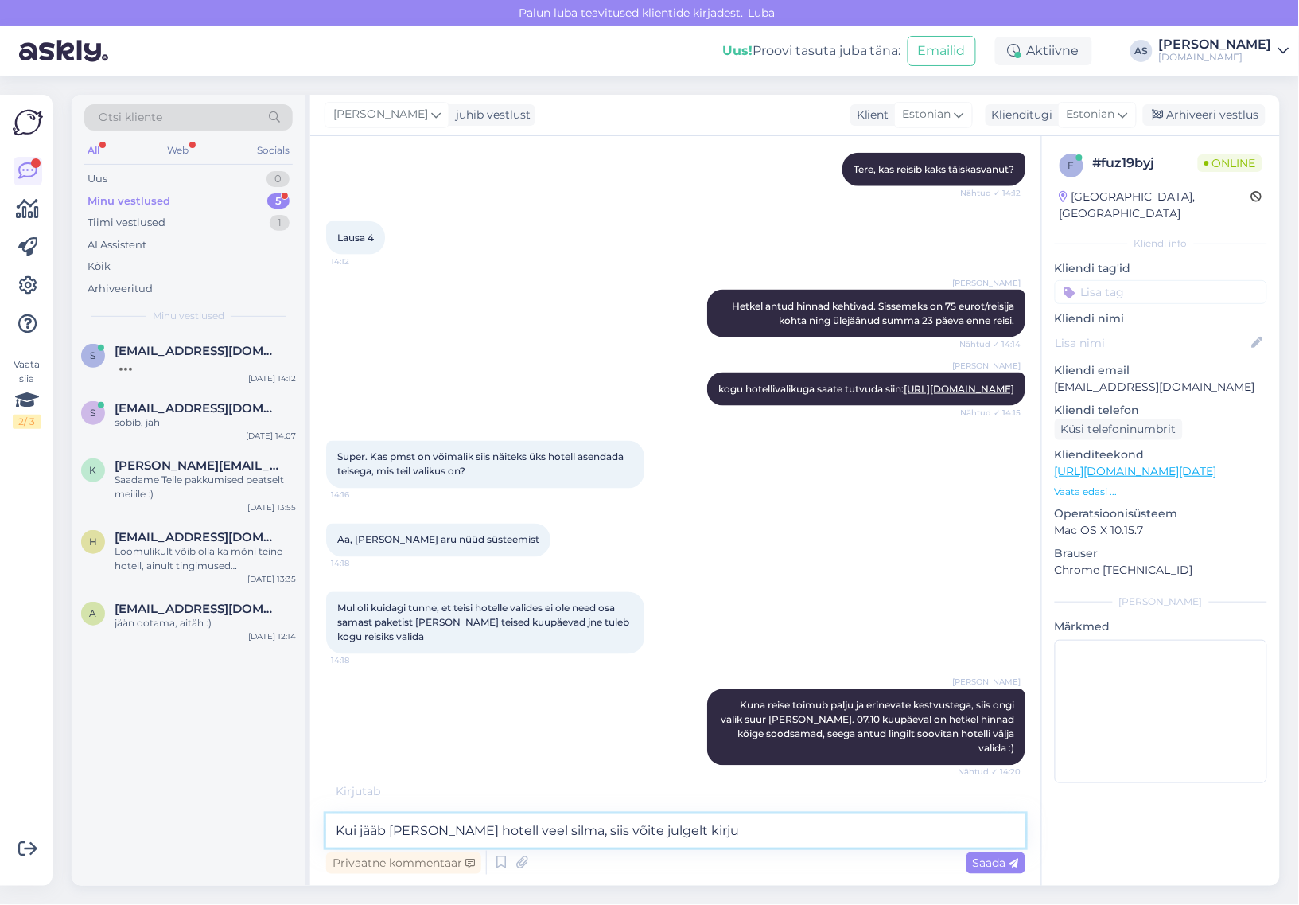
scroll to position [607, 0]
type textarea "Kui jääb [PERSON_NAME] hotell veel silma, siis võite julgelt kirjutada"
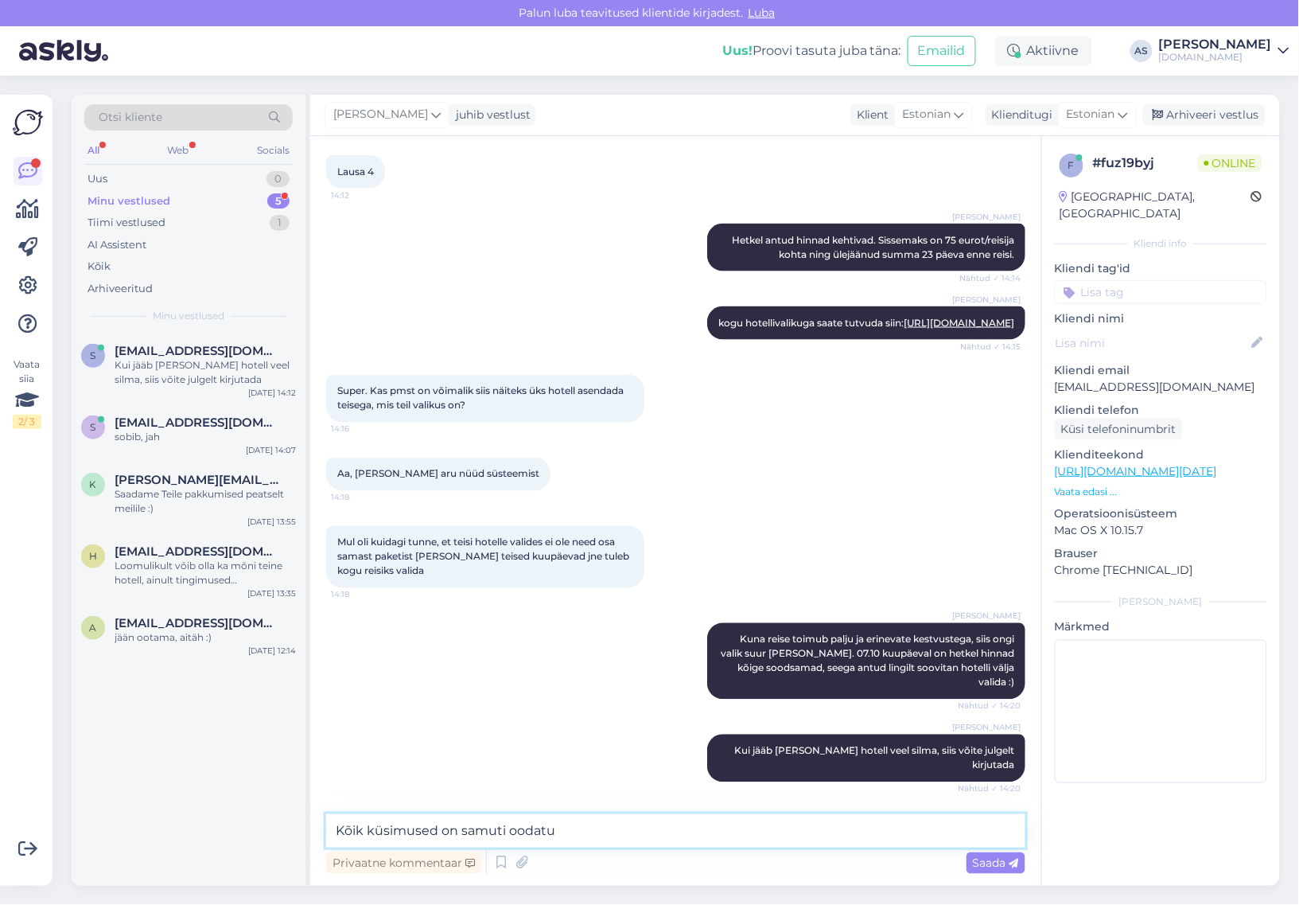
type textarea "Kõik küsimused on samuti oodatud"
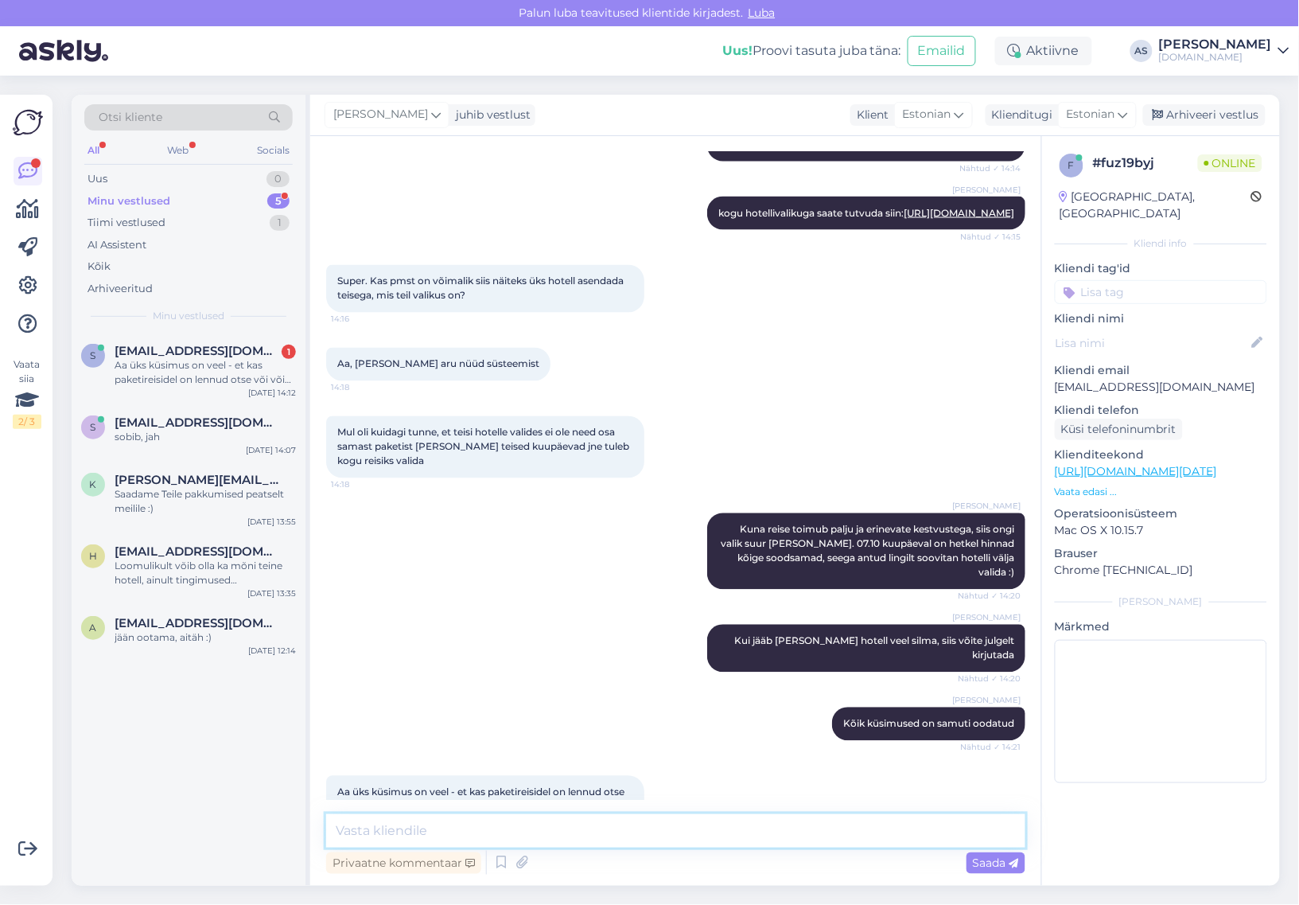
scroll to position [838, 0]
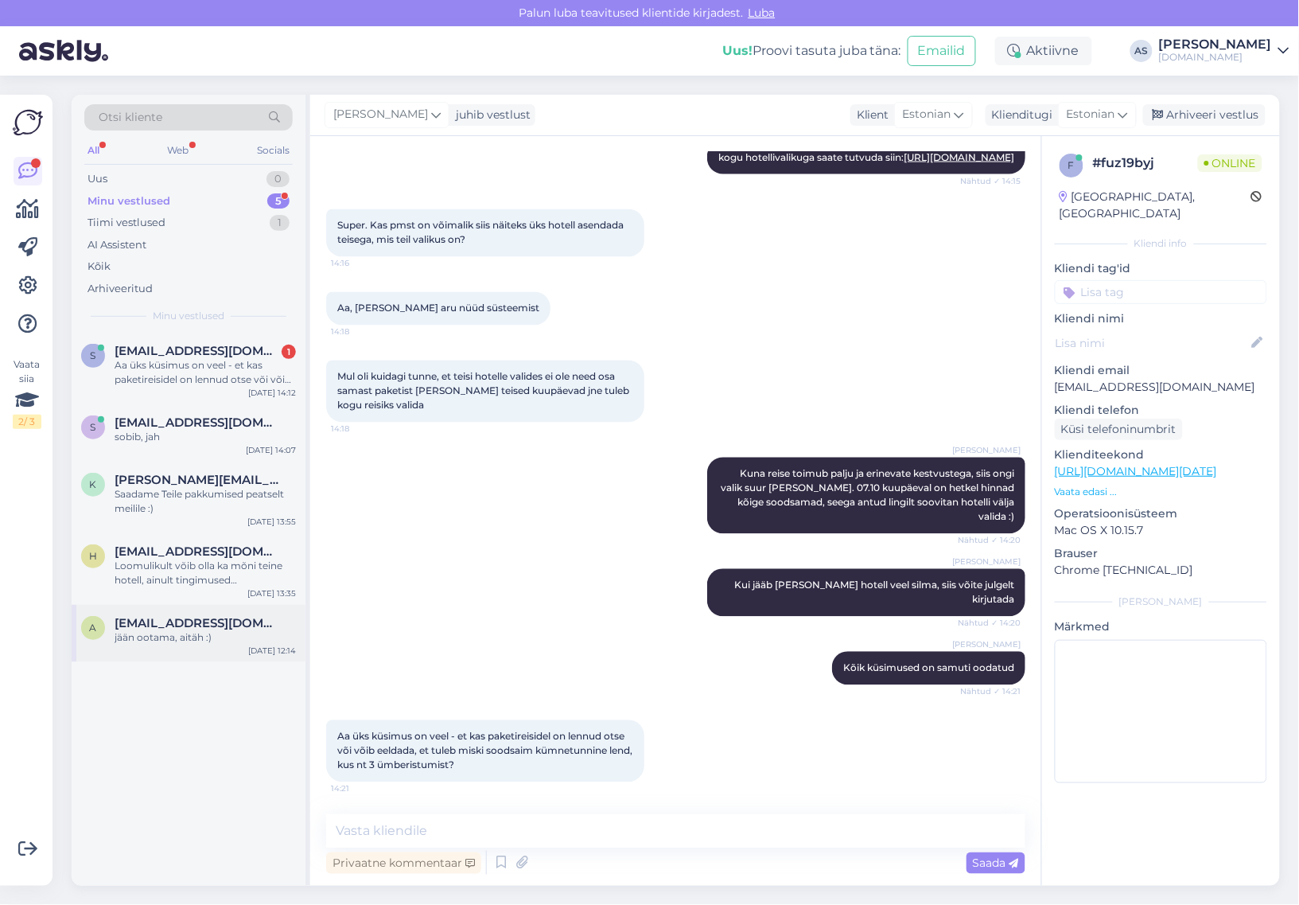
click at [161, 606] on div "a [EMAIL_ADDRESS][DOMAIN_NAME] jään ootama, aitäh :) [DATE] 12:14" at bounding box center [189, 633] width 234 height 57
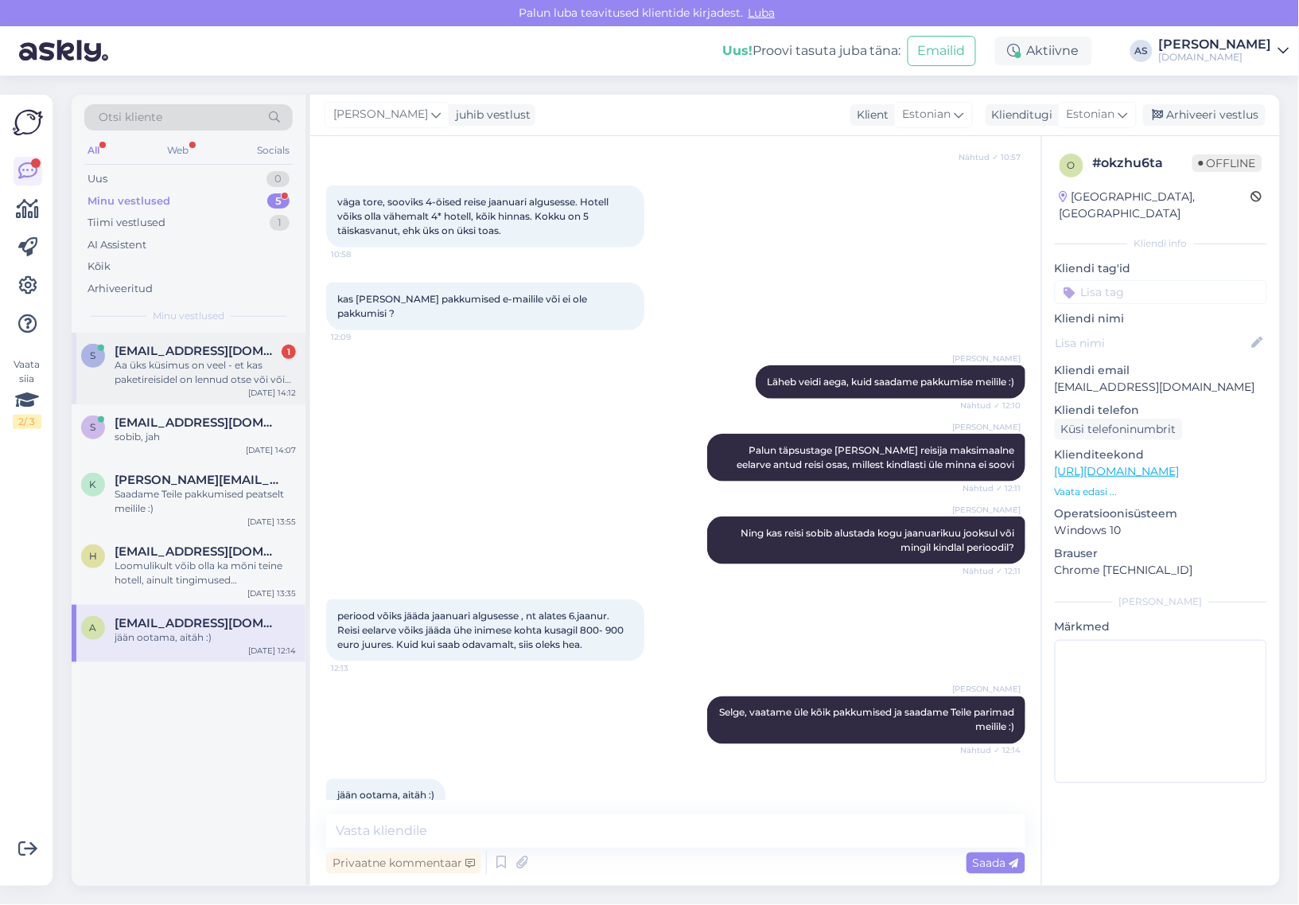
click at [200, 342] on div "s [EMAIL_ADDRESS][DOMAIN_NAME] 1 Aa üks küsimus on veel - et kas paketireisidel…" at bounding box center [189, 369] width 234 height 72
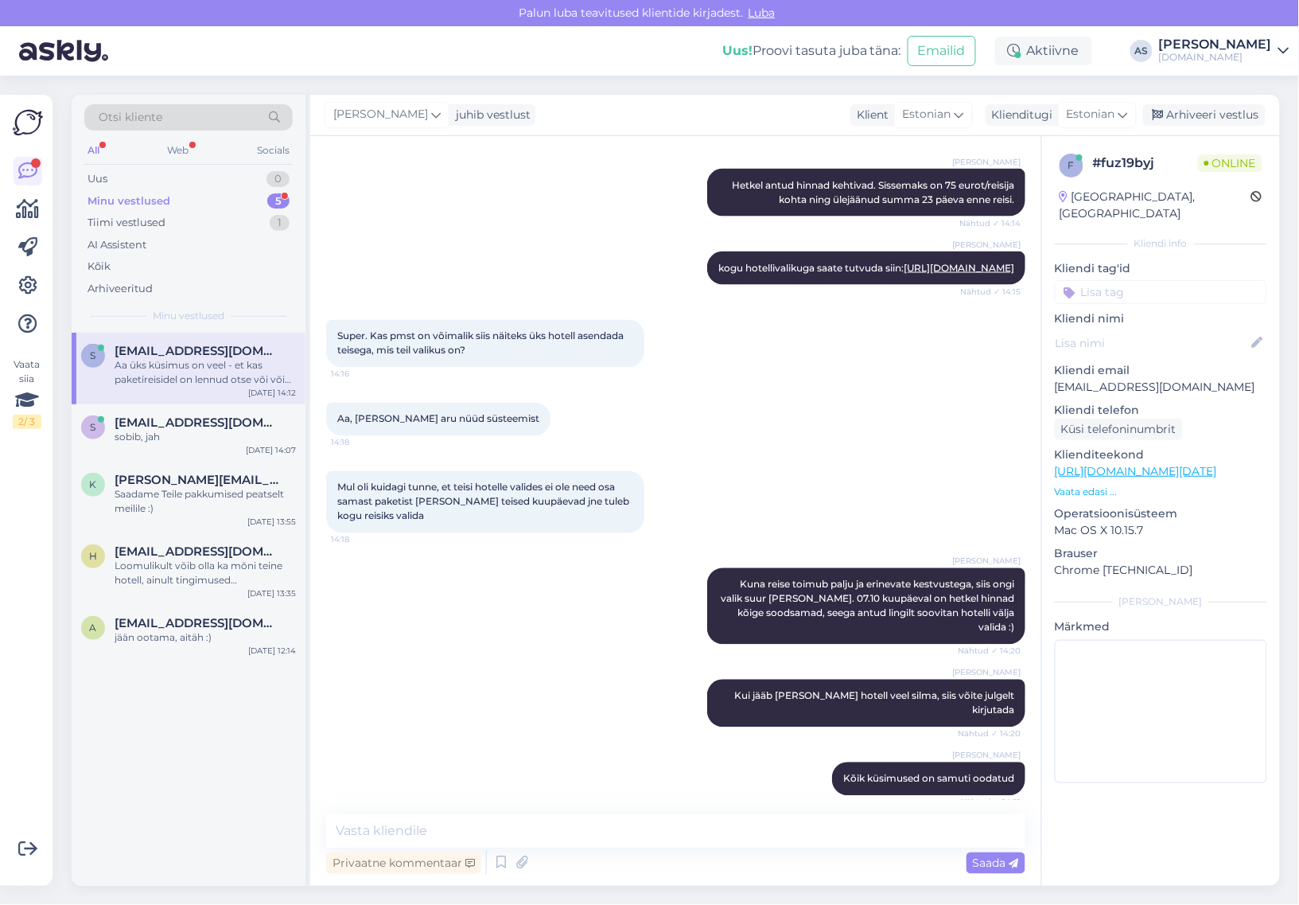
scroll to position [838, 0]
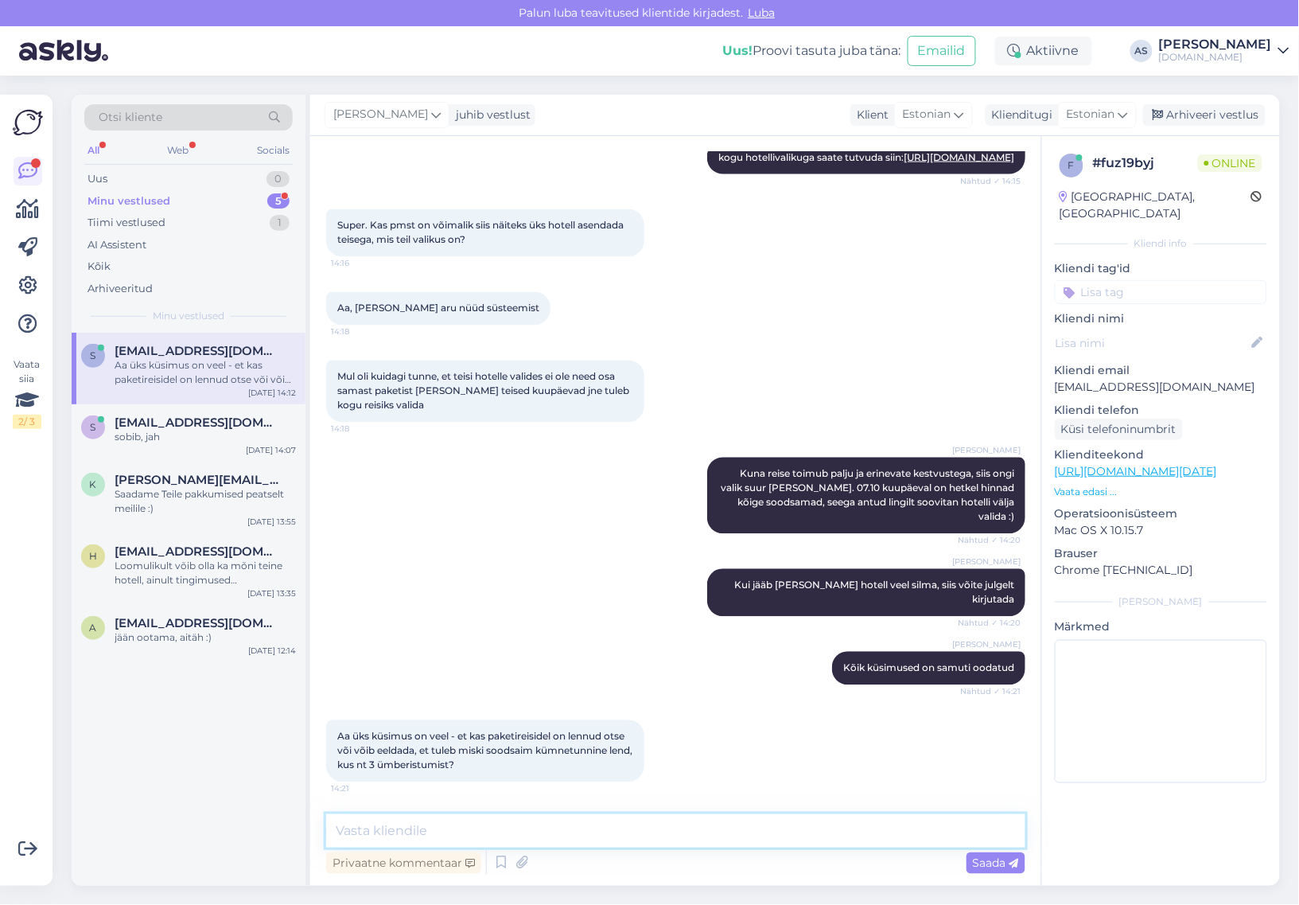
click at [613, 845] on textarea at bounding box center [675, 830] width 699 height 33
type textarea "Meie pakume [PERSON_NAME] otselende, hinnas sisaldub nii käsipagas kui ka äraan…"
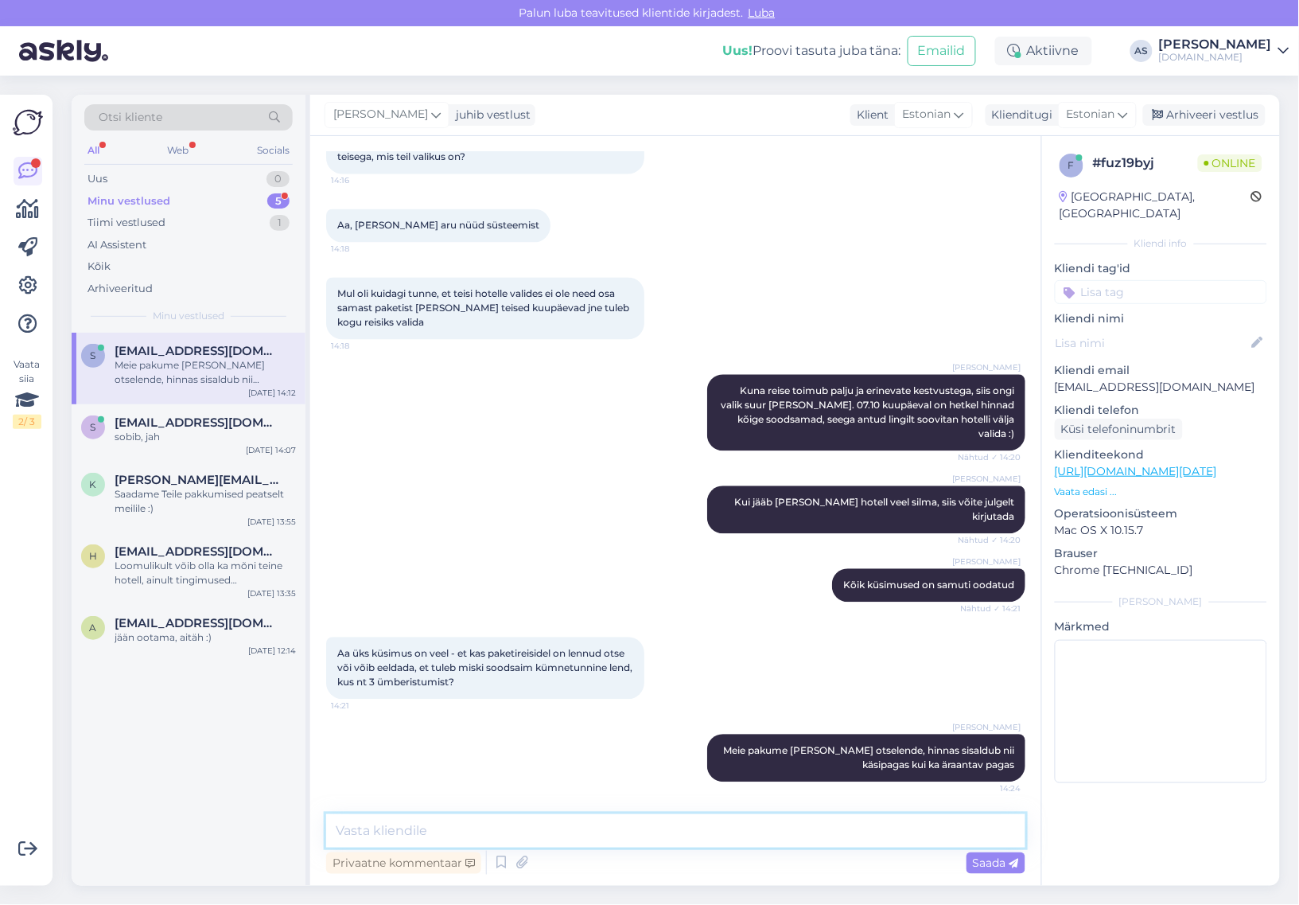
click at [796, 844] on textarea at bounding box center [675, 830] width 699 height 33
click at [796, 834] on textarea at bounding box center [675, 830] width 699 height 33
type textarea "Kreekasse toimub"
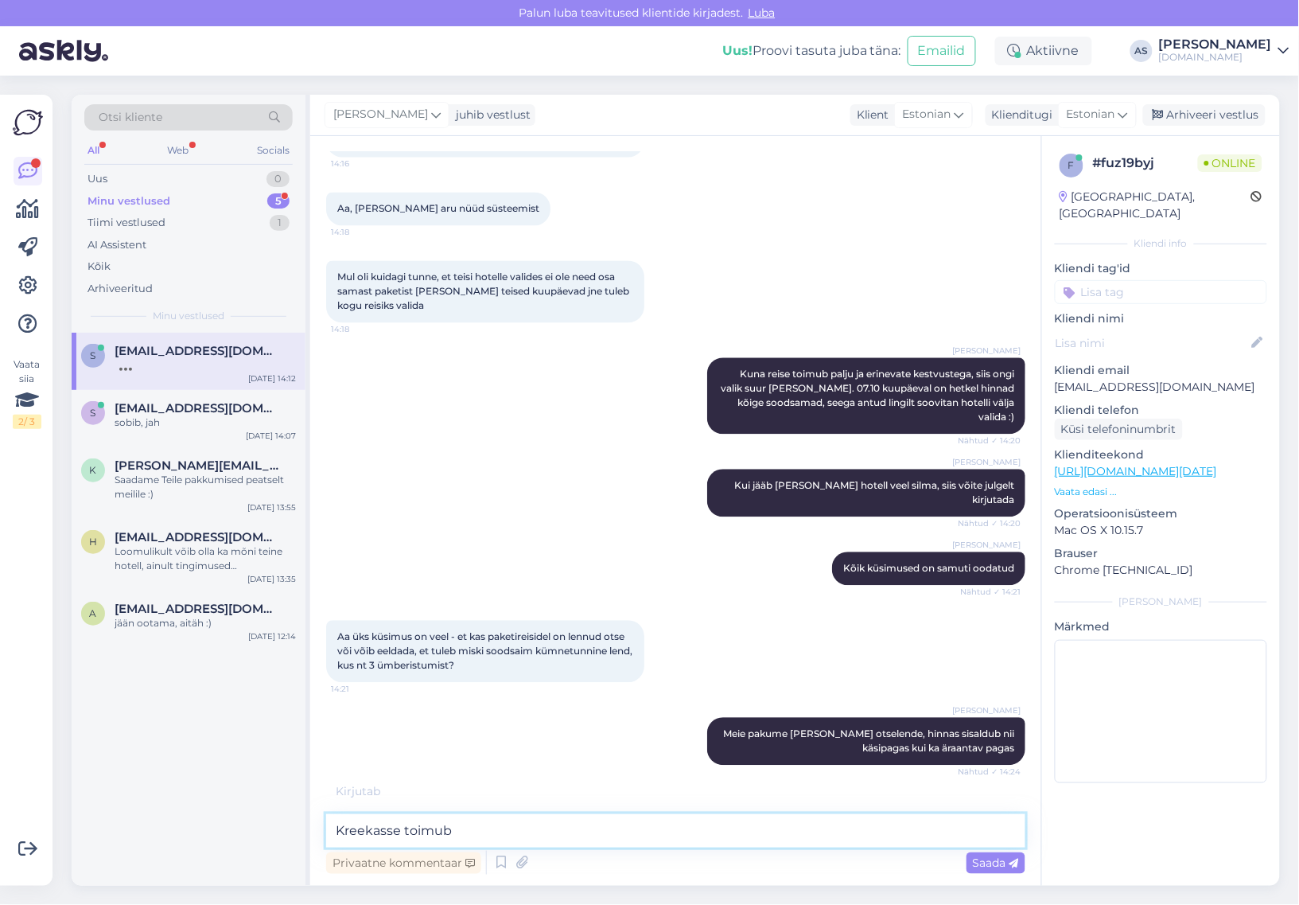
drag, startPoint x: 667, startPoint y: 820, endPoint x: 294, endPoint y: 820, distance: 372.3
click at [299, 819] on div "Otsi kliente All Web Socials Uus 0 Minu vestlused 5 Tiimi vestlused 1 AI Assist…" at bounding box center [676, 490] width 1208 height 791
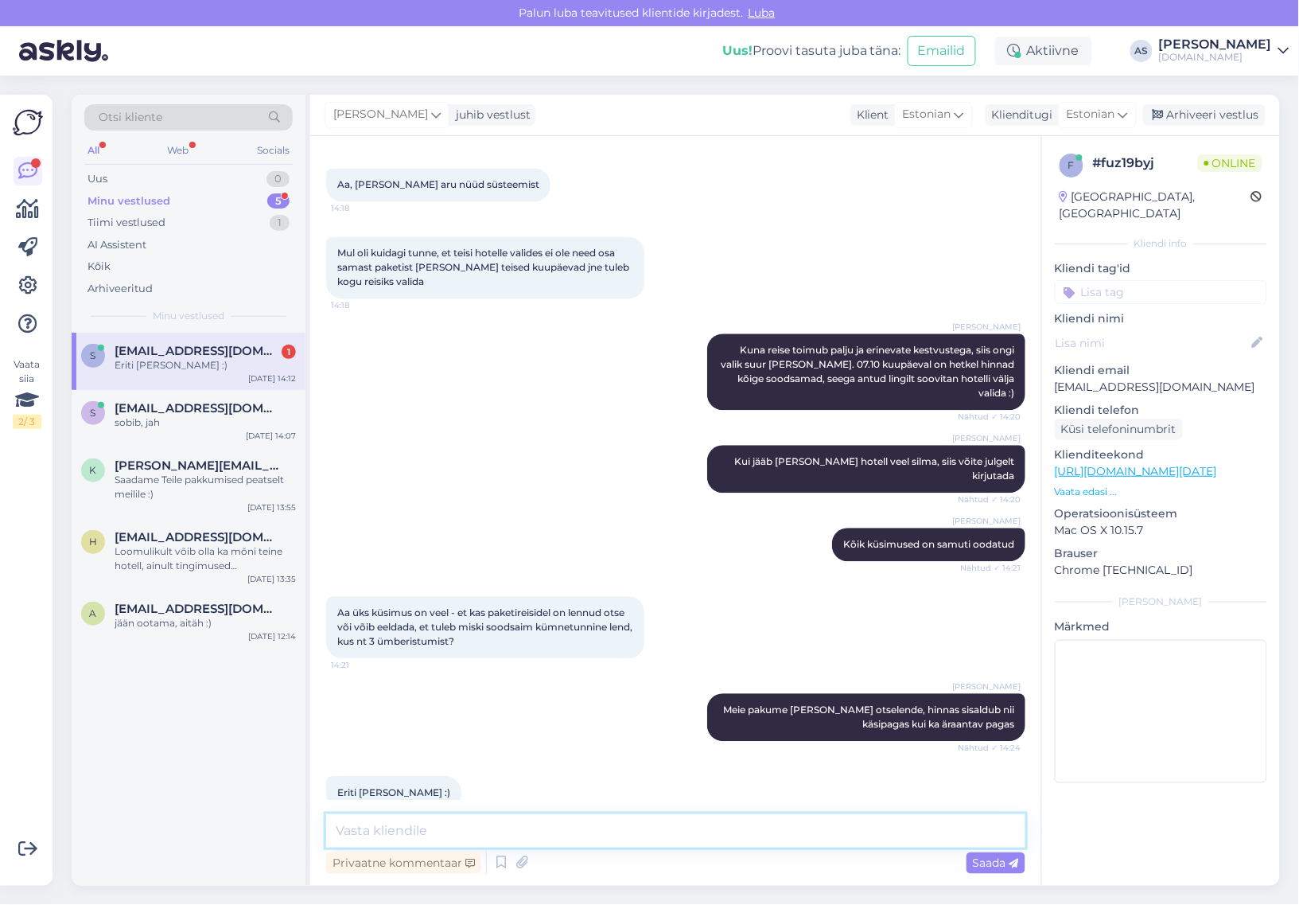
scroll to position [989, 0]
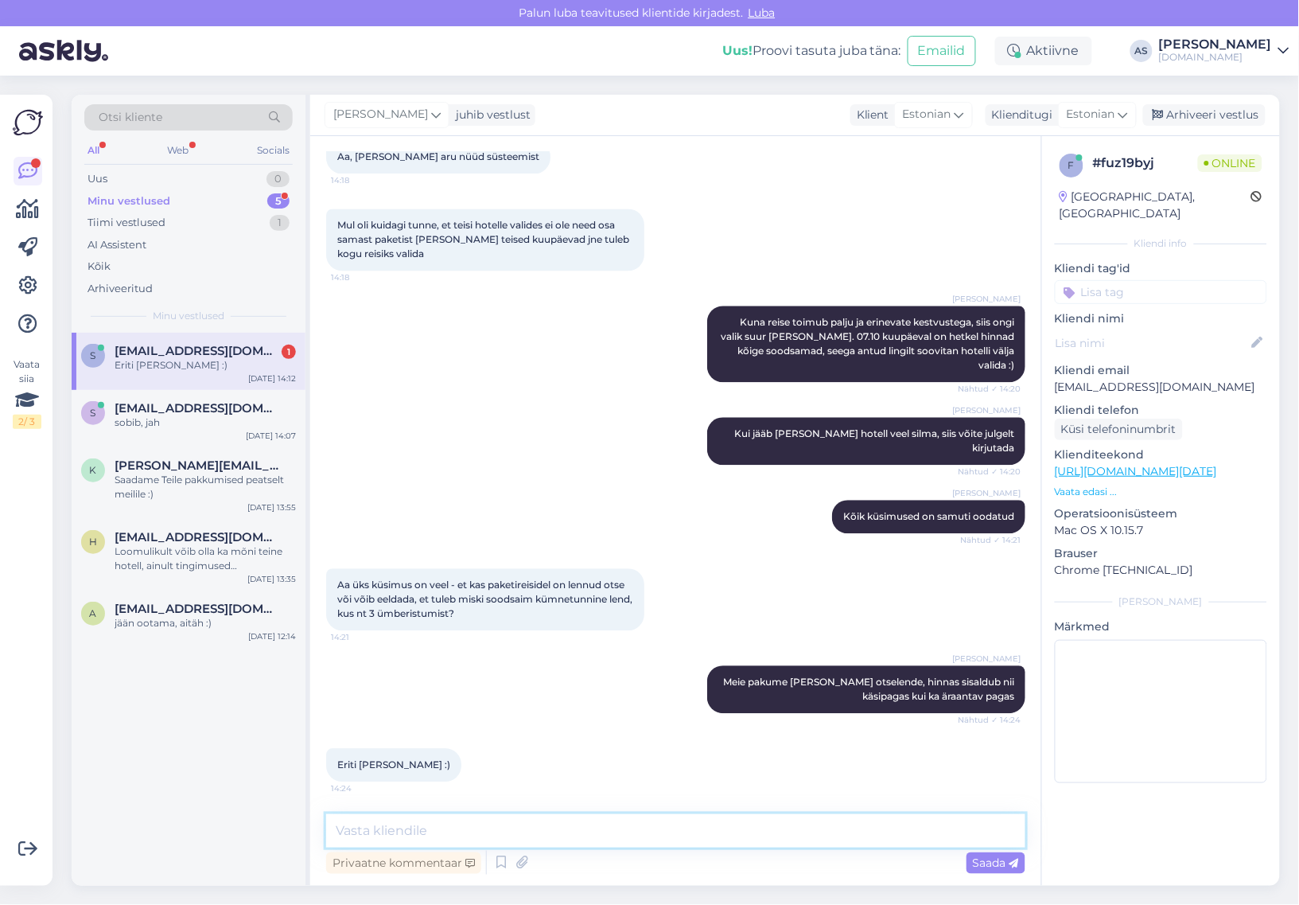
click at [364, 834] on textarea at bounding box center [675, 830] width 699 height 33
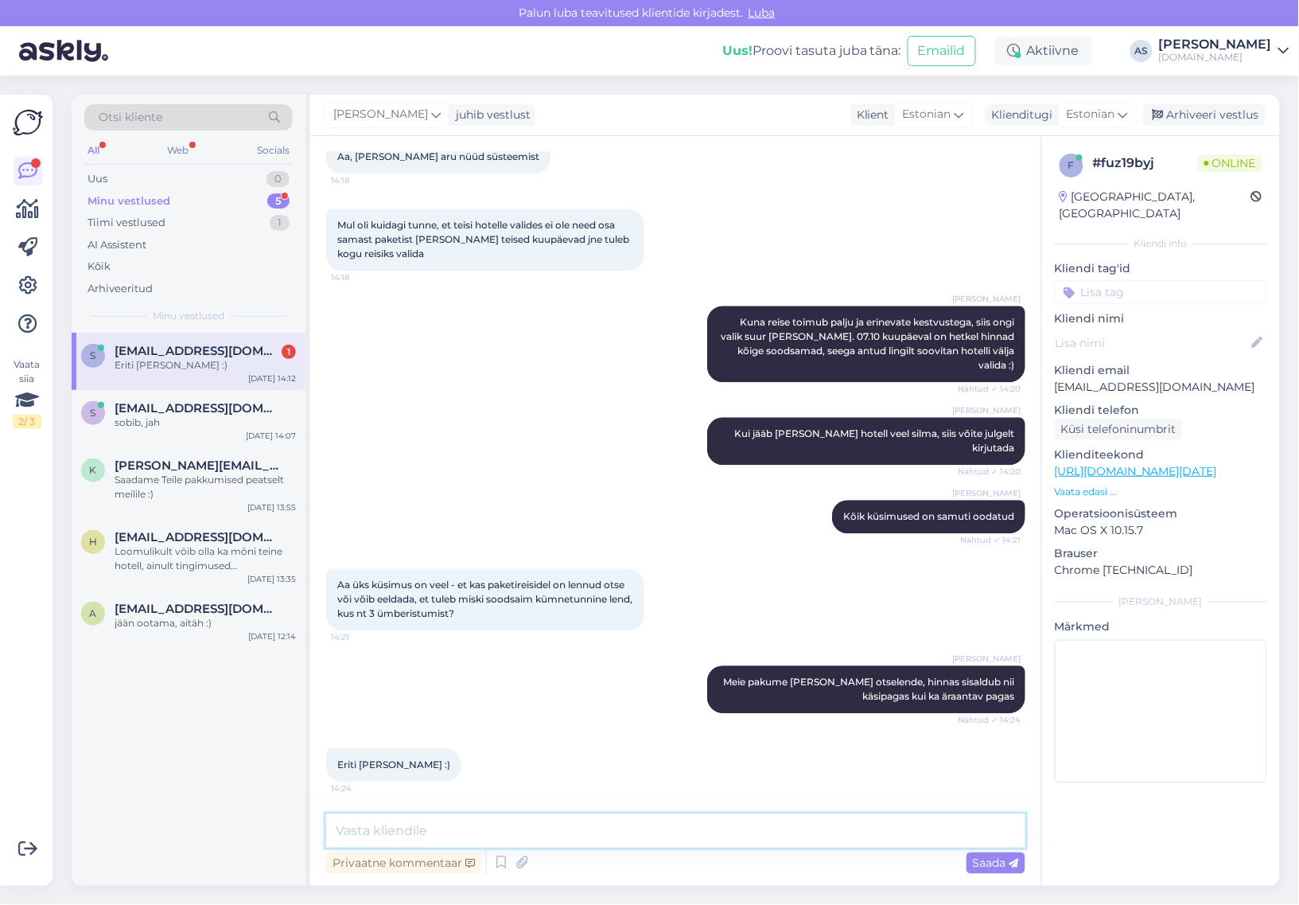
click at [364, 835] on textarea at bounding box center [675, 830] width 699 height 33
drag, startPoint x: 339, startPoint y: 836, endPoint x: 541, endPoint y: 843, distance: 202.2
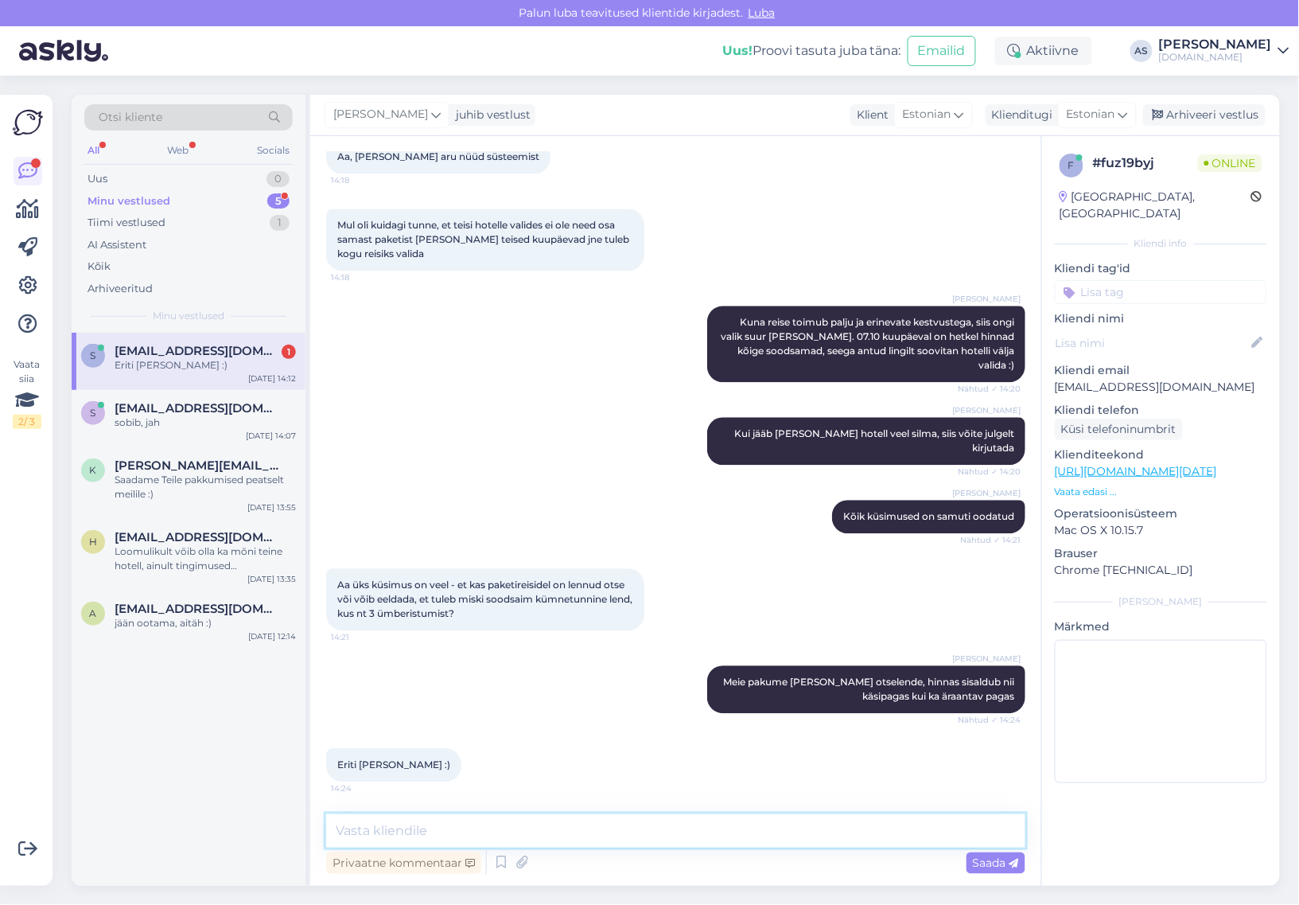
click at [541, 843] on textarea at bounding box center [675, 830] width 699 height 33
drag, startPoint x: 435, startPoint y: 832, endPoint x: 406, endPoint y: 833, distance: 29.4
click at [434, 832] on textarea at bounding box center [675, 830] width 699 height 33
drag, startPoint x: 335, startPoint y: 832, endPoint x: 481, endPoint y: 839, distance: 146.6
click at [481, 839] on textarea at bounding box center [675, 830] width 699 height 33
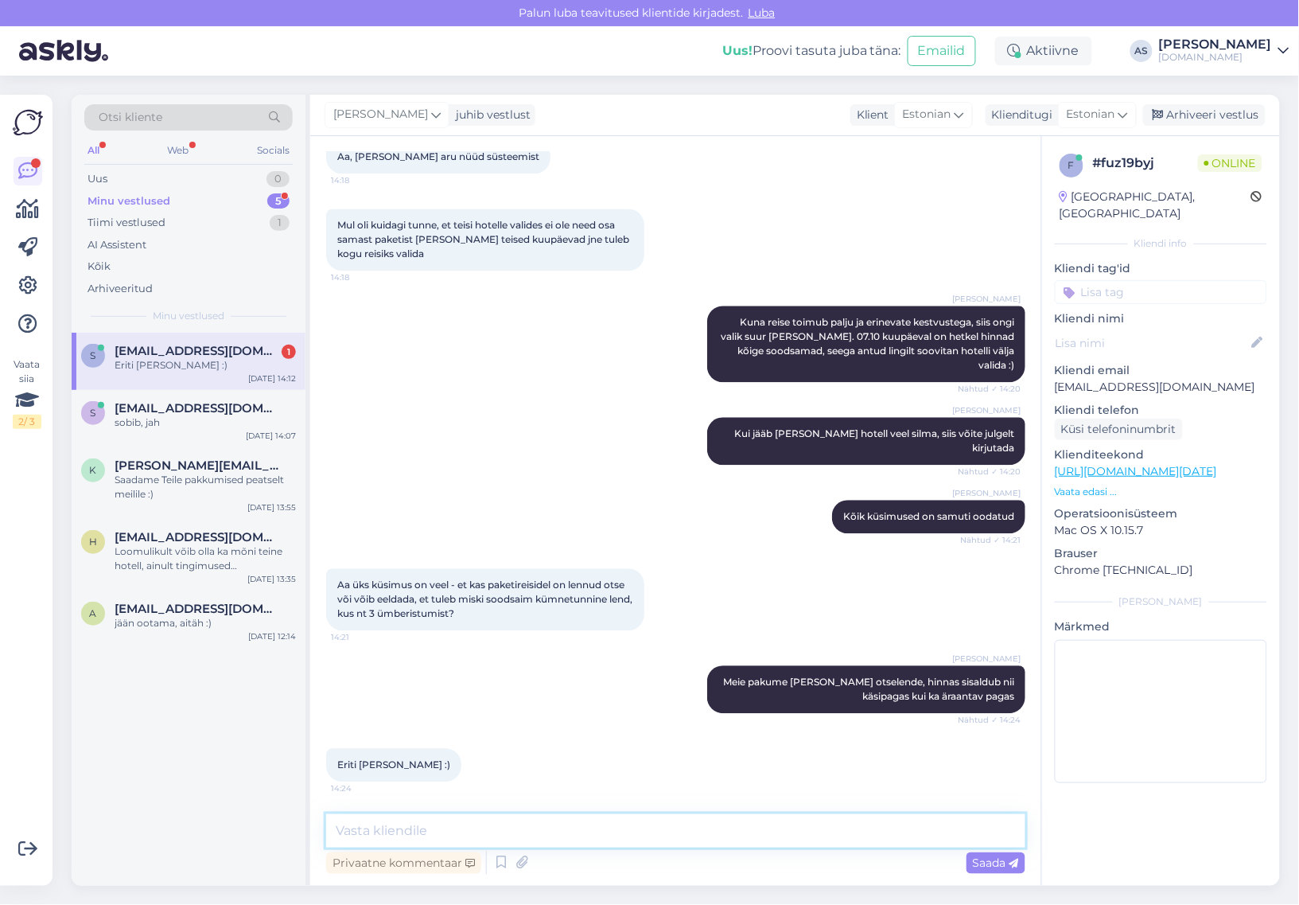
click at [467, 837] on textarea at bounding box center [675, 830] width 699 height 33
click at [463, 836] on textarea at bounding box center [675, 830] width 699 height 33
click at [479, 829] on textarea at bounding box center [675, 830] width 699 height 33
click at [220, 609] on span "[EMAIL_ADDRESS][DOMAIN_NAME]" at bounding box center [197, 608] width 165 height 14
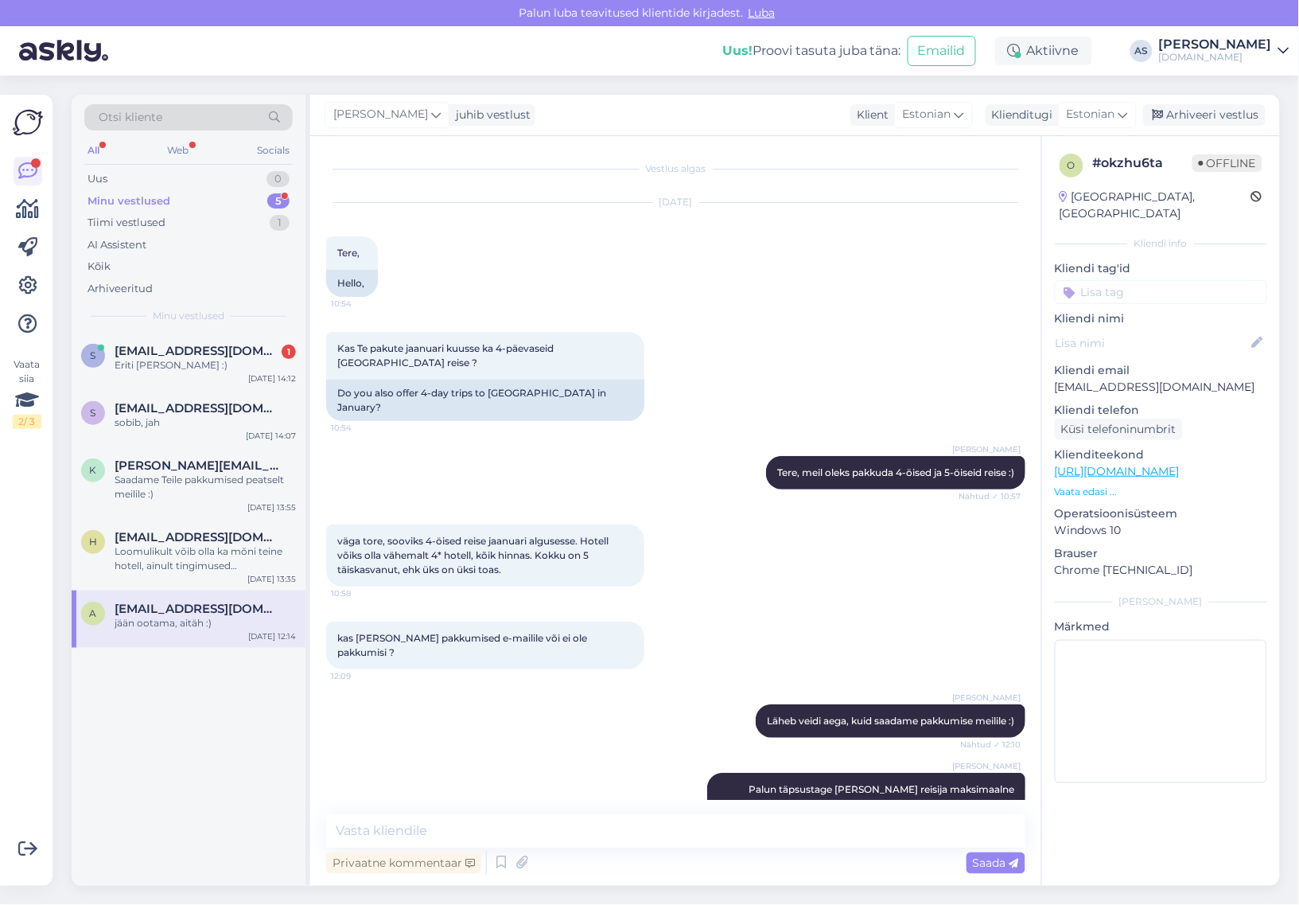
scroll to position [339, 0]
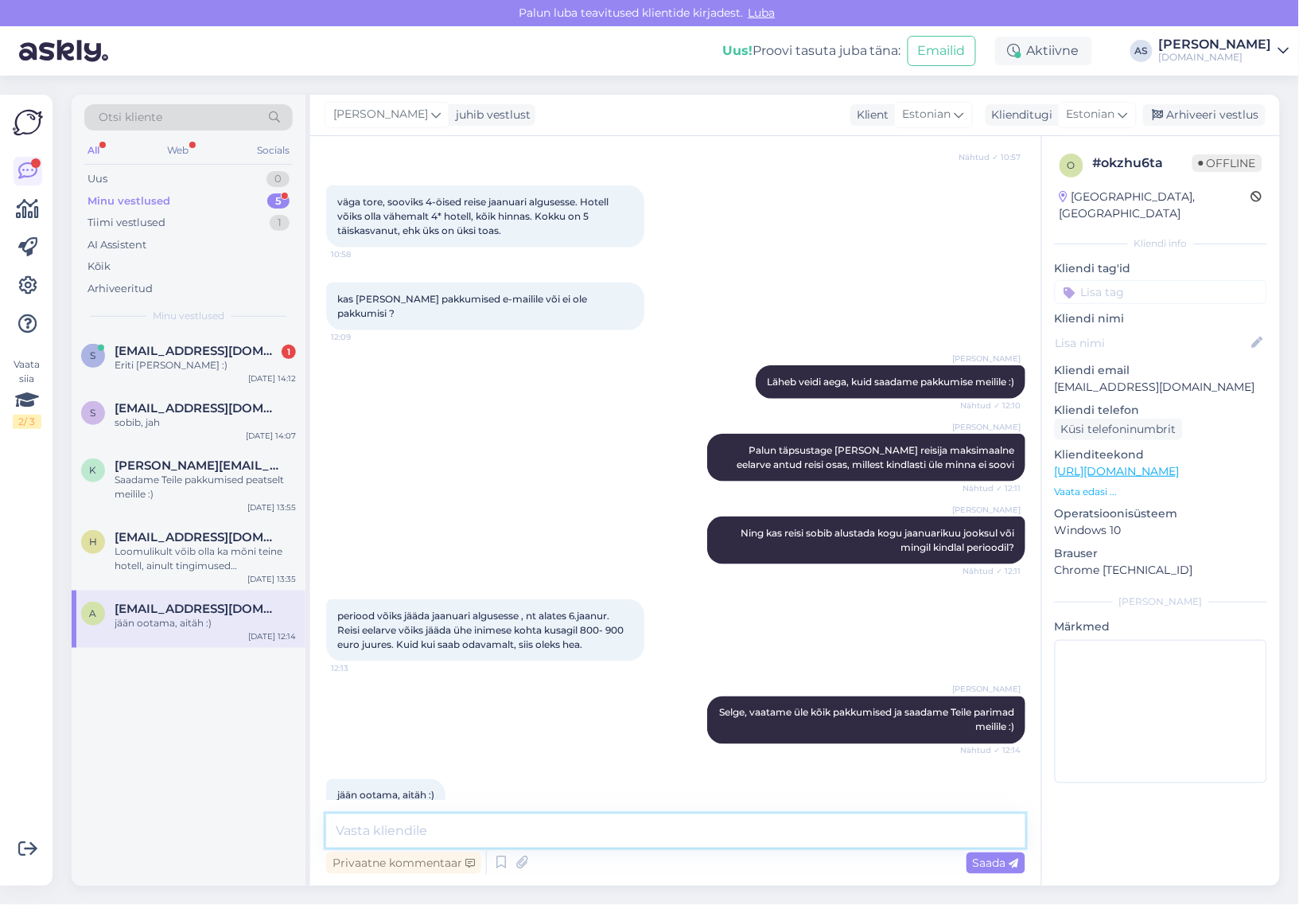
click at [452, 831] on textarea at bounding box center [675, 830] width 699 height 33
click at [479, 820] on textarea at bounding box center [675, 830] width 699 height 33
type textarea "Saatsime Teile pakkumise meilile :)"
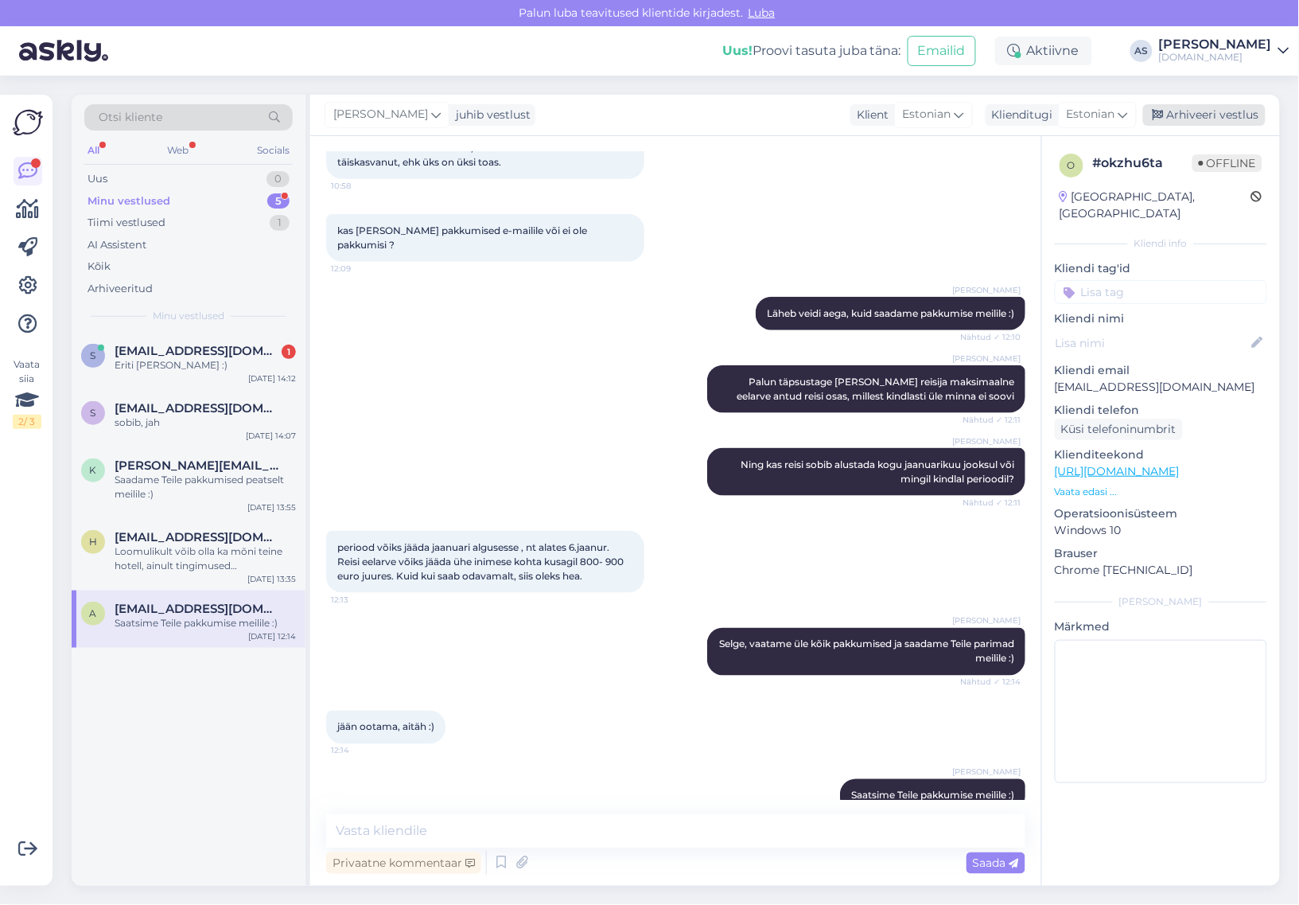
click at [1188, 117] on div "Arhiveeri vestlus" at bounding box center [1204, 114] width 123 height 21
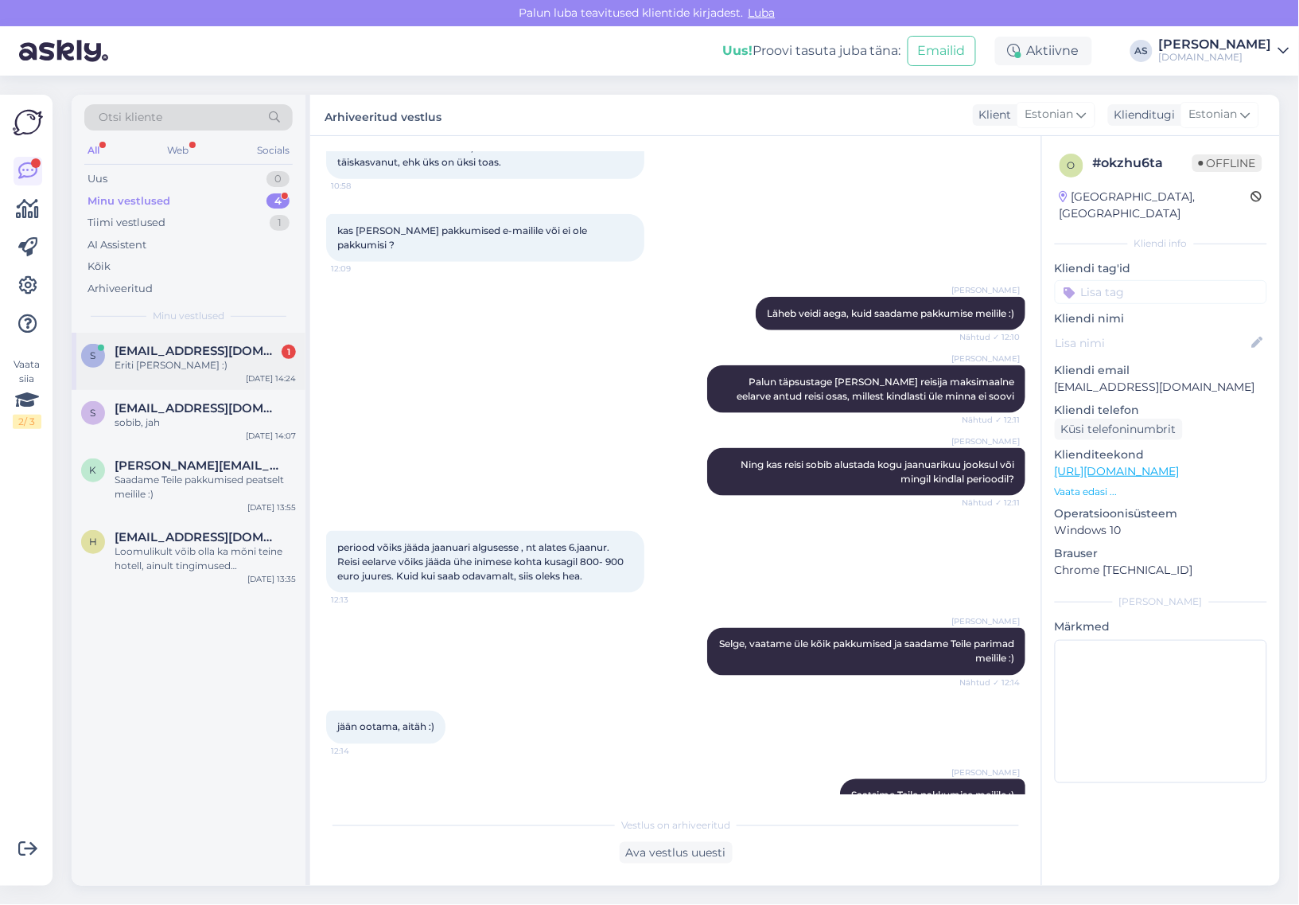
click at [207, 346] on span "[EMAIL_ADDRESS][DOMAIN_NAME]" at bounding box center [197, 351] width 165 height 14
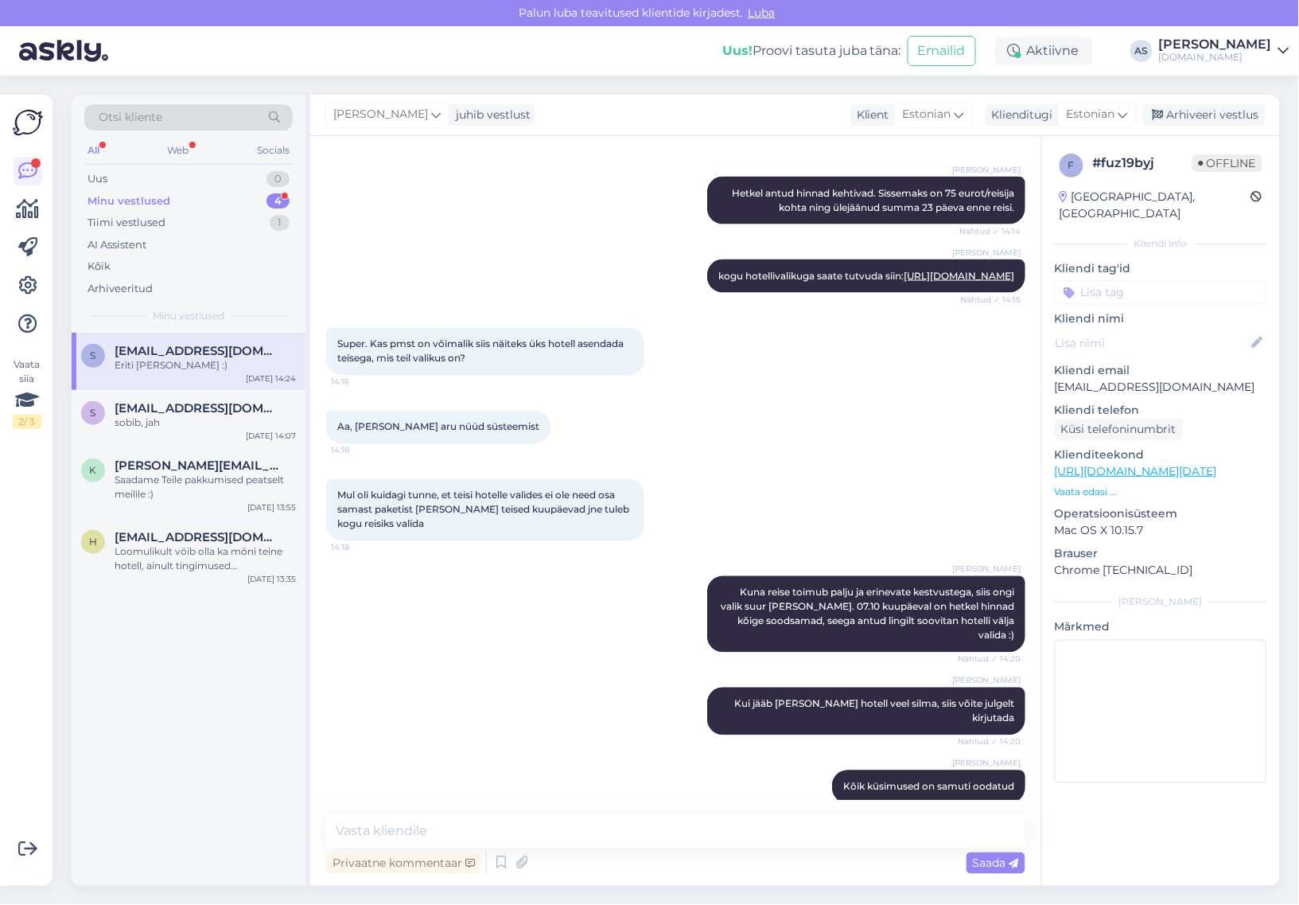
scroll to position [989, 0]
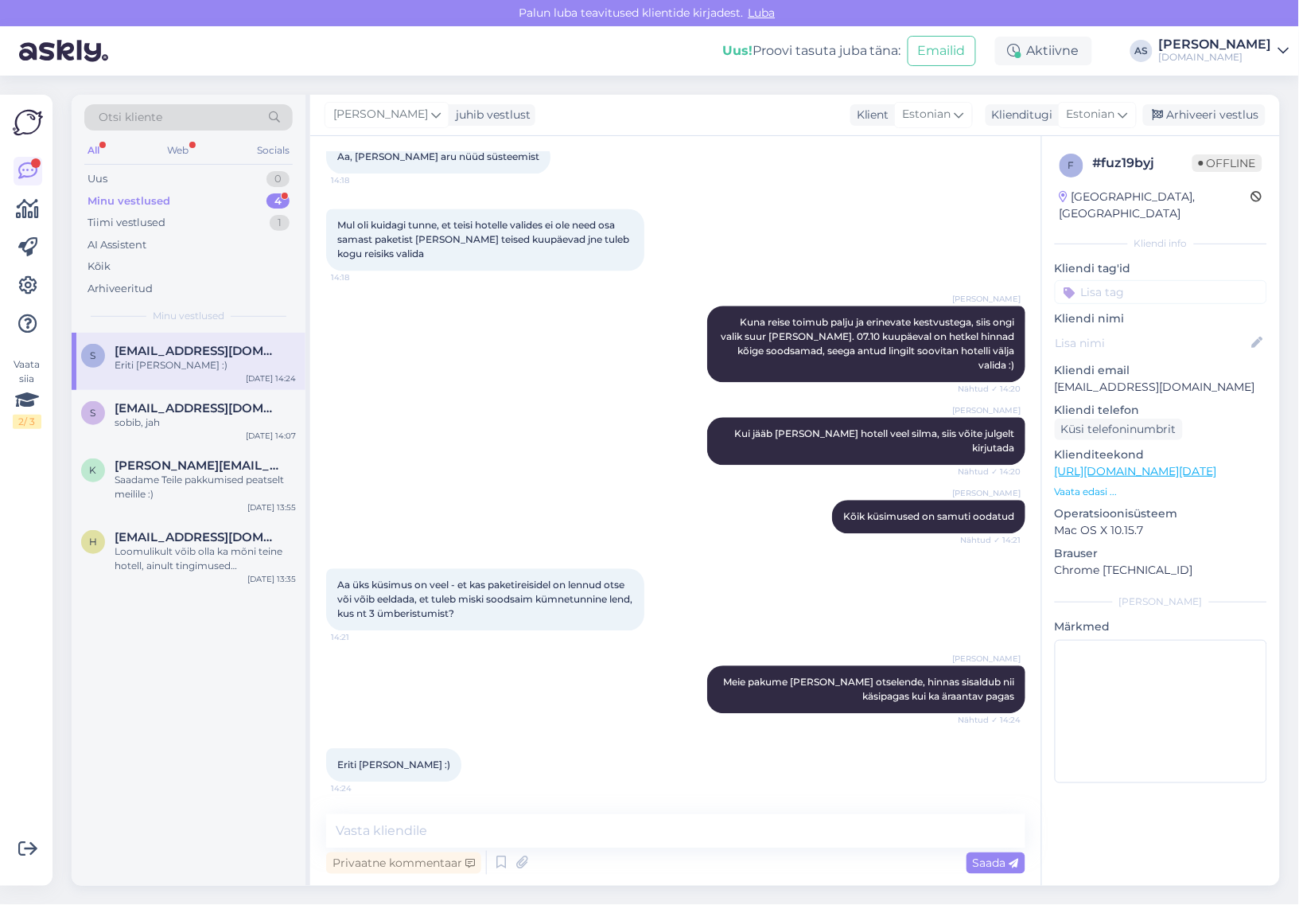
click at [175, 197] on div "Minu vestlused 4" at bounding box center [188, 201] width 208 height 22
click at [244, 375] on div "s [EMAIL_ADDRESS][DOMAIN_NAME] Eriti [PERSON_NAME] :) [DATE] 14:24" at bounding box center [189, 361] width 234 height 57
click at [1242, 635] on div "Otsi kliente All Web Socials Uus 0 Minu vestlused 4 Tiimi vestlused 1 AI Assist…" at bounding box center [680, 490] width 1237 height 829
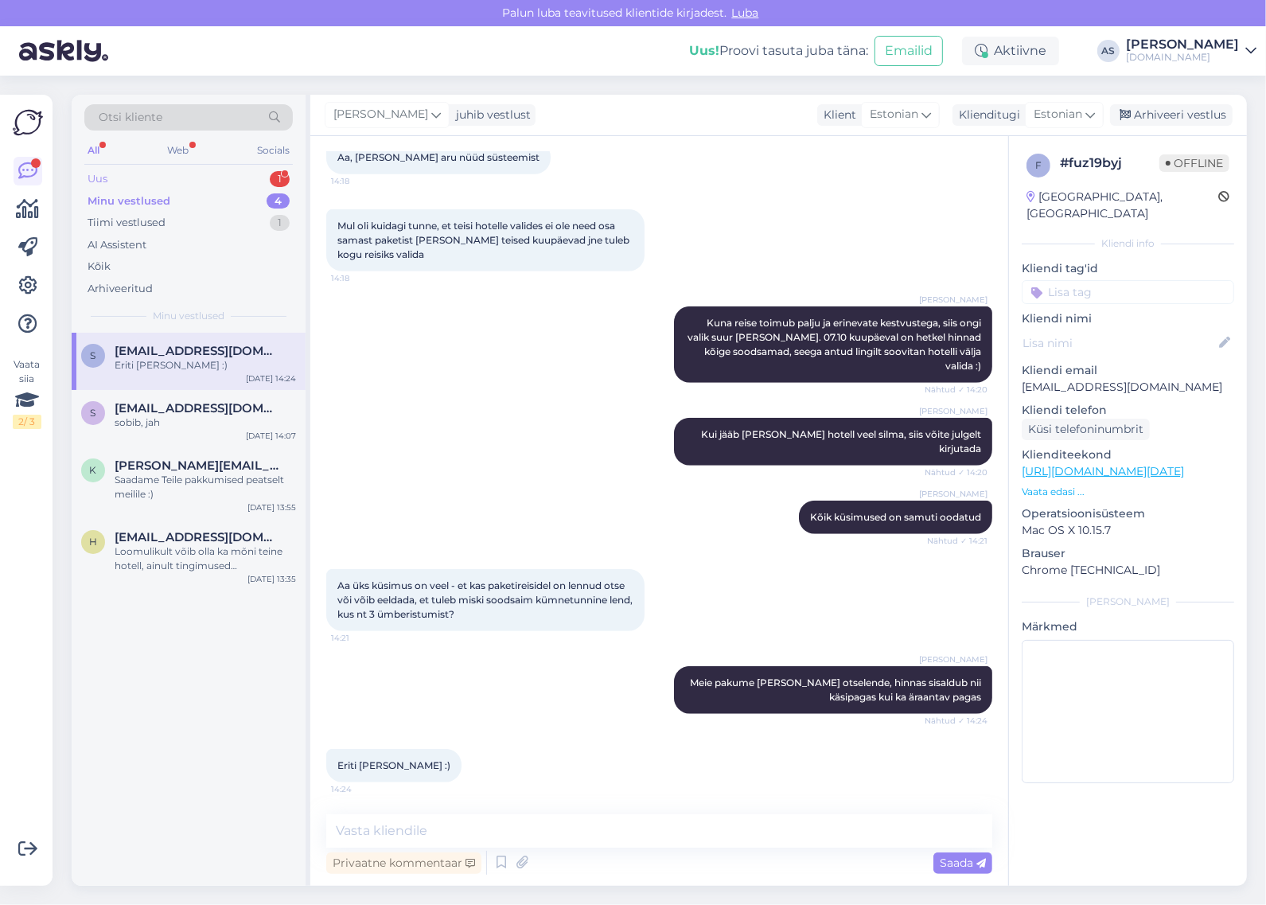
click at [239, 183] on div "Uus 1" at bounding box center [188, 179] width 208 height 22
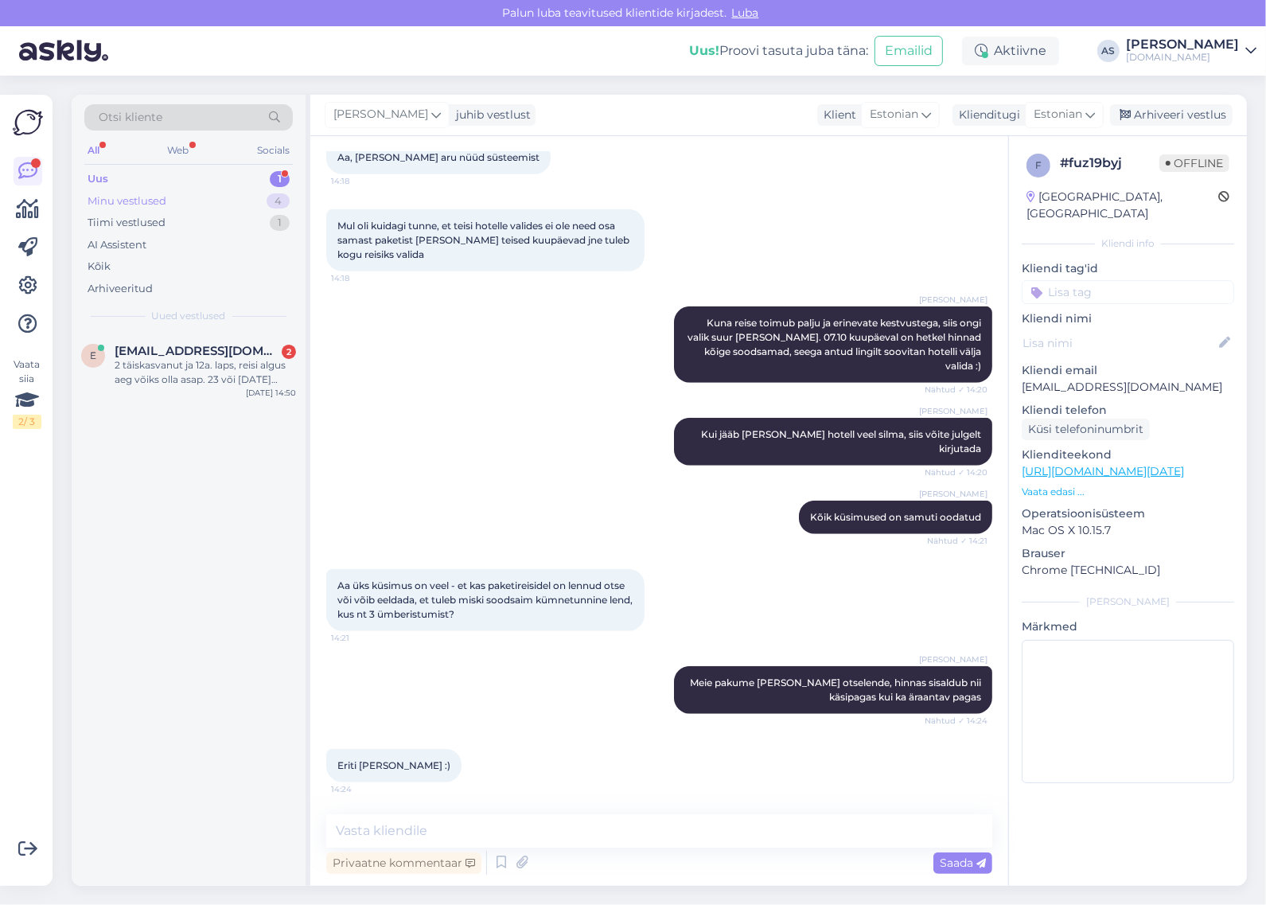
click at [185, 196] on div "Minu vestlused 4" at bounding box center [188, 201] width 208 height 22
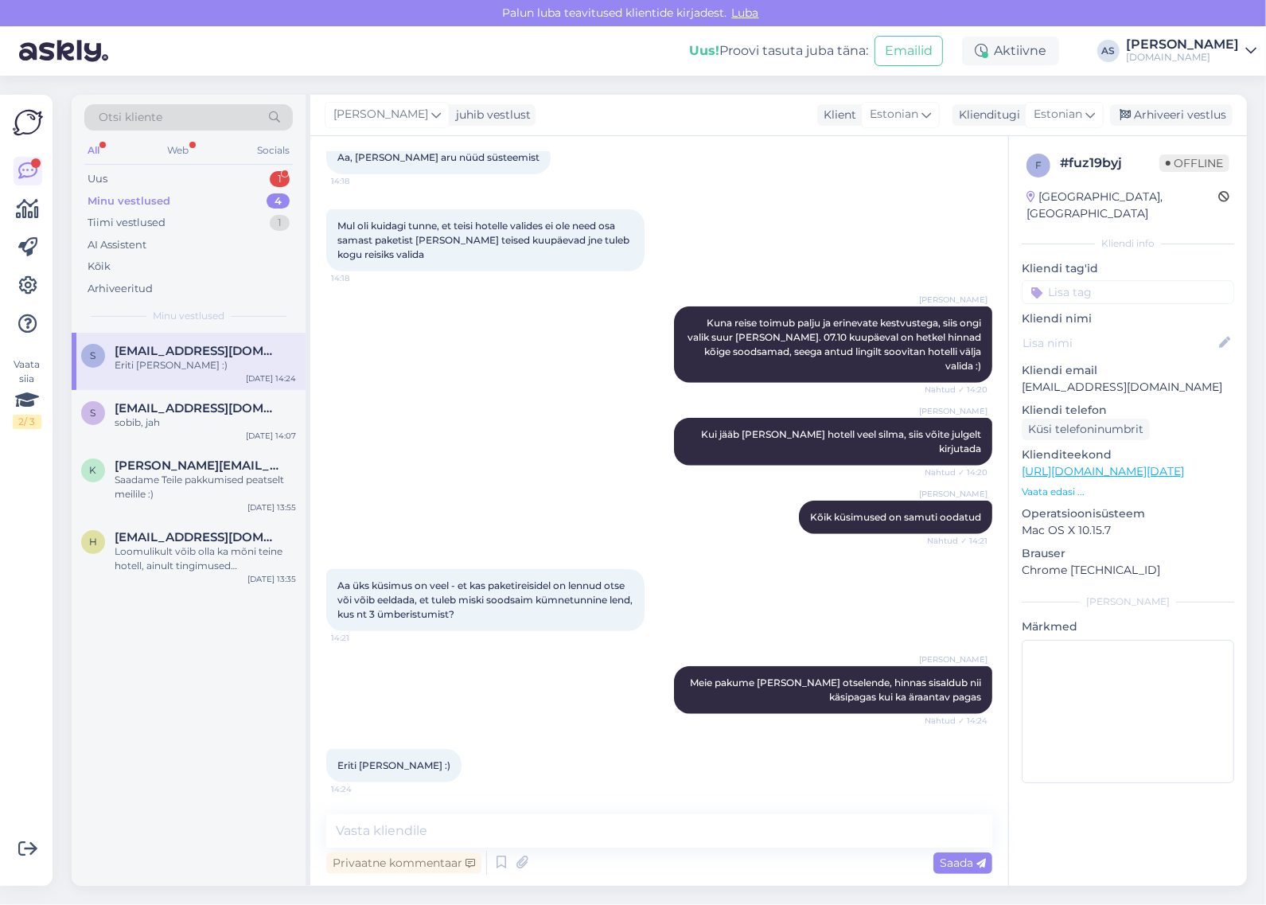
click at [196, 360] on div "Eriti [PERSON_NAME] :)" at bounding box center [205, 365] width 181 height 14
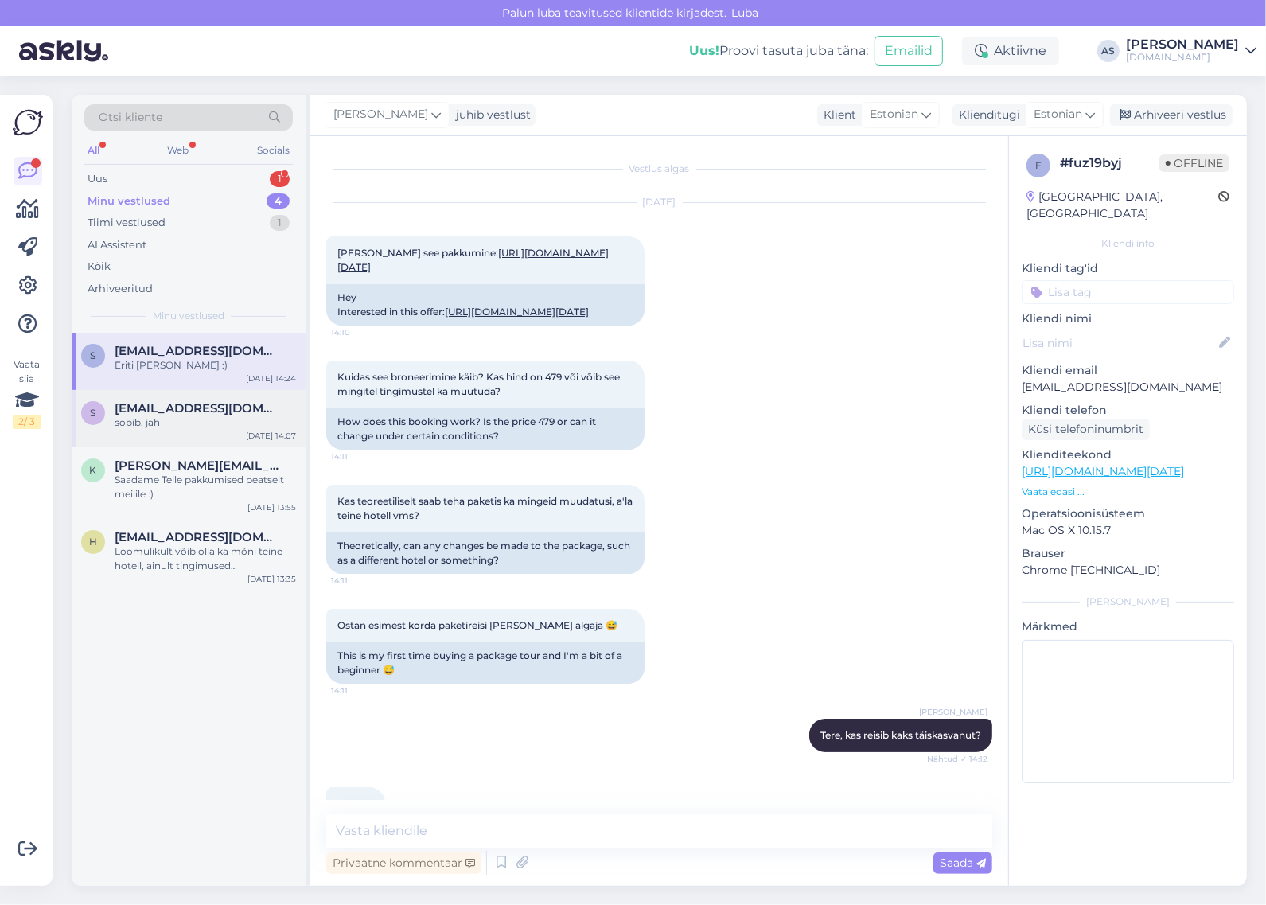
click at [177, 411] on span "[EMAIL_ADDRESS][DOMAIN_NAME]" at bounding box center [197, 408] width 165 height 14
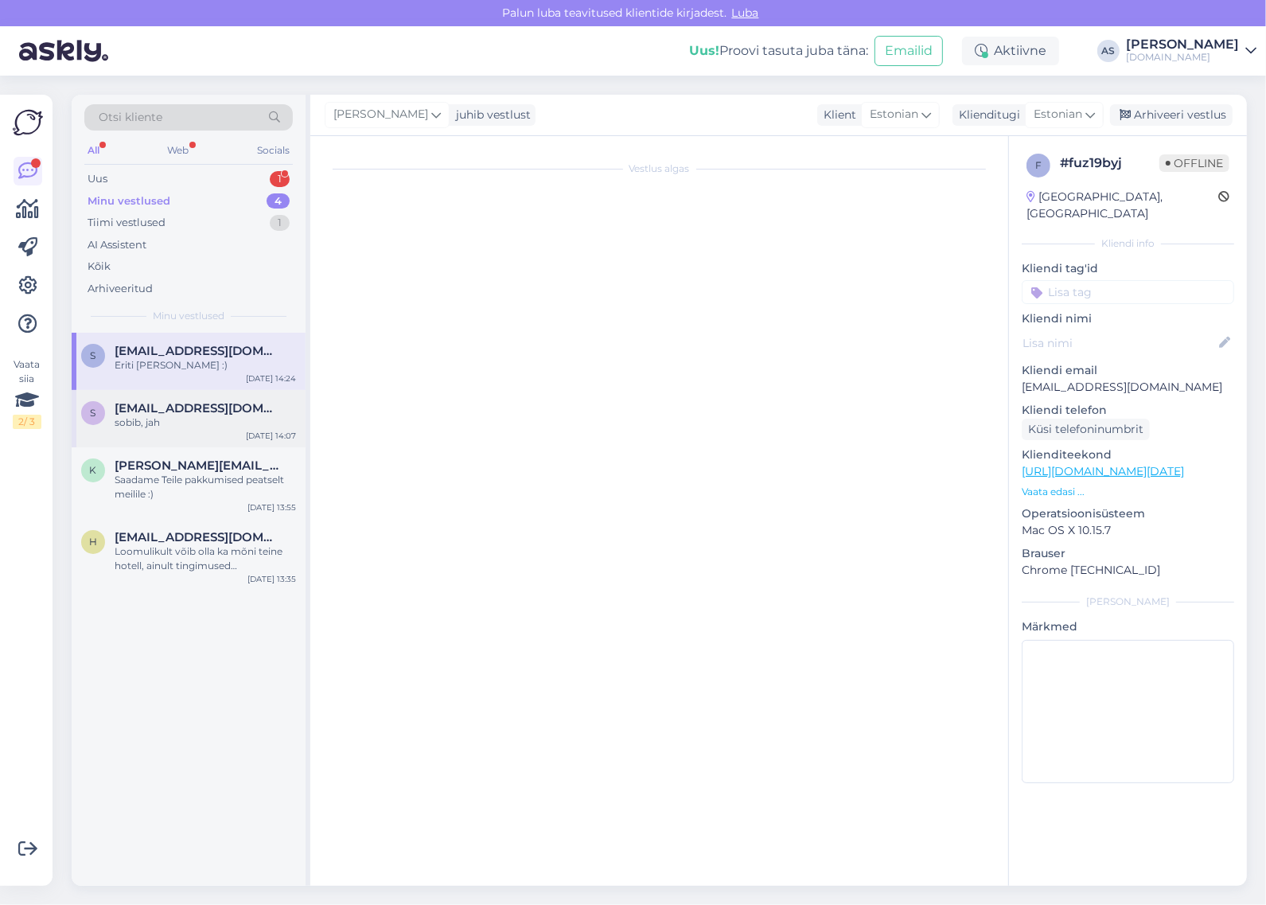
scroll to position [897, 0]
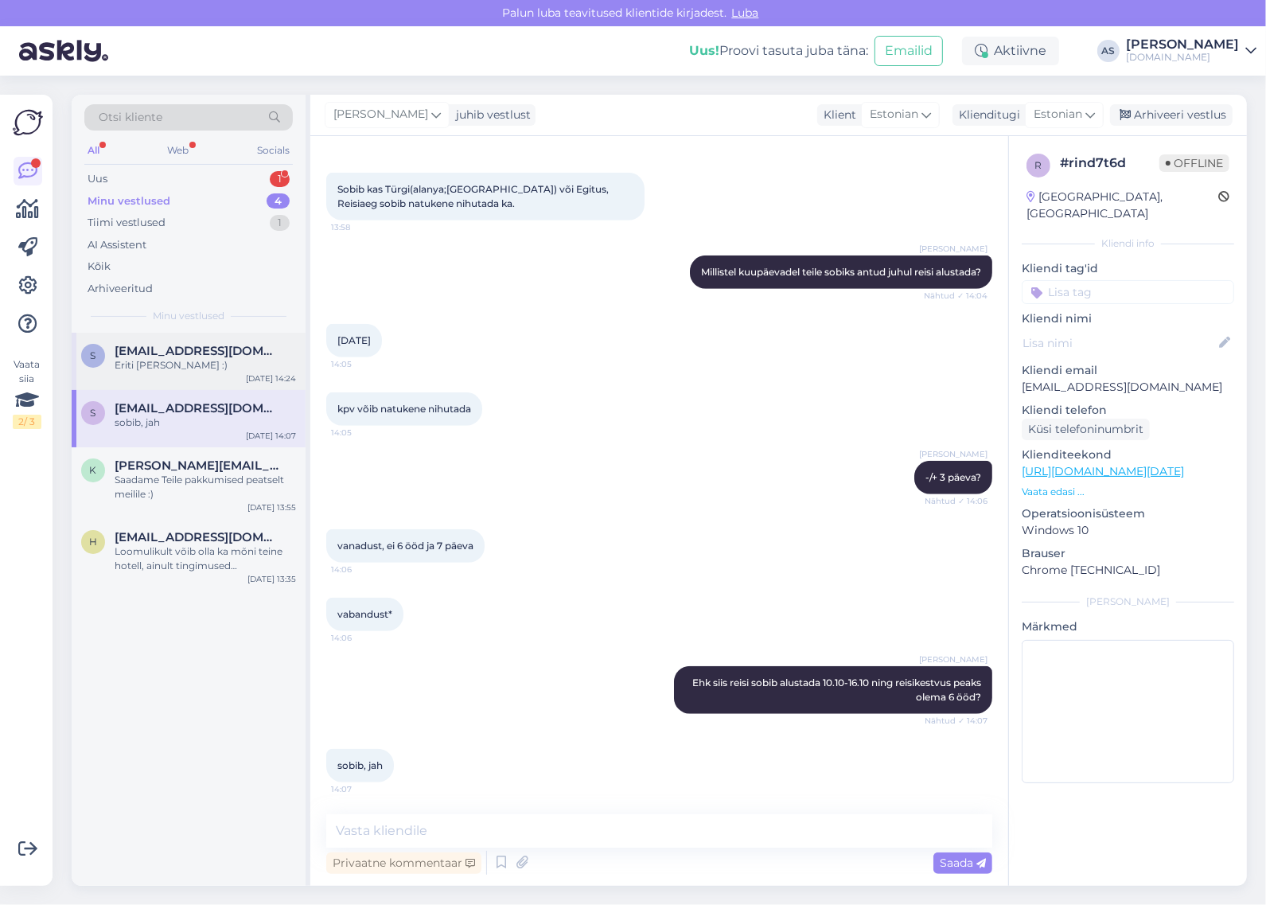
click at [187, 370] on div "Eriti [PERSON_NAME] :)" at bounding box center [205, 365] width 181 height 14
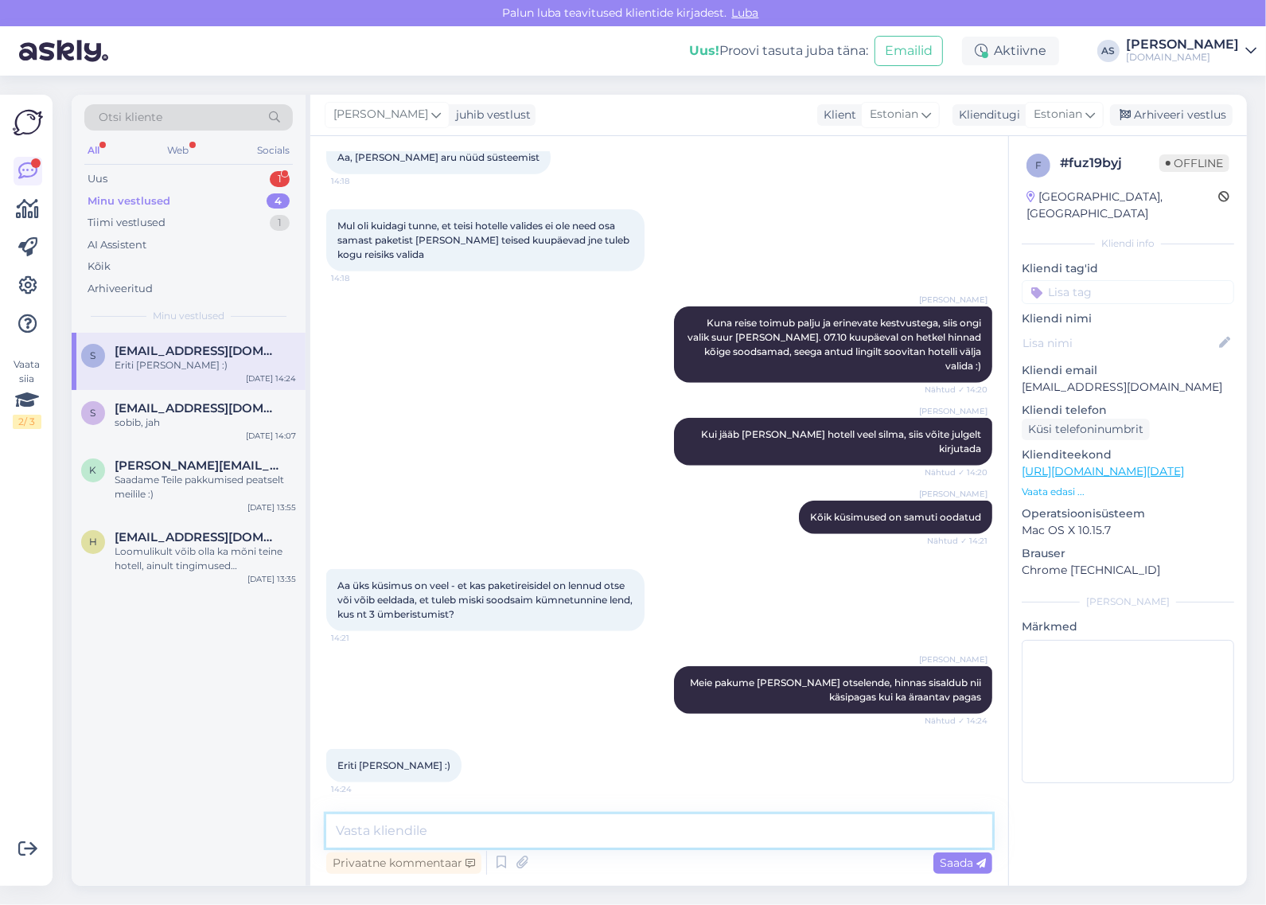
click at [601, 831] on textarea at bounding box center [659, 830] width 666 height 33
click at [595, 842] on textarea at bounding box center [659, 830] width 666 height 33
type textarea "Kas Teile jäi mõni hotell silma, et saaksime täpsemad pakkumised meilile saata?…"
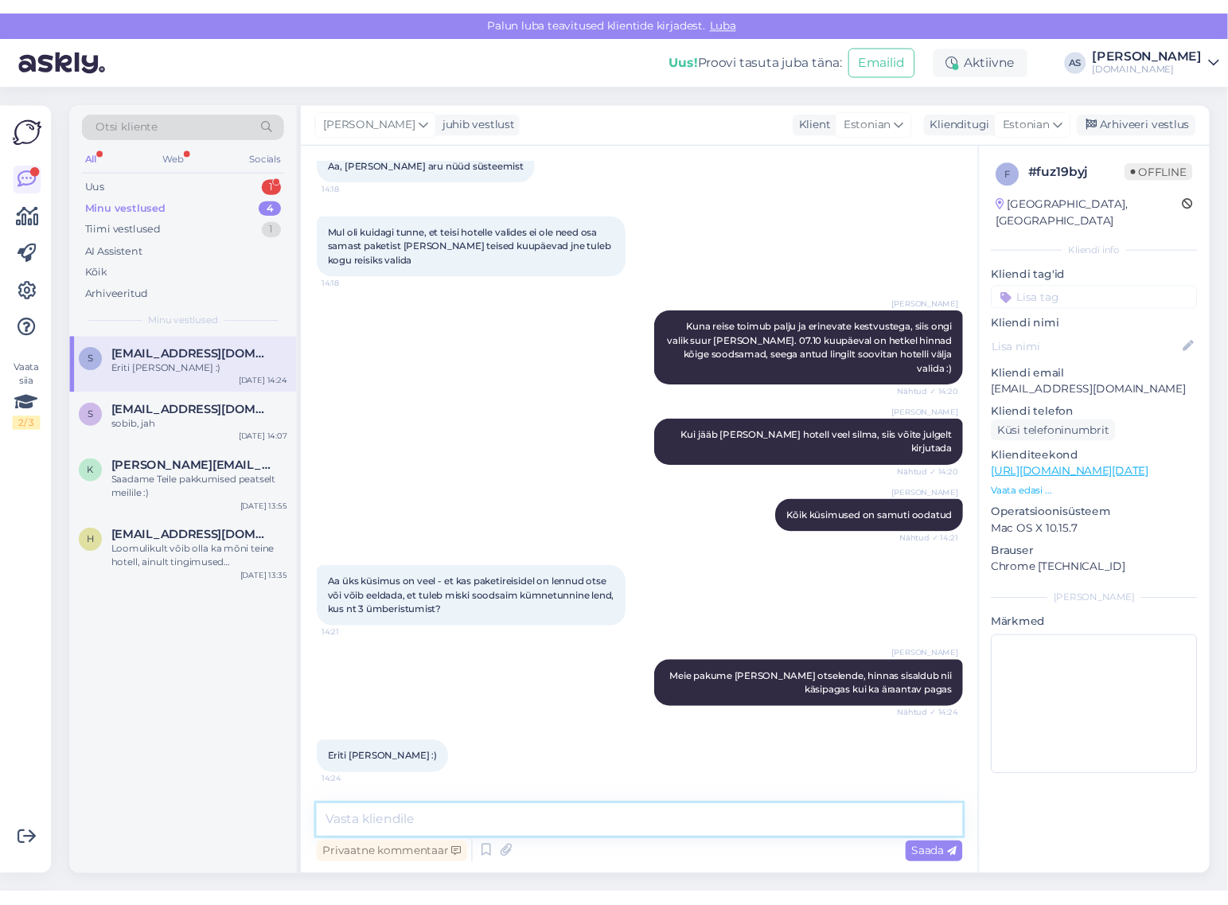
scroll to position [1072, 0]
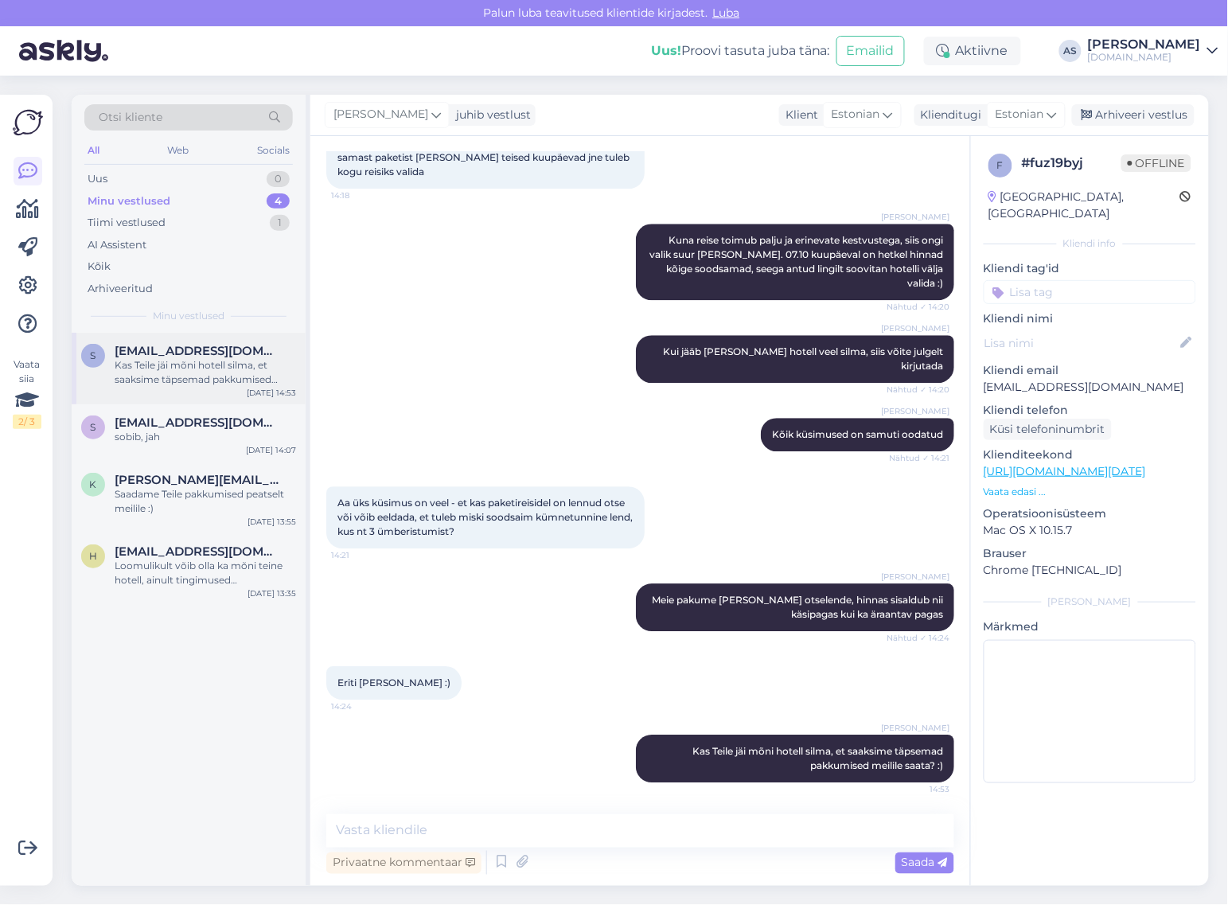
click at [220, 380] on div "Kas Teile jäi mõni hotell silma, et saaksime täpsemad pakkumised meilile saata?…" at bounding box center [205, 372] width 181 height 29
click at [1130, 113] on div "Arhiveeri vestlus" at bounding box center [1133, 114] width 123 height 21
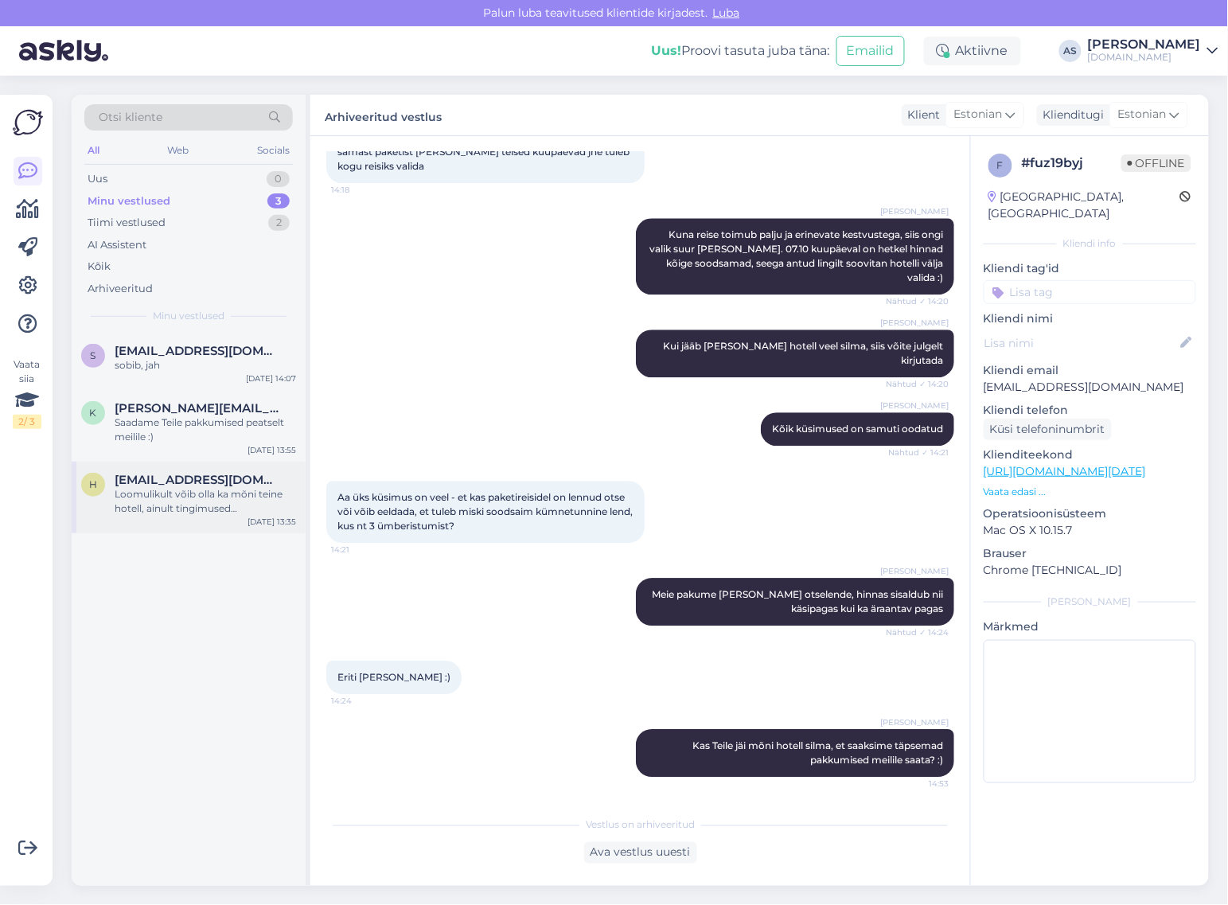
click at [176, 498] on div "Loomulikult võib olla ka mõni teine hotell, ainult tingimused [PERSON_NAME]: ho…" at bounding box center [205, 501] width 181 height 29
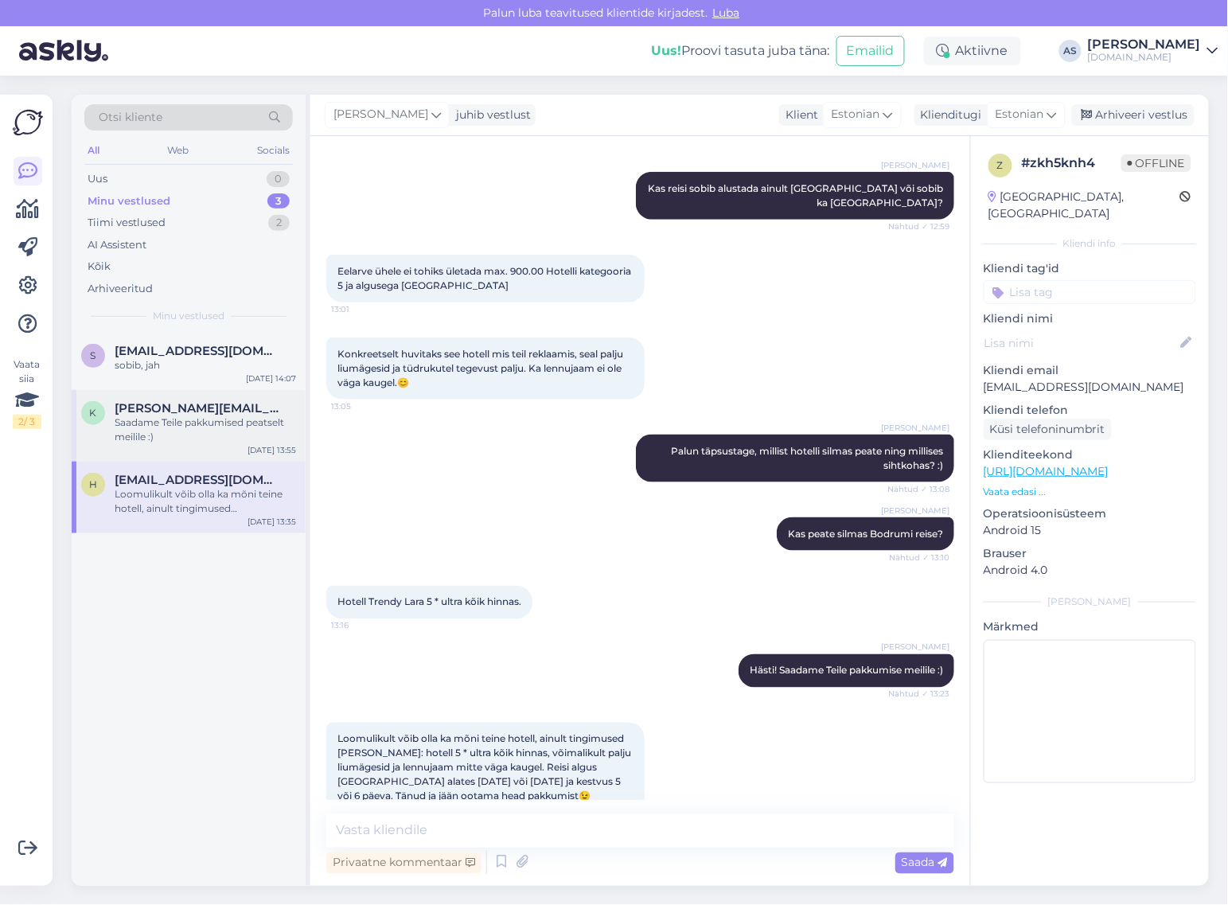
click at [199, 434] on div "Saadame Teile pakkumised peatselt meilile :)" at bounding box center [205, 429] width 181 height 29
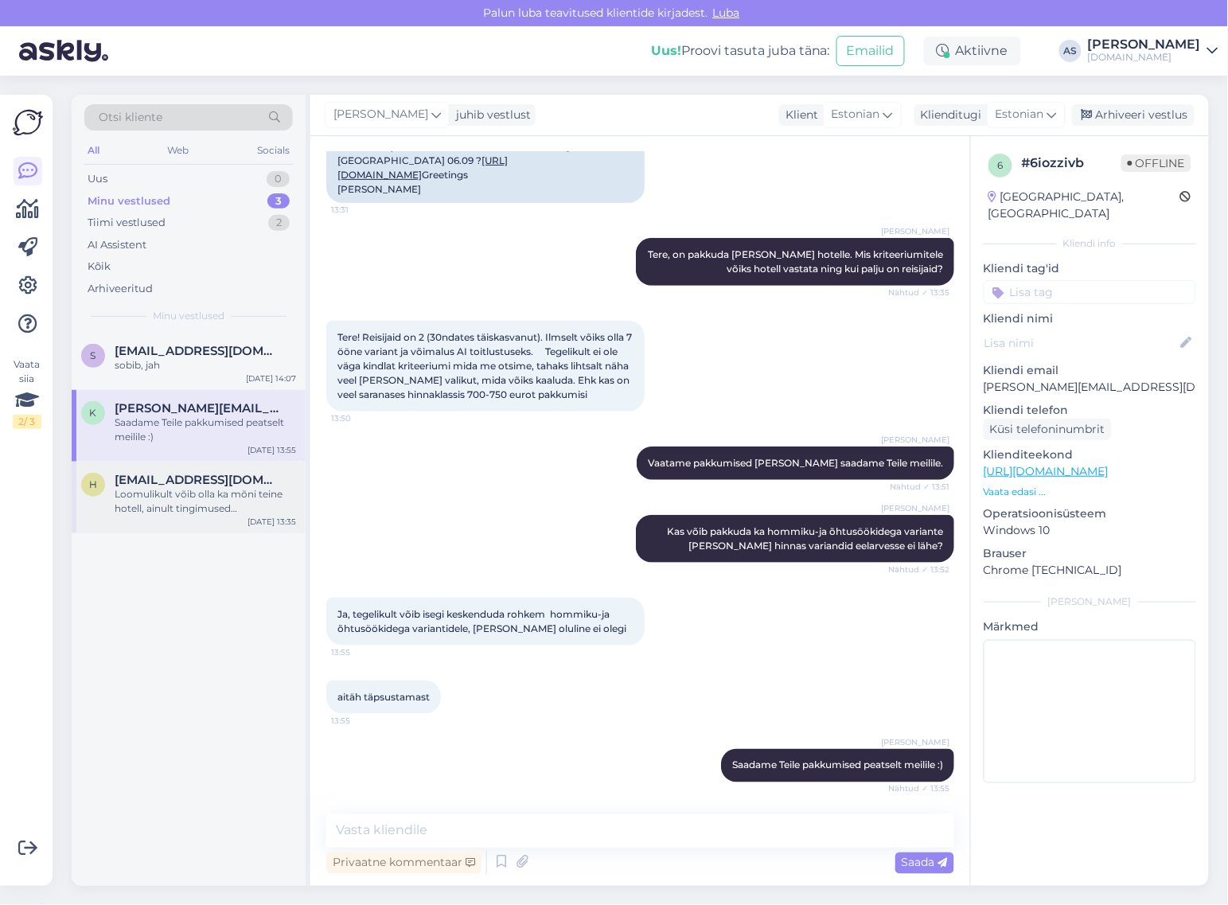
click at [196, 493] on div "Loomulikult võib olla ka mõni teine hotell, ainult tingimused [PERSON_NAME]: ho…" at bounding box center [205, 501] width 181 height 29
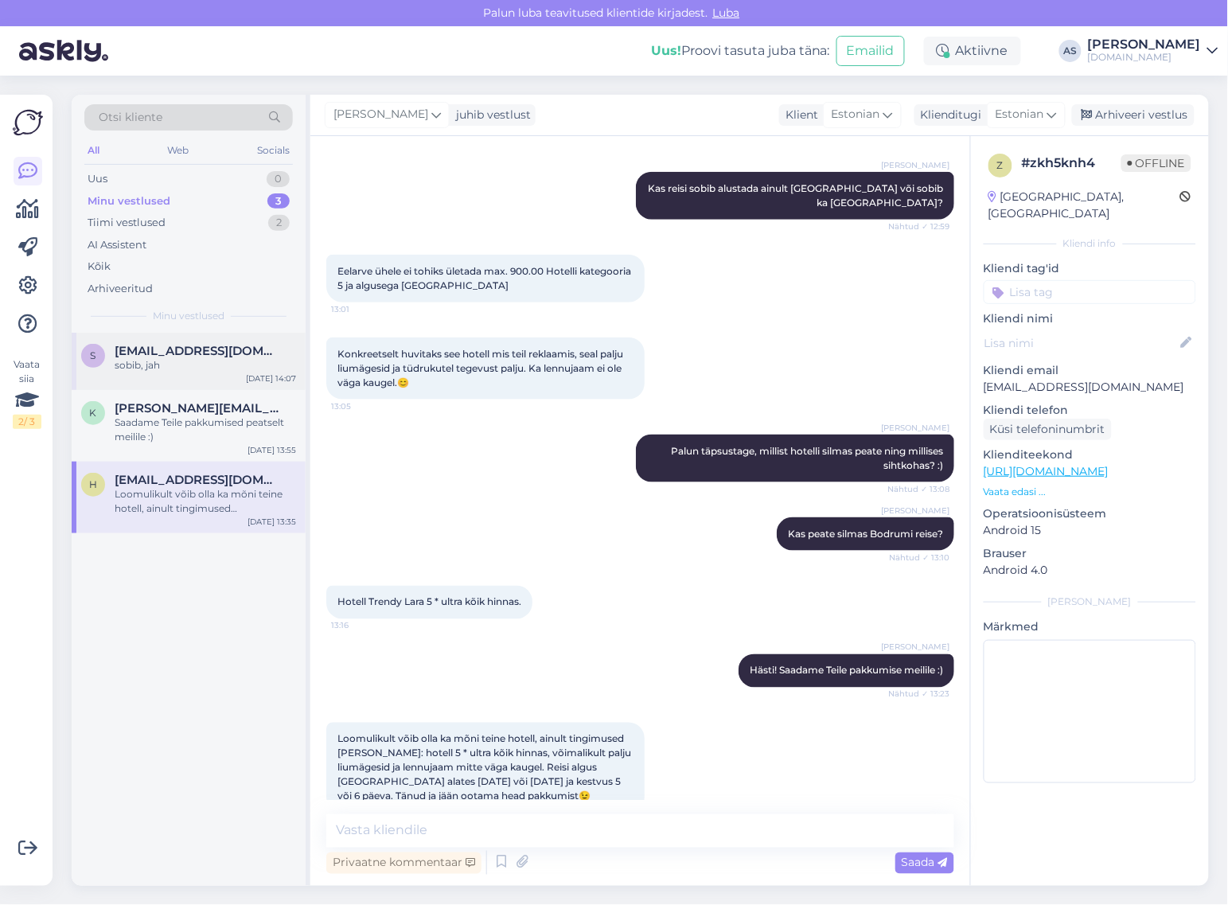
click at [196, 386] on div "s [EMAIL_ADDRESS][DOMAIN_NAME] sobib, jah [DATE] 14:07" at bounding box center [189, 361] width 234 height 57
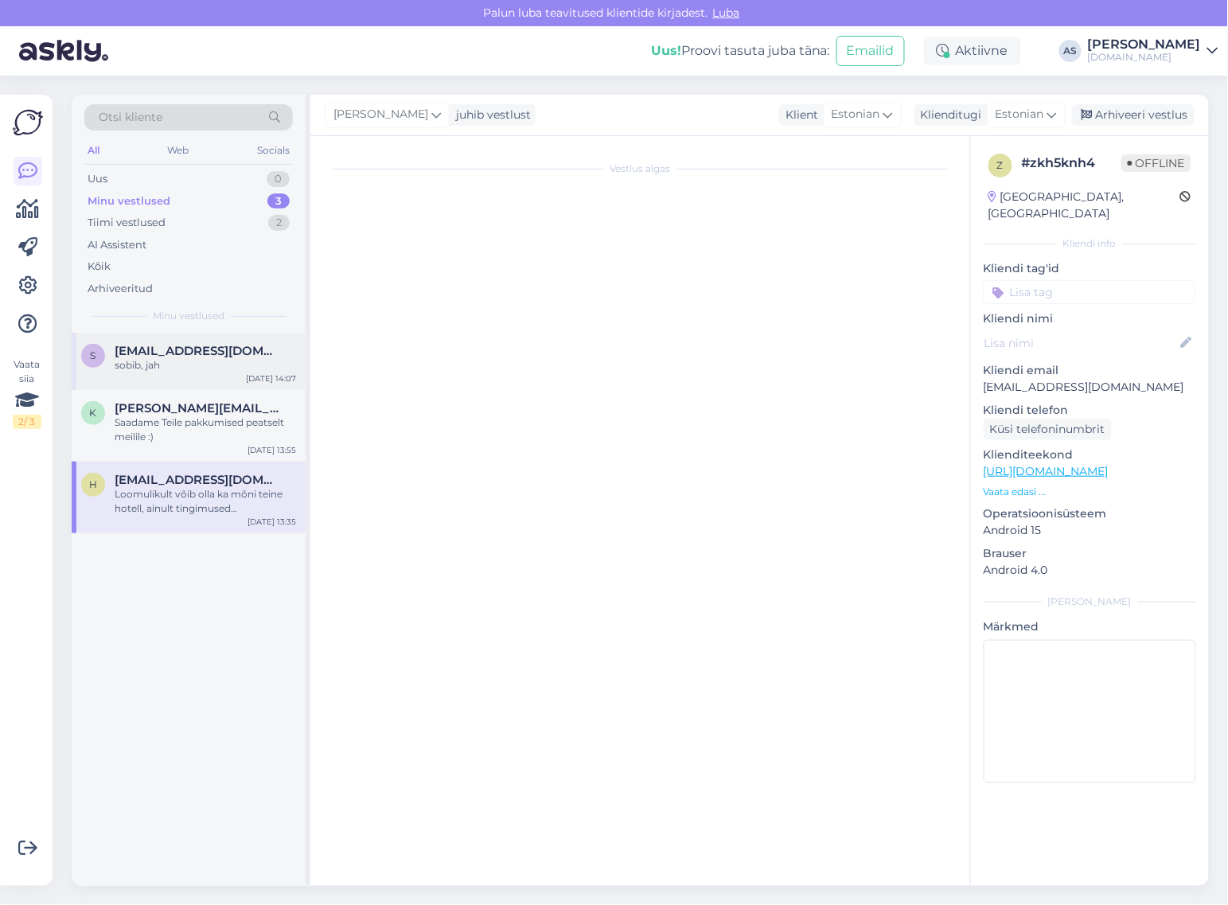
scroll to position [897, 0]
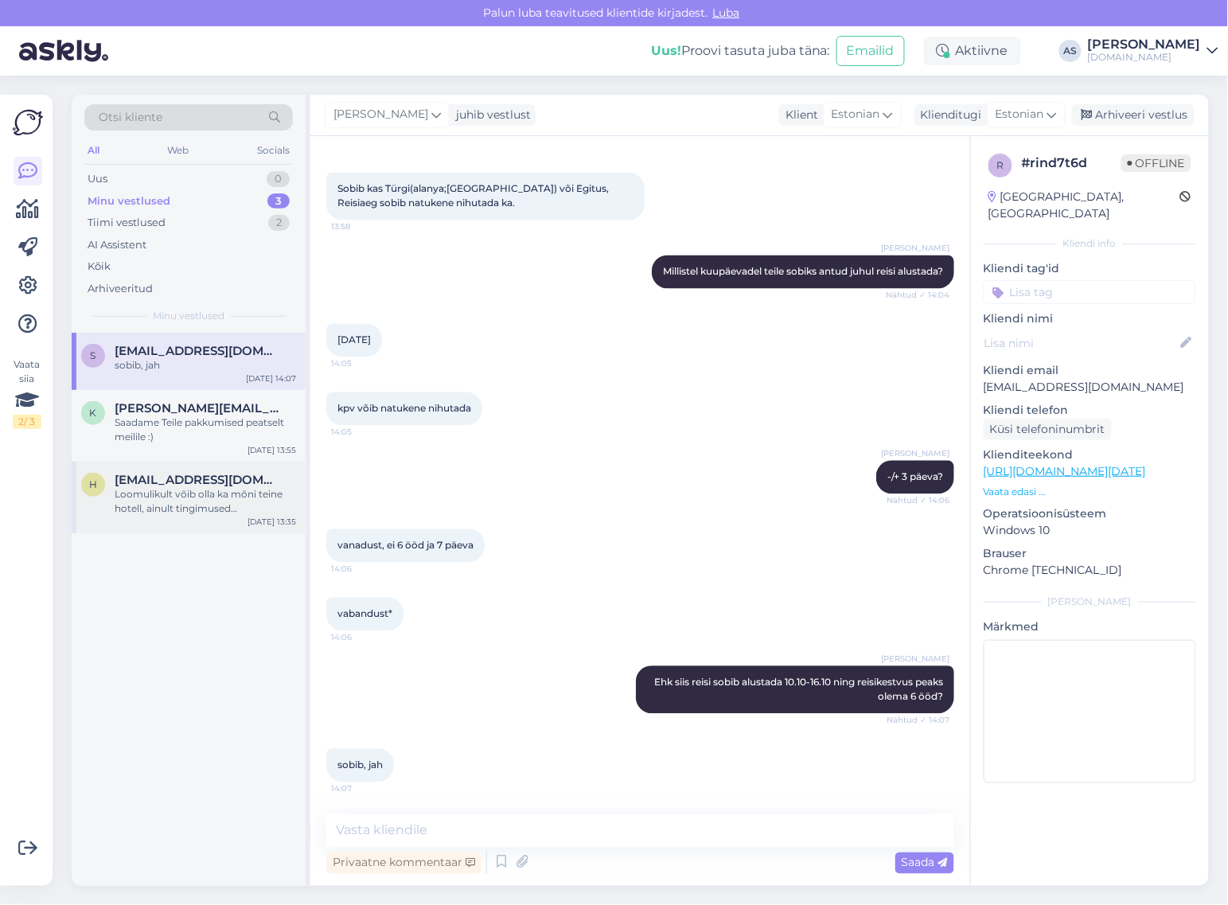
click at [212, 492] on div "Loomulikult võib olla ka mõni teine hotell, ainult tingimused [PERSON_NAME]: ho…" at bounding box center [205, 501] width 181 height 29
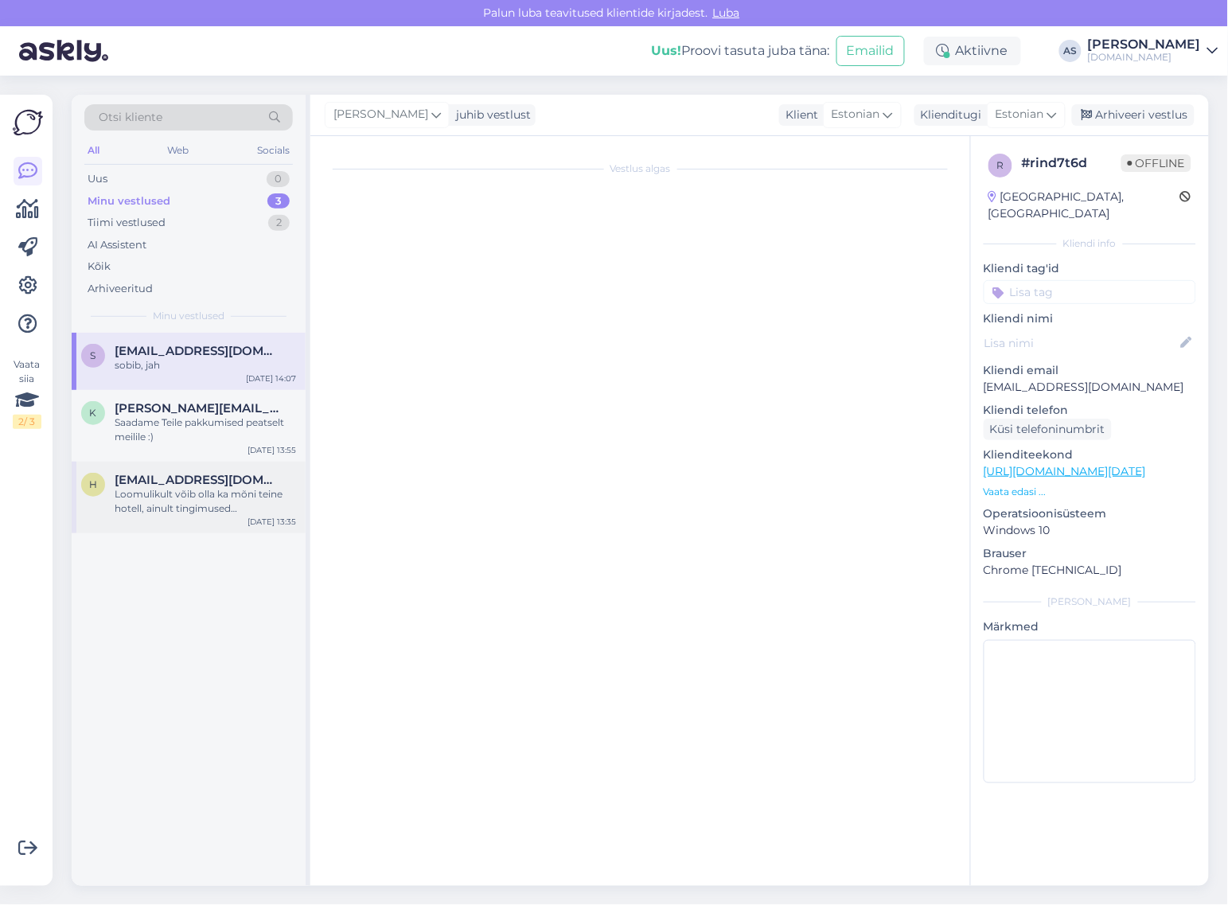
scroll to position [400, 0]
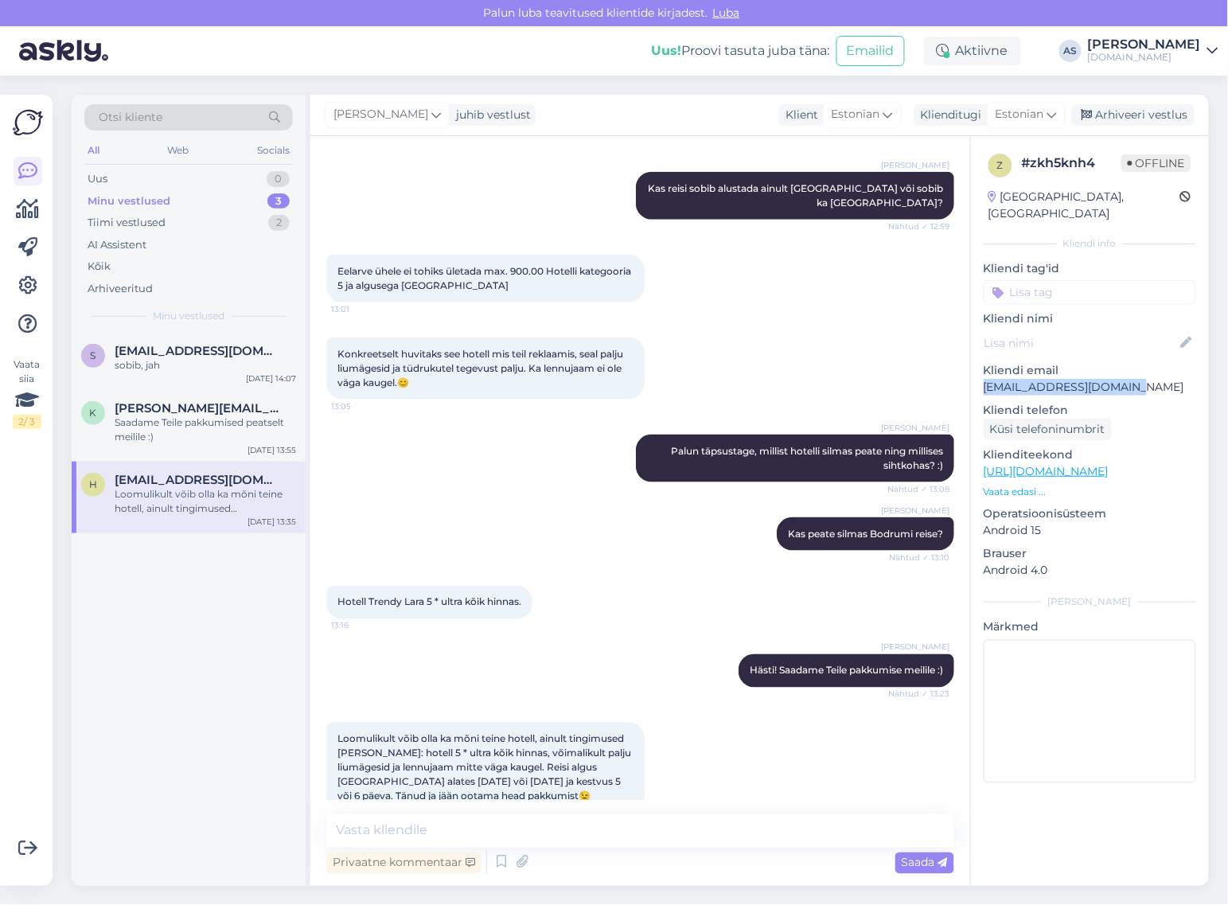
drag, startPoint x: 1108, startPoint y: 368, endPoint x: 979, endPoint y: 374, distance: 129.8
click at [979, 374] on div "z # zkh5knh4 Offline [GEOGRAPHIC_DATA], [GEOGRAPHIC_DATA] Kliendi info Kliendi …" at bounding box center [1090, 471] width 238 height 671
copy p "[EMAIL_ADDRESS][DOMAIN_NAME]"
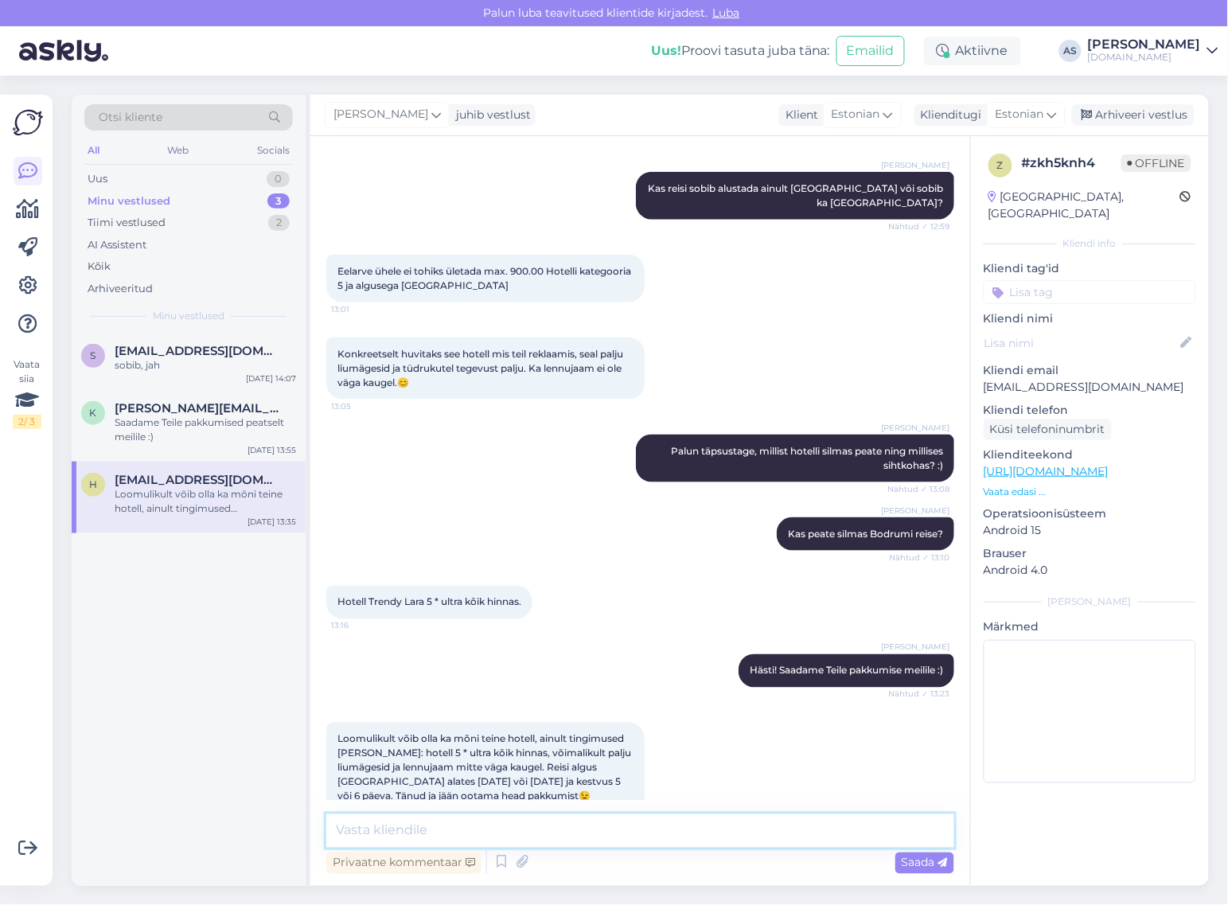
click at [497, 829] on textarea at bounding box center [640, 830] width 628 height 33
type textarea "Saatsime Teile pakkumise meilile! :)"
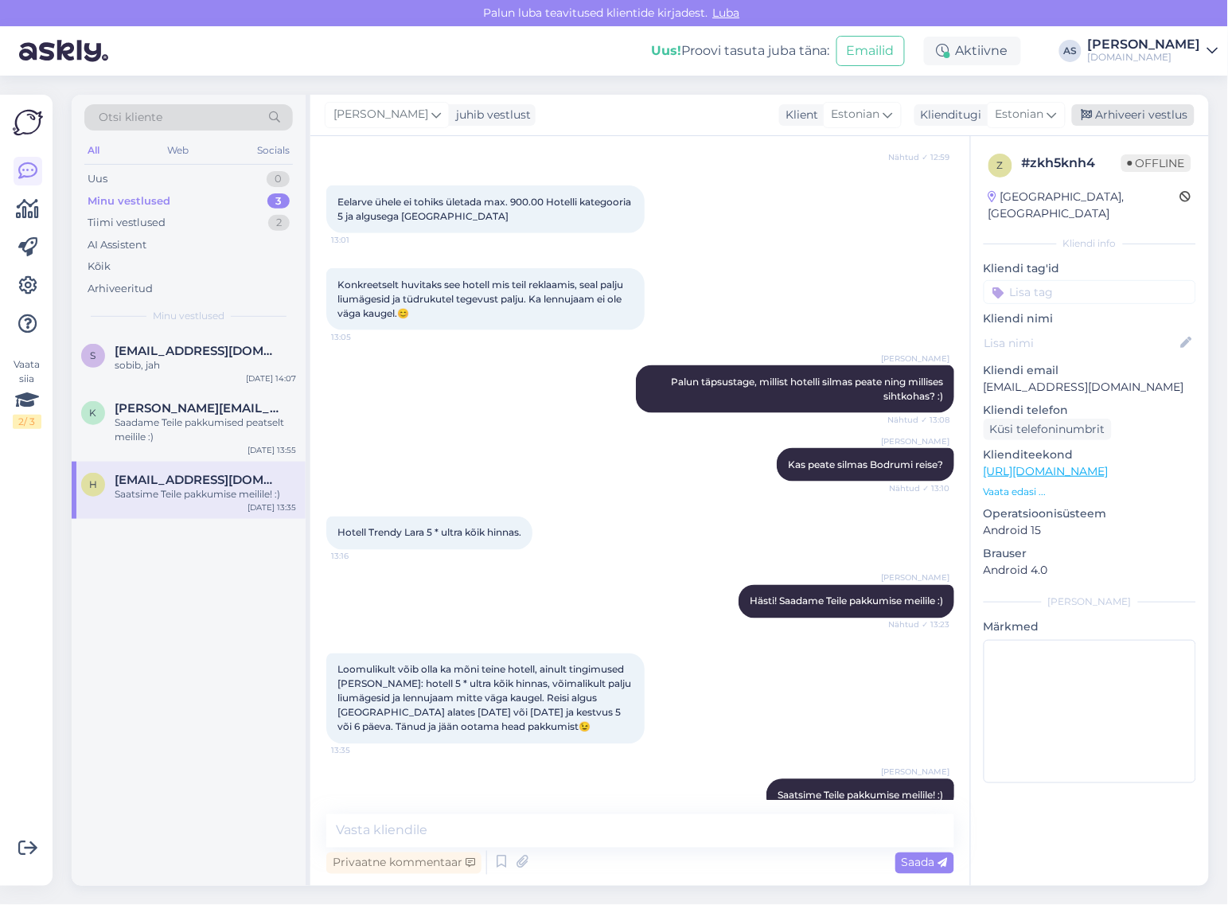
click at [1152, 116] on div "Arhiveeri vestlus" at bounding box center [1133, 114] width 123 height 21
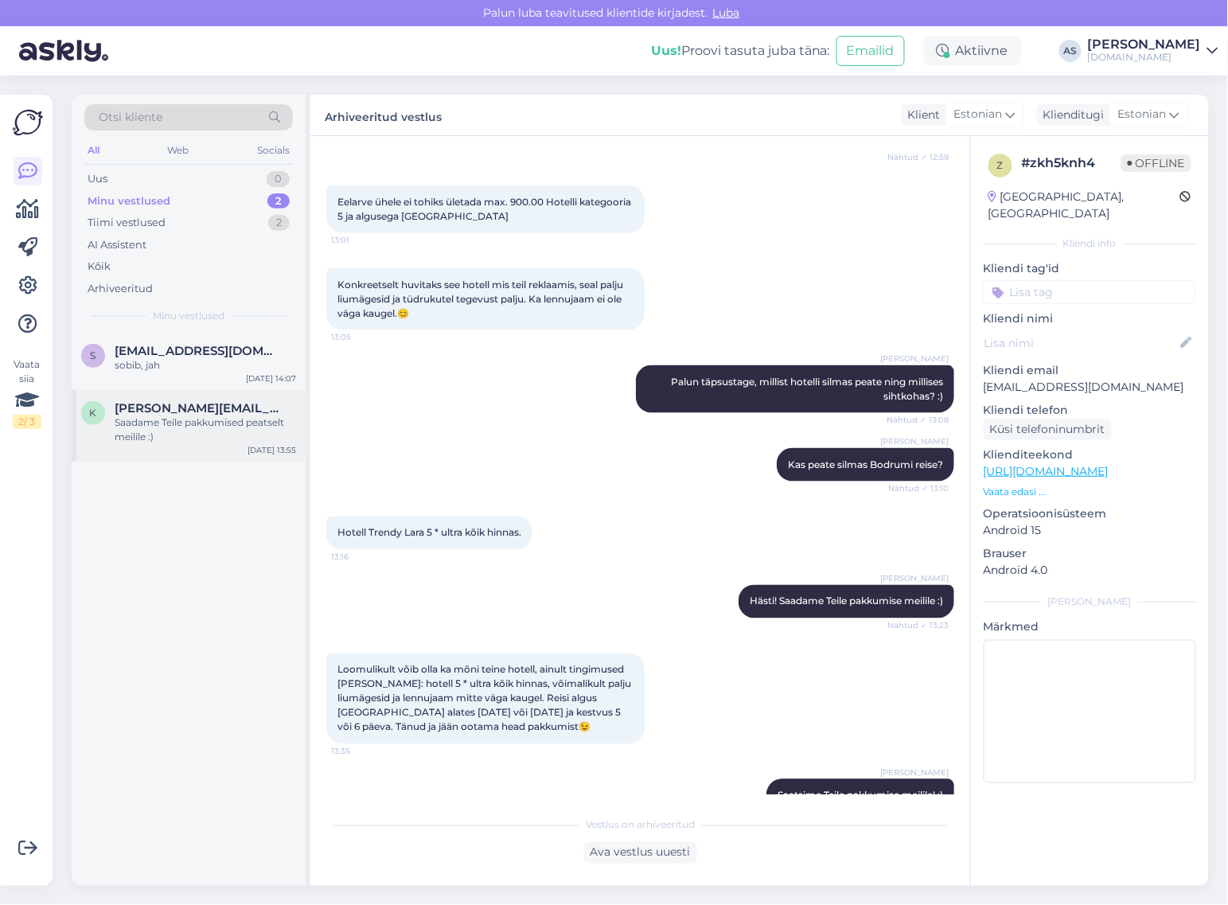
click at [235, 447] on div "k [EMAIL_ADDRESS][DOMAIN_NAME] Saadame Teile pakkumised peatselt meilile :) [DA…" at bounding box center [189, 426] width 234 height 72
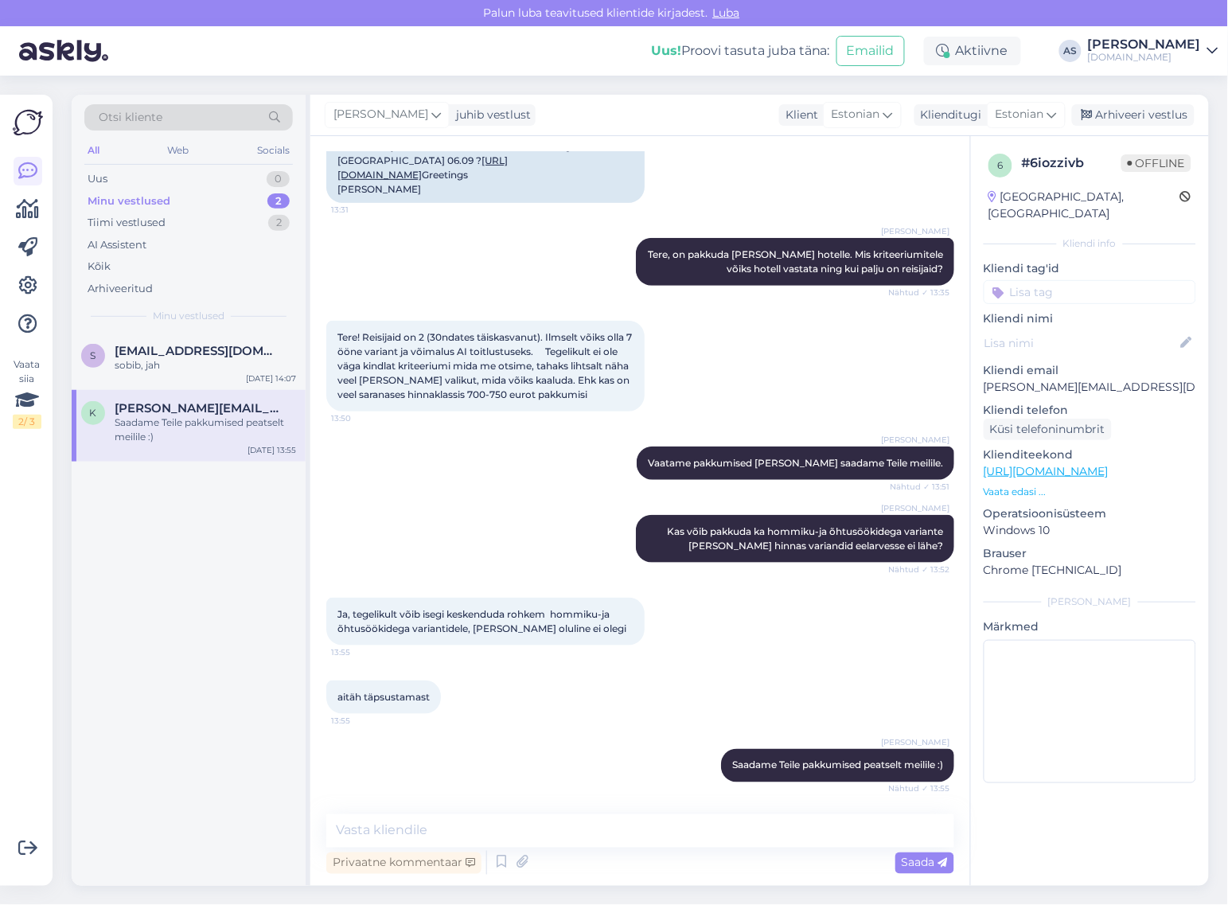
scroll to position [307, 0]
click at [184, 356] on span "[EMAIL_ADDRESS][DOMAIN_NAME]" at bounding box center [197, 351] width 165 height 14
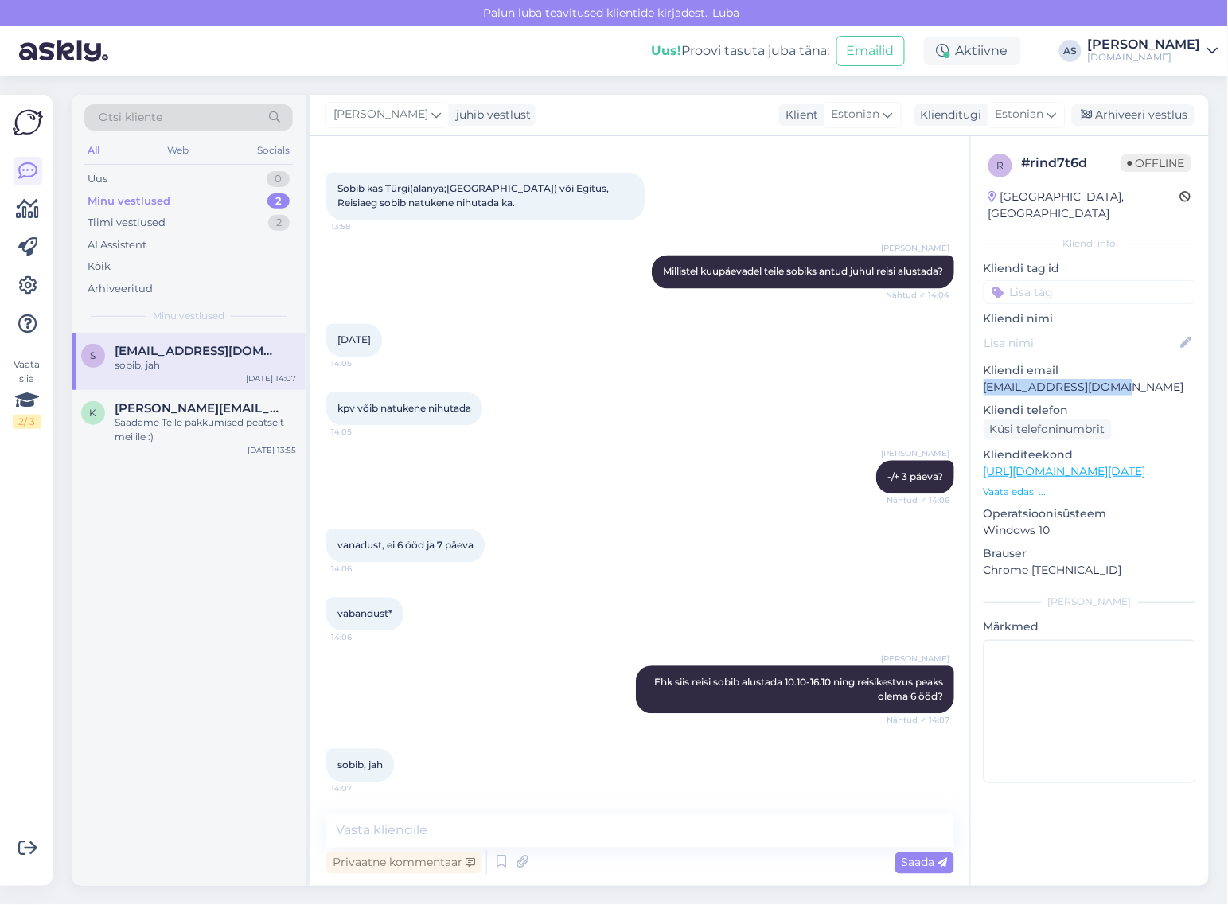
drag, startPoint x: 1131, startPoint y: 372, endPoint x: 971, endPoint y: 375, distance: 160.7
click at [971, 375] on div "r # rind7t6d Offline [GEOGRAPHIC_DATA], [GEOGRAPHIC_DATA] Kliendi info Kliendi …" at bounding box center [1090, 471] width 238 height 671
copy p "[EMAIL_ADDRESS][DOMAIN_NAME]"
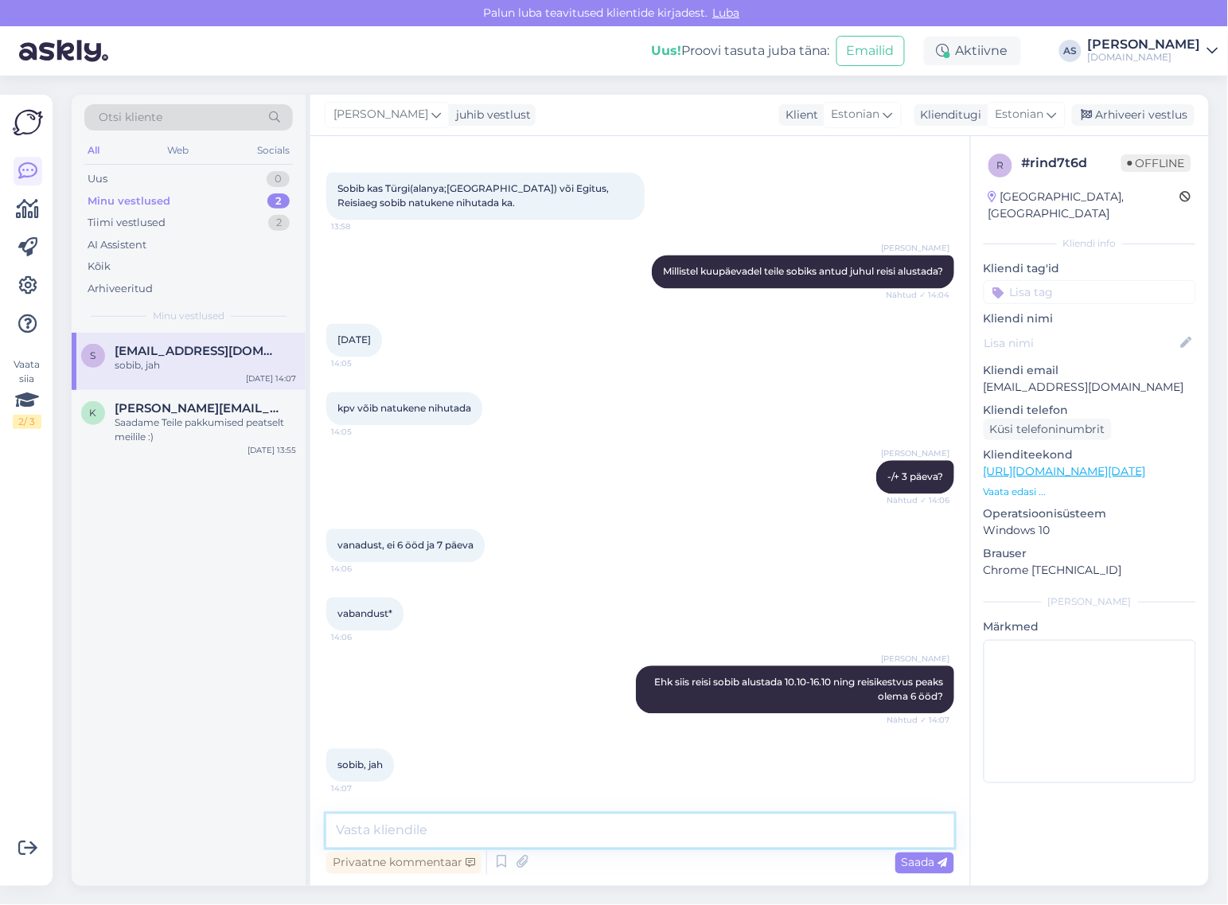
click at [514, 830] on textarea at bounding box center [640, 830] width 628 height 33
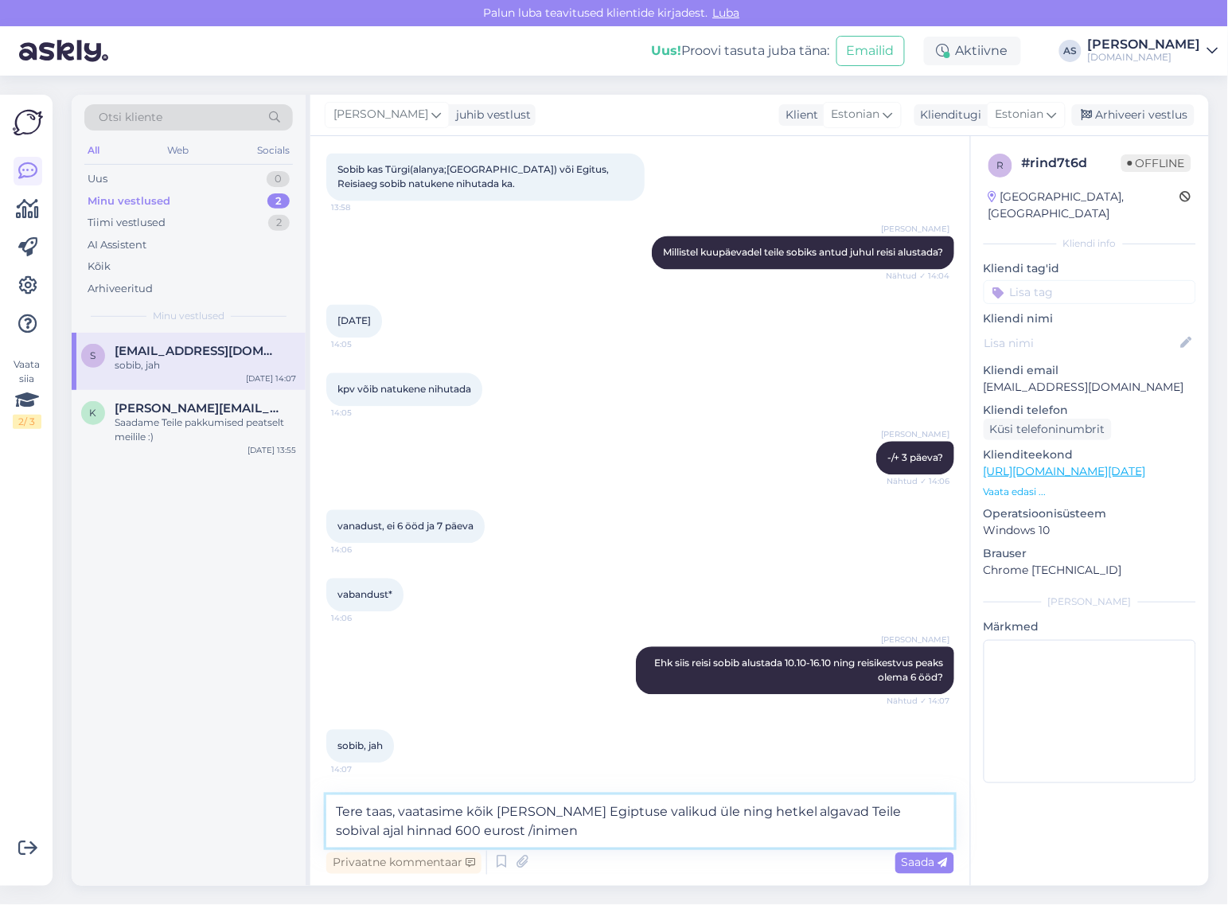
type textarea "Tere taas, vaatasime kõik [PERSON_NAME] Egiptuse valikud üle ning hetkel algava…"
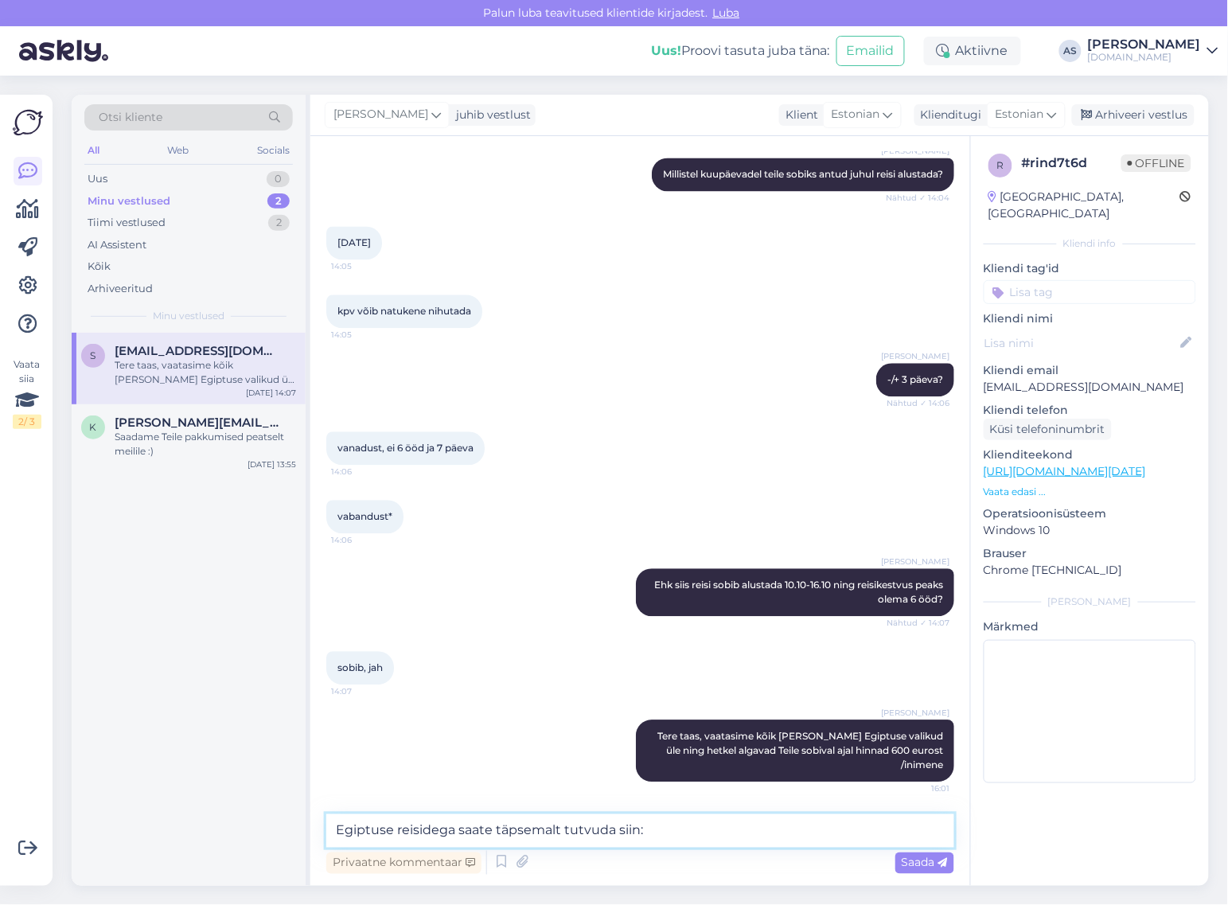
scroll to position [999, 0]
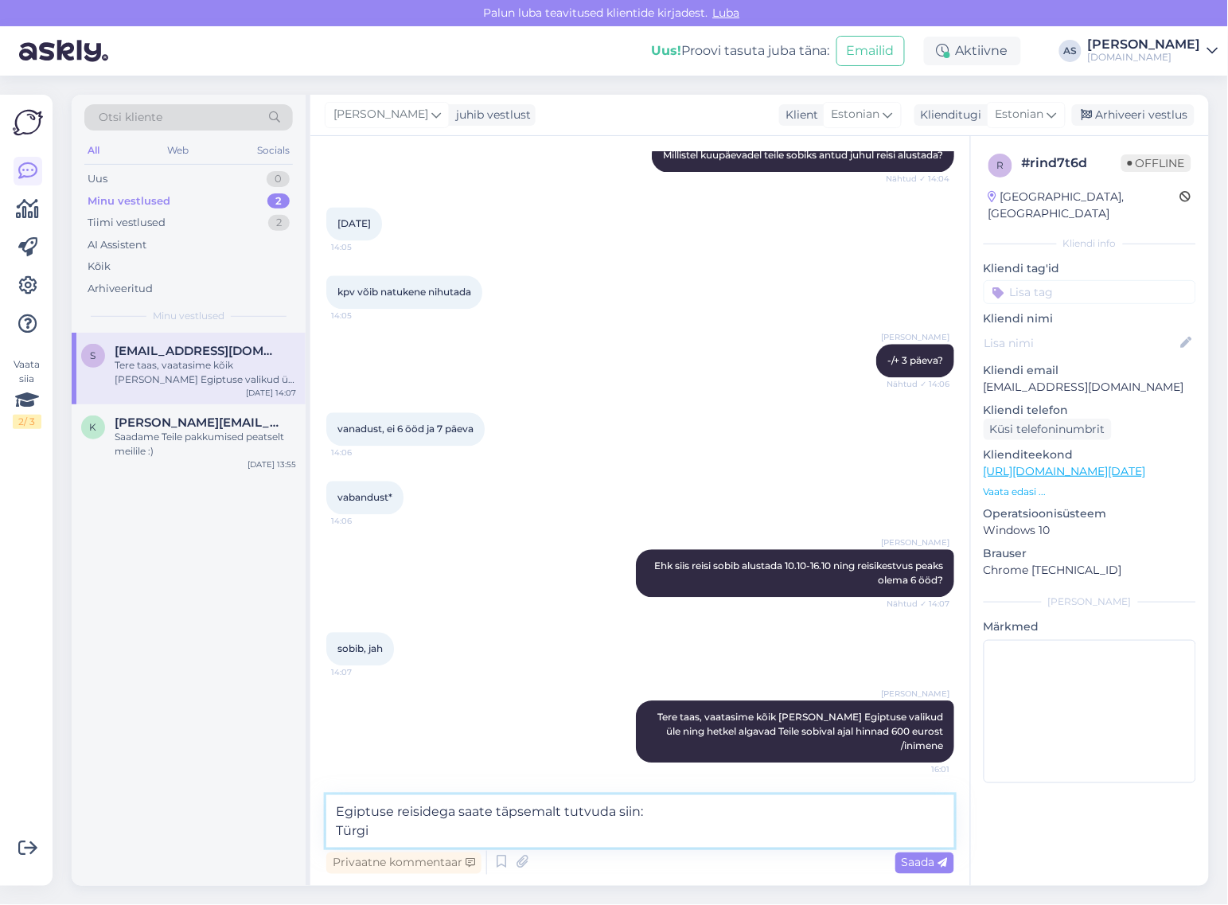
drag, startPoint x: 390, startPoint y: 816, endPoint x: 842, endPoint y: 815, distance: 451.9
click at [842, 815] on textarea "Egiptuse reisidega saate täpsemalt tutvuda siin: Türgi" at bounding box center [640, 821] width 628 height 53
click at [446, 837] on textarea "Egiptuse reisidega saate täpsemalt tutvuda siin: Türgi" at bounding box center [640, 821] width 628 height 53
paste textarea "reisidega saate täpsemalt tutvuda siin:"
click at [370, 830] on textarea "Egiptuse reisidega saate täpsemalt tutvuda siin: Türgi reisidega saate täpsemal…" at bounding box center [640, 821] width 628 height 53
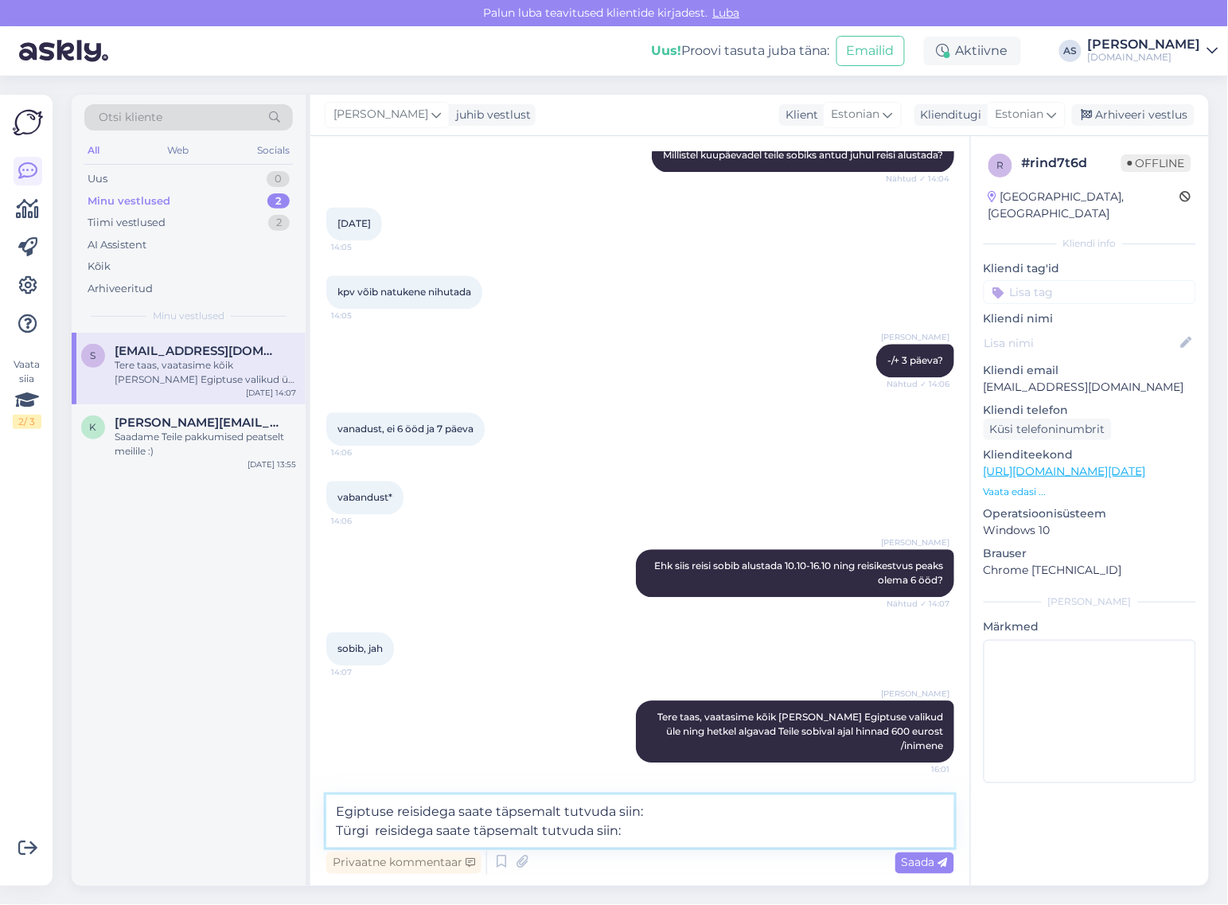
click at [372, 833] on textarea "Egiptuse reisidega saate täpsemalt tutvuda siin: Türgi reisidega saate täpsemal…" at bounding box center [640, 821] width 628 height 53
click at [758, 796] on textarea "Egiptuse reisidega saate täpsemalt tutvuda siin: Türgi reisidega saate täpsemal…" at bounding box center [640, 821] width 628 height 53
paste textarea "[URL][DOMAIN_NAME]"
click at [687, 845] on textarea "Egiptuse reisidega saate täpsemalt tutvuda siin: [URL][DOMAIN_NAME] Türgi reisi…" at bounding box center [640, 821] width 628 height 53
paste textarea "[URL][DOMAIN_NAME]"
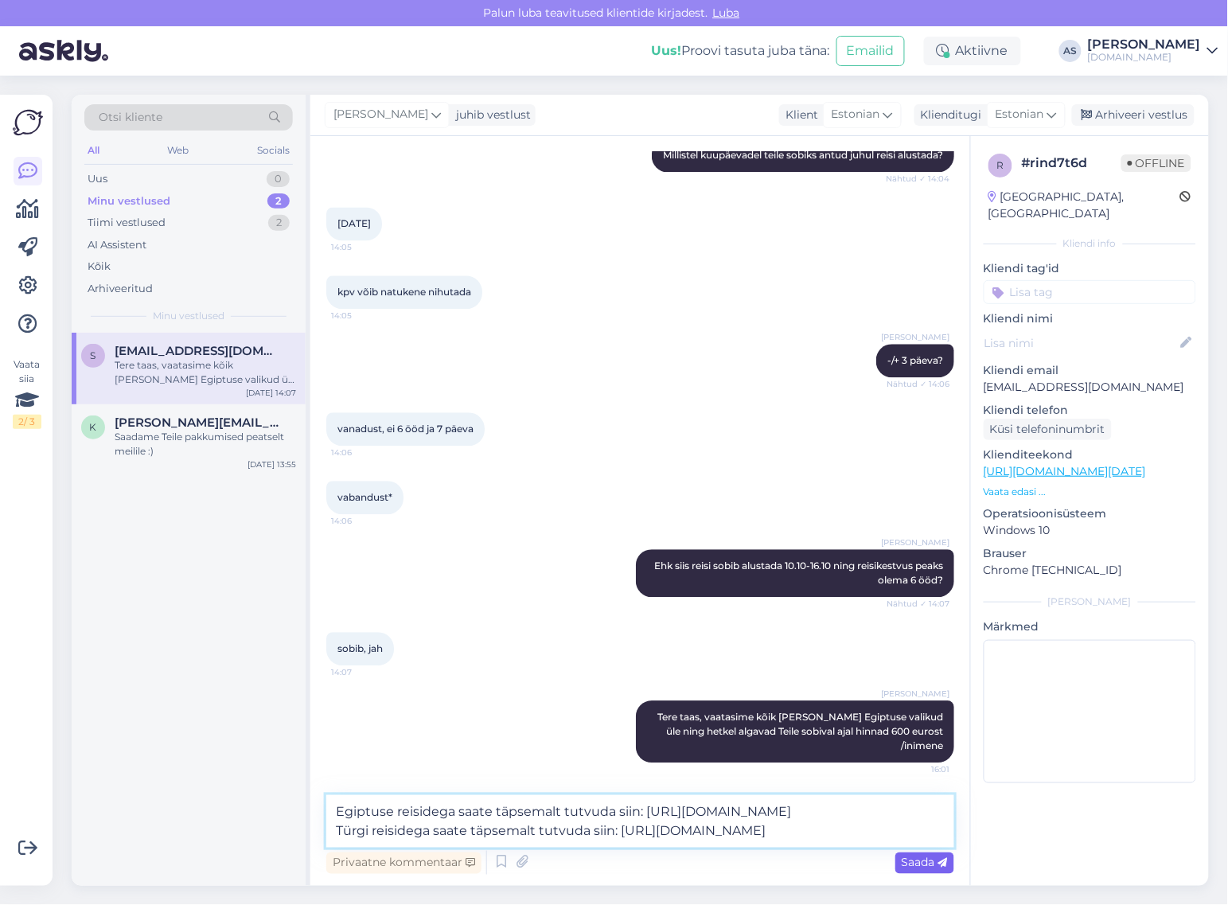
type textarea "Egiptuse reisidega saate täpsemalt tutvuda siin: [URL][DOMAIN_NAME] Türgi reisi…"
click at [927, 861] on span "Saada" at bounding box center [924, 862] width 46 height 14
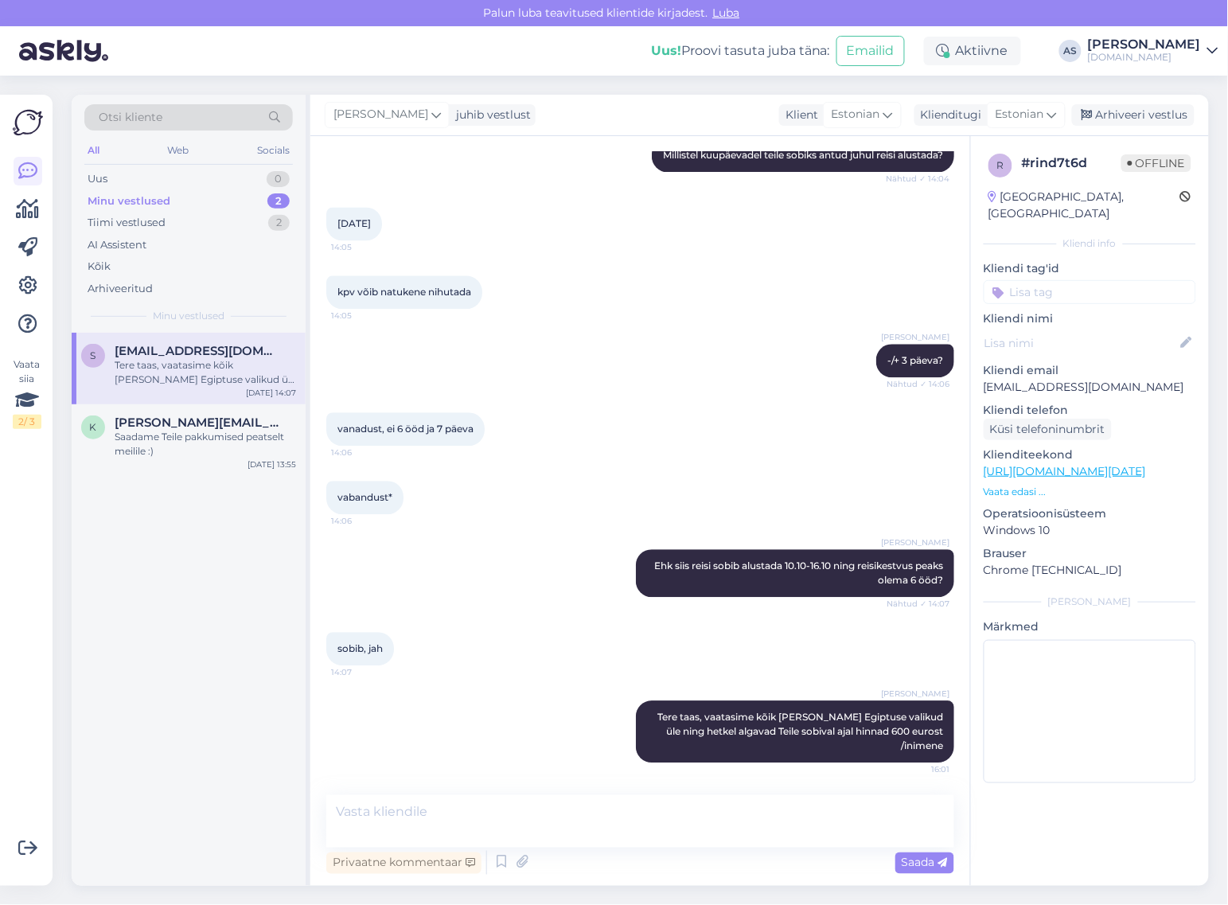
scroll to position [1091, 0]
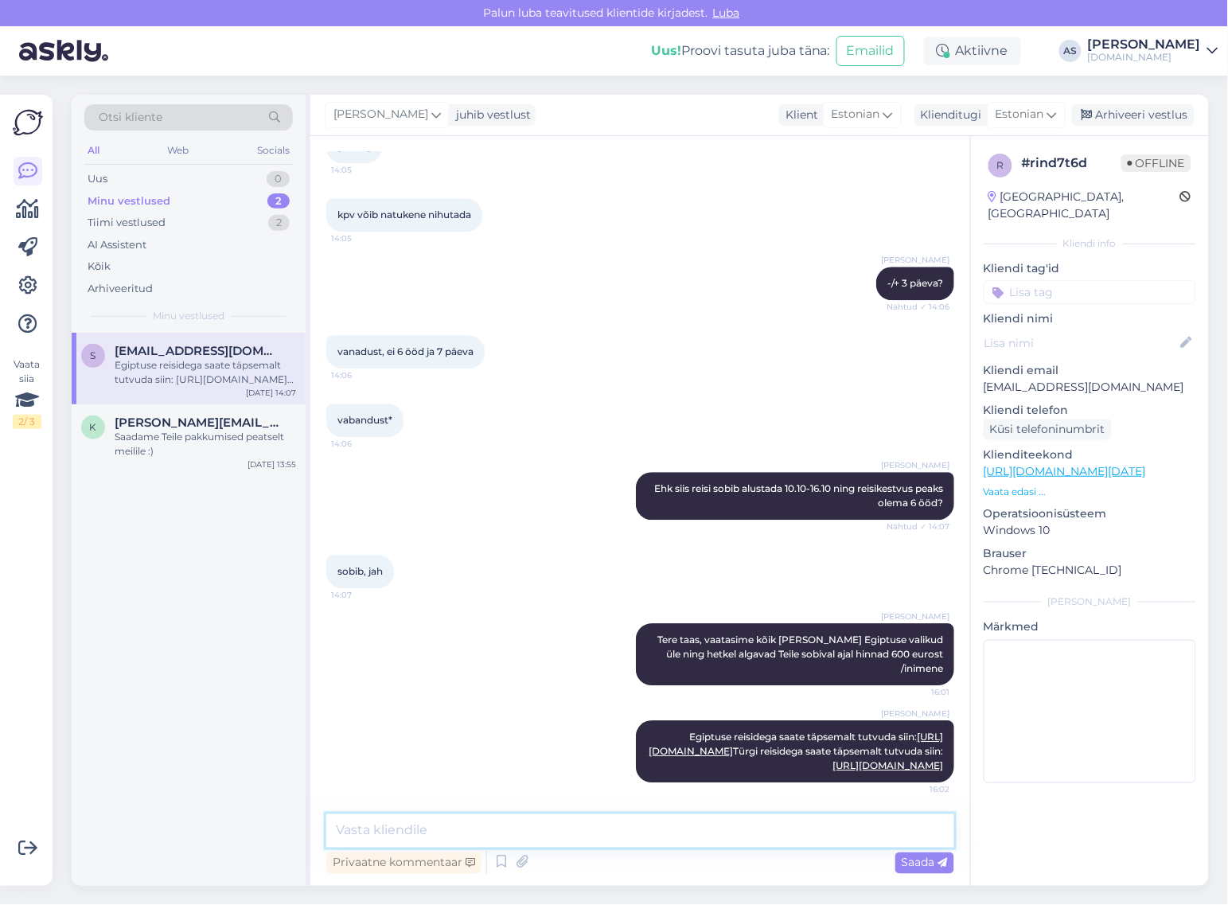
click at [675, 838] on textarea at bounding box center [640, 830] width 628 height 33
paste textarea "Amwaj Beach Club Abu Soma"
type textarea "Egiptuse hotellidest soovitaksin Teile [GEOGRAPHIC_DATA] [GEOGRAPHIC_DATA] hote…"
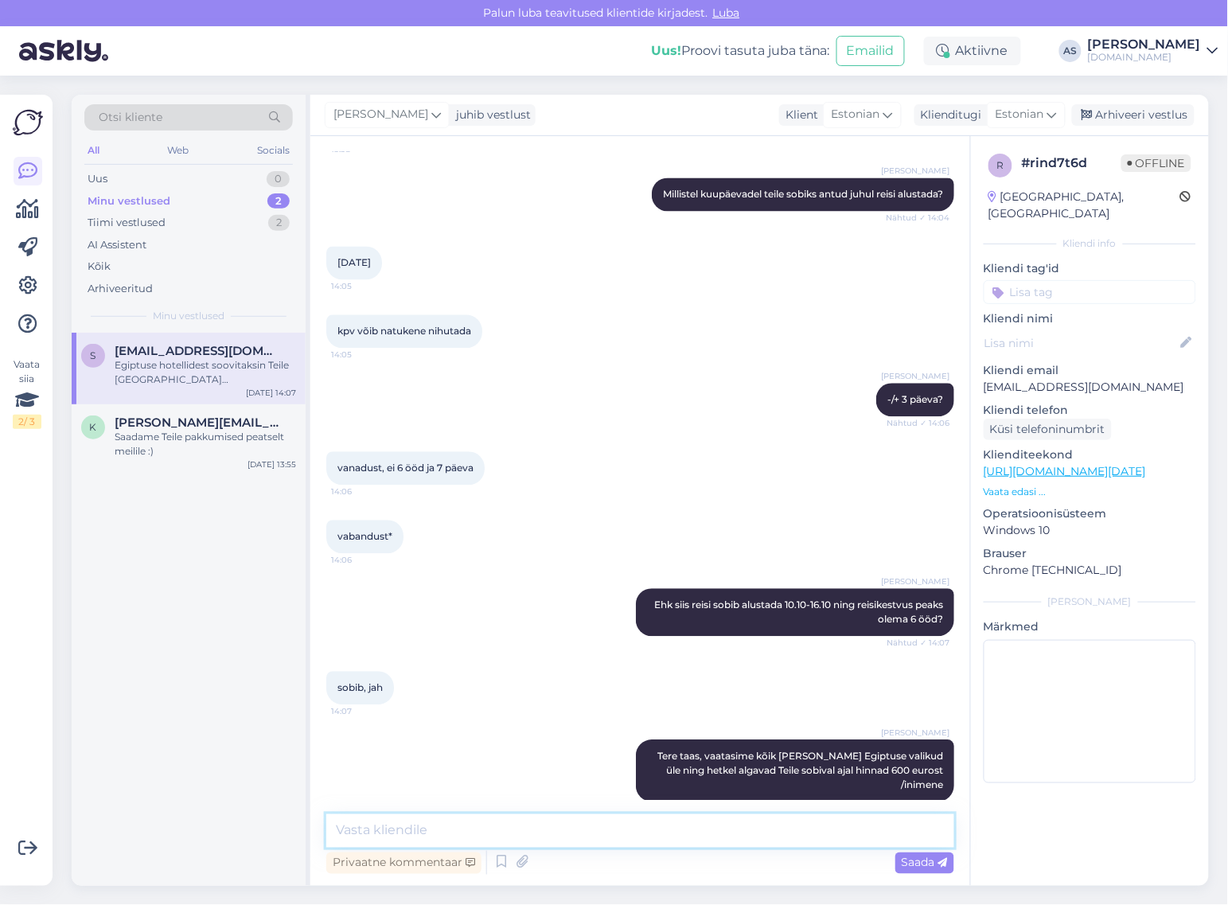
scroll to position [1174, 0]
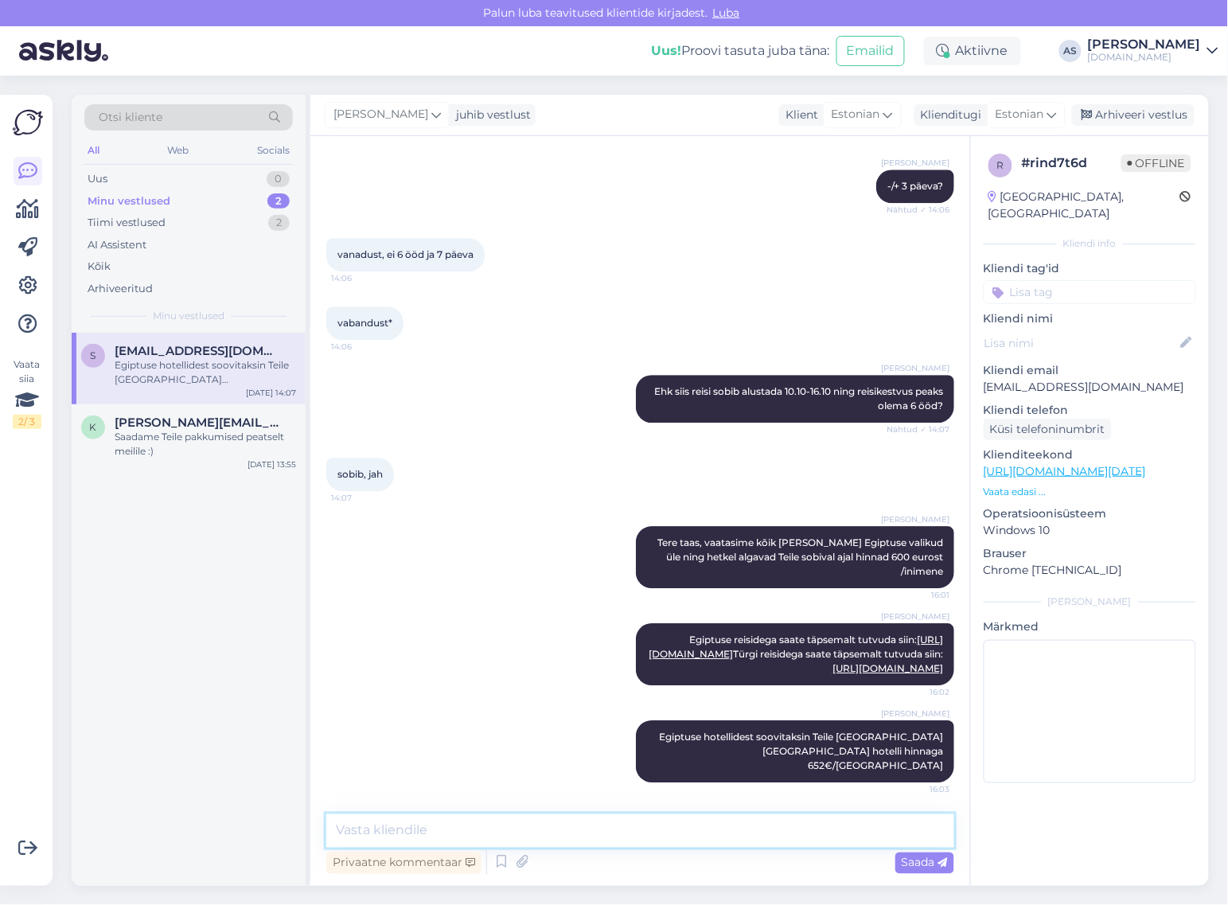
click at [535, 830] on textarea at bounding box center [640, 830] width 628 height 33
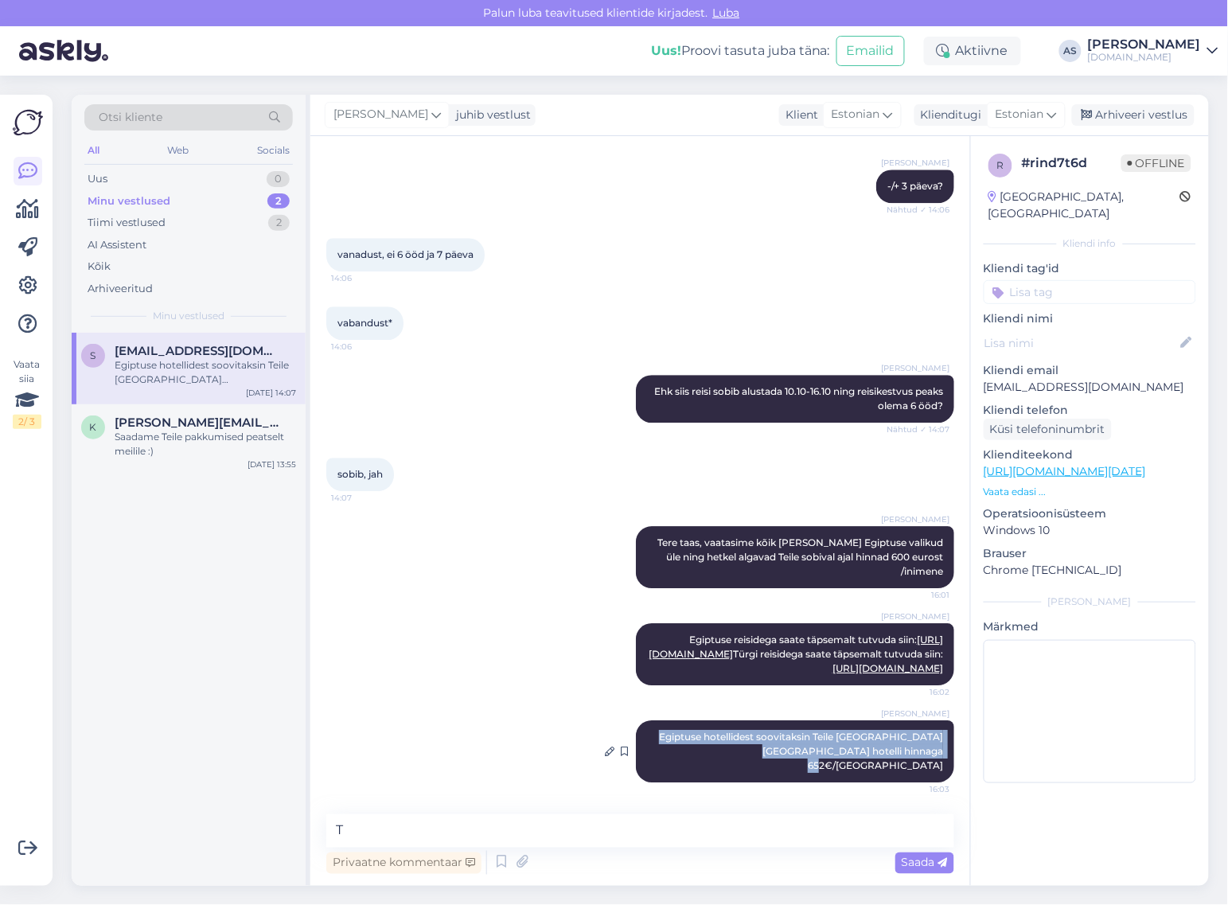
drag, startPoint x: 633, startPoint y: 753, endPoint x: 935, endPoint y: 768, distance: 301.9
click at [935, 768] on div "[PERSON_NAME] Egiptuse hotellidest soovitaksin Teile [GEOGRAPHIC_DATA] [GEOGRAP…" at bounding box center [795, 751] width 318 height 62
copy span "Egiptuse hotellidest soovitaksin Teile [GEOGRAPHIC_DATA] [GEOGRAPHIC_DATA] hote…"
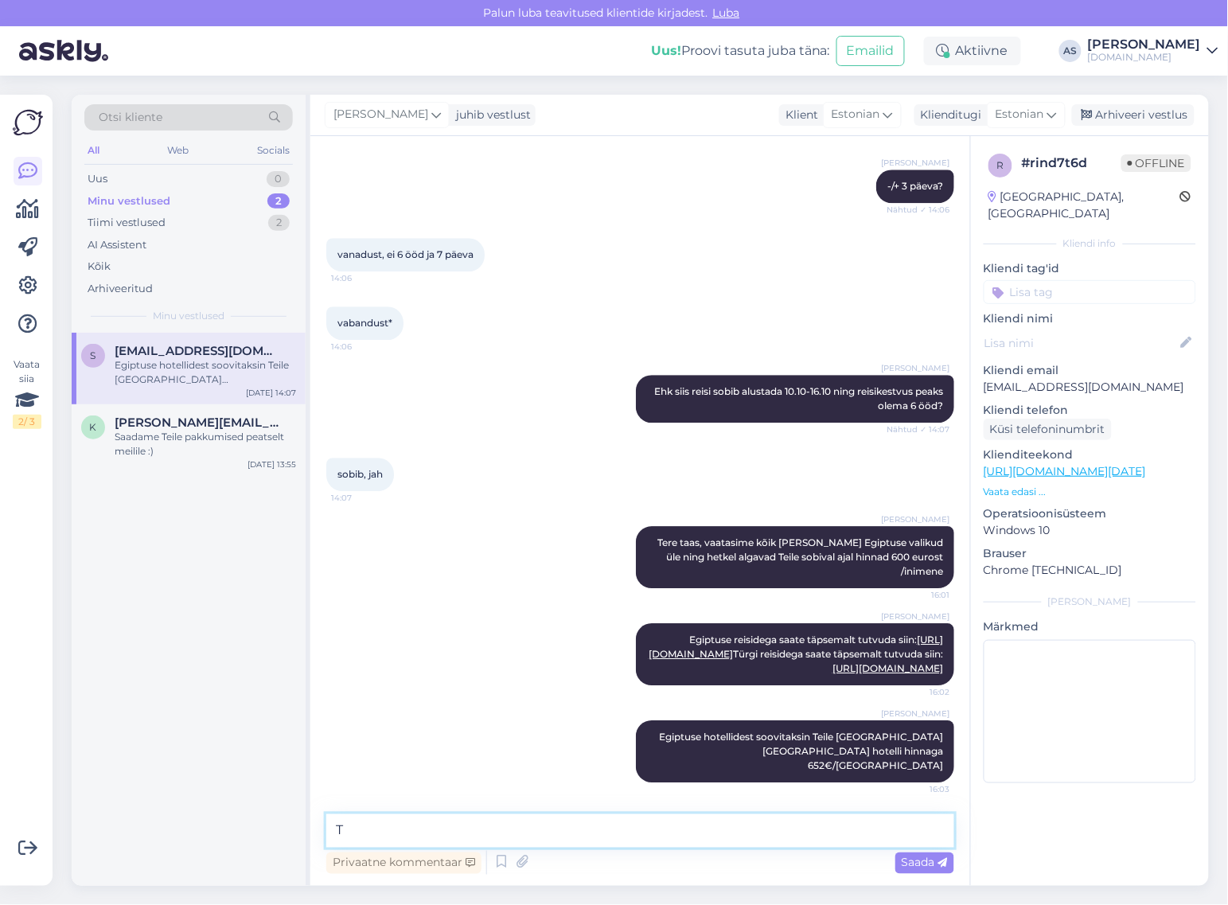
drag, startPoint x: 440, startPoint y: 834, endPoint x: 311, endPoint y: 831, distance: 128.9
click at [316, 829] on div "Vestlus algas [DATE] Tere, Kas on [PERSON_NAME] teise kohta reiepakkumisi, [PER…" at bounding box center [640, 510] width 660 height 749
paste textarea "Egiptuse hotellidest soovitaksin Teile [GEOGRAPHIC_DATA] [GEOGRAPHIC_DATA] hote…"
drag, startPoint x: 362, startPoint y: 834, endPoint x: 392, endPoint y: 835, distance: 30.3
click at [392, 834] on textarea "Egiptuse hotellidest soovitaksin Teile [GEOGRAPHIC_DATA] [GEOGRAPHIC_DATA] hote…" at bounding box center [640, 830] width 628 height 33
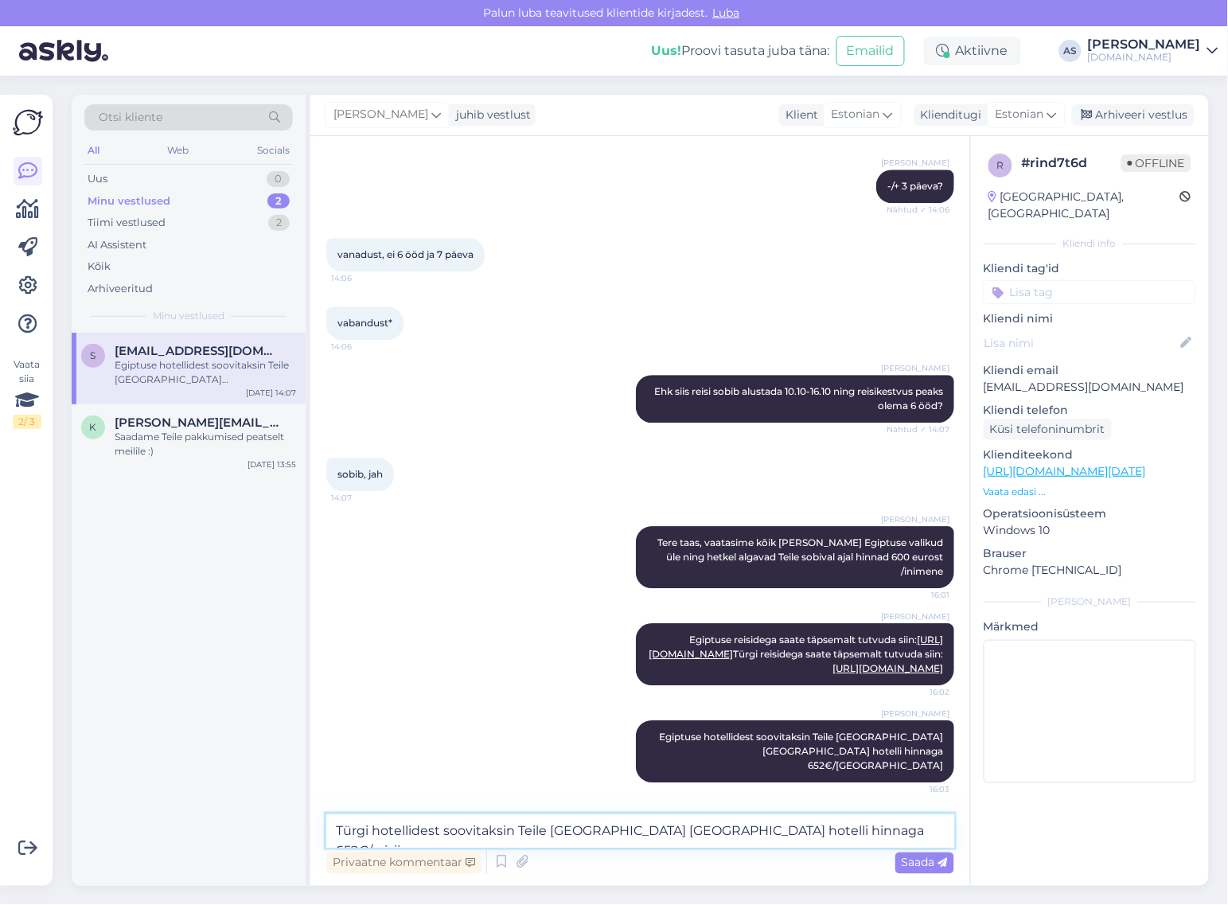
drag, startPoint x: 562, startPoint y: 834, endPoint x: 737, endPoint y: 830, distance: 175.1
click at [737, 830] on textarea "Türgi hotellidest soovitaksin Teile [GEOGRAPHIC_DATA] [GEOGRAPHIC_DATA] hotelli…" at bounding box center [640, 830] width 628 height 33
drag, startPoint x: 549, startPoint y: 835, endPoint x: 737, endPoint y: 830, distance: 188.6
click at [737, 830] on textarea "Türgi hotellidest soovitaksin Teile [GEOGRAPHIC_DATA] [GEOGRAPHIC_DATA] hotelli…" at bounding box center [640, 830] width 628 height 33
paste textarea "[GEOGRAPHIC_DATA]"
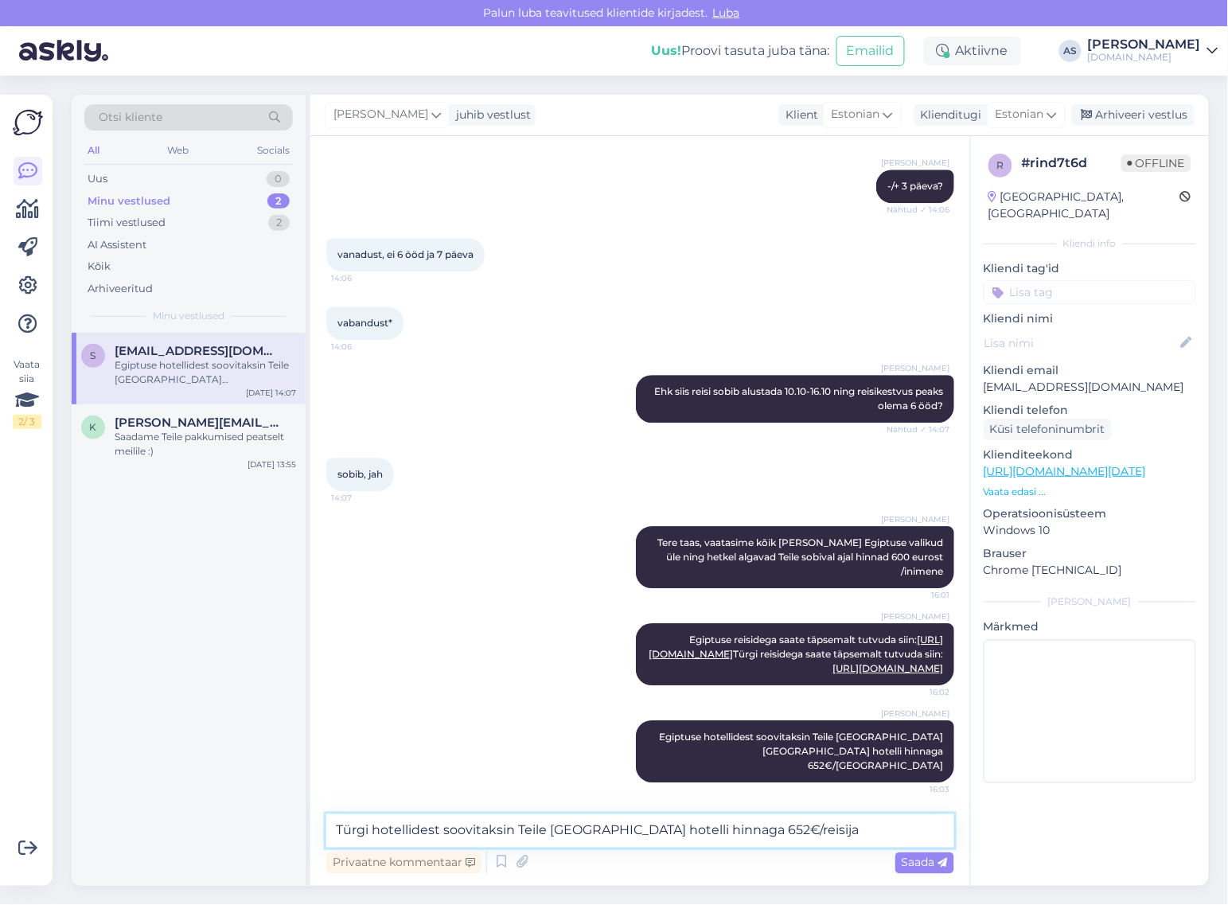
drag, startPoint x: 750, startPoint y: 831, endPoint x: 761, endPoint y: 834, distance: 11.4
click at [761, 834] on textarea "Türgi hotellidest soovitaksin Teile [GEOGRAPHIC_DATA] hotelli hinnaga 652€/reis…" at bounding box center [640, 830] width 628 height 33
drag, startPoint x: 748, startPoint y: 829, endPoint x: 761, endPoint y: 831, distance: 13.0
click at [761, 831] on textarea "Türgi hotellidest soovitaksin Teile [GEOGRAPHIC_DATA] hotelli hinnaga 652€/reis…" at bounding box center [640, 830] width 628 height 33
type textarea "Türgi hotellidest soovitaksin Teile [GEOGRAPHIC_DATA] hotelli hinnaga 722€/reis…"
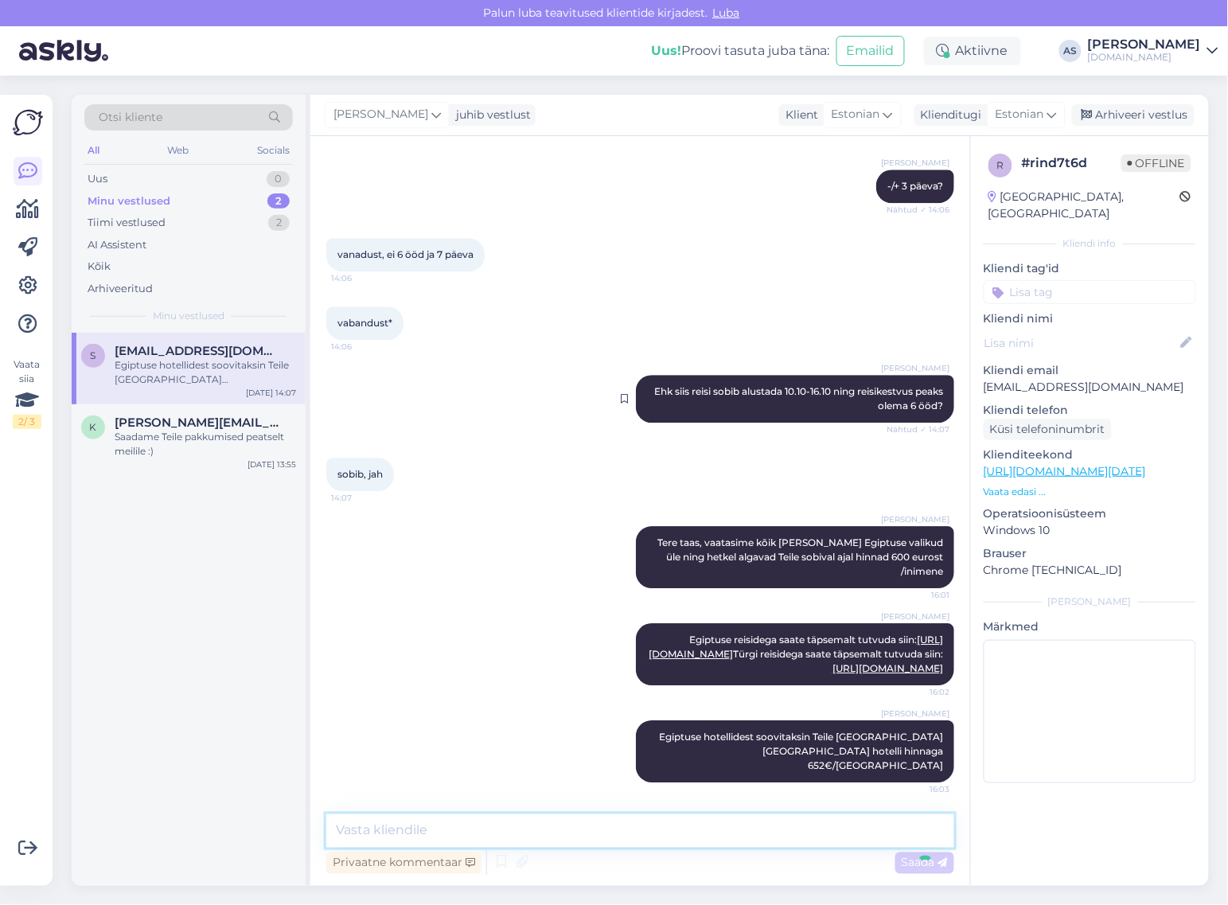
scroll to position [1257, 0]
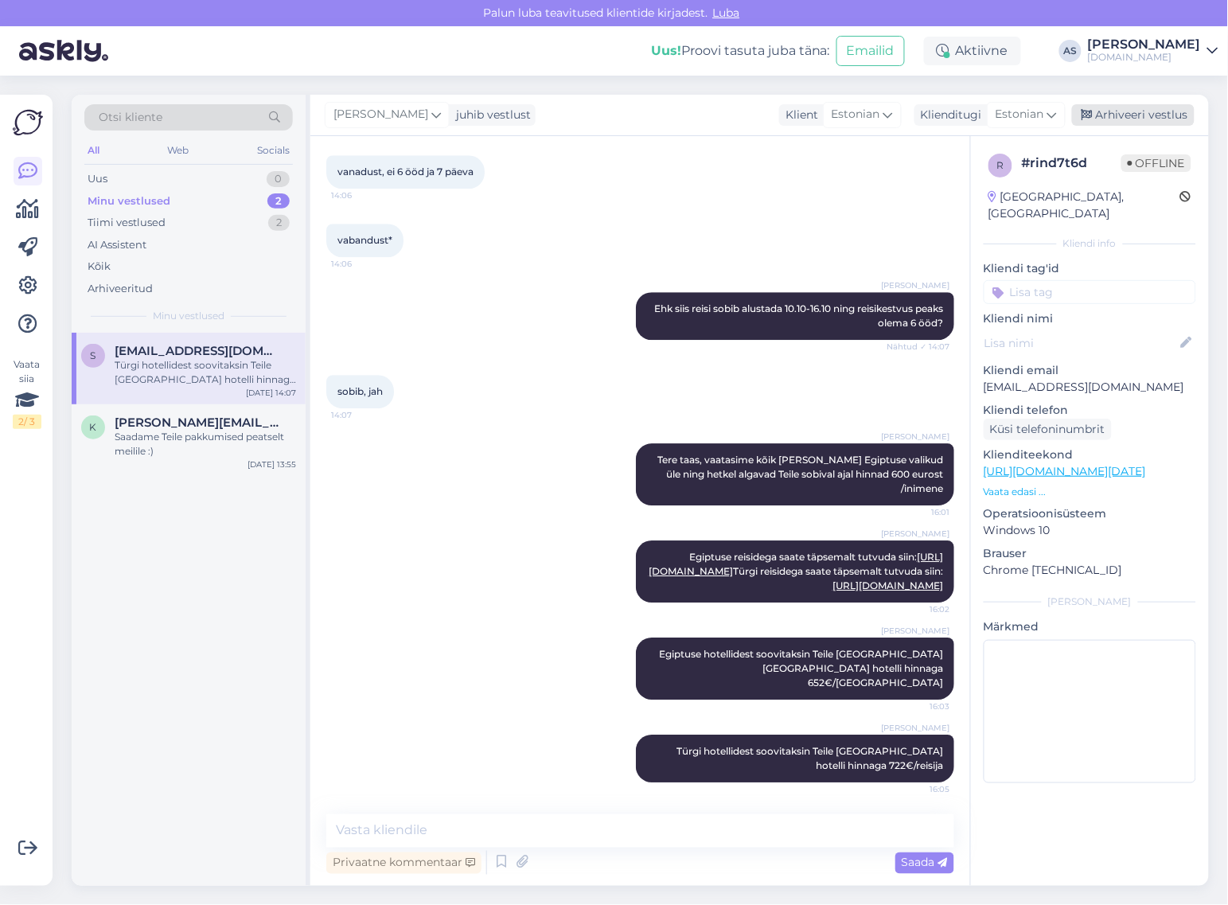
click at [1124, 106] on div "Arhiveeri vestlus" at bounding box center [1133, 114] width 123 height 21
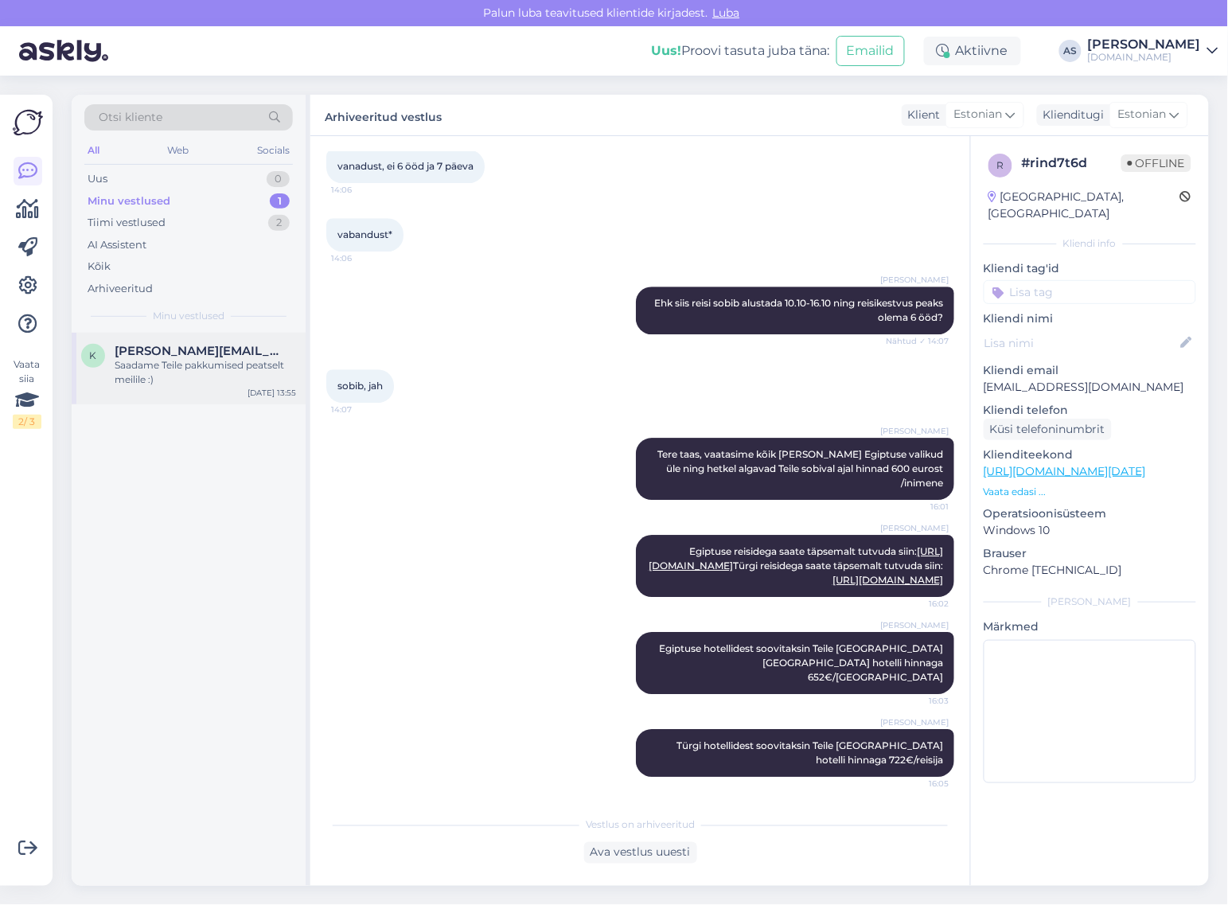
click at [236, 355] on span "[PERSON_NAME][EMAIL_ADDRESS][DOMAIN_NAME]" at bounding box center [197, 351] width 165 height 14
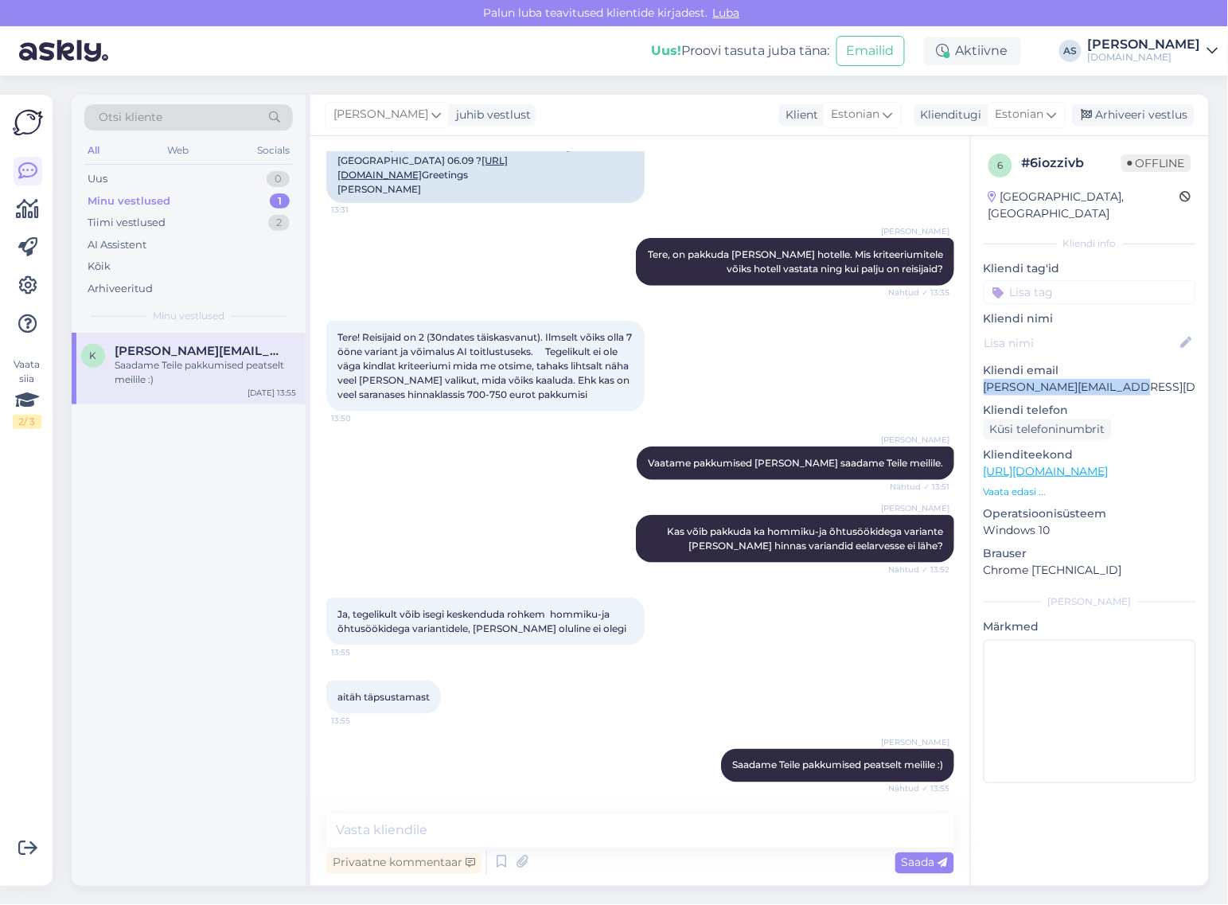
drag, startPoint x: 1087, startPoint y: 367, endPoint x: 985, endPoint y: 370, distance: 101.9
click at [985, 379] on p "[PERSON_NAME][EMAIL_ADDRESS][DOMAIN_NAME]" at bounding box center [1089, 387] width 212 height 17
copy p "[PERSON_NAME][EMAIL_ADDRESS][DOMAIN_NAME]"
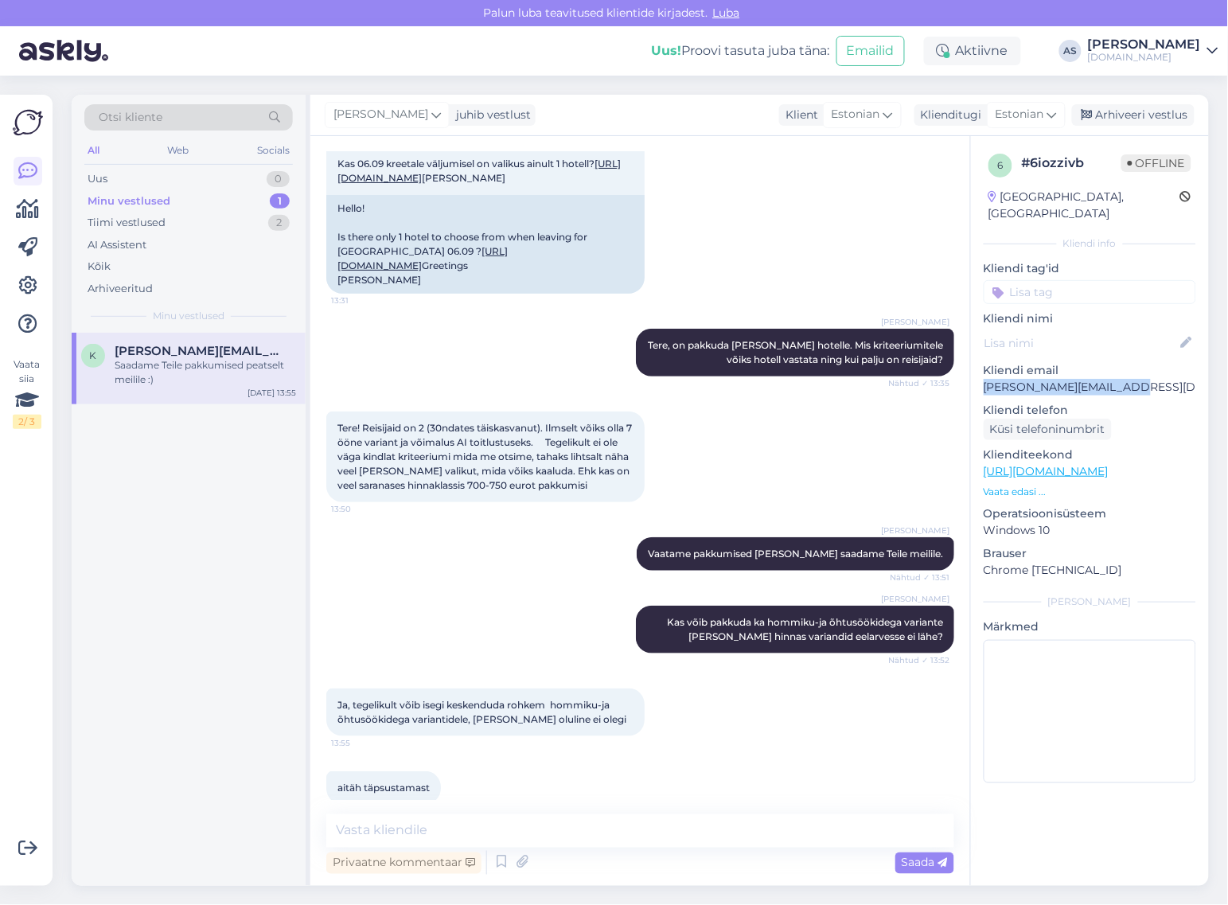
scroll to position [9, 0]
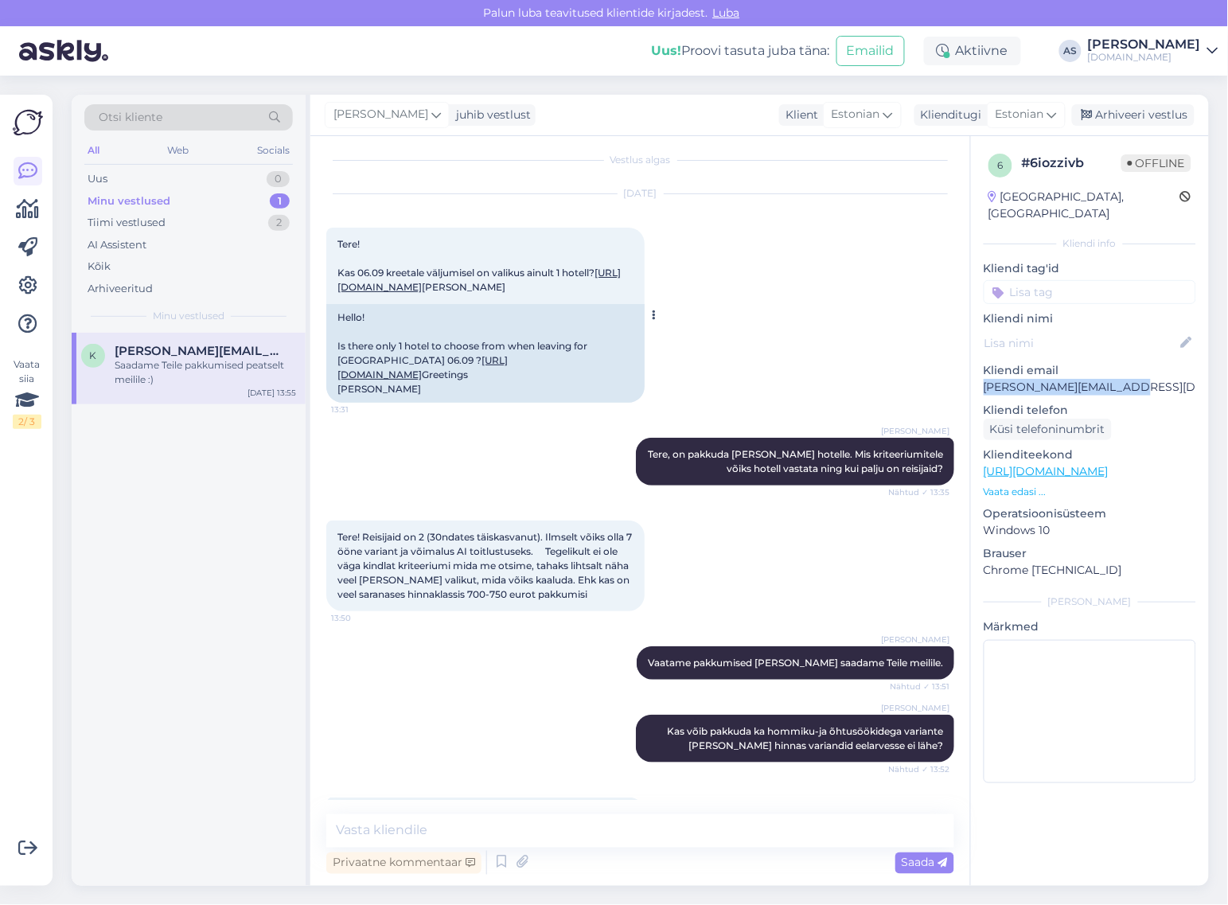
click at [493, 293] on link "[URL][DOMAIN_NAME]" at bounding box center [478, 280] width 283 height 26
click at [407, 819] on textarea at bounding box center [640, 830] width 628 height 33
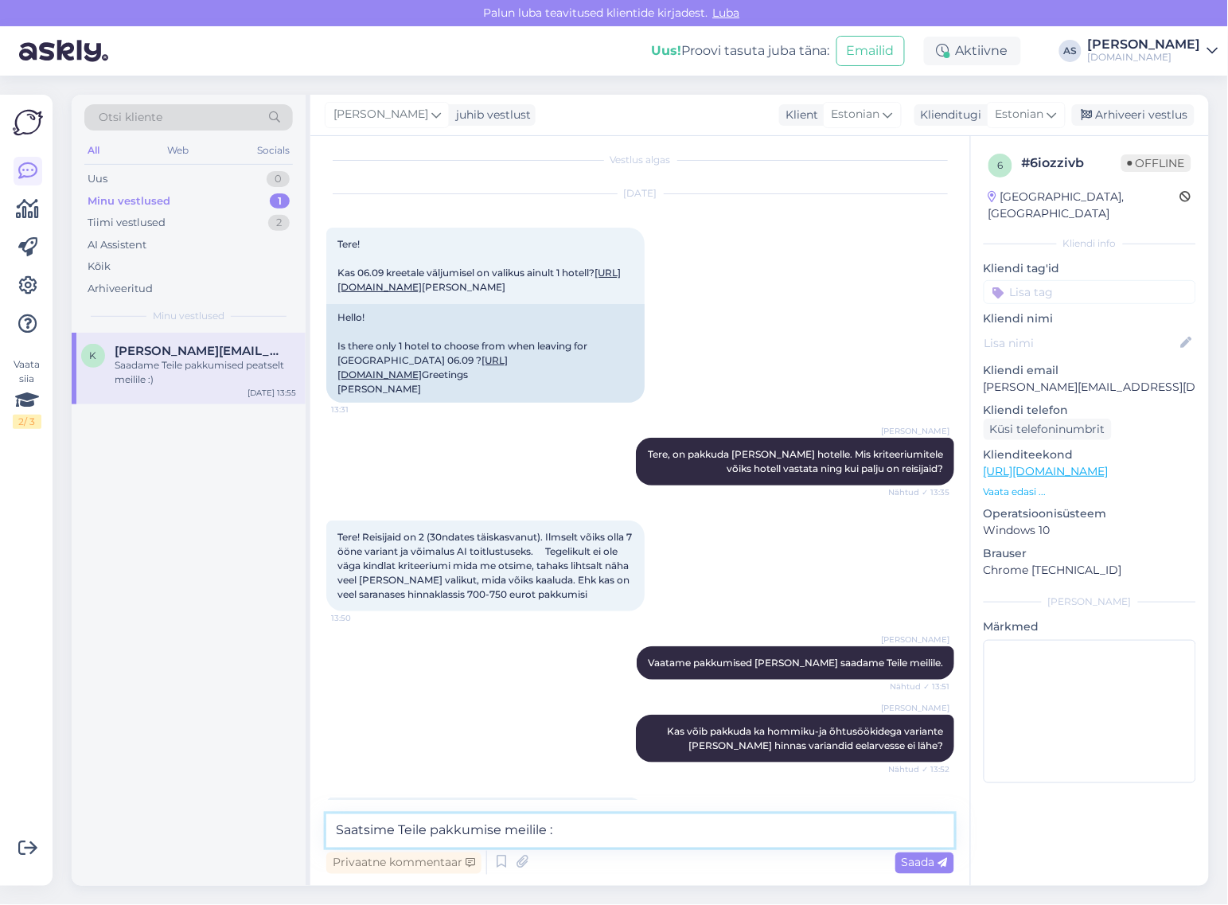
type textarea "Saatsime Teile pakkumise meilile :)"
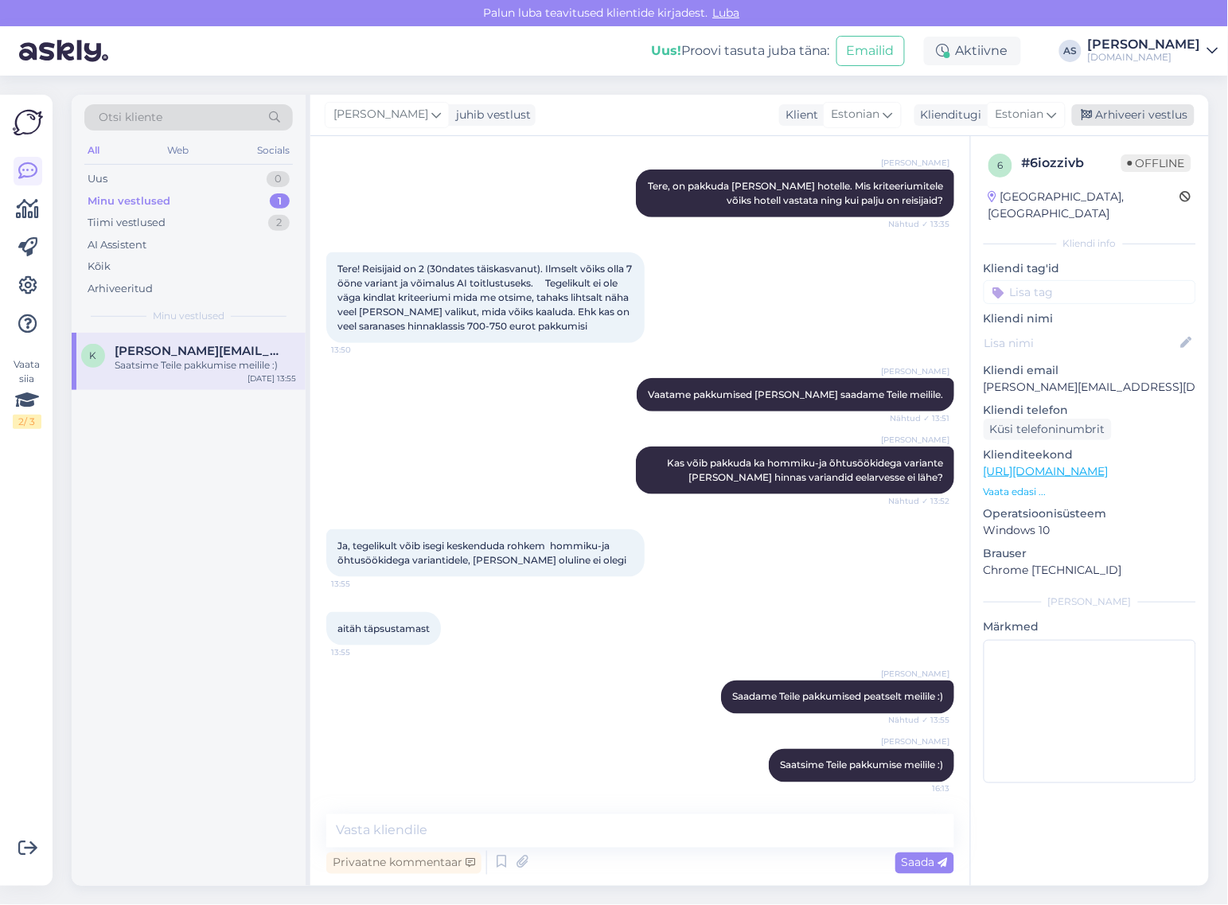
click at [1135, 114] on div "Arhiveeri vestlus" at bounding box center [1133, 114] width 123 height 21
